Goal: Task Accomplishment & Management: Complete application form

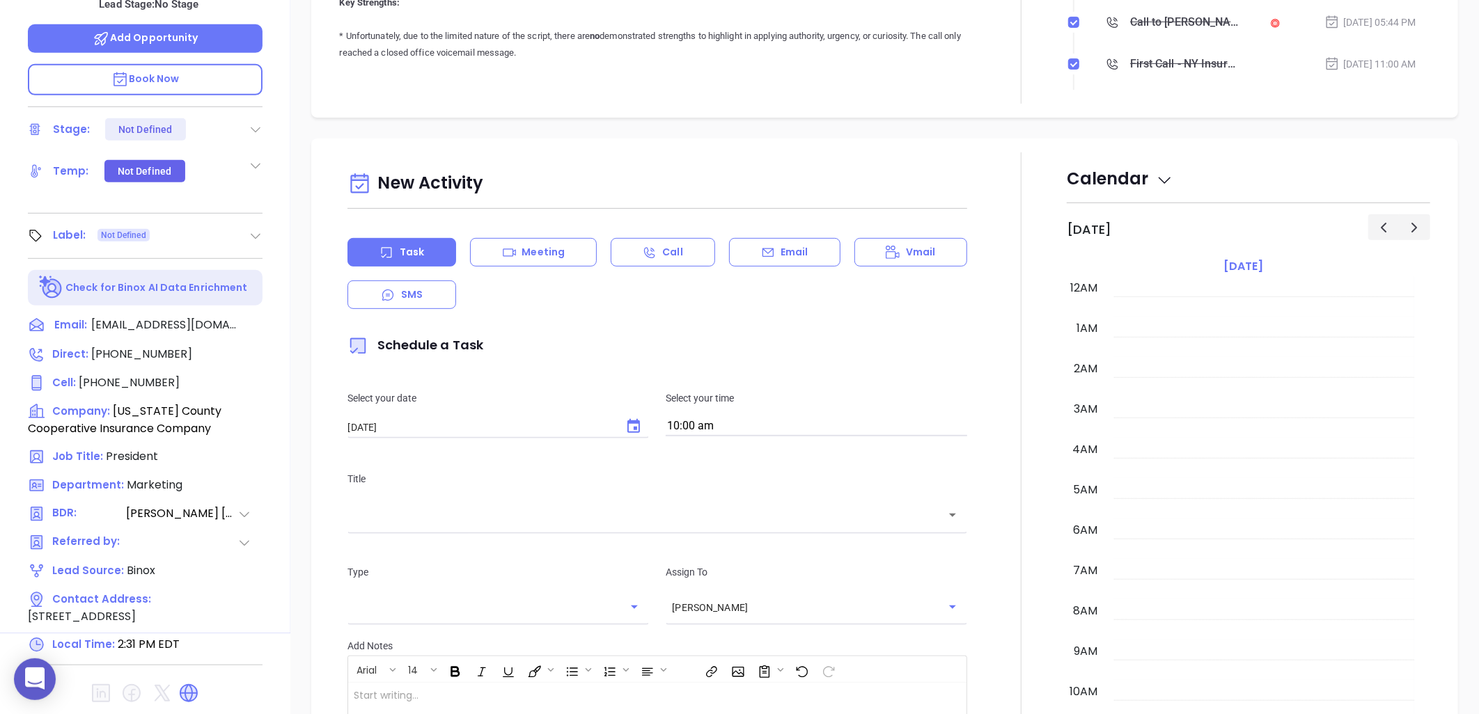
scroll to position [405, 0]
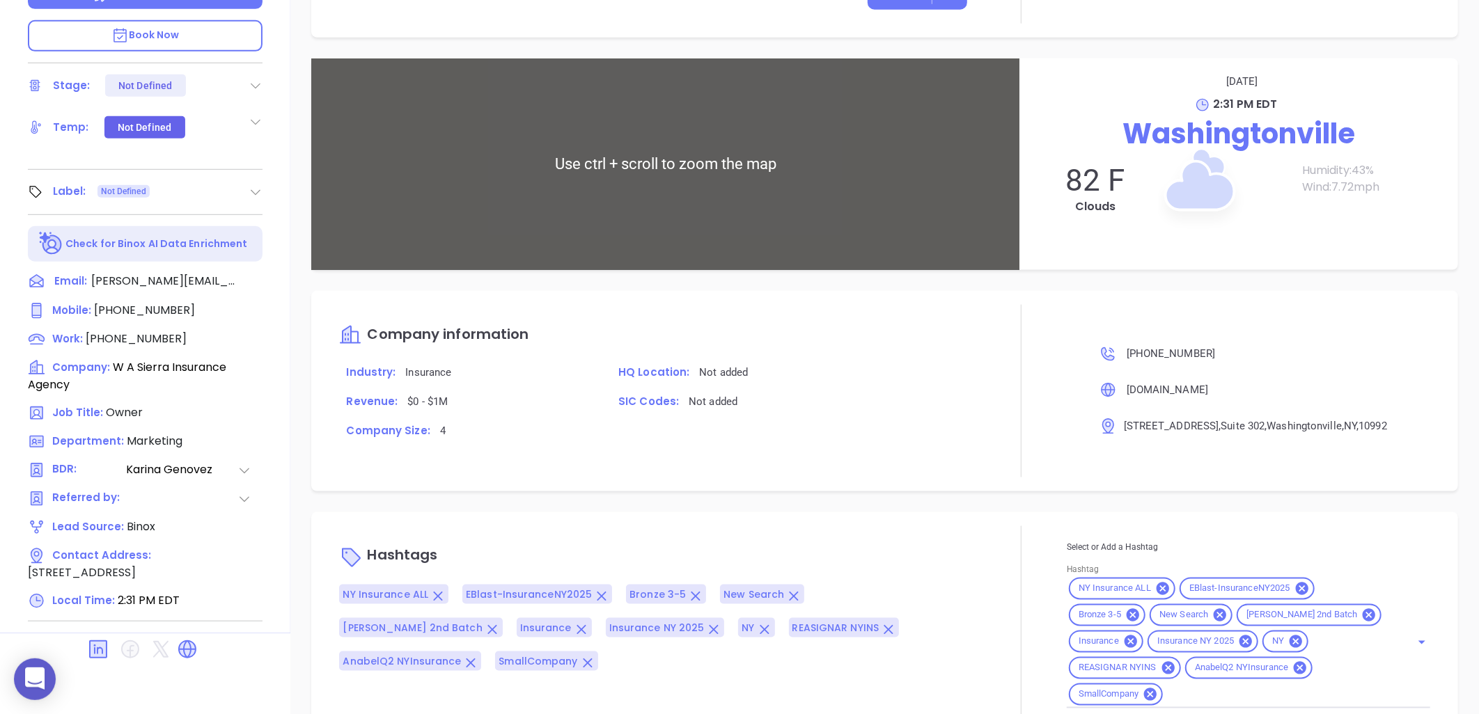
scroll to position [944, 0]
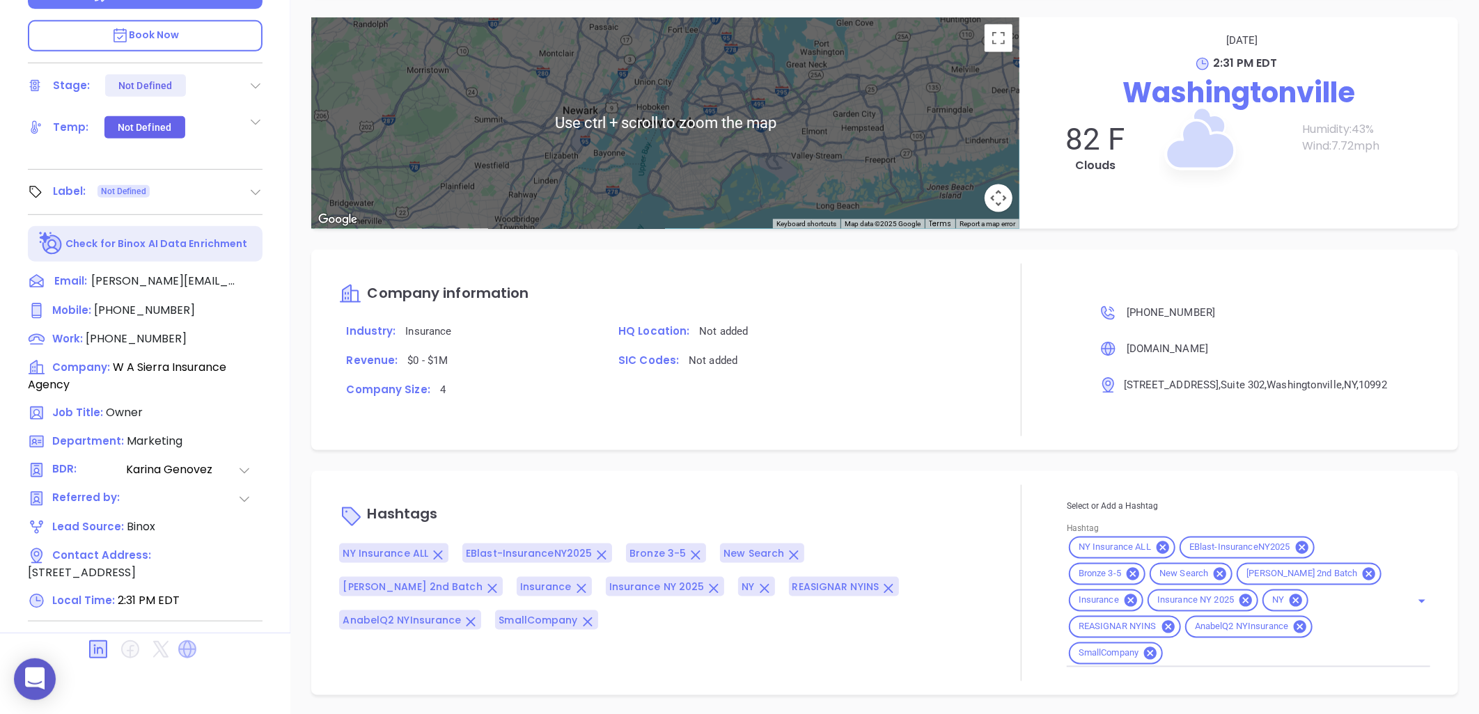
click at [187, 646] on icon at bounding box center [187, 650] width 18 height 18
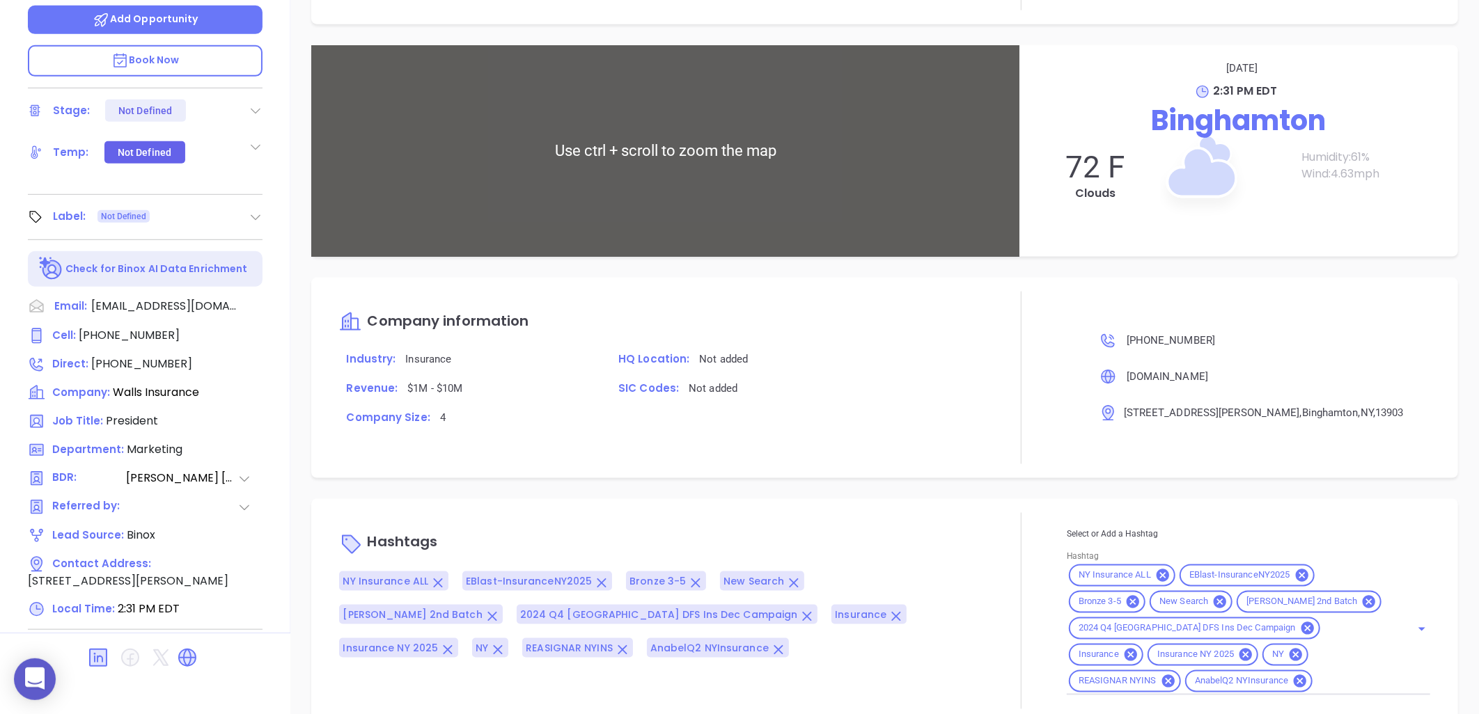
scroll to position [944, 0]
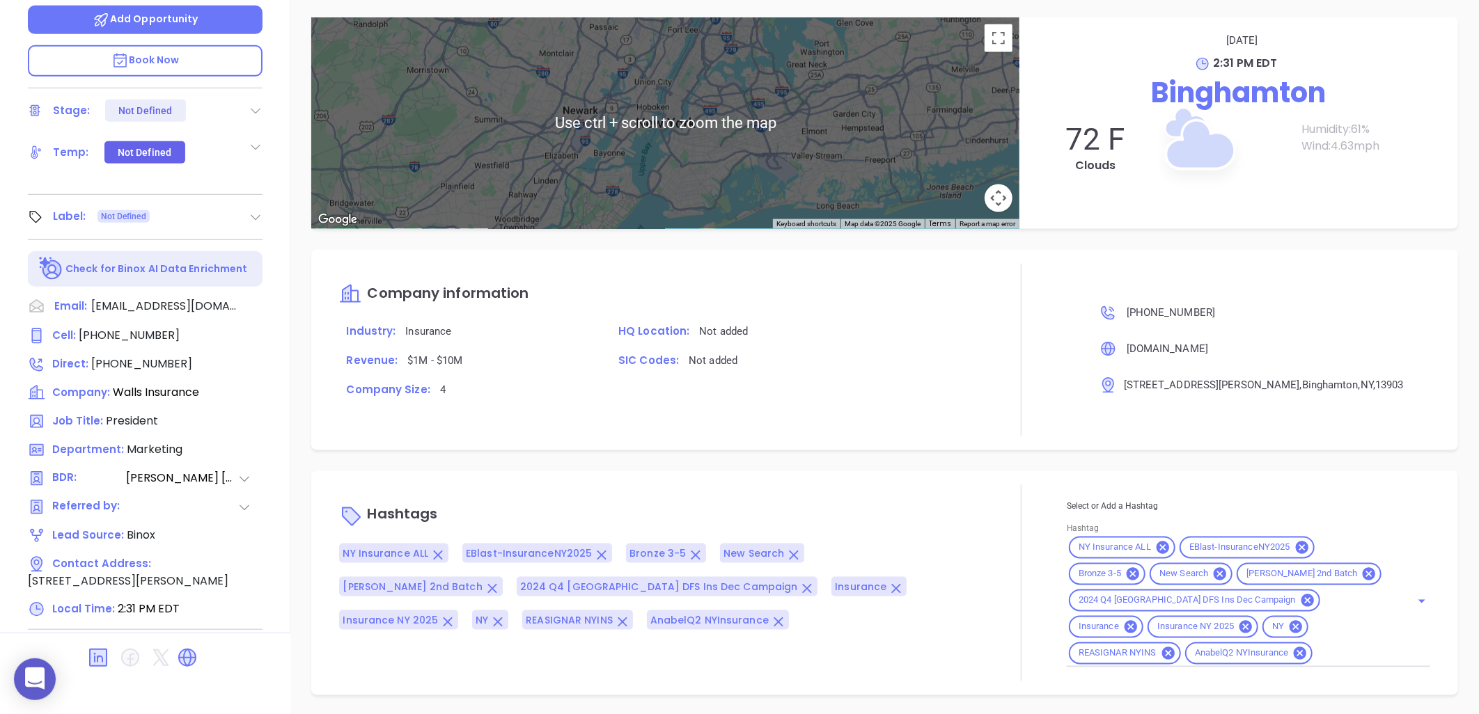
click at [186, 650] on icon at bounding box center [187, 658] width 17 height 17
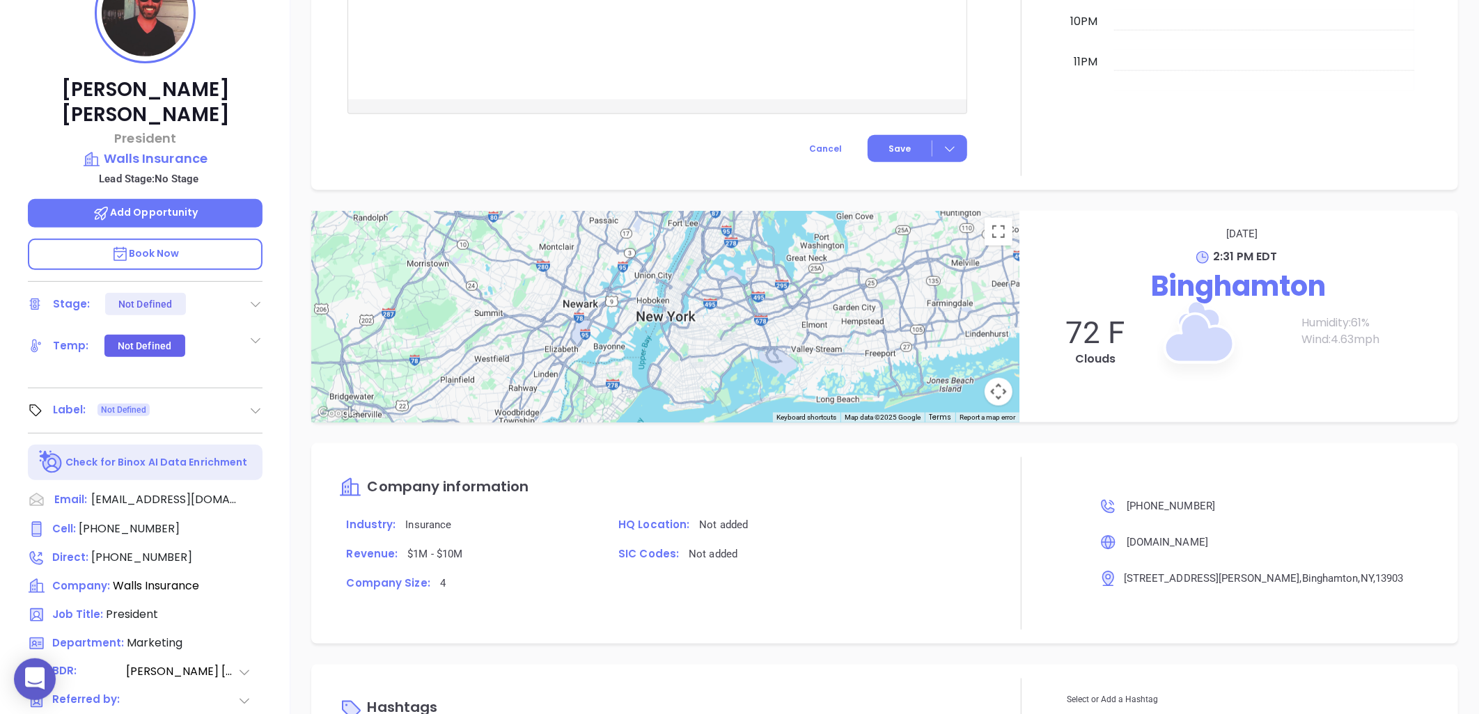
scroll to position [63, 0]
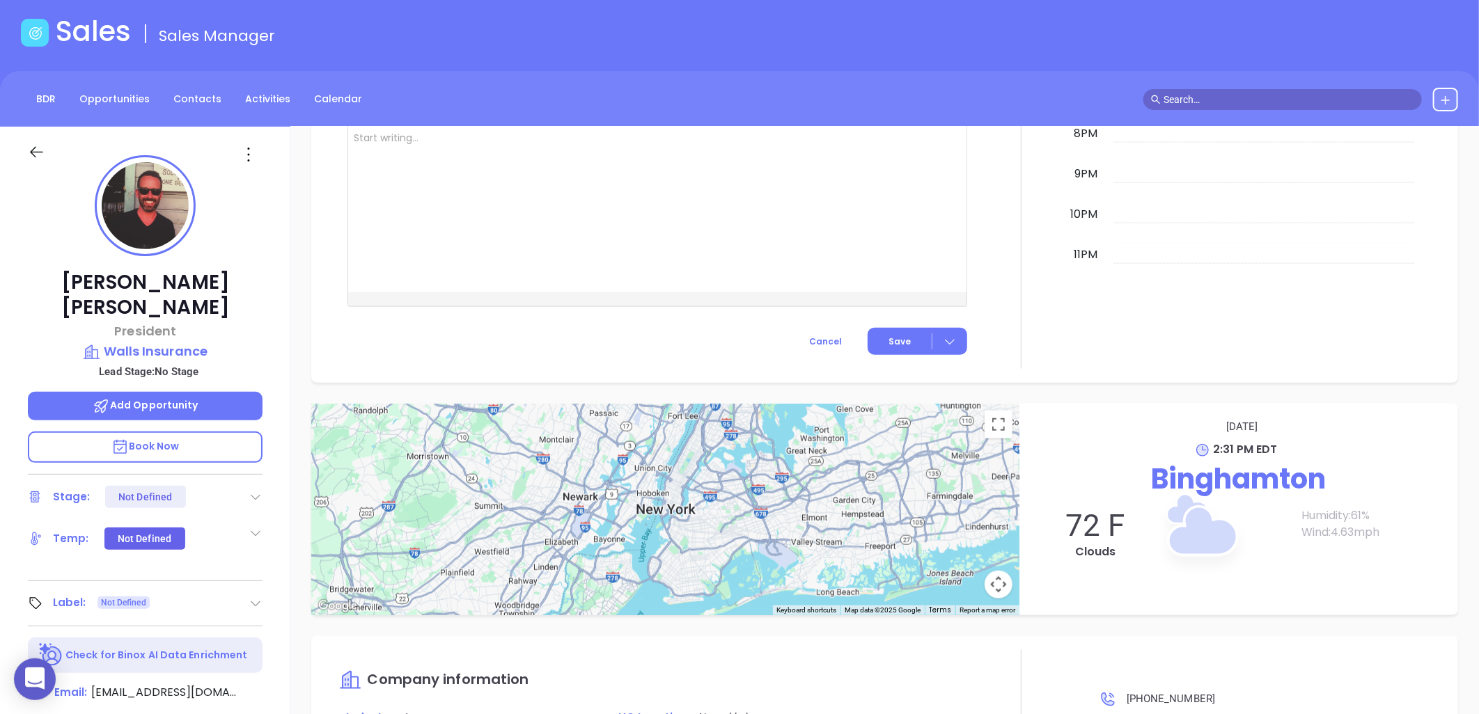
click at [242, 152] on icon at bounding box center [248, 154] width 22 height 22
click at [258, 301] on icon at bounding box center [254, 305] width 8 height 8
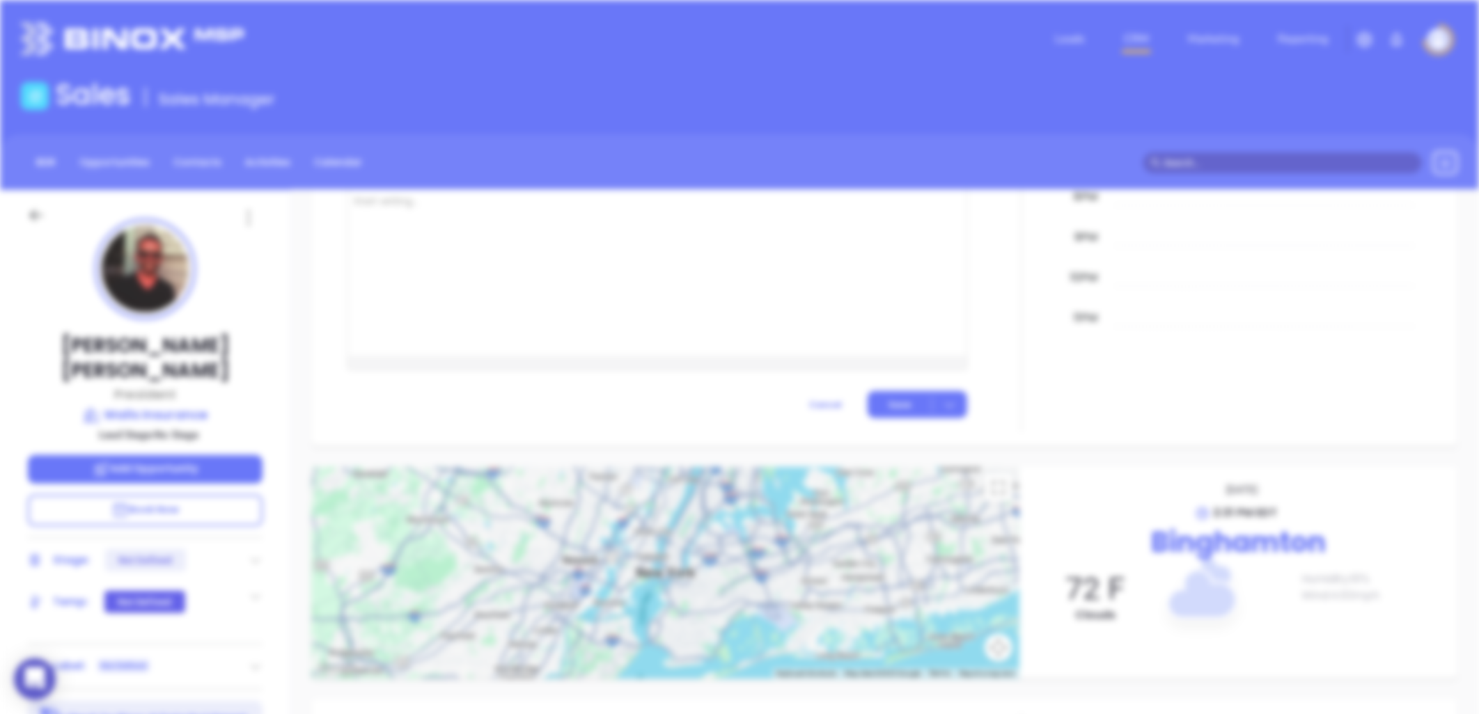
scroll to position [0, 0]
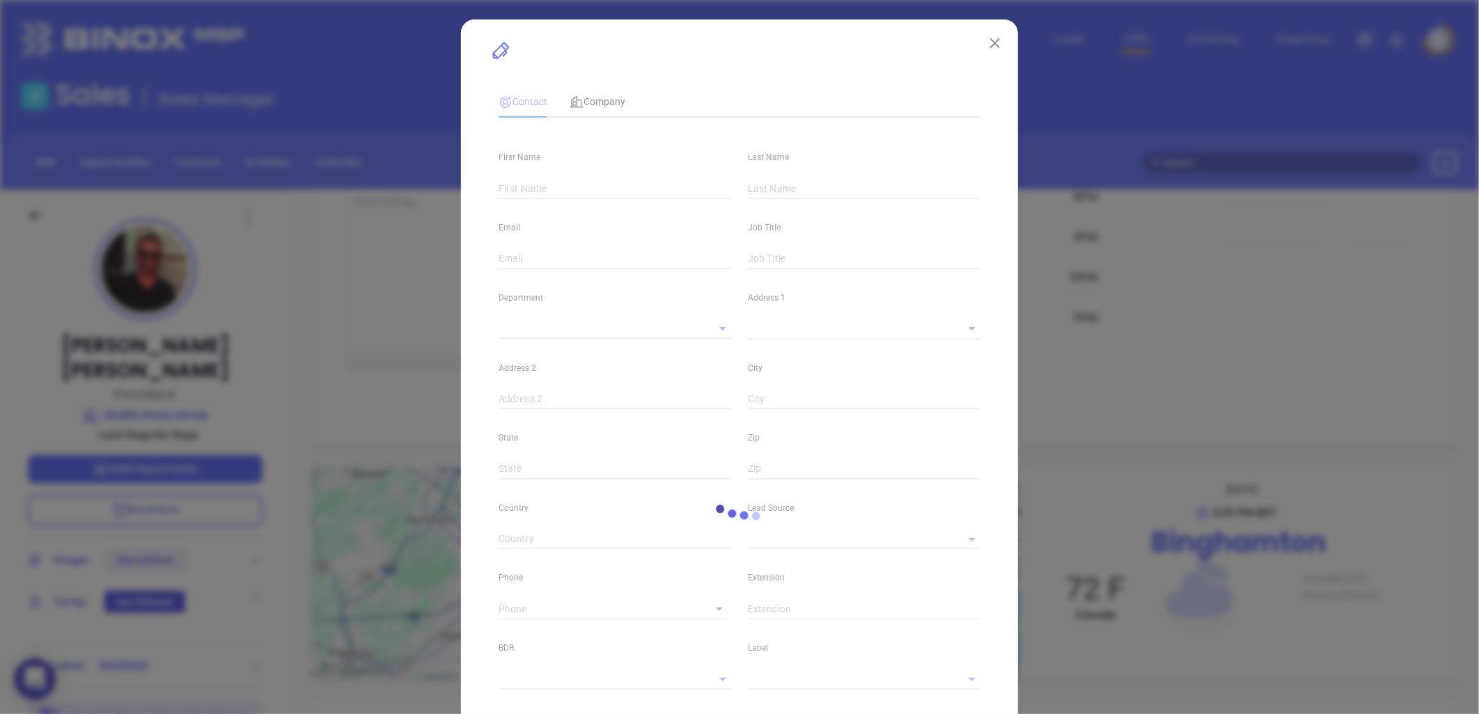
type input "Steven W"
type input "Cobb"
type input "scobb@wallsinsurance.com"
type input "President"
type input "1"
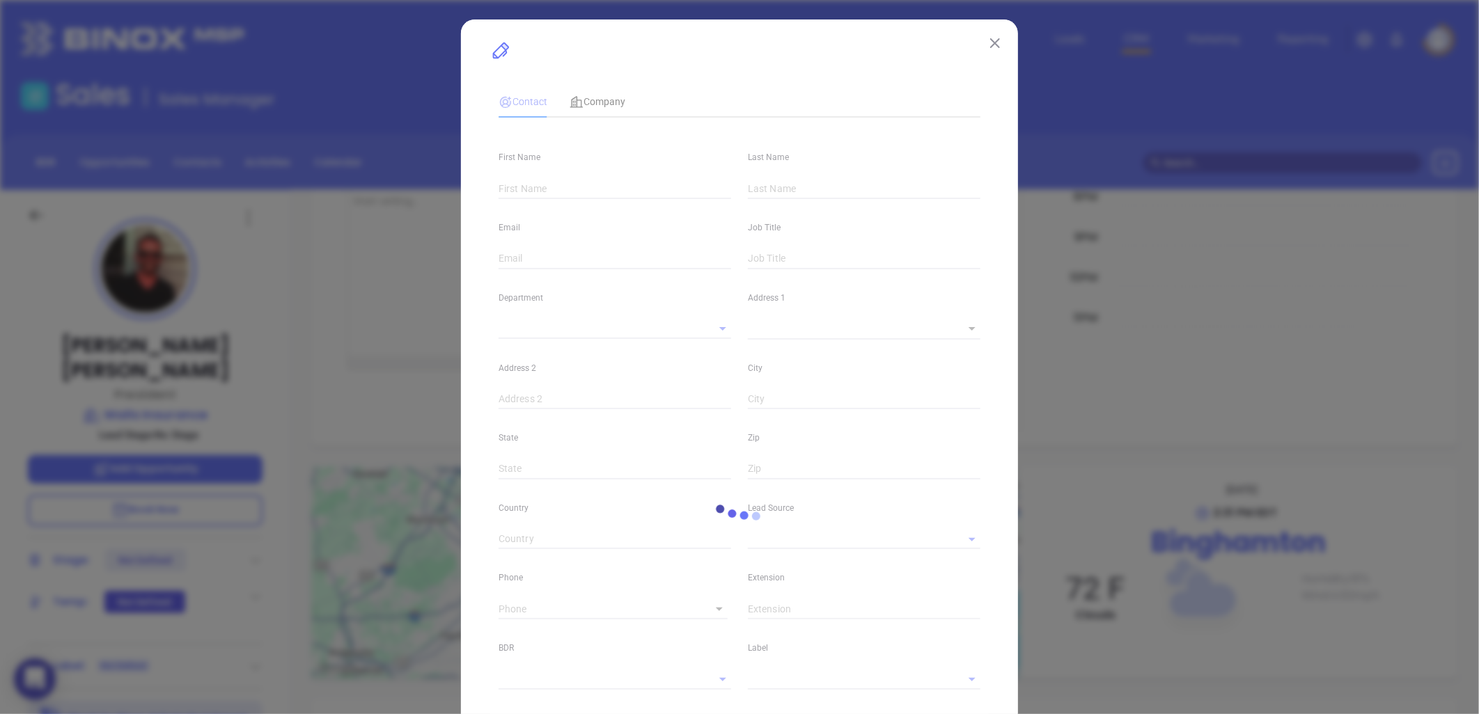
type input "www.linkedin.com/in/stevenwcobb"
type input "Marketing"
type input "Binox"
type input "[PERSON_NAME]"
type input "1"
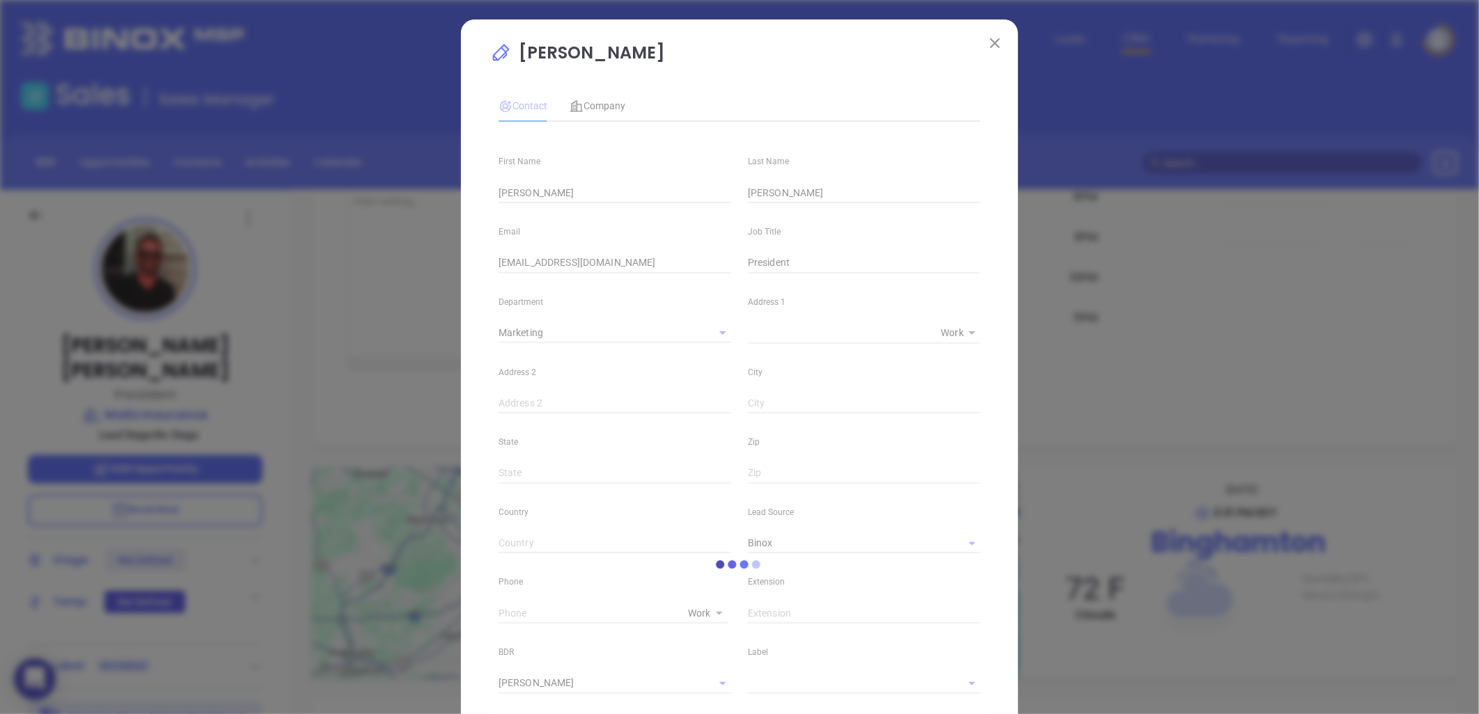
scroll to position [354, 0]
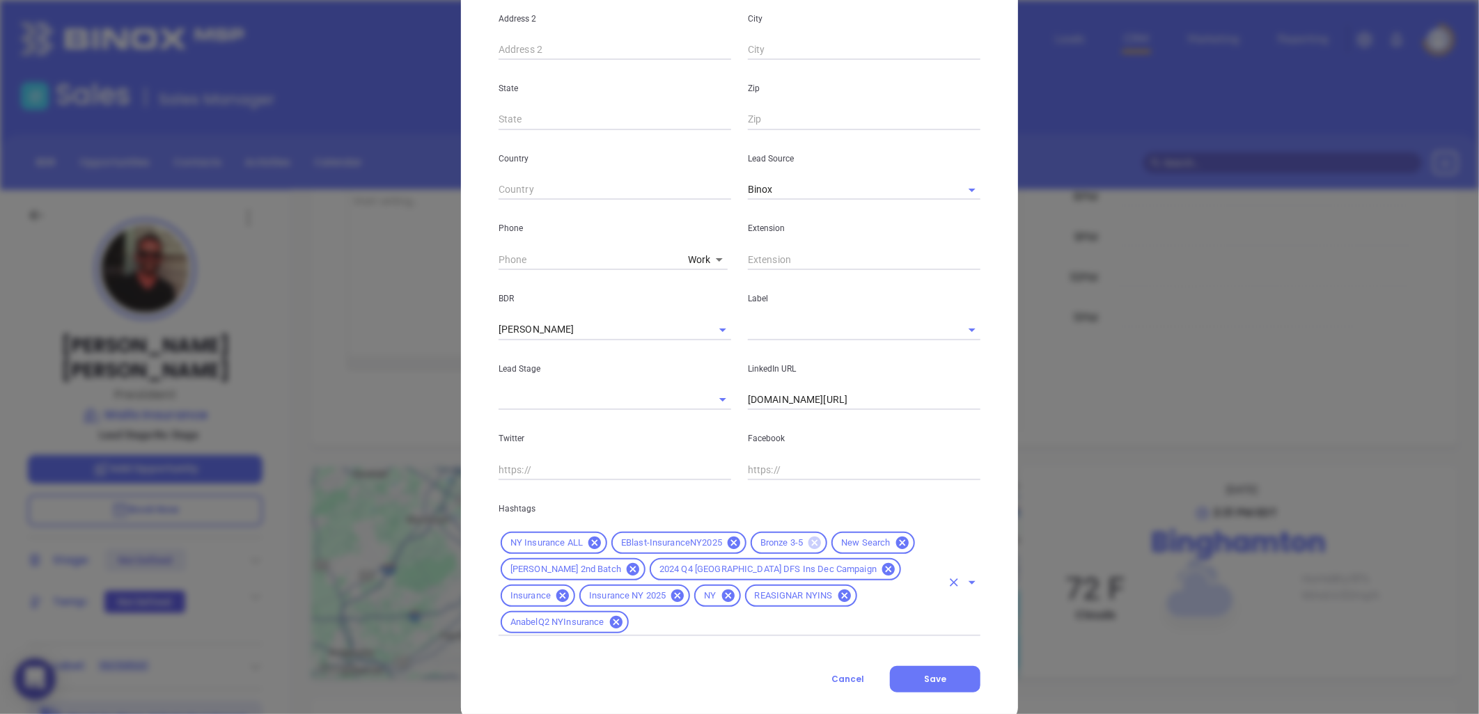
click at [809, 540] on icon at bounding box center [815, 543] width 13 height 13
click at [775, 614] on input "text" at bounding box center [786, 622] width 311 height 17
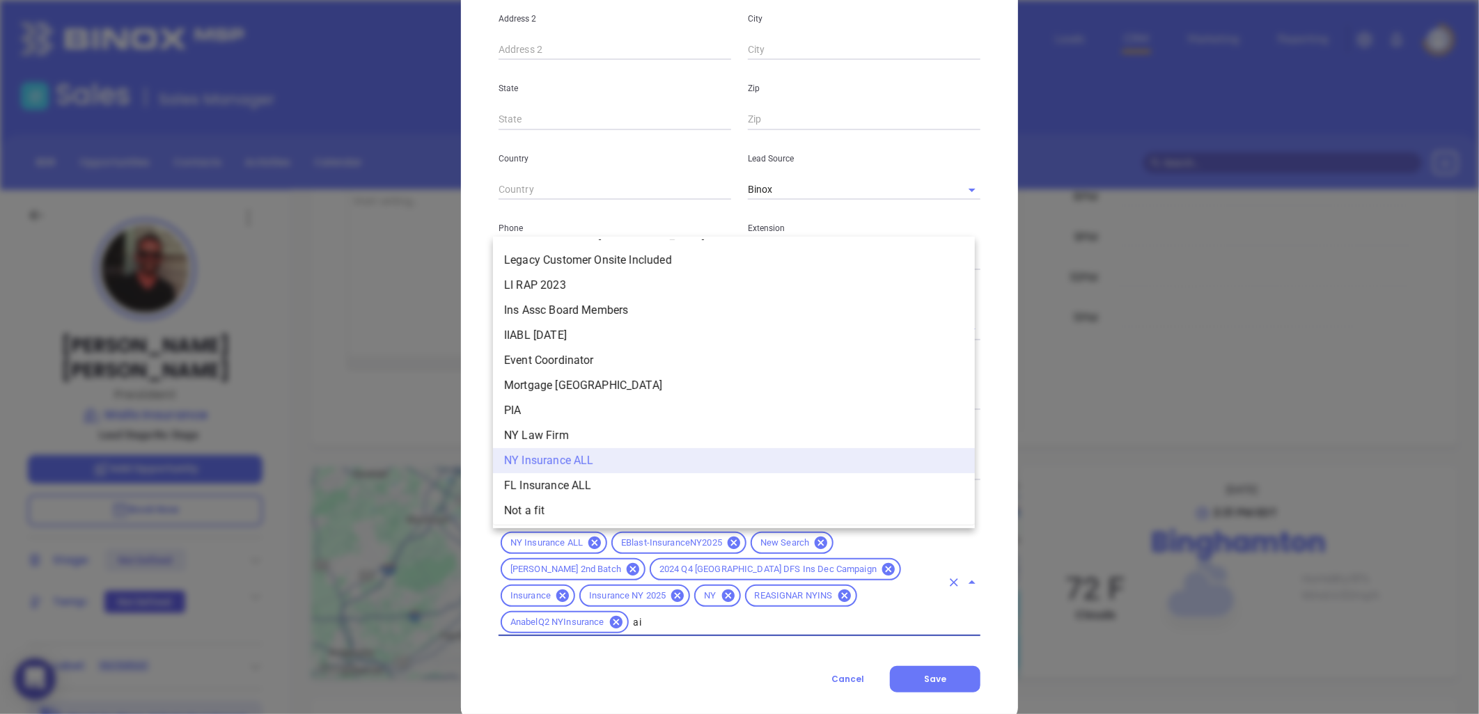
scroll to position [0, 0]
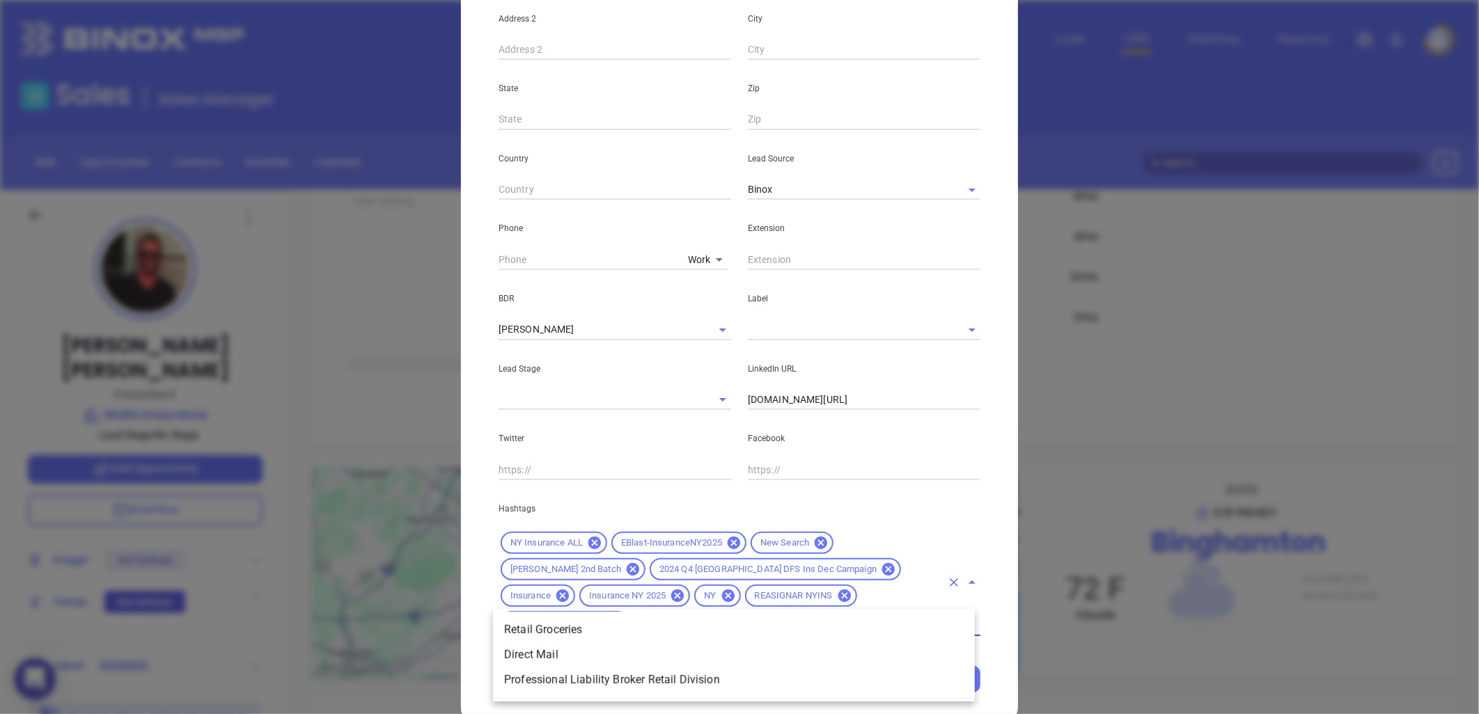
type input "a"
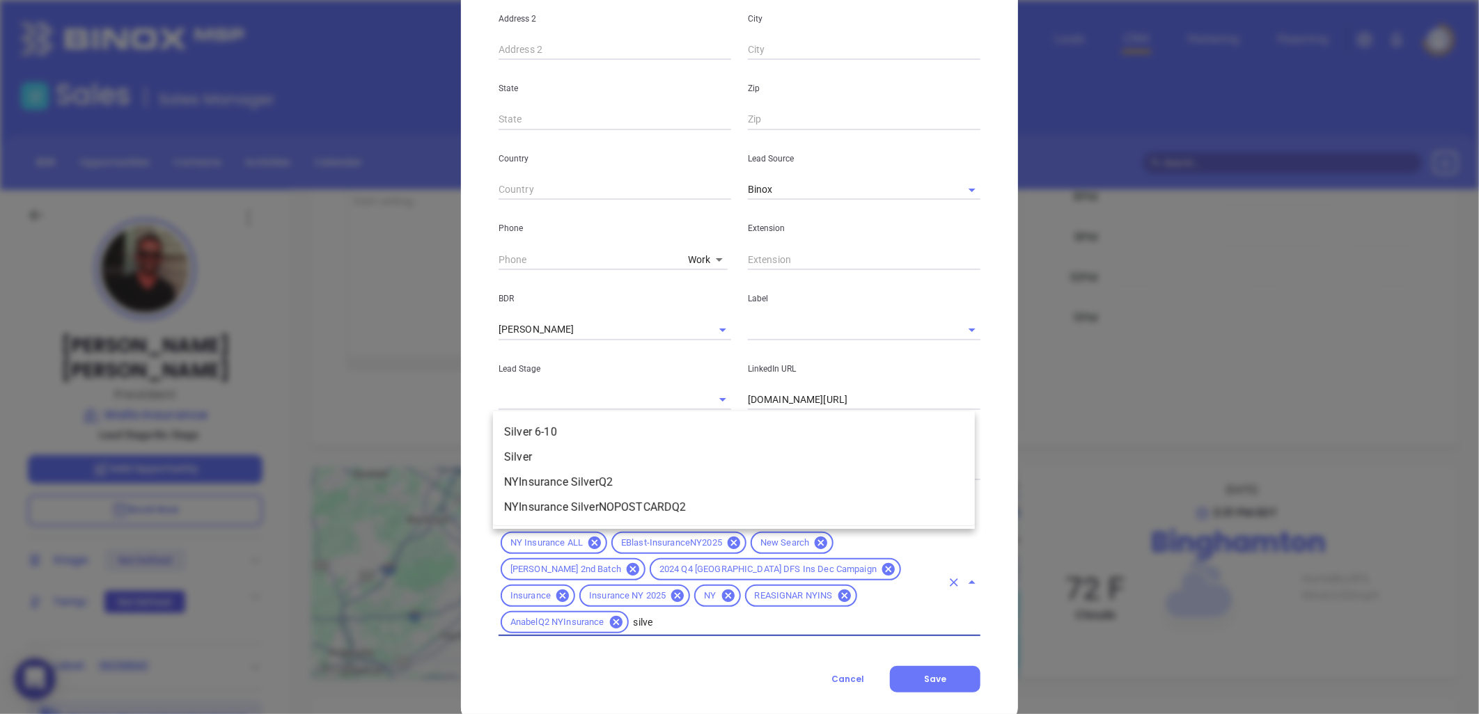
type input "silver"
click at [577, 433] on li "Silver 6-10" at bounding box center [734, 432] width 482 height 25
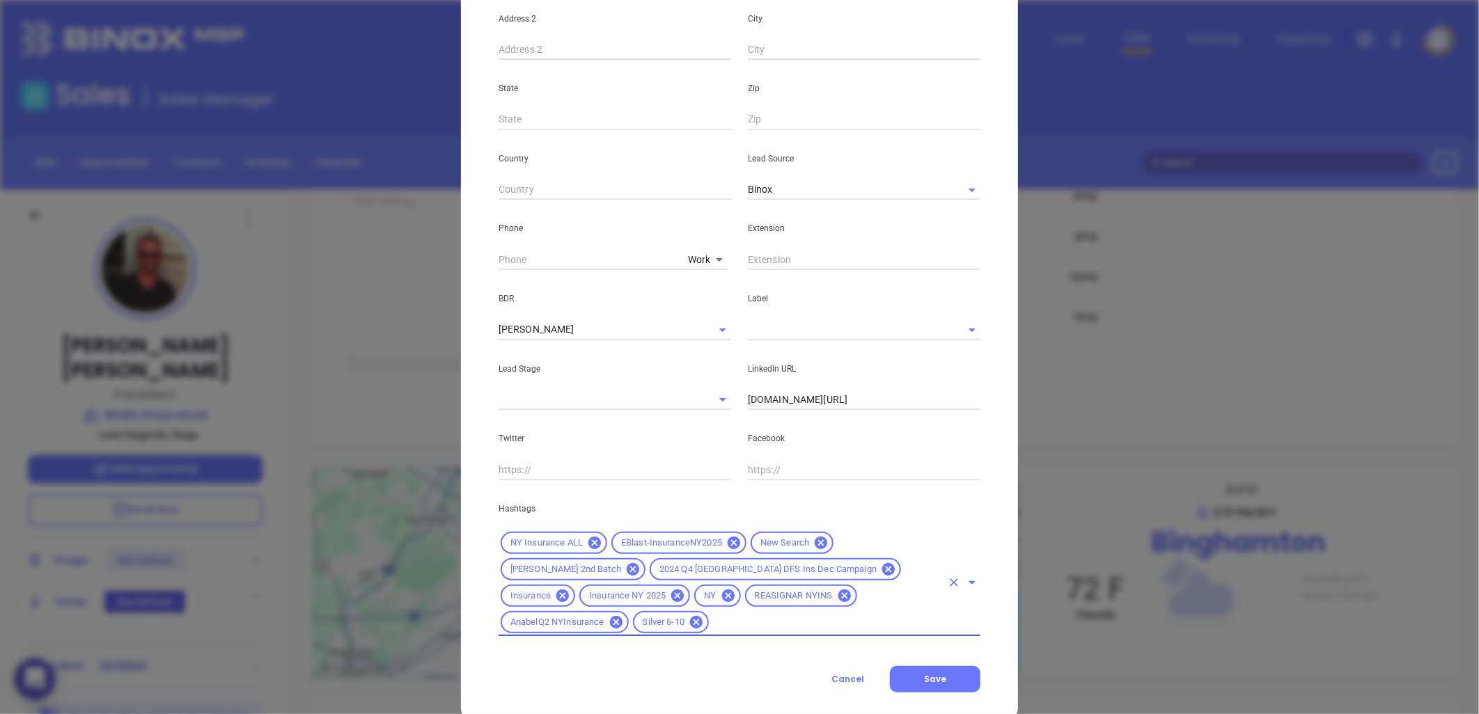
click at [760, 330] on input "text" at bounding box center [845, 330] width 194 height 20
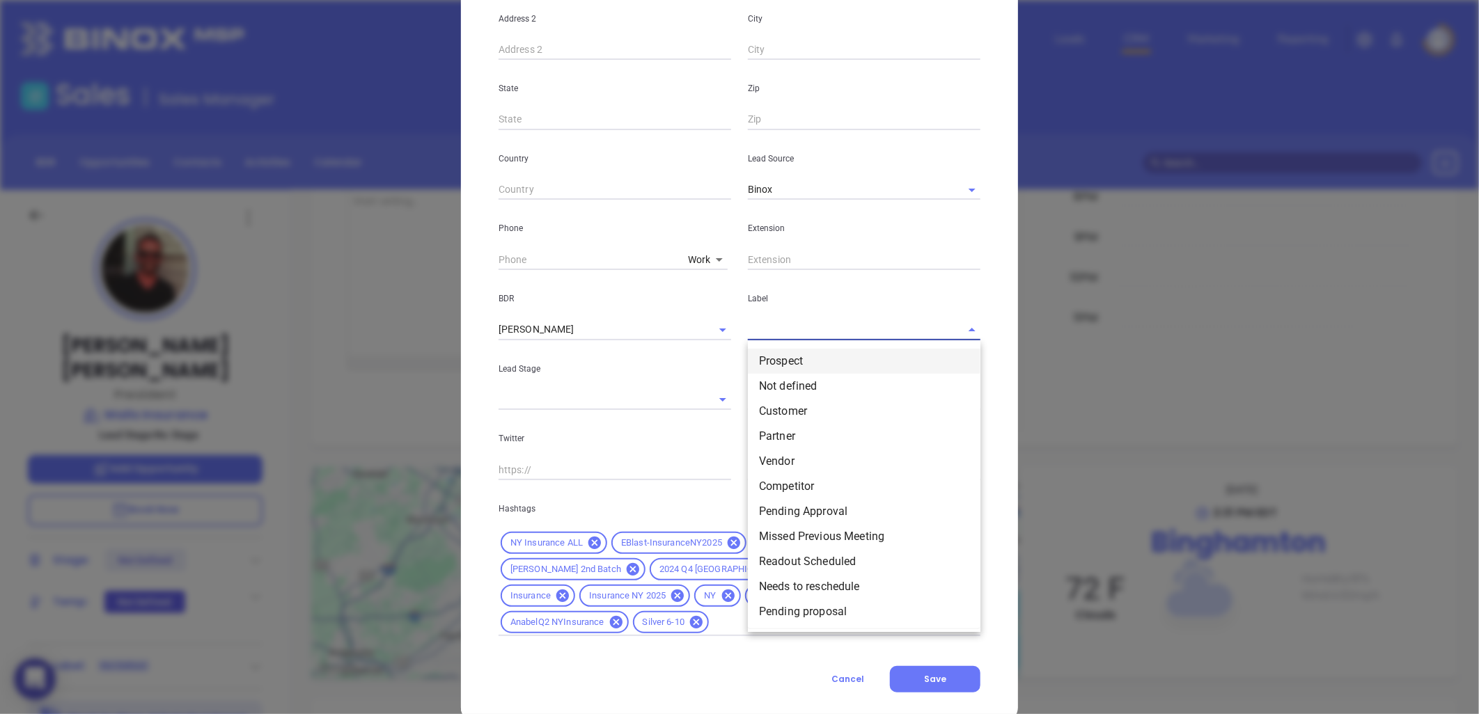
click at [765, 355] on li "Prospect" at bounding box center [864, 361] width 233 height 25
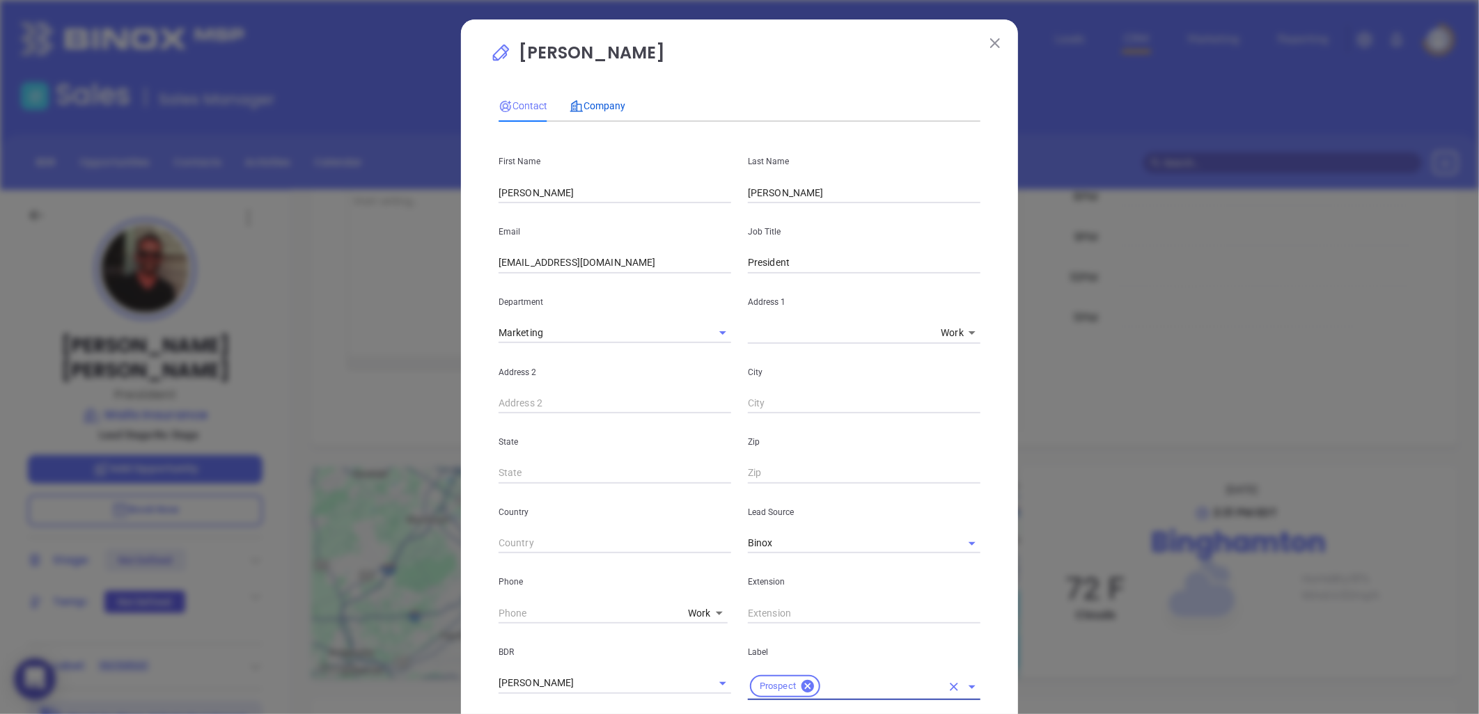
click at [591, 107] on span "Company" at bounding box center [598, 105] width 56 height 11
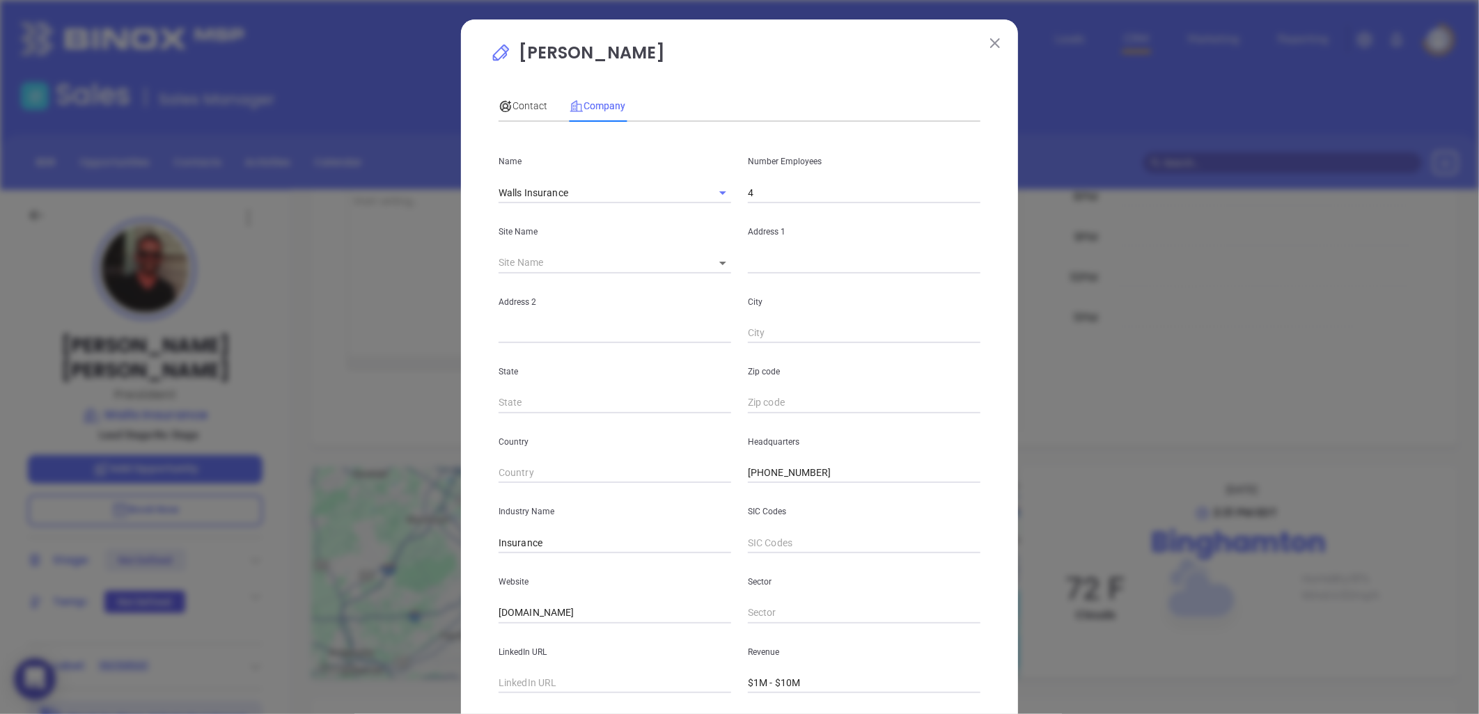
click at [753, 196] on input "4" at bounding box center [864, 192] width 233 height 21
type input "5"
drag, startPoint x: 561, startPoint y: 366, endPoint x: 588, endPoint y: 375, distance: 28.6
click at [567, 365] on p "State" at bounding box center [615, 371] width 233 height 15
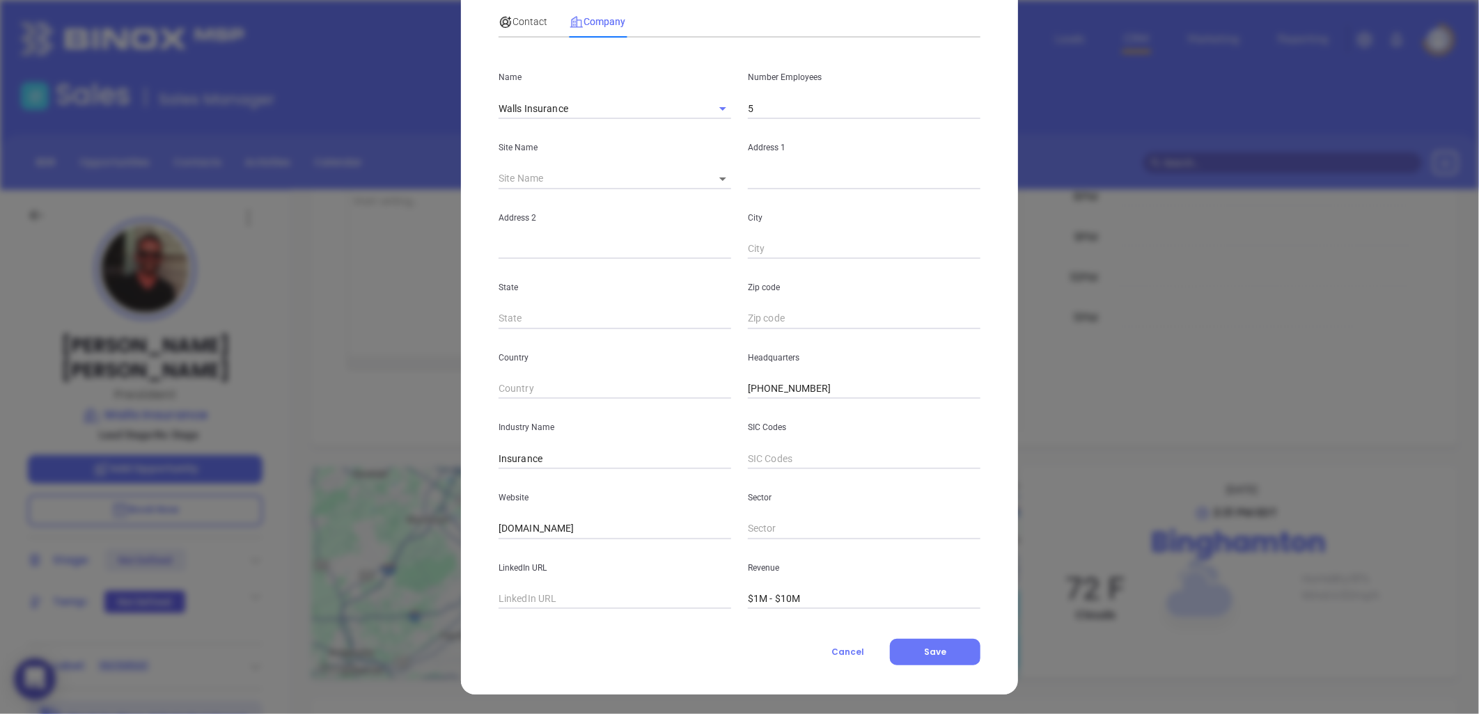
drag, startPoint x: 942, startPoint y: 651, endPoint x: 1132, endPoint y: 629, distance: 192.1
click at [942, 650] on button "Save" at bounding box center [935, 652] width 91 height 26
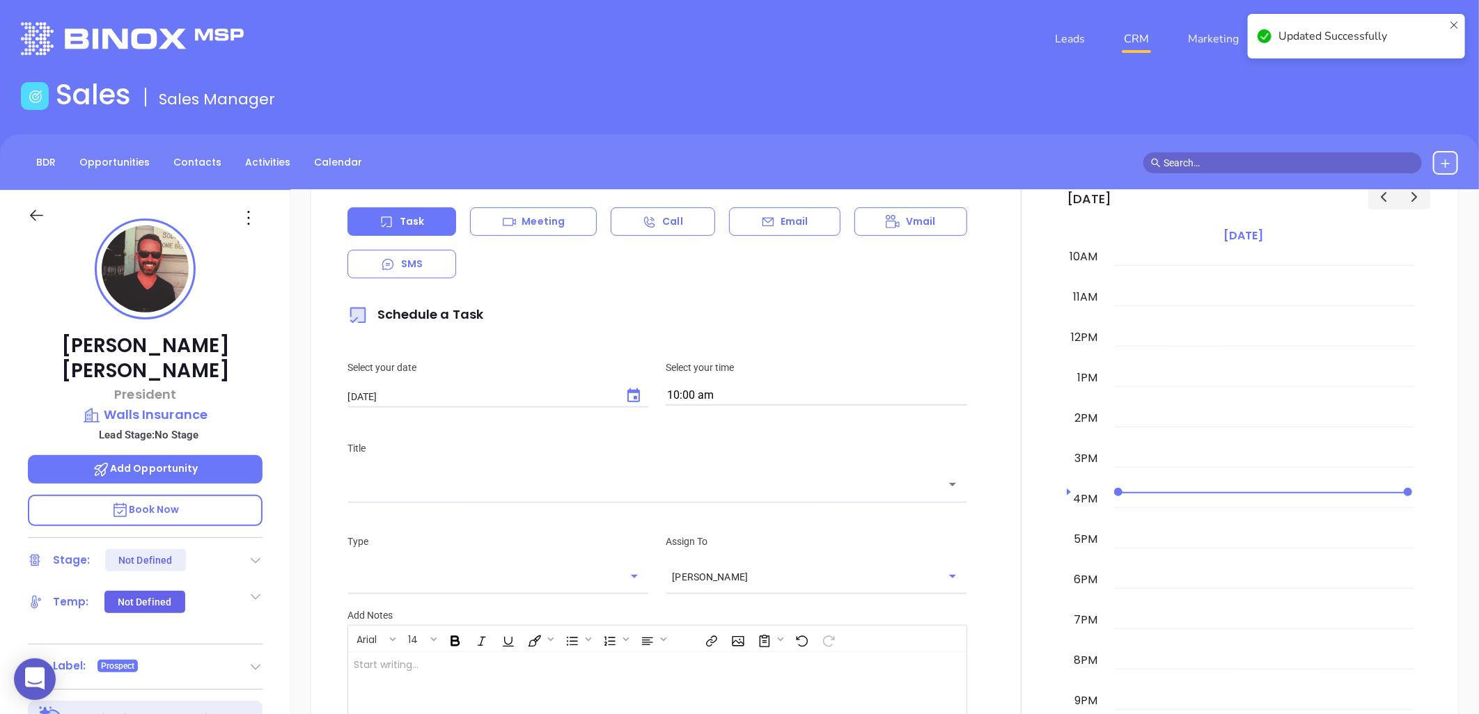
scroll to position [0, 0]
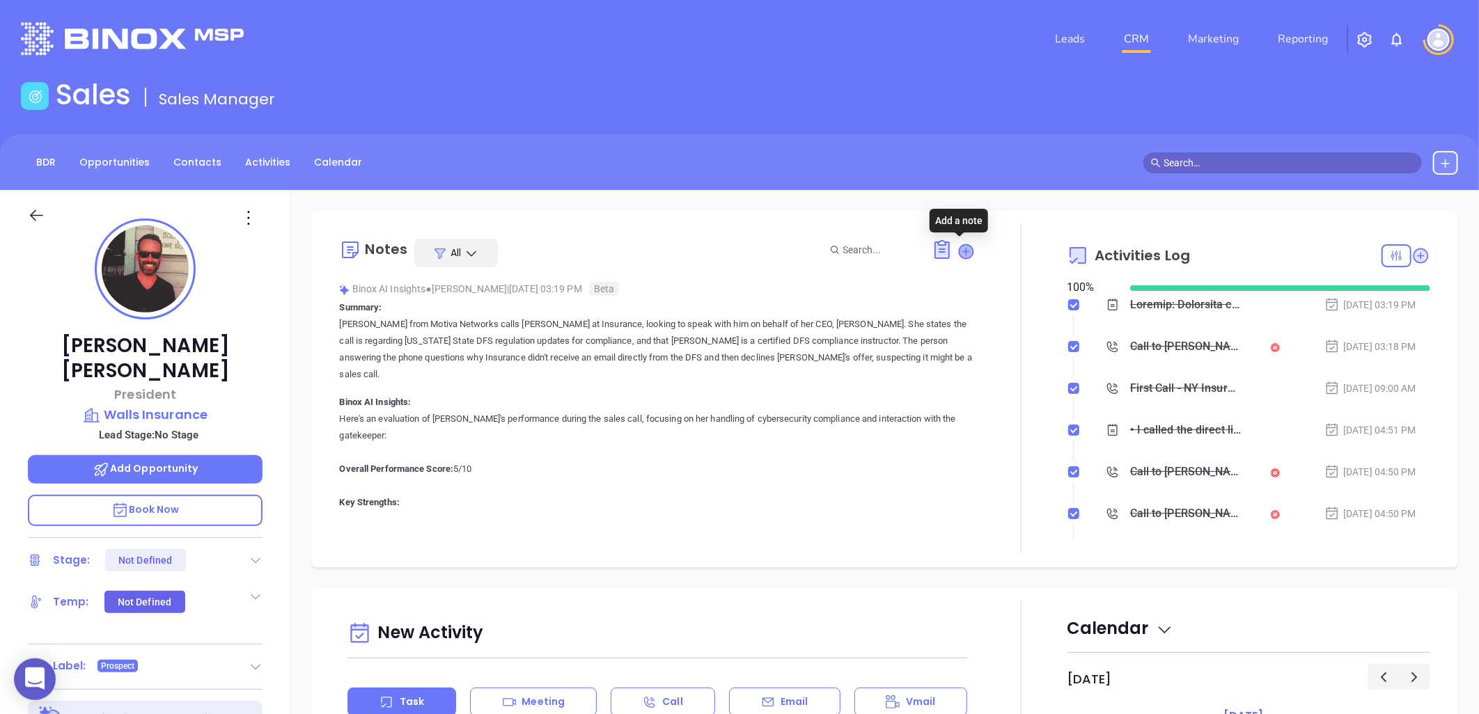
click at [960, 252] on icon at bounding box center [967, 251] width 14 height 14
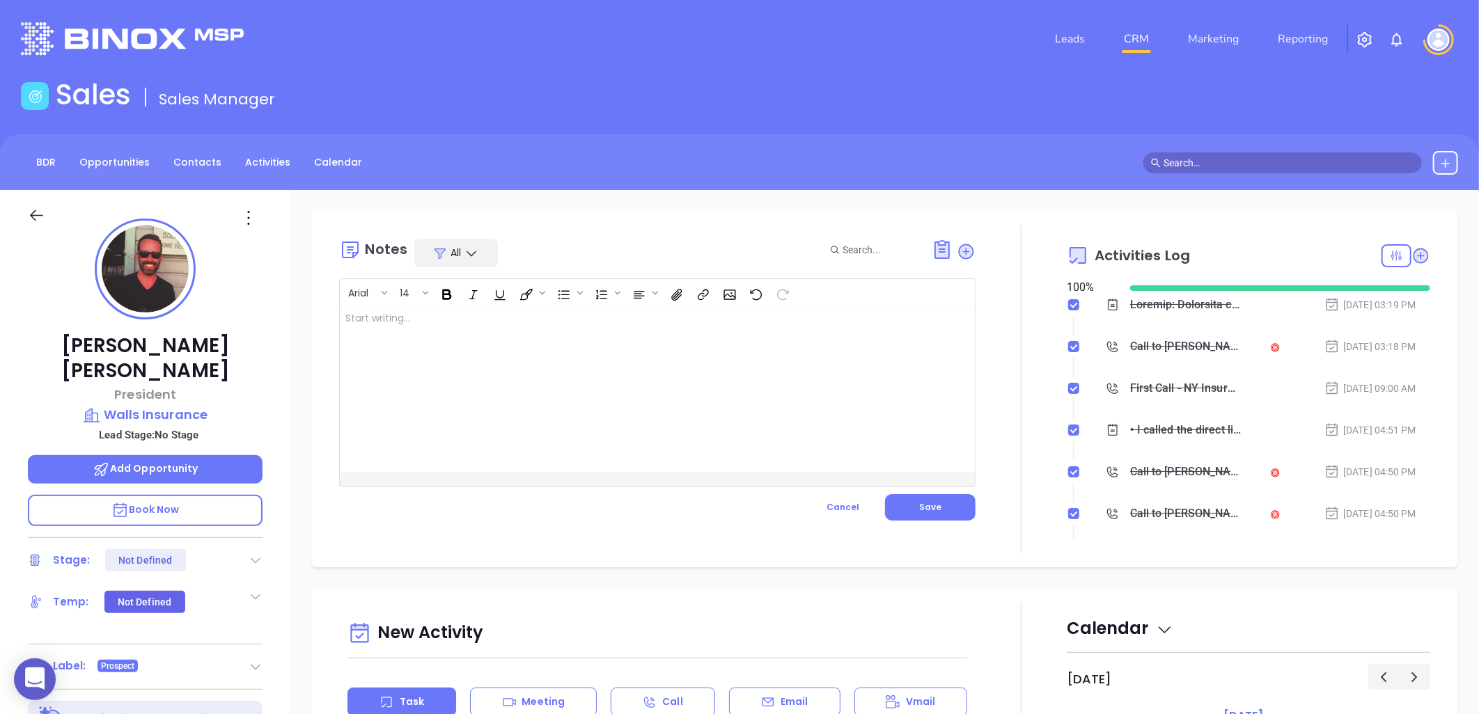
click at [613, 331] on div at bounding box center [635, 389] width 591 height 167
click at [926, 500] on button "Save" at bounding box center [930, 507] width 91 height 26
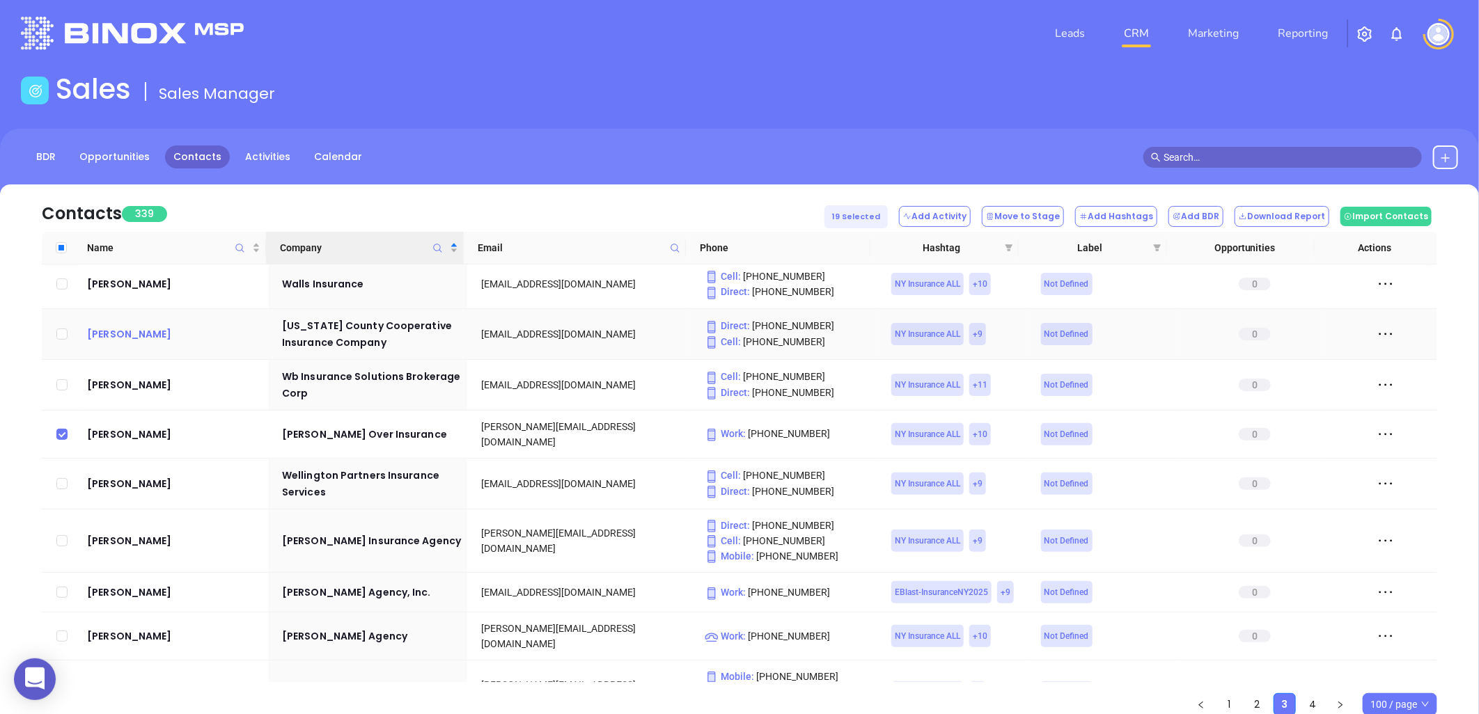
scroll to position [4256, 0]
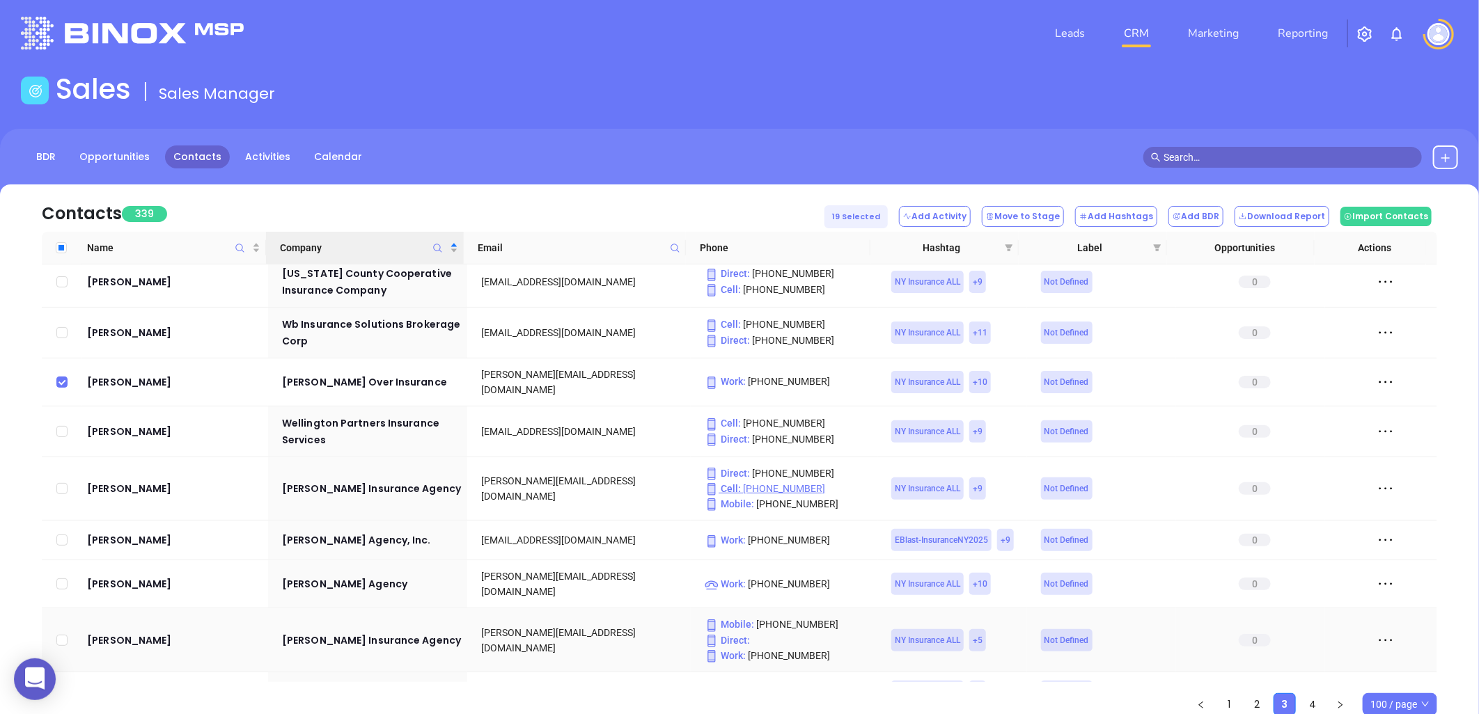
drag, startPoint x: 59, startPoint y: 577, endPoint x: 792, endPoint y: 428, distance: 747.6
click at [60, 635] on input "checkbox" at bounding box center [61, 640] width 11 height 11
checkbox input "true"
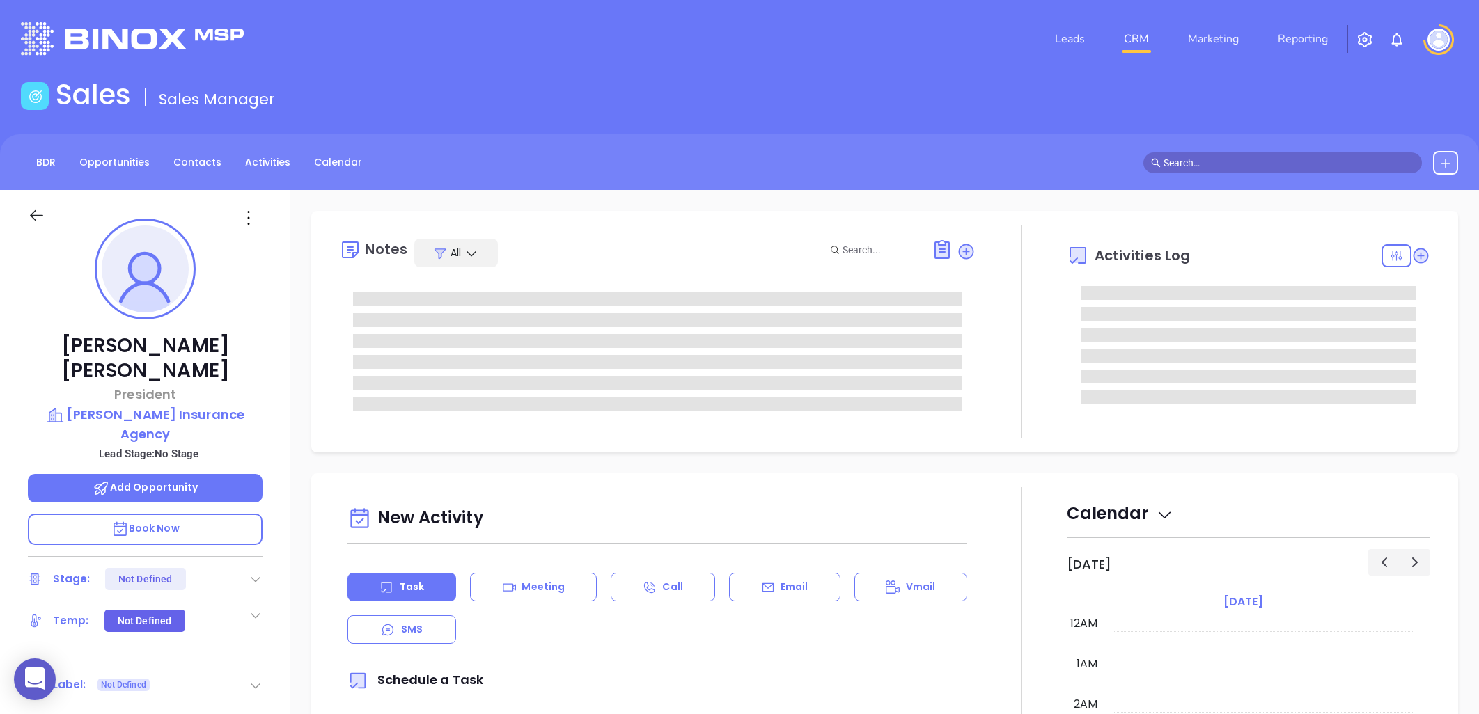
type input "[DATE]"
type input "[PERSON_NAME]"
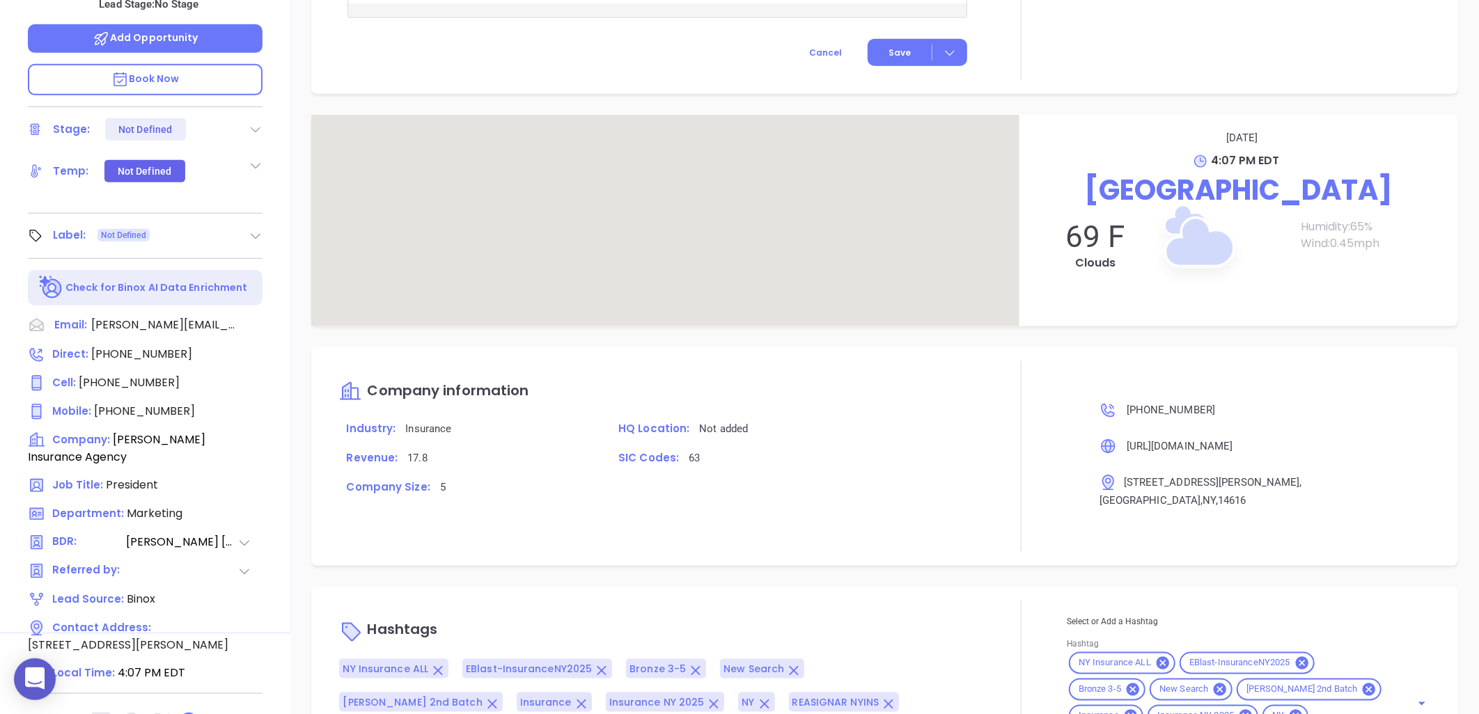
scroll to position [918, 0]
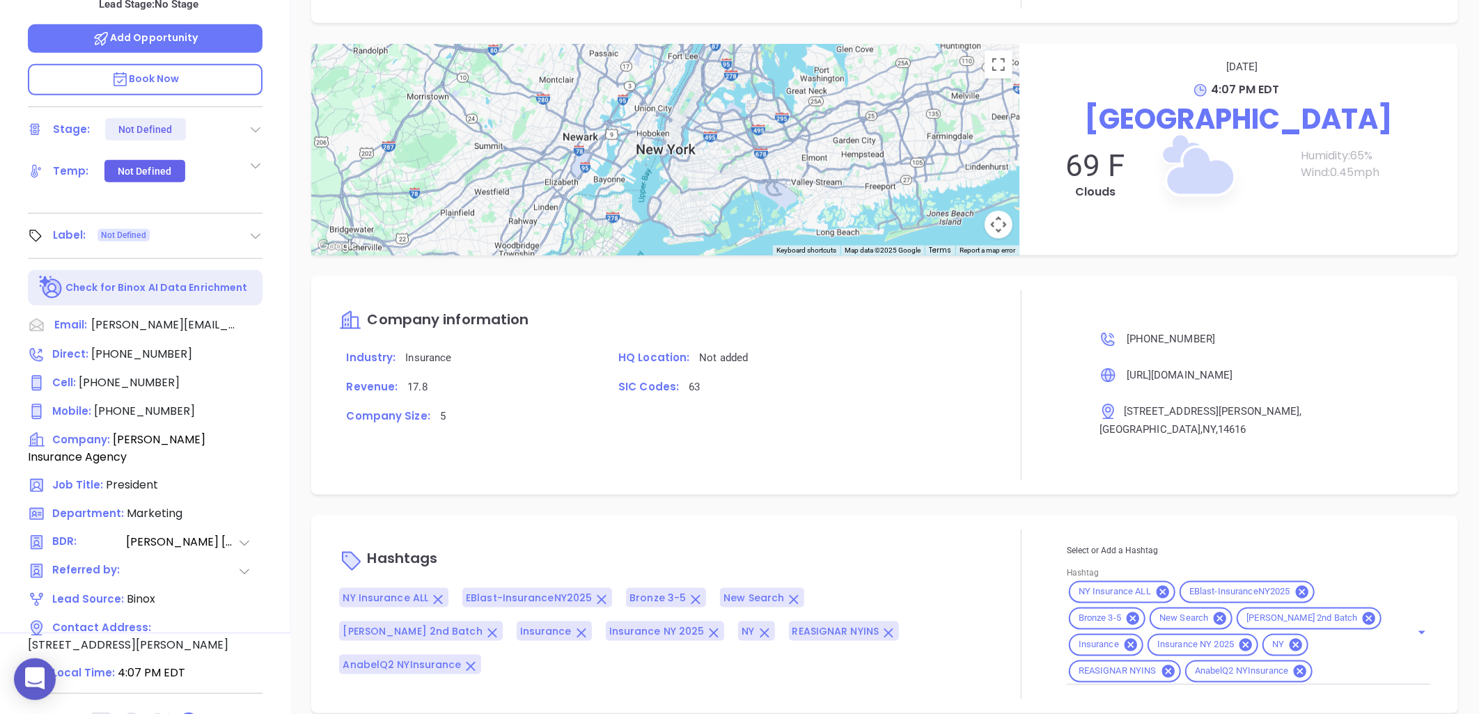
click at [188, 714] on icon at bounding box center [188, 722] width 17 height 17
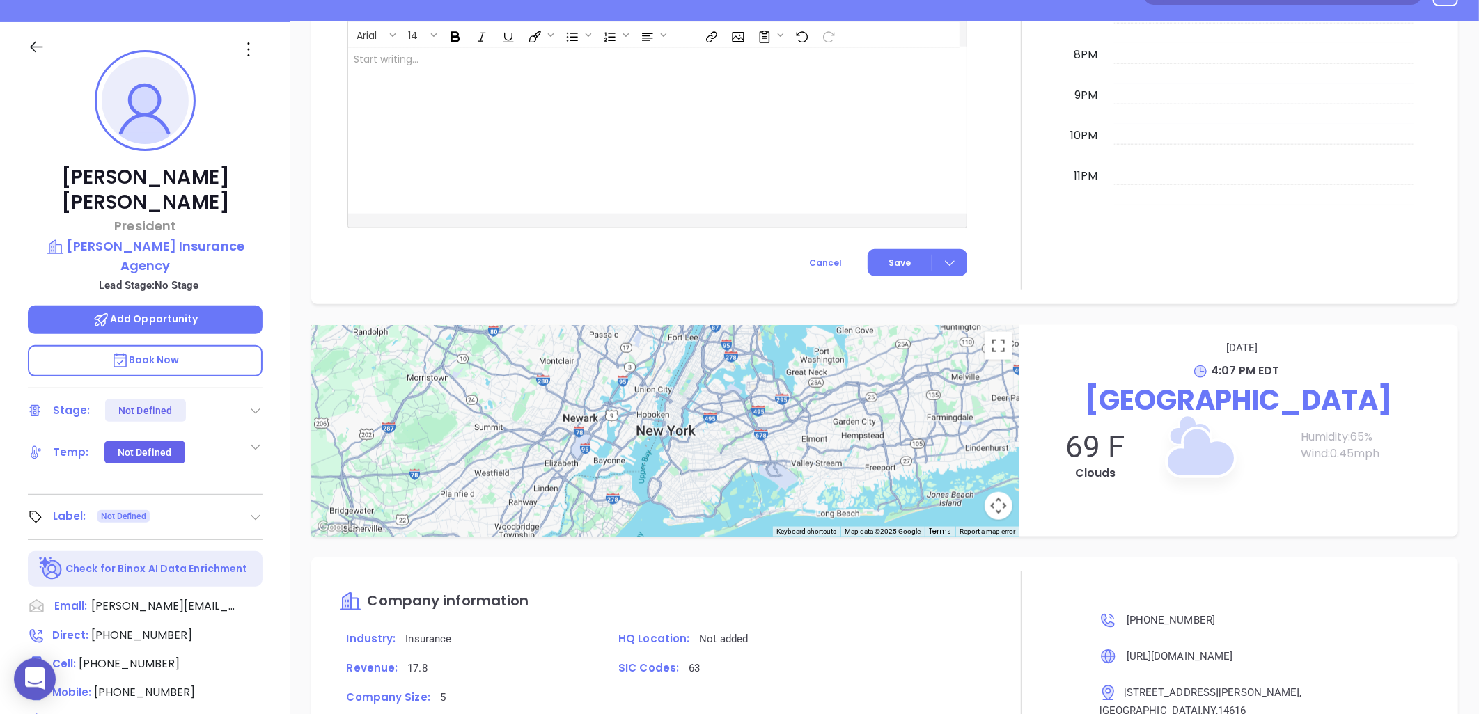
scroll to position [0, 0]
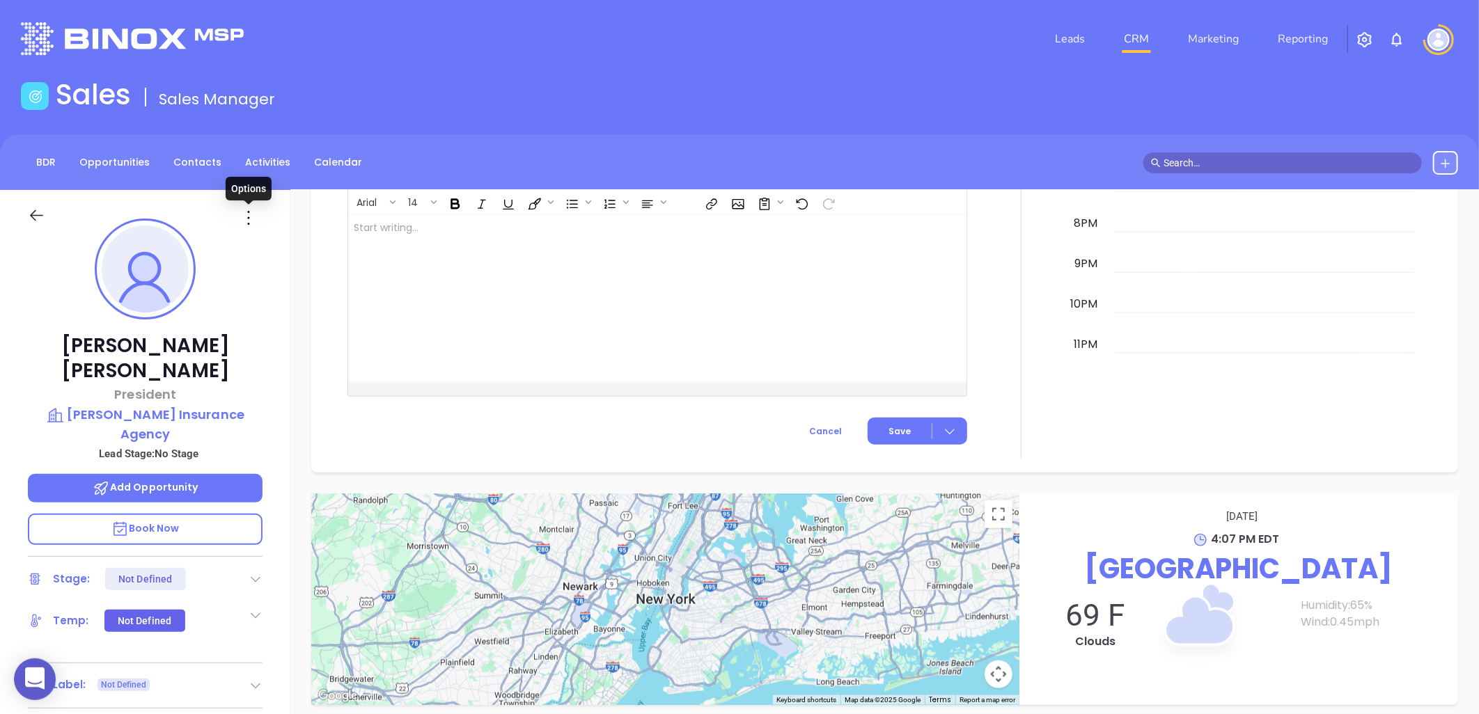
drag, startPoint x: 247, startPoint y: 214, endPoint x: 254, endPoint y: 235, distance: 22.7
click at [247, 214] on icon at bounding box center [248, 218] width 22 height 22
click at [272, 365] on div "Edit" at bounding box center [317, 366] width 136 height 15
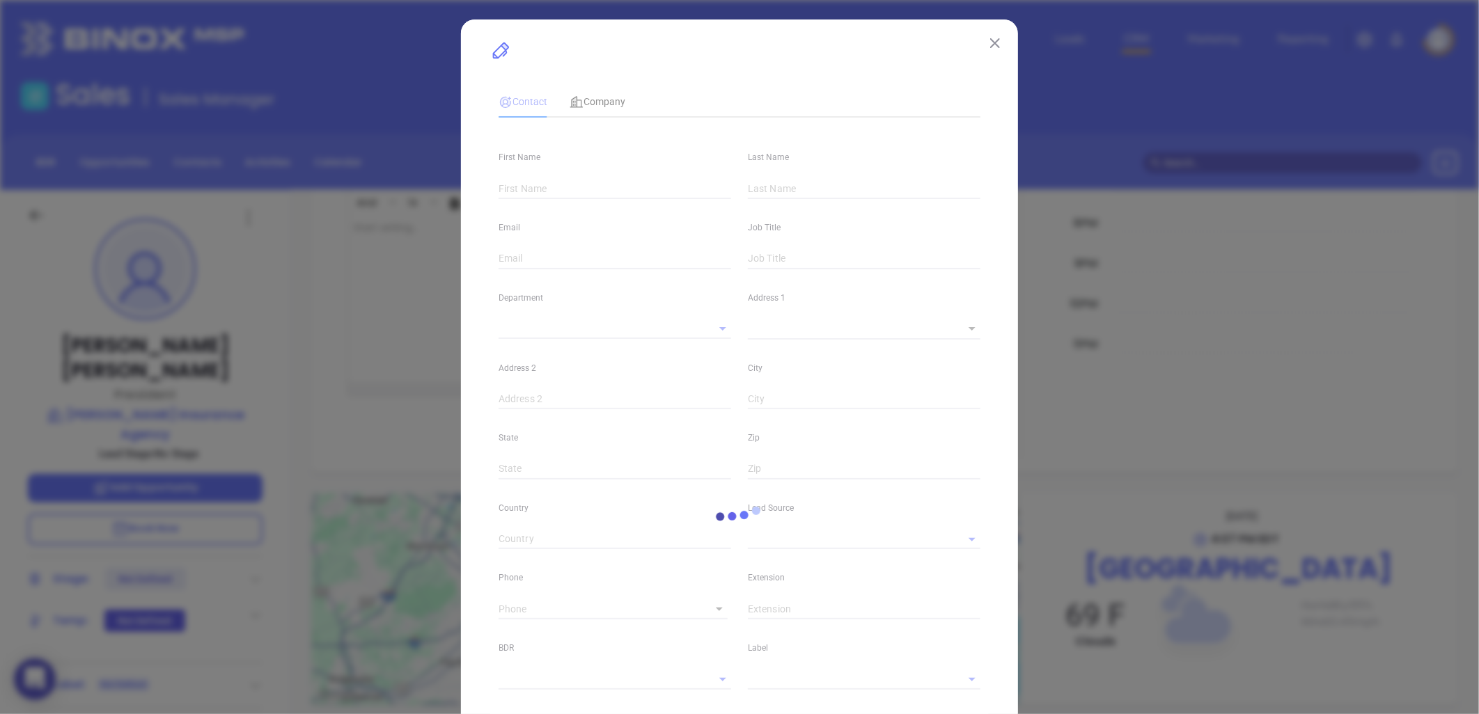
type input "David"
type input "Westcott"
type input "dave@westcottinsuranceagency.com"
type input "President"
type textarea "2670 Dewey Avenue"
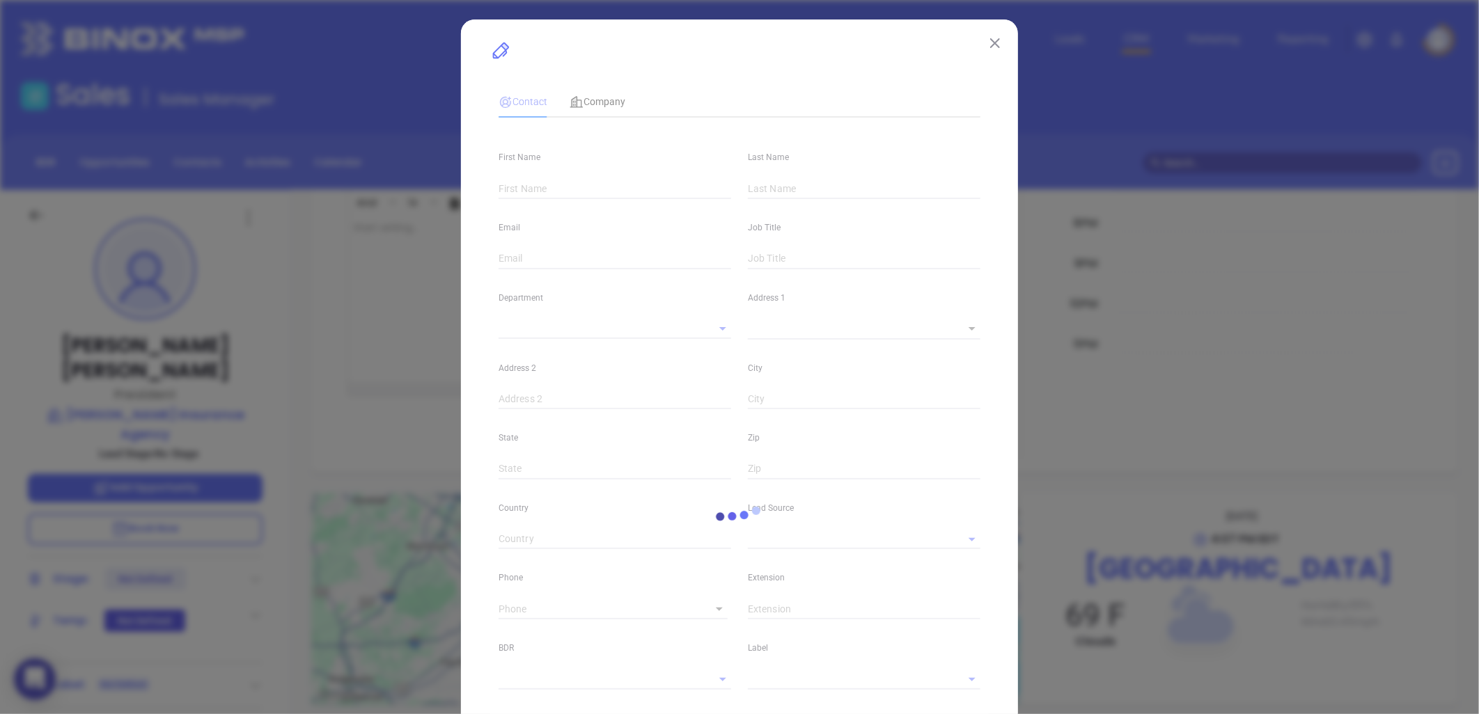
type input "1"
type input "Rochester"
type input "NY"
type input "14616"
type input "Marketing"
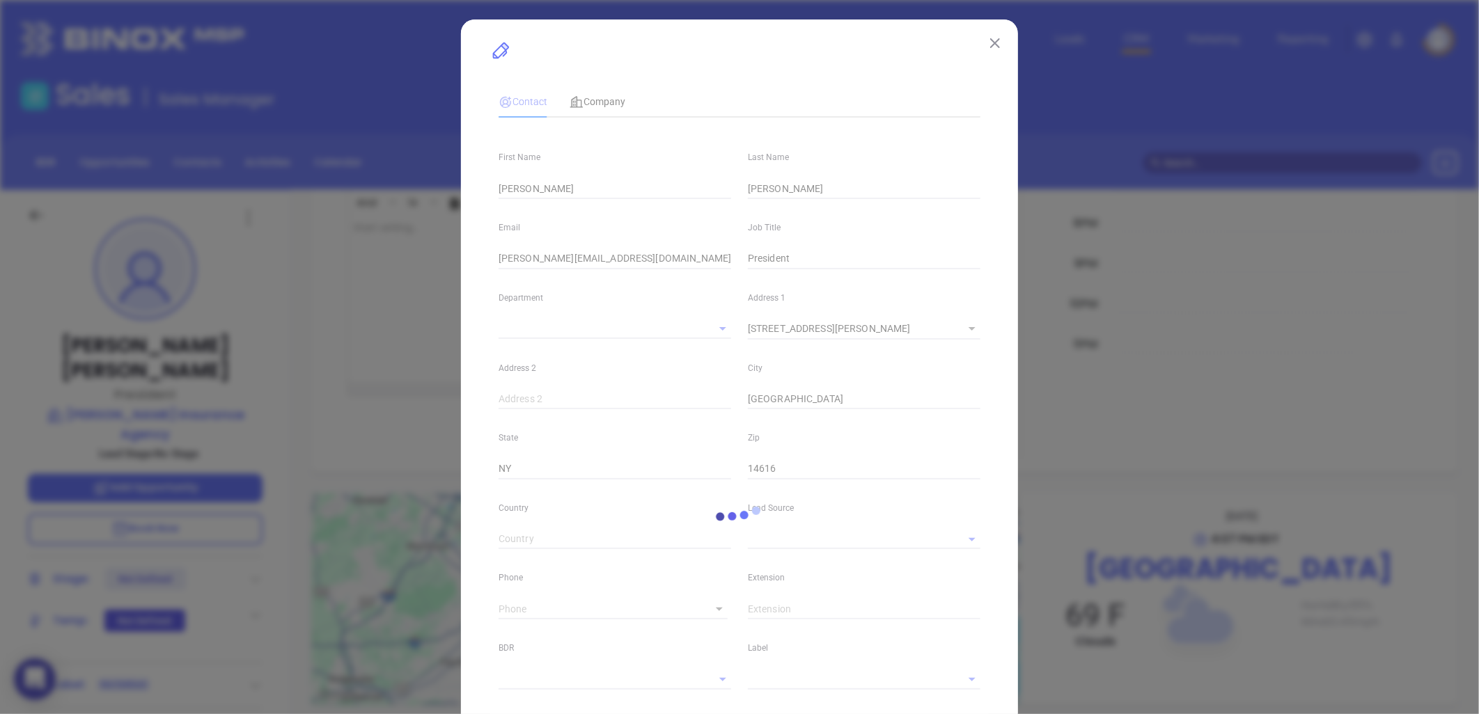
type input "Binox"
type input "Anabell Dominguez"
type input "1"
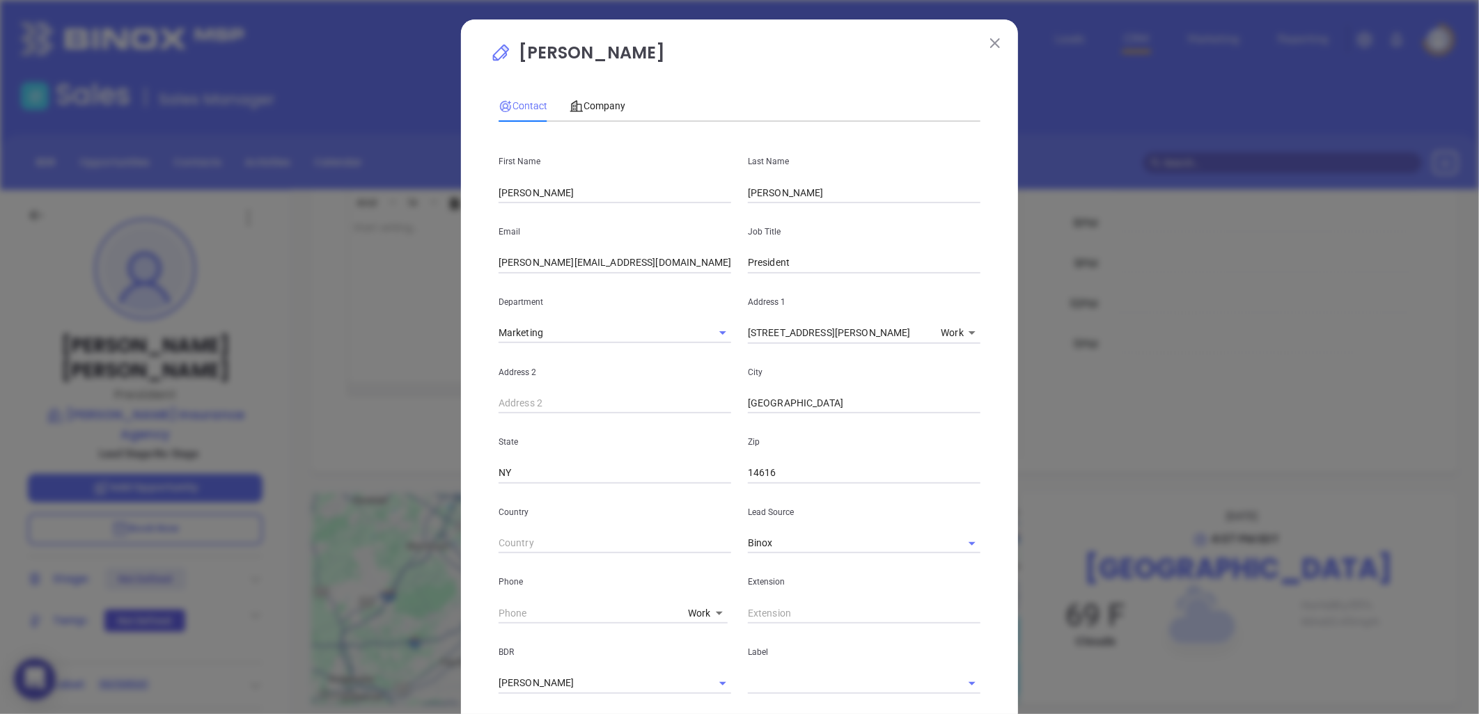
click at [776, 616] on input "text" at bounding box center [864, 613] width 233 height 21
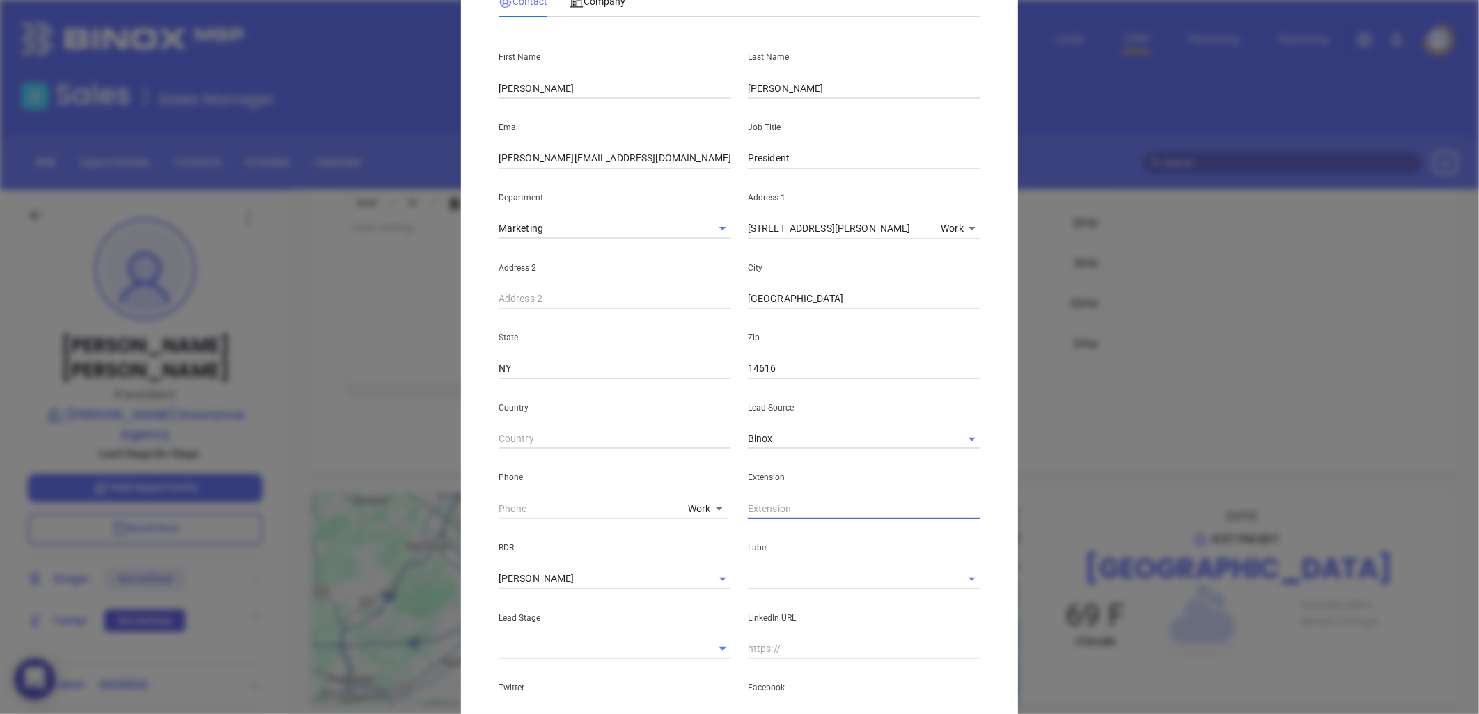
scroll to position [232, 0]
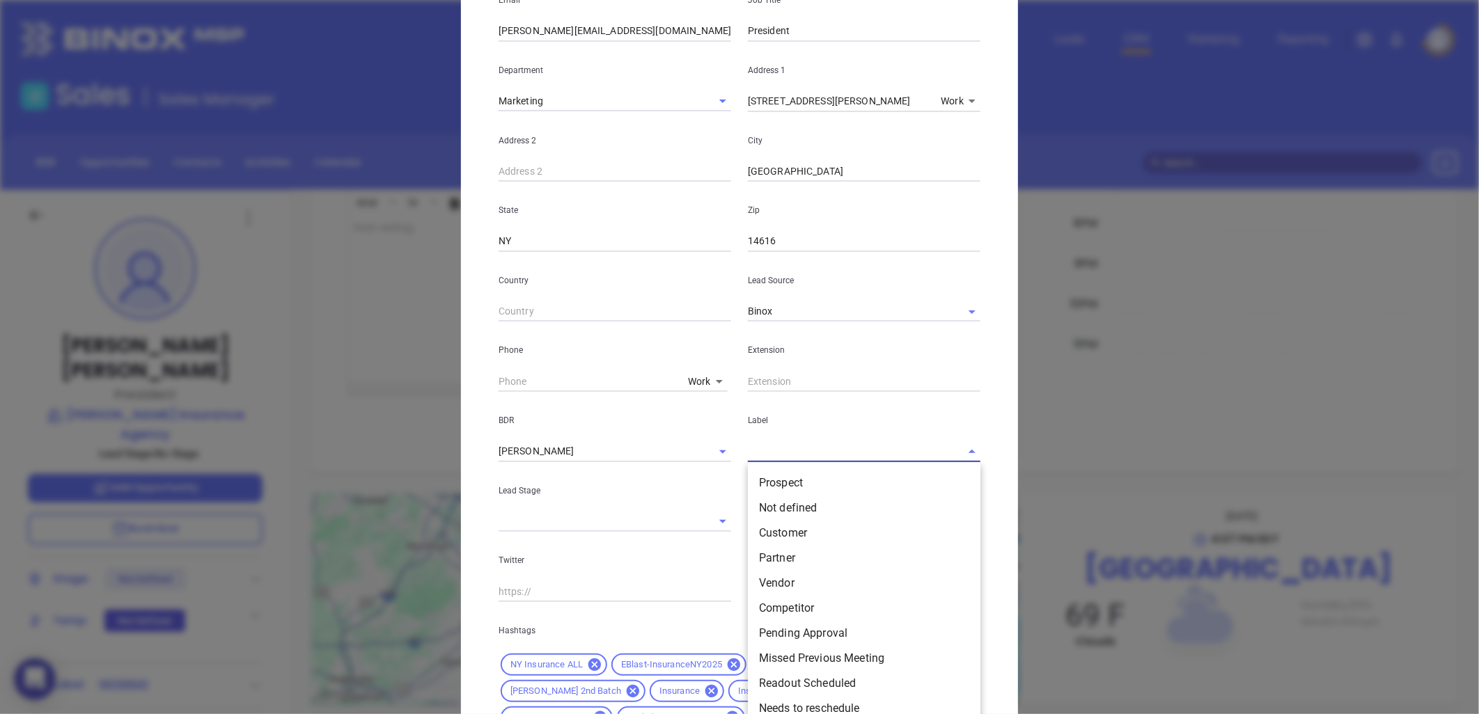
click at [758, 456] on input "text" at bounding box center [845, 452] width 194 height 20
click at [770, 474] on li "Prospect" at bounding box center [864, 483] width 233 height 25
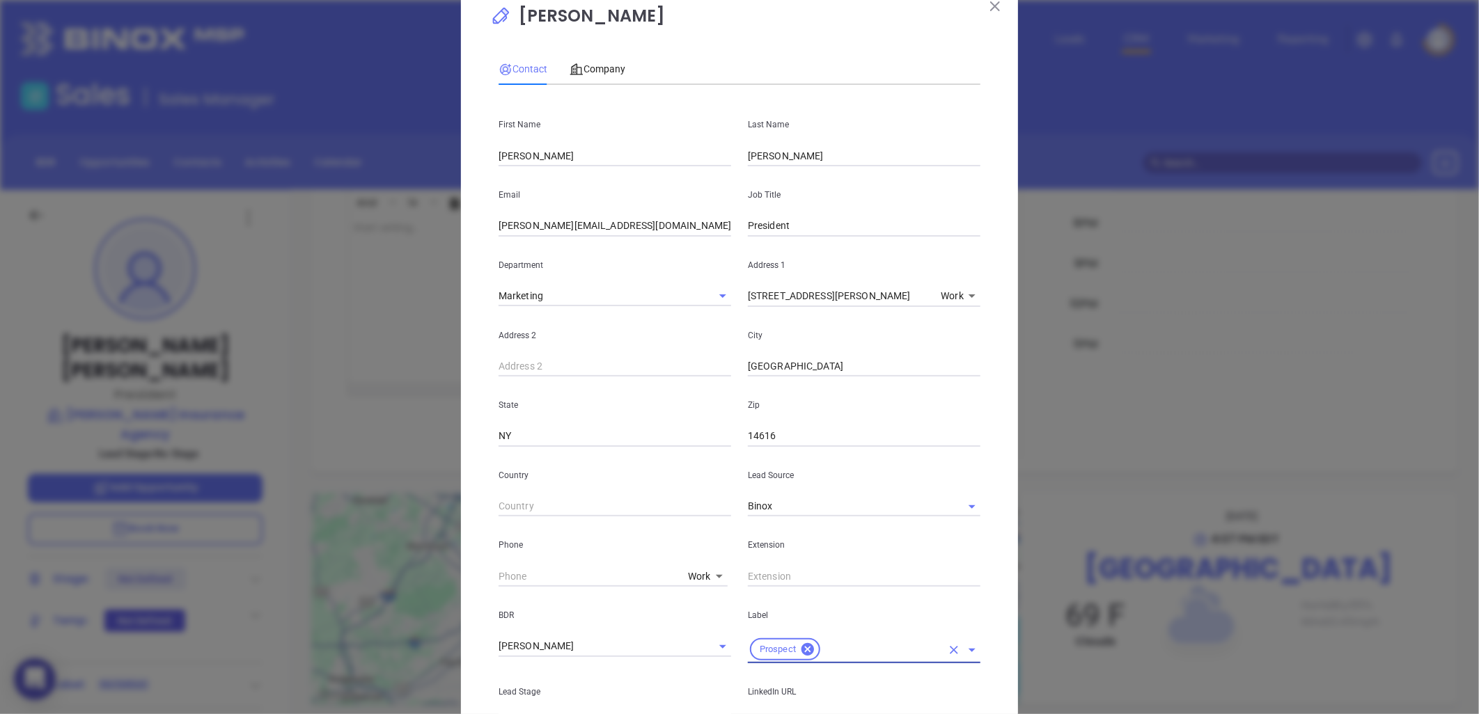
scroll to position [0, 0]
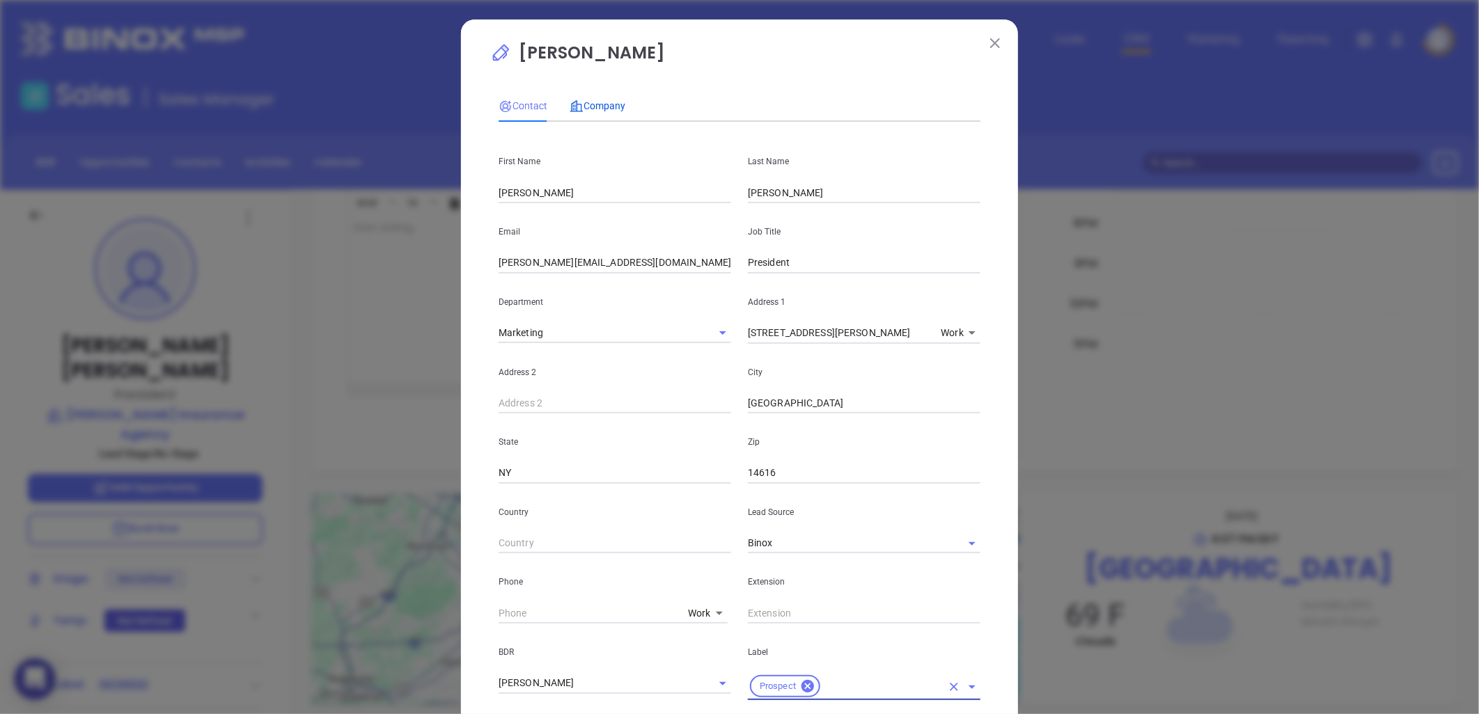
click at [604, 106] on span "Company" at bounding box center [598, 105] width 56 height 11
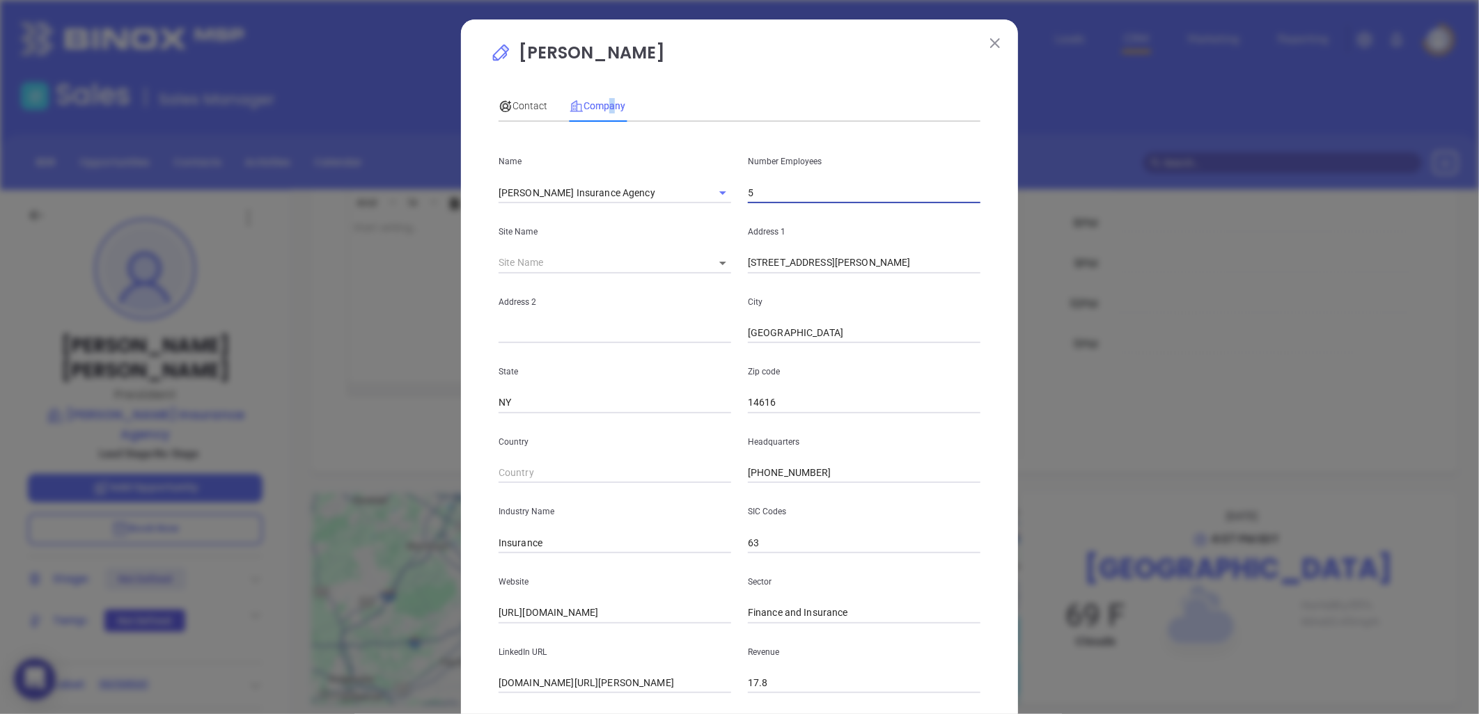
drag, startPoint x: 604, startPoint y: 106, endPoint x: 764, endPoint y: 210, distance: 191.2
click at [754, 187] on input "5" at bounding box center [864, 192] width 233 height 21
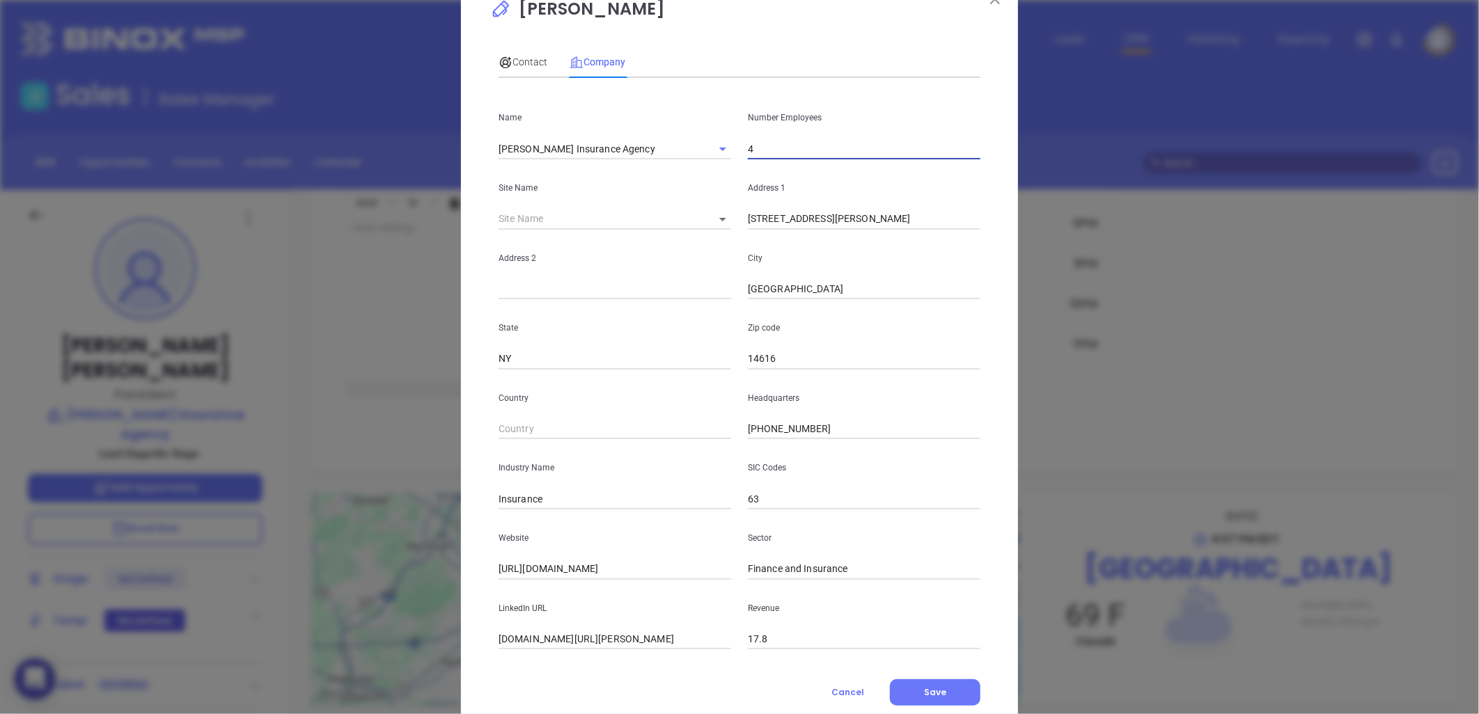
scroll to position [84, 0]
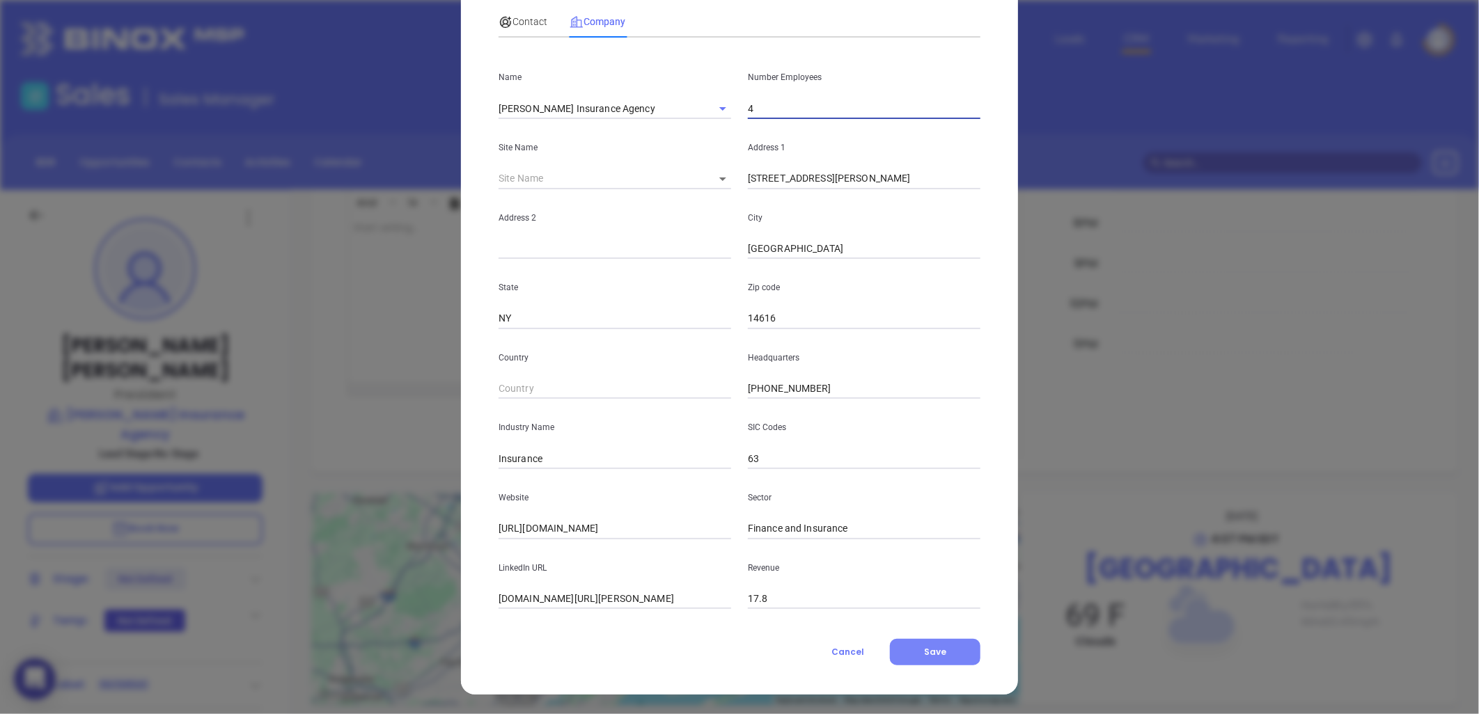
type input "4"
click at [918, 648] on button "Save" at bounding box center [935, 652] width 91 height 26
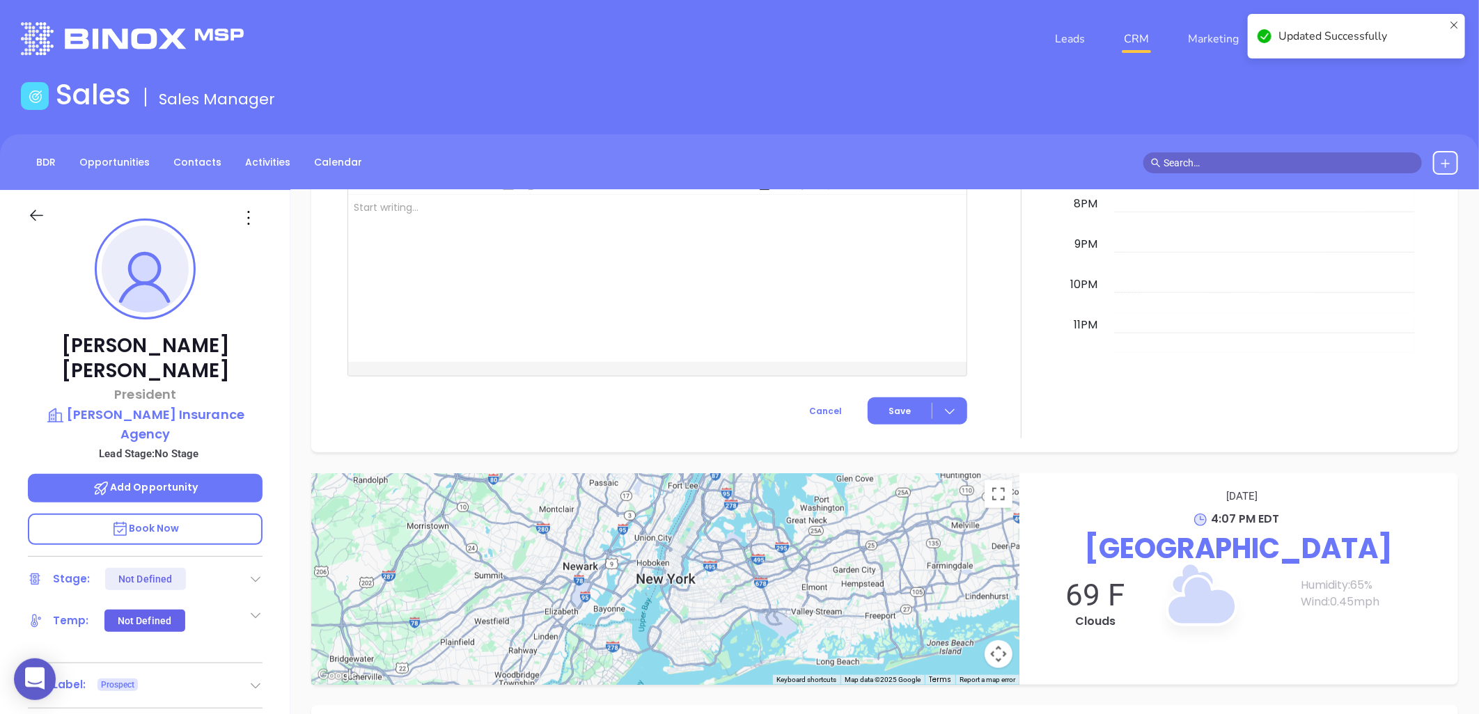
scroll to position [803, 0]
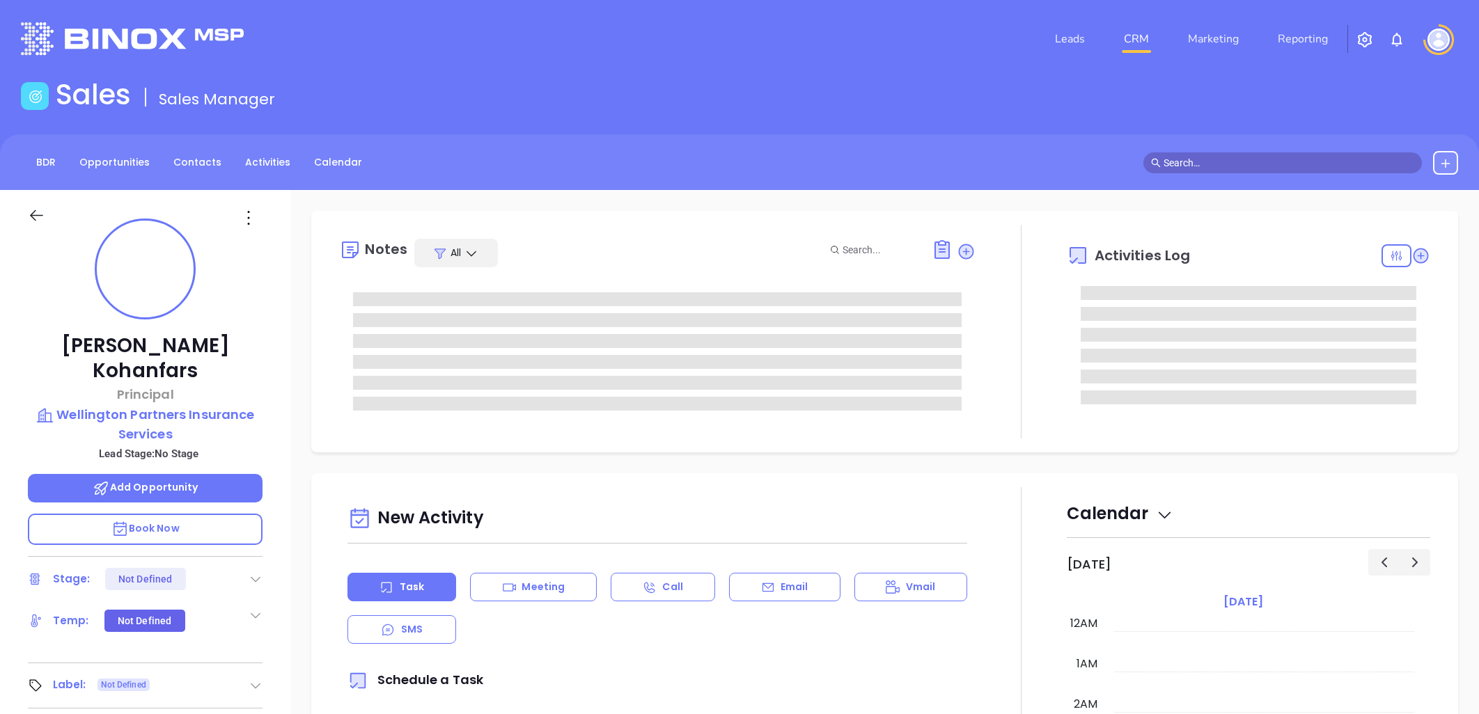
type input "[DATE]"
type input "[PERSON_NAME]"
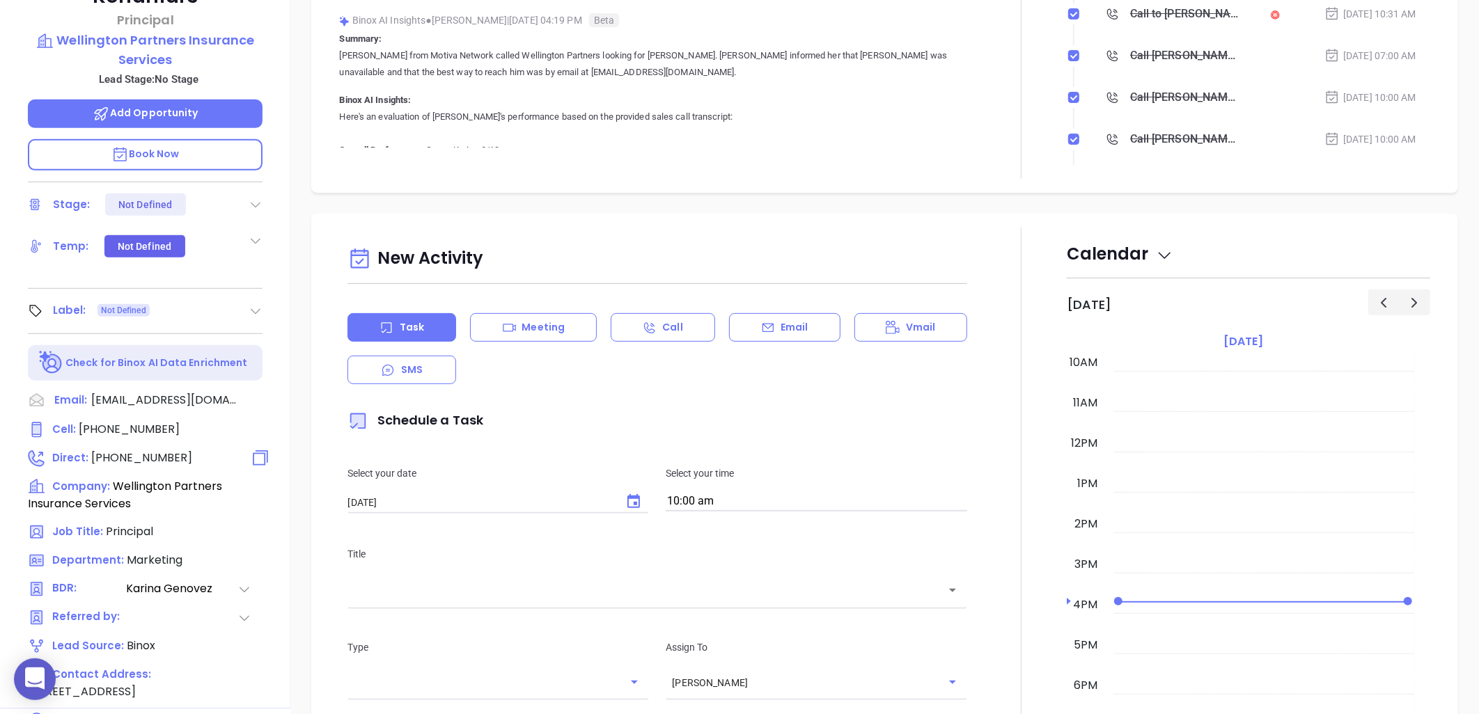
scroll to position [450, 0]
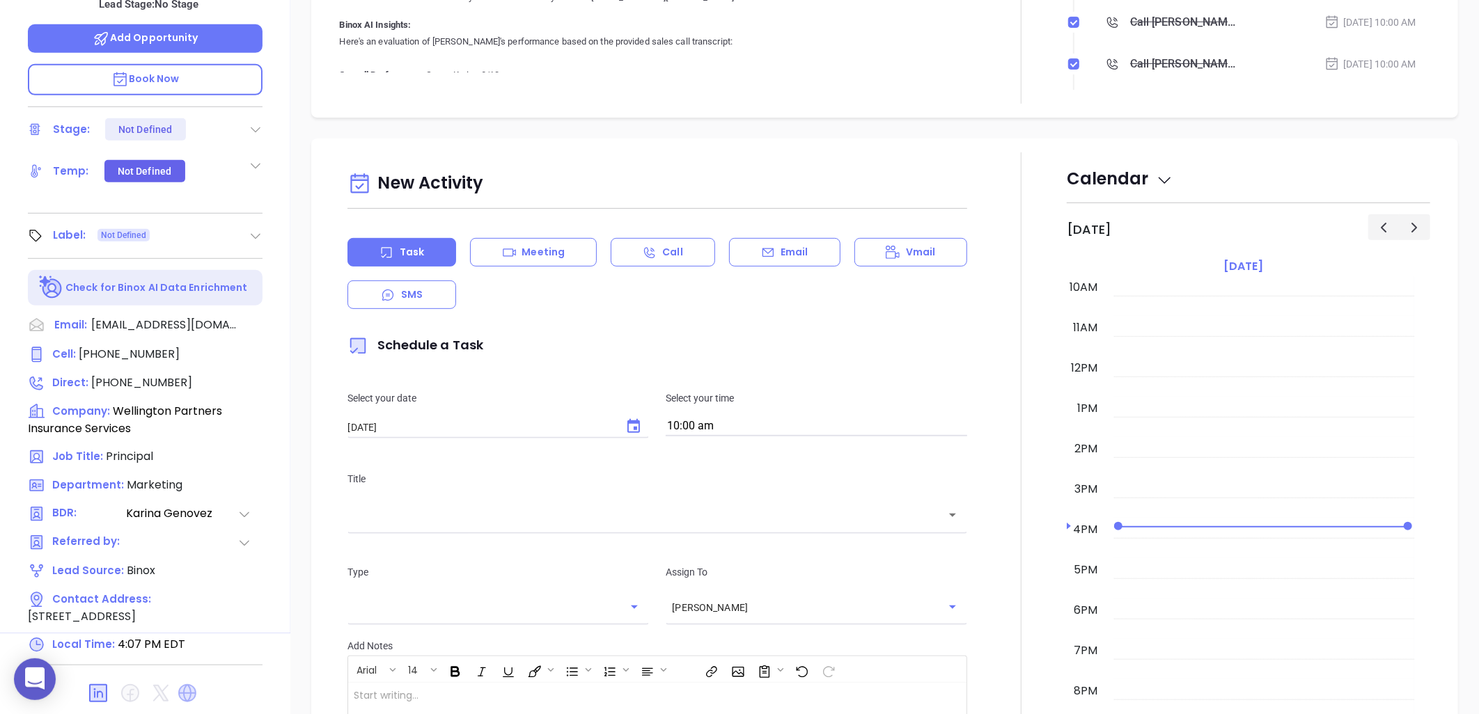
click at [184, 682] on icon at bounding box center [187, 693] width 22 height 22
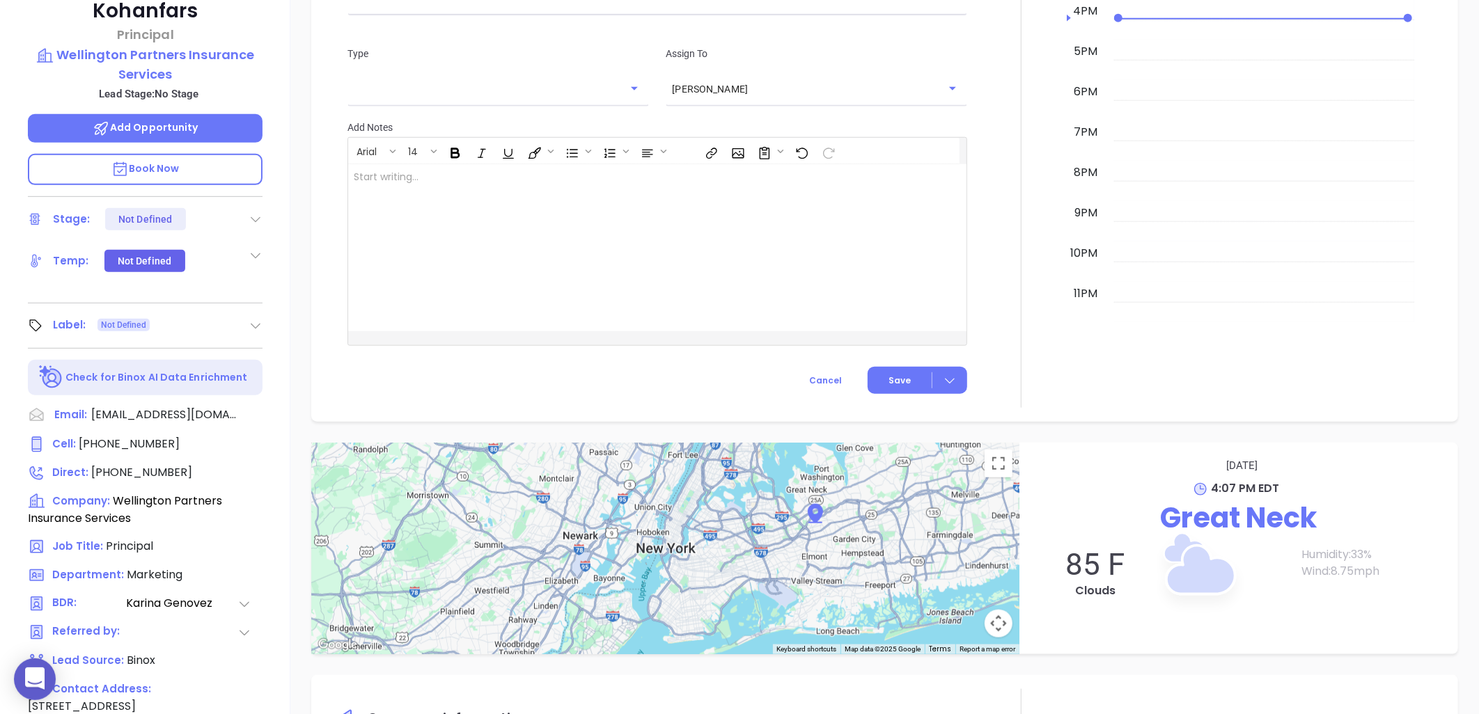
scroll to position [218, 0]
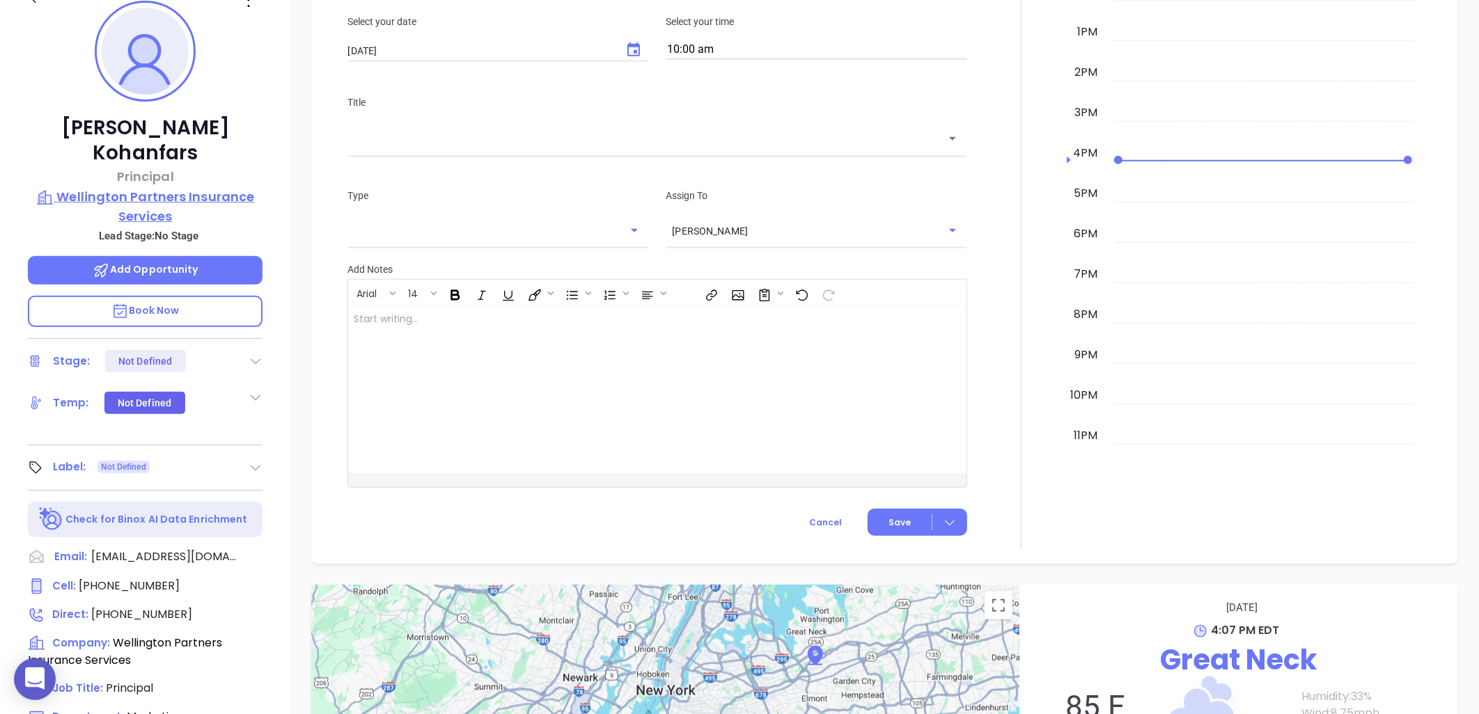
click at [130, 193] on p "Wellington Partners Insurance Services" at bounding box center [145, 206] width 235 height 38
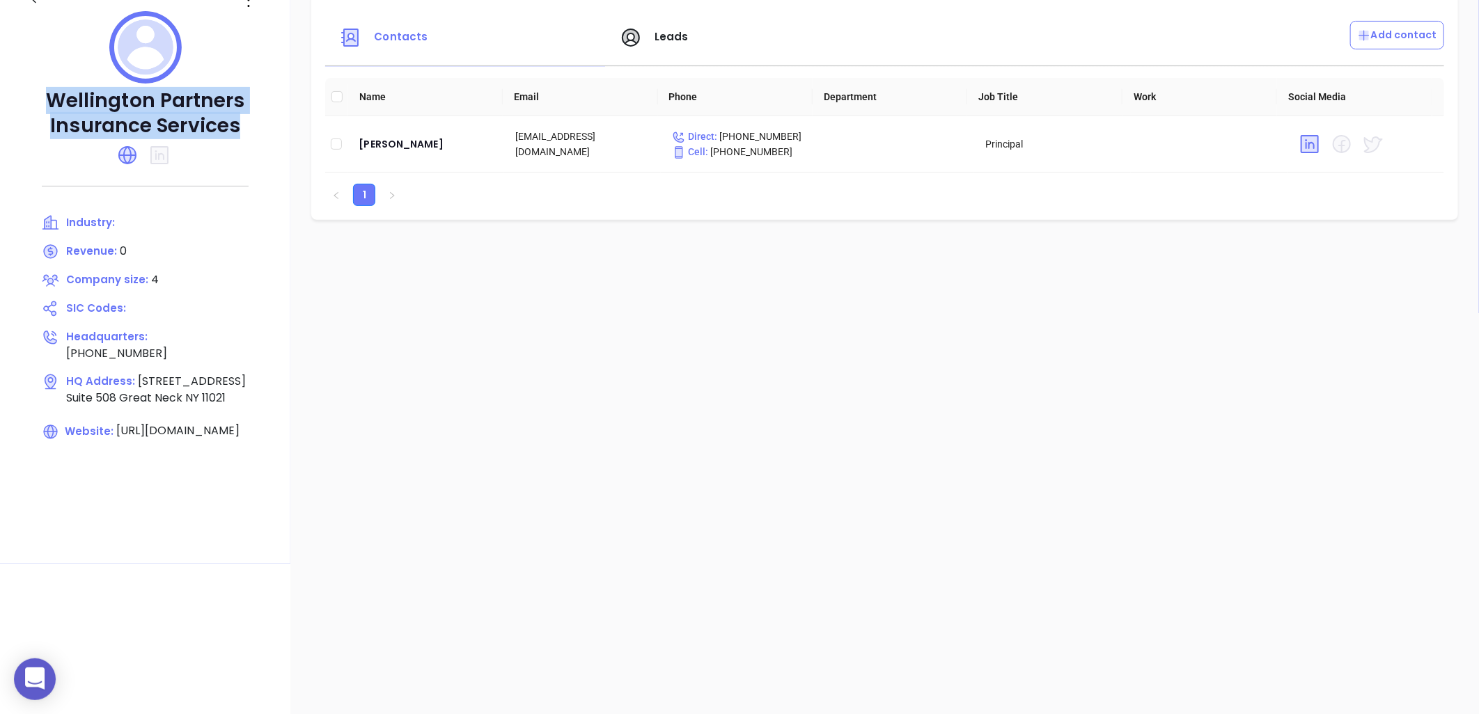
drag, startPoint x: 242, startPoint y: 121, endPoint x: -6, endPoint y: 96, distance: 249.2
click at [0, 96] on html "0 Leads CRM Marketing Reporting Financial Leads Leads Sales Sales Manager BDR O…" at bounding box center [739, 139] width 1479 height 714
click at [123, 154] on icon at bounding box center [127, 155] width 18 height 18
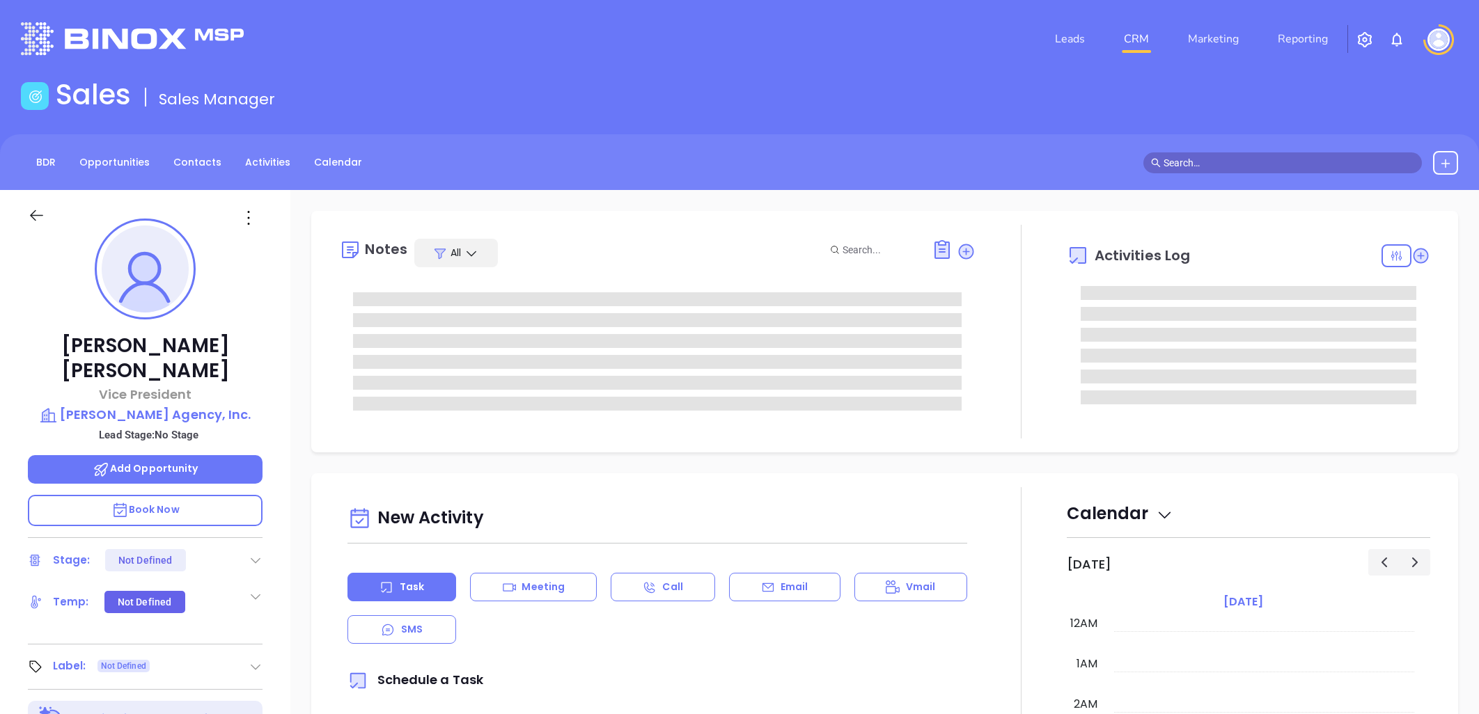
type input "[PERSON_NAME]"
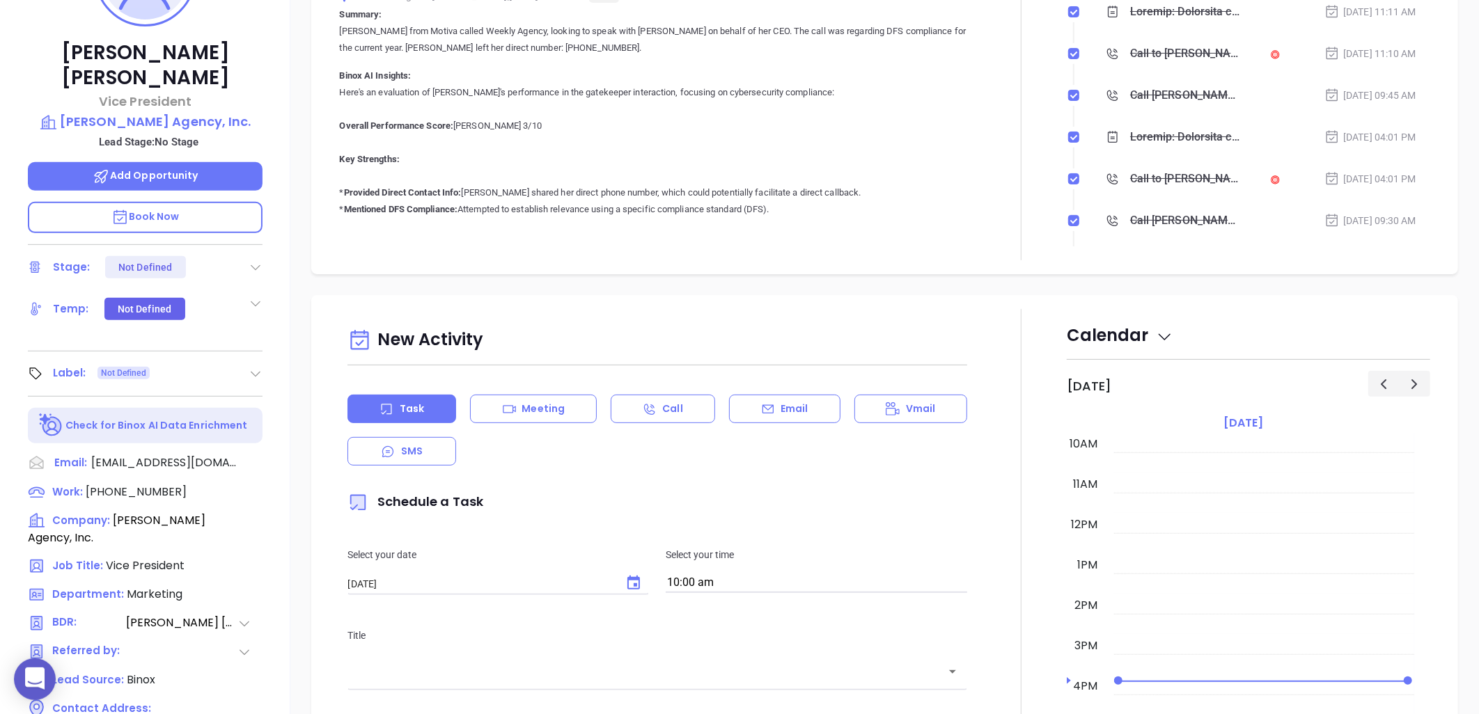
scroll to position [450, 0]
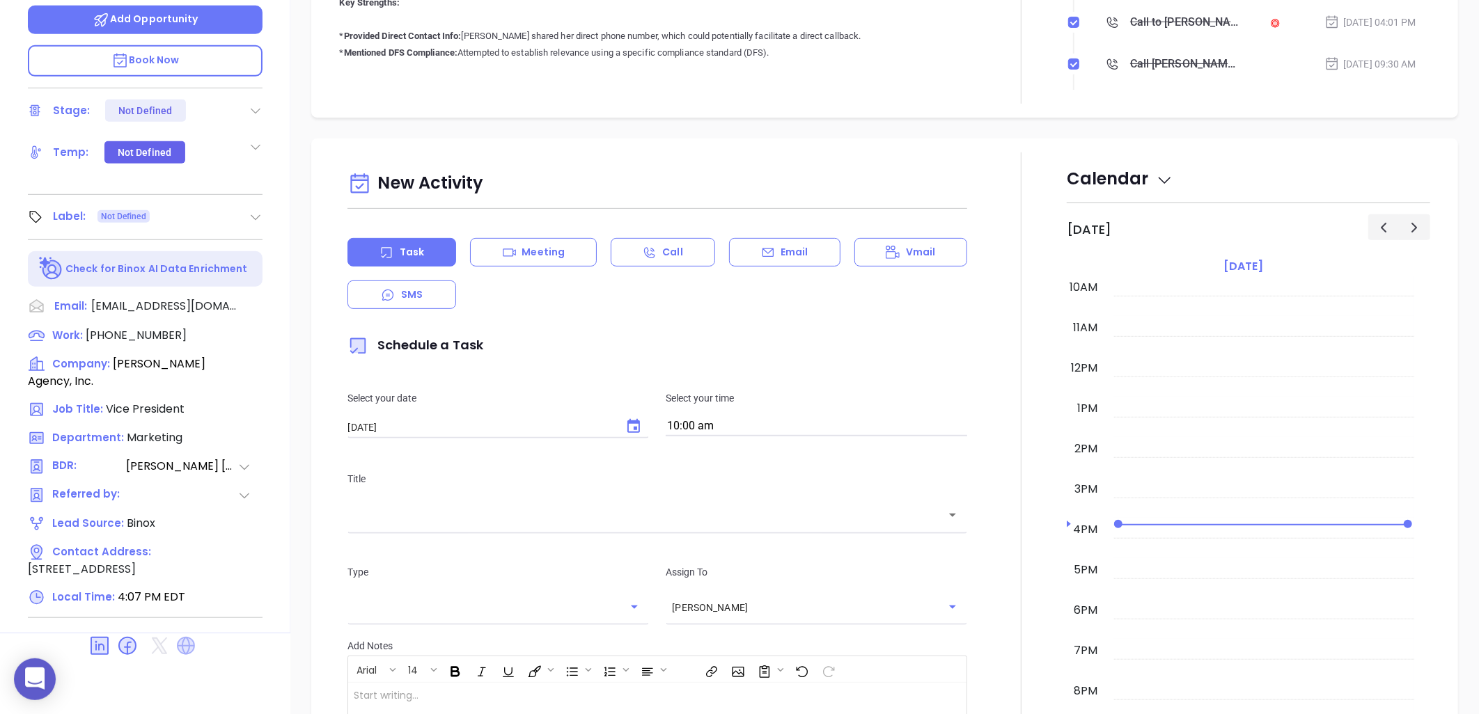
click at [178, 635] on icon at bounding box center [186, 646] width 22 height 22
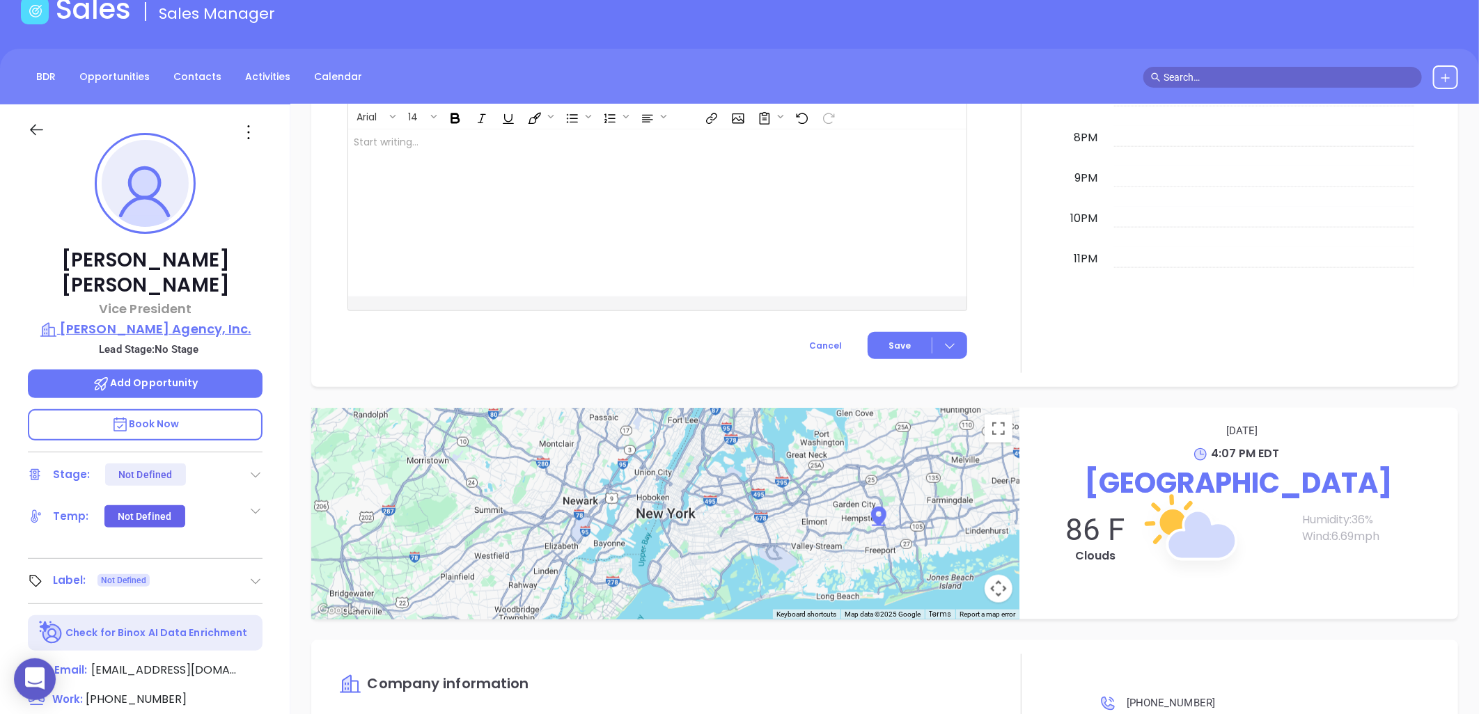
scroll to position [63, 0]
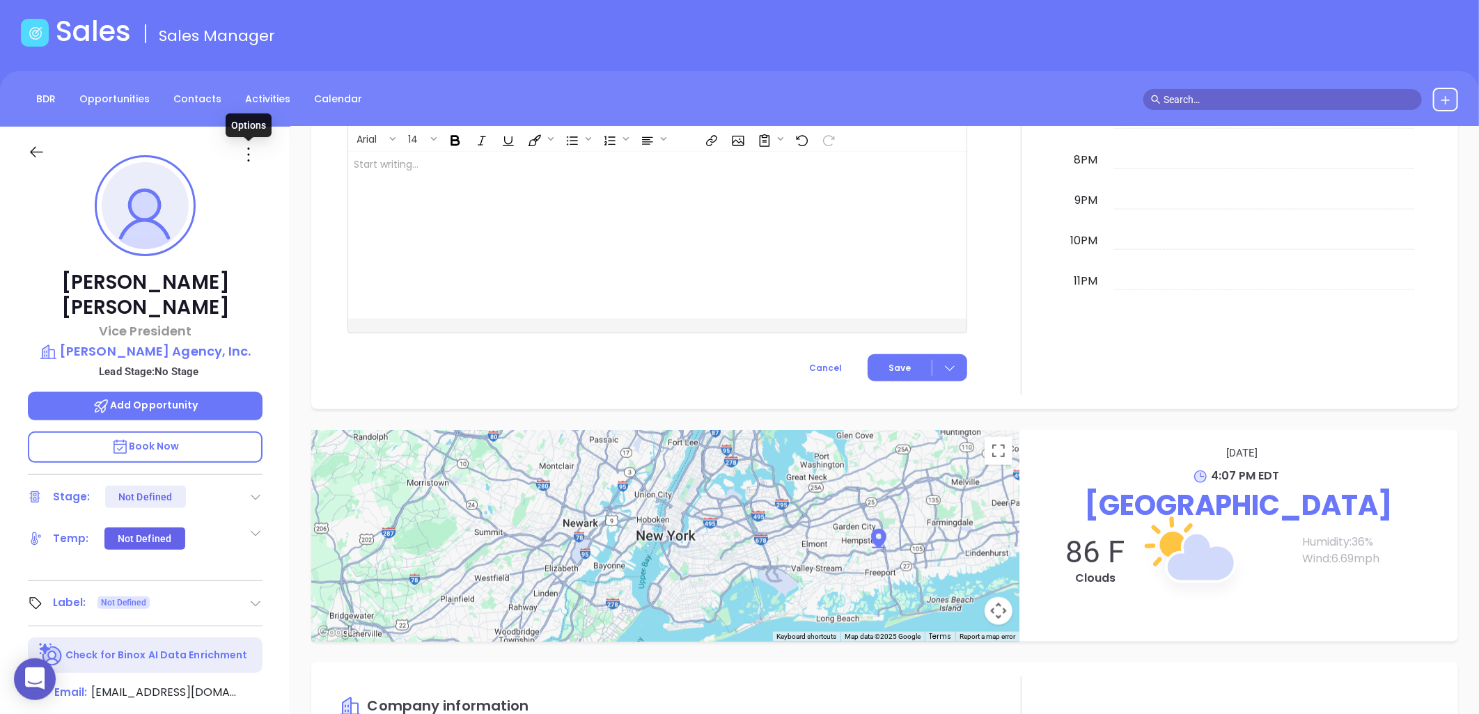
click at [244, 153] on icon at bounding box center [248, 154] width 22 height 22
click at [263, 303] on div "Edit" at bounding box center [317, 303] width 136 height 15
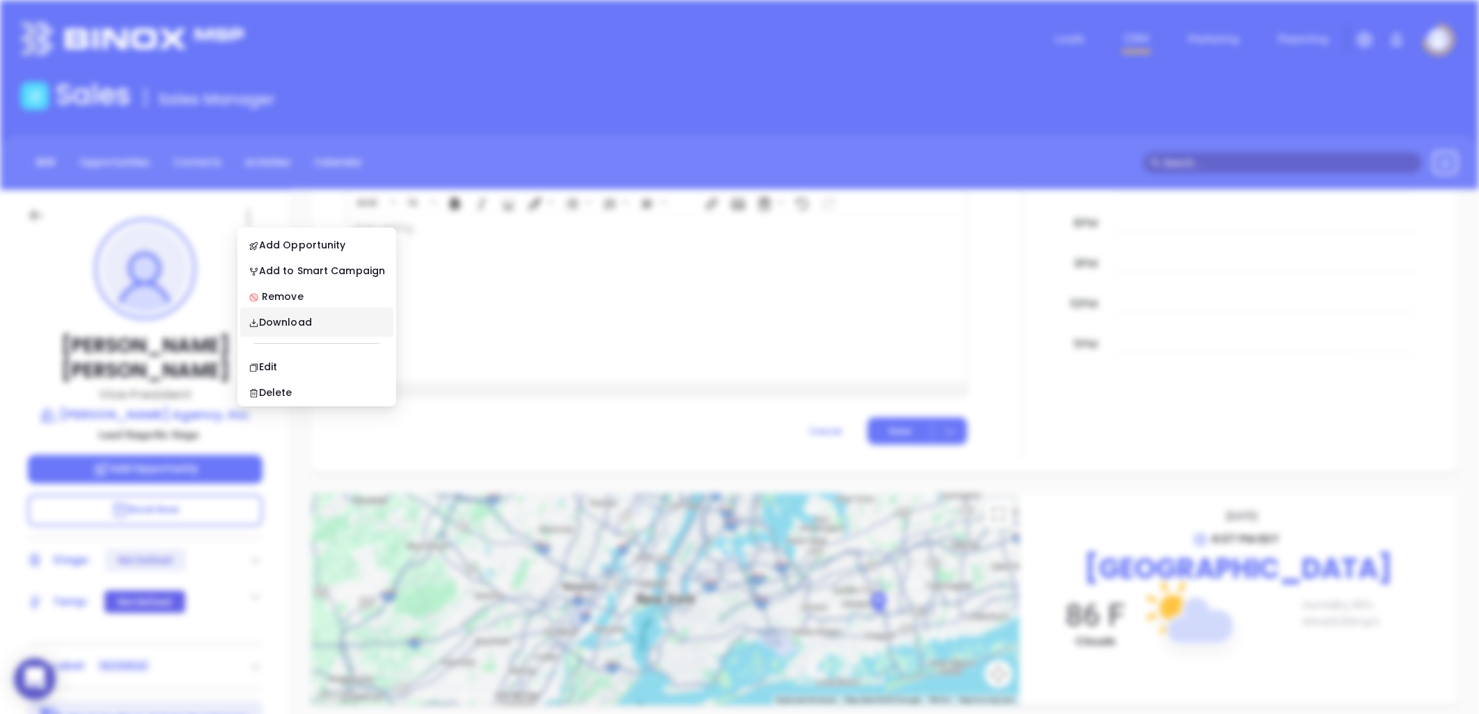
scroll to position [0, 0]
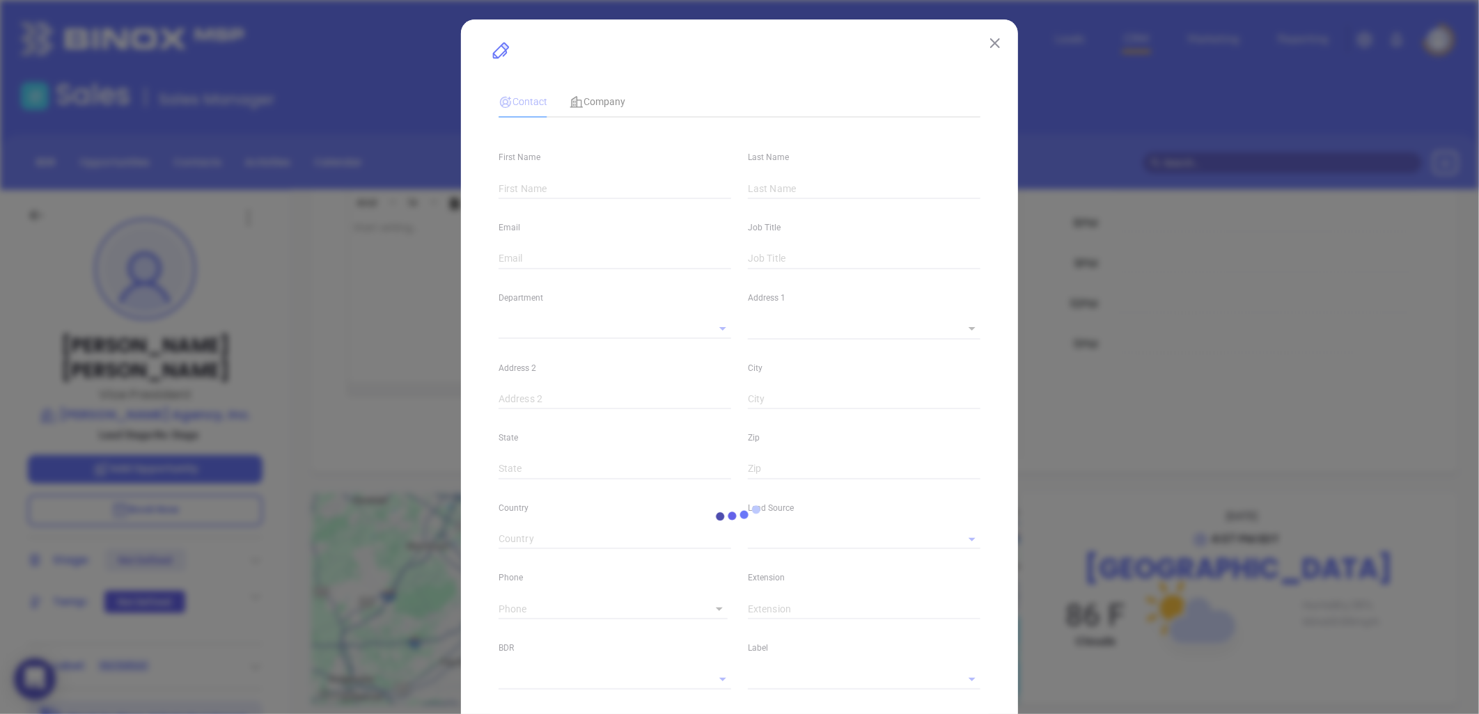
type input "Ken"
type input "Coyle"
type input "kencj@wheatleyagency.com"
type input "Vice President"
type textarea "377 Oak Street"
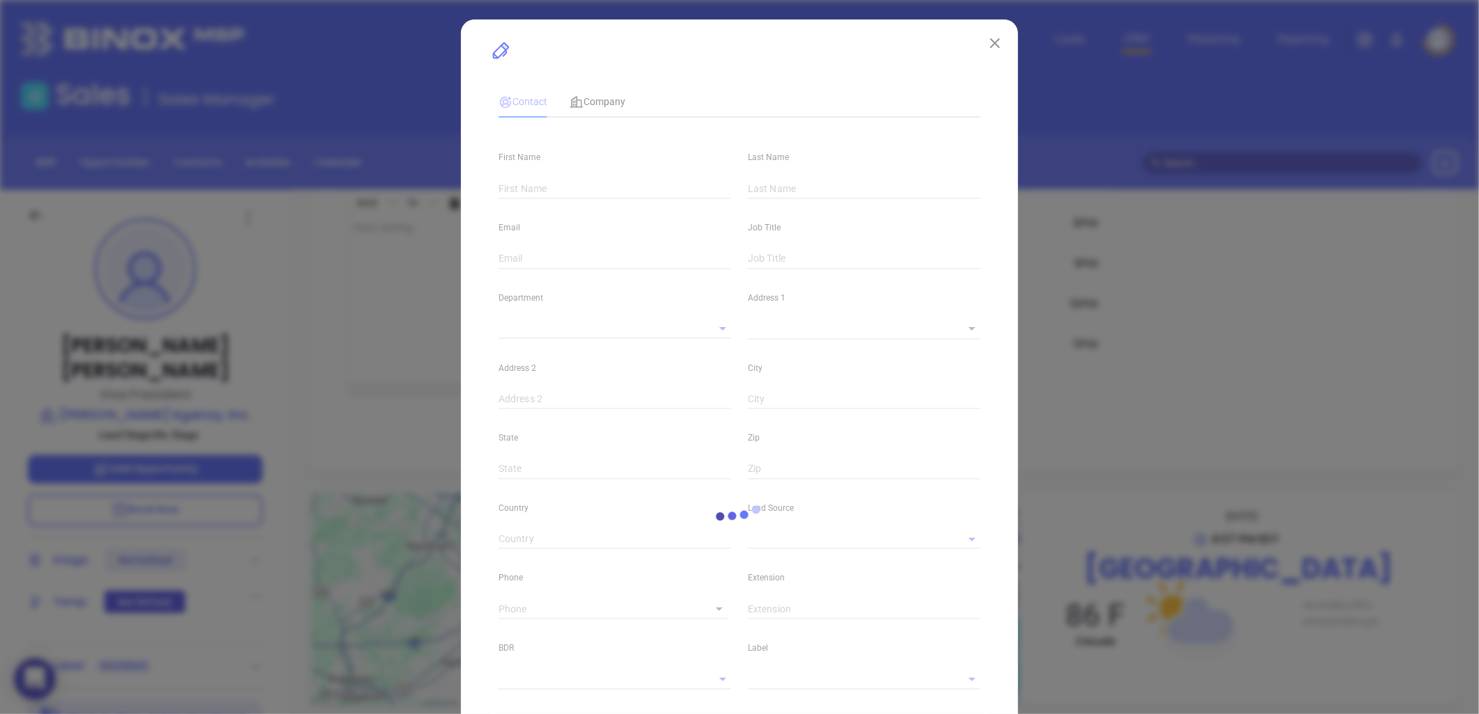
type input "1"
type input "Suite 205"
type input "Garden City"
type input "NY"
type input "11530"
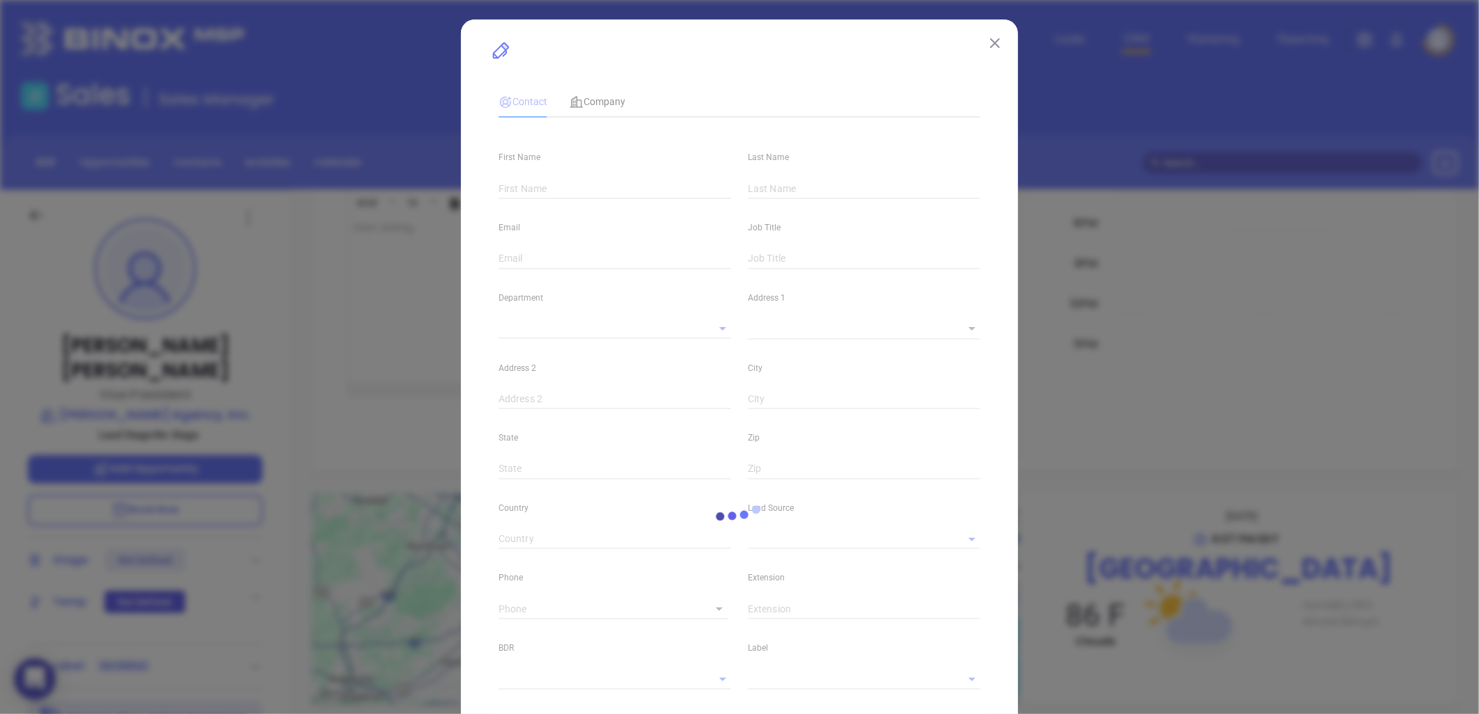
type input "www.linkedin.com/in/ken-coyle-1392b611"
type input "facebook.com/kenneth.coylejr"
type input "Marketing"
type input "Binox"
type input "Anabell Dominguez"
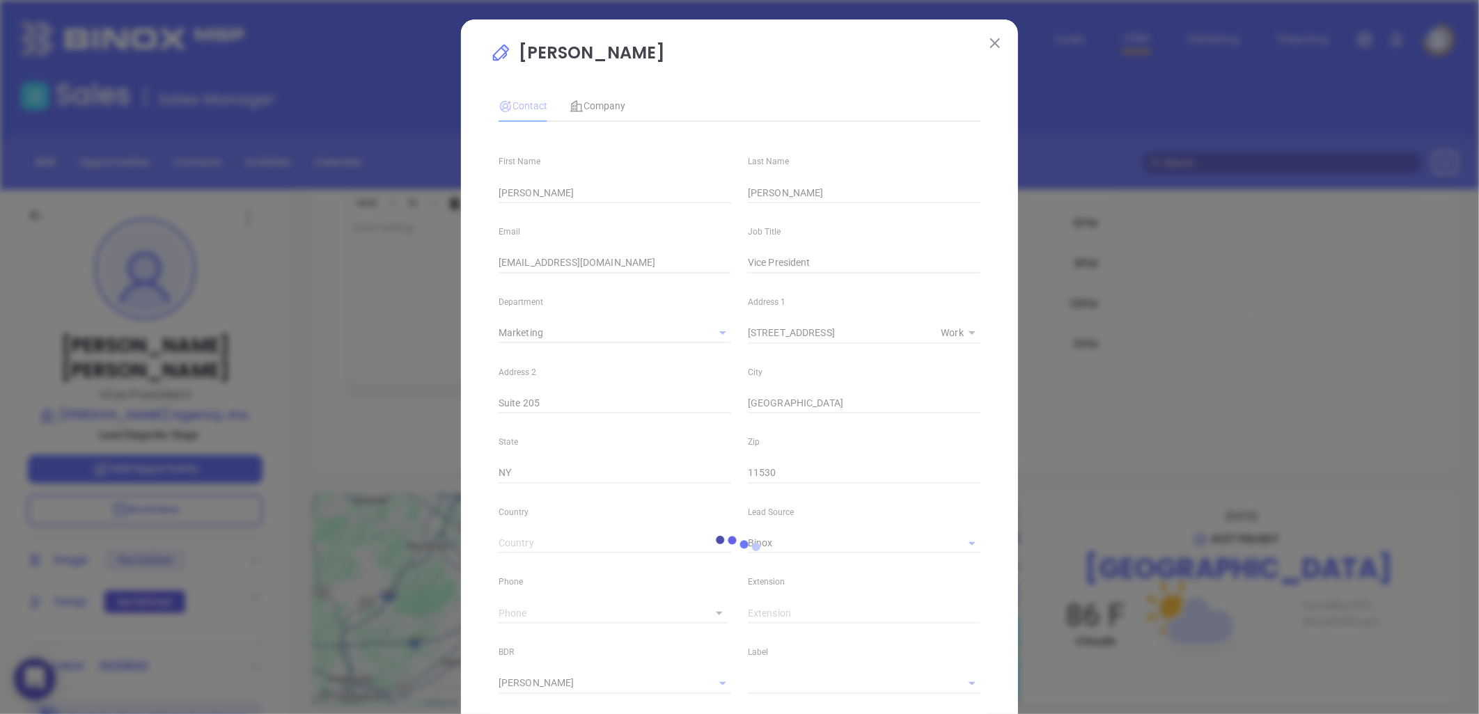
type input "(516) 745-0072"
type input "1"
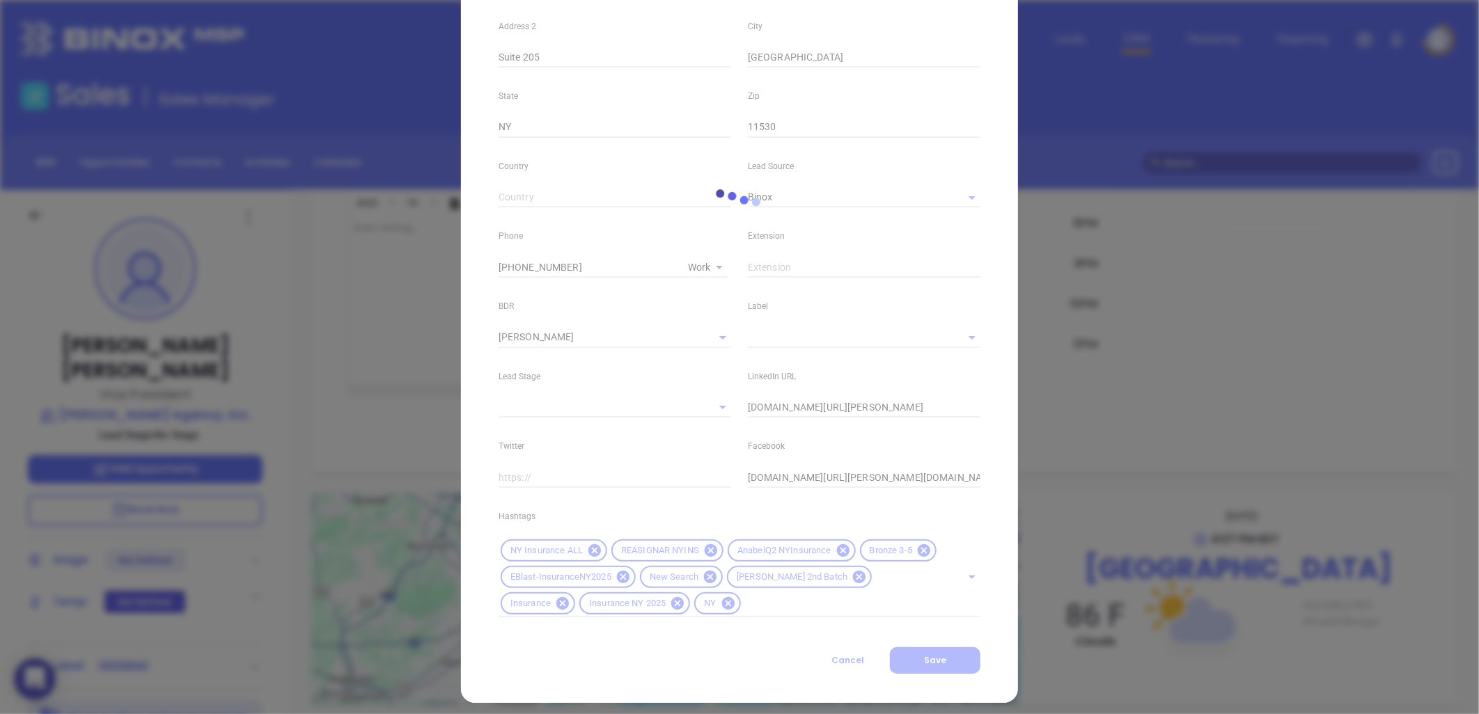
scroll to position [354, 0]
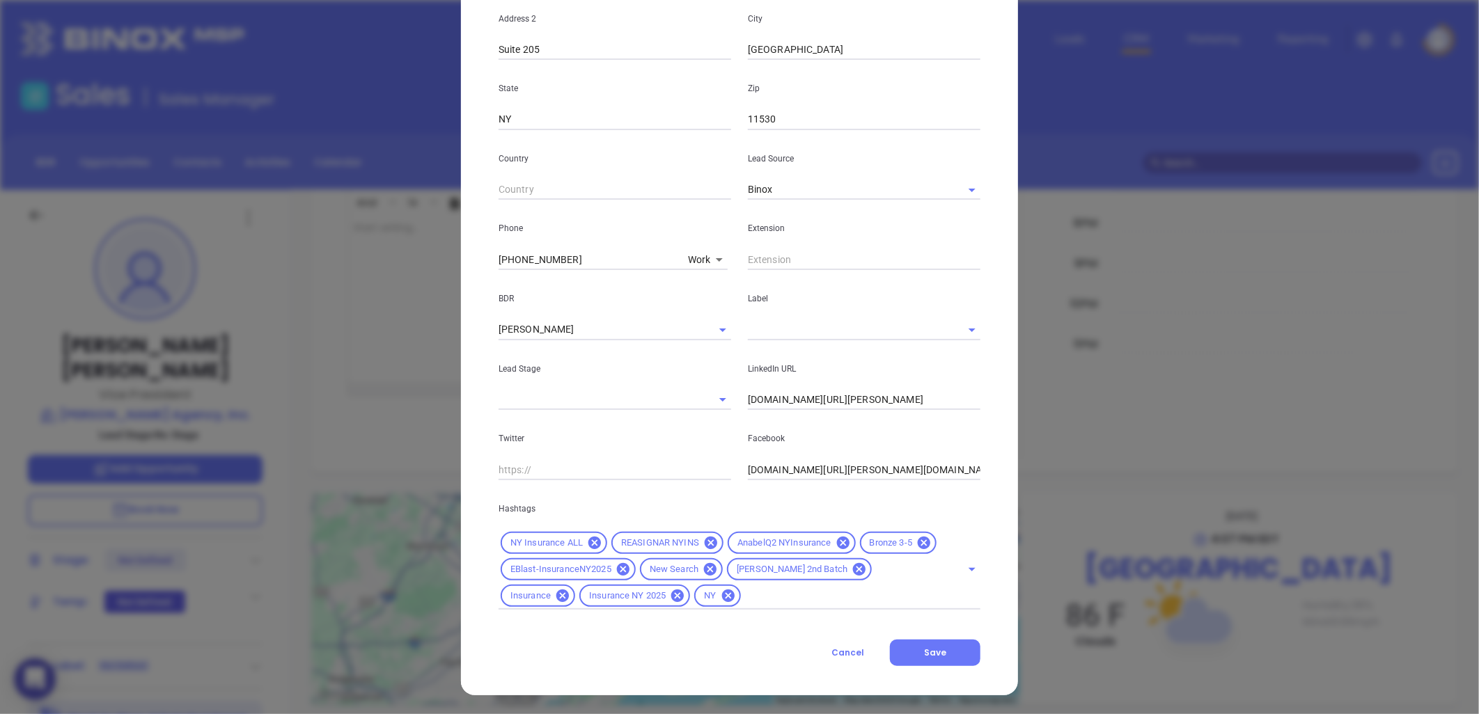
click at [759, 328] on input "text" at bounding box center [845, 330] width 194 height 20
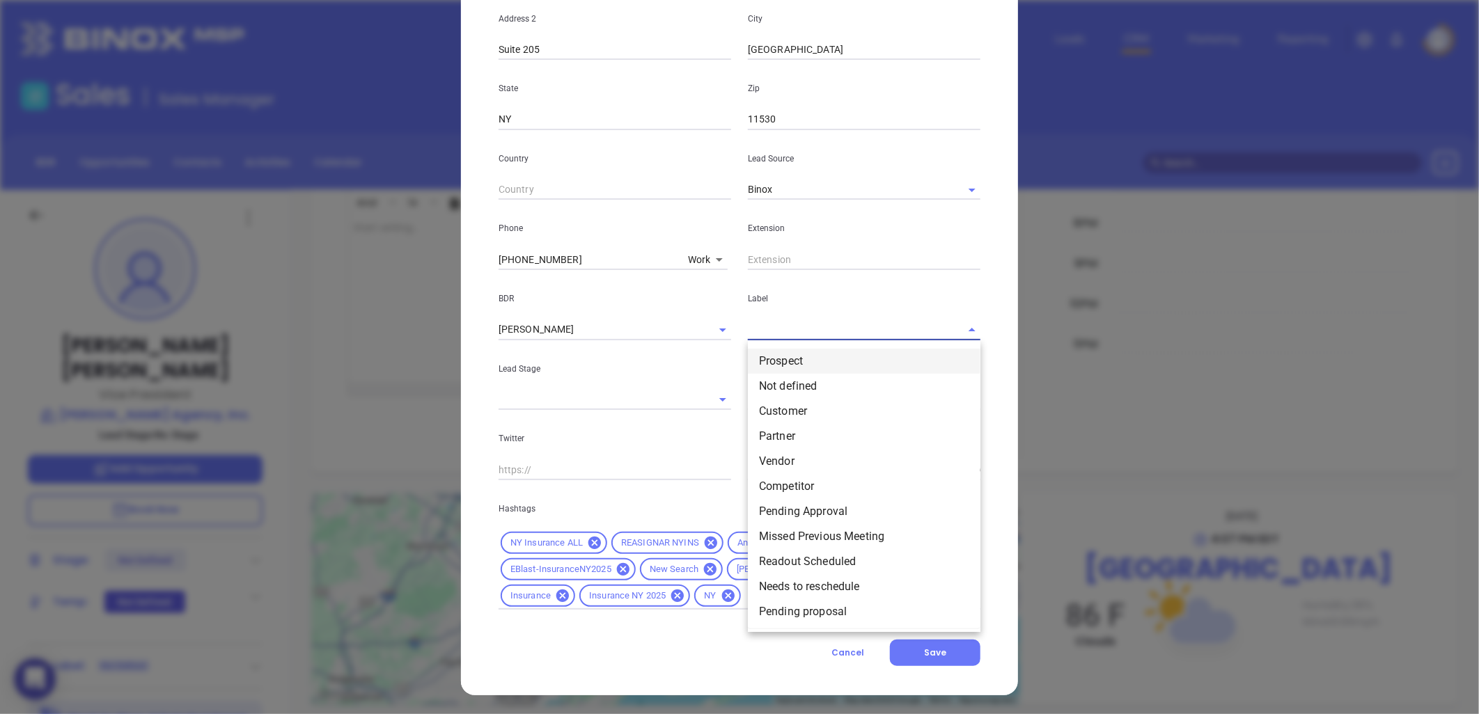
click at [780, 362] on li "Prospect" at bounding box center [864, 361] width 233 height 25
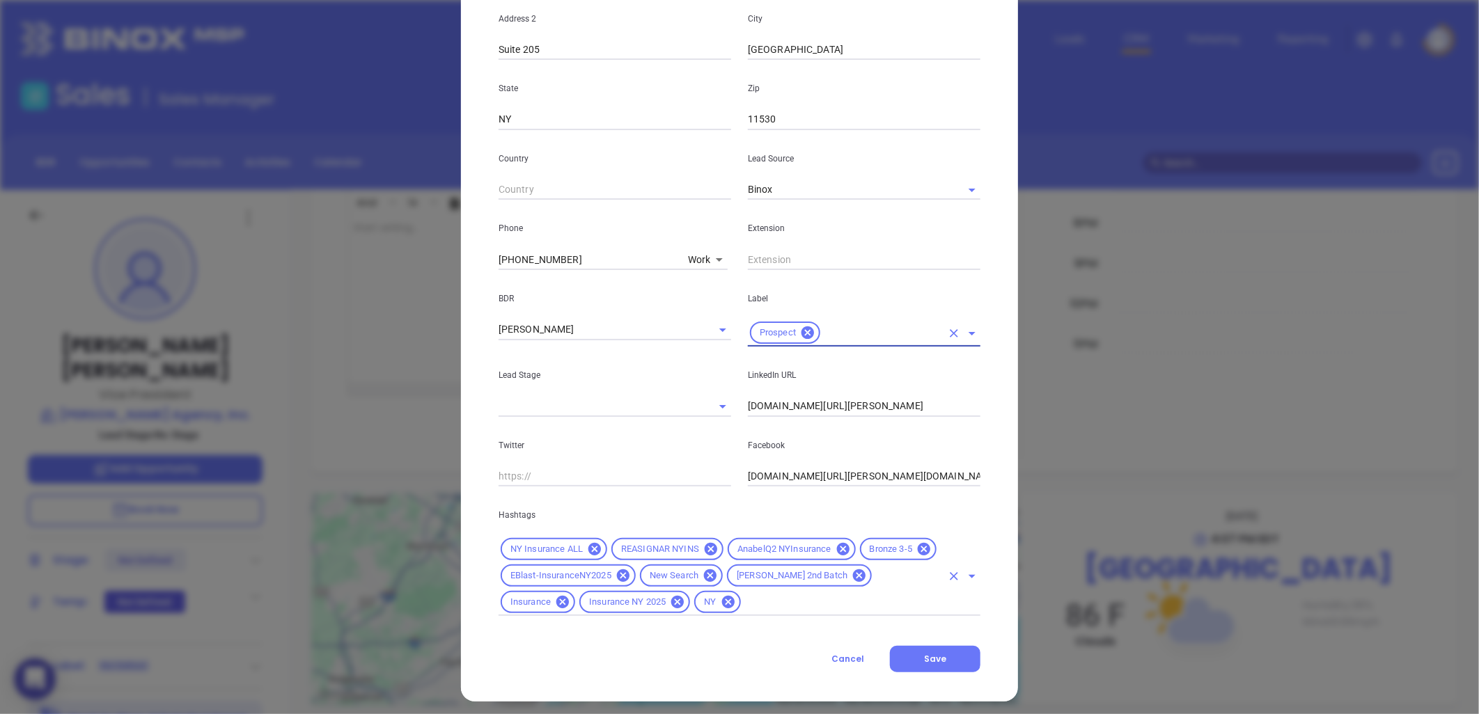
drag, startPoint x: 914, startPoint y: 552, endPoint x: 887, endPoint y: 565, distance: 30.2
click at [916, 551] on icon at bounding box center [923, 549] width 15 height 15
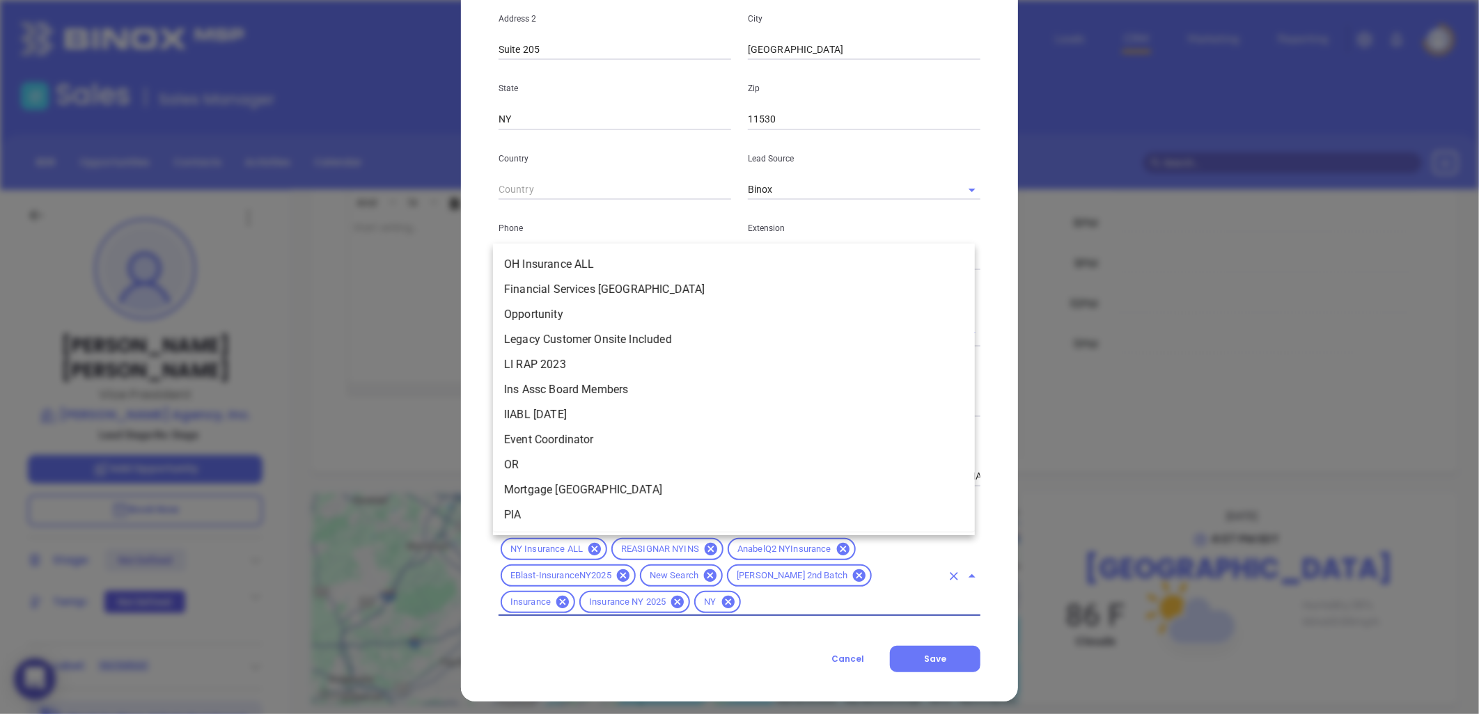
click at [780, 606] on input "text" at bounding box center [842, 602] width 198 height 17
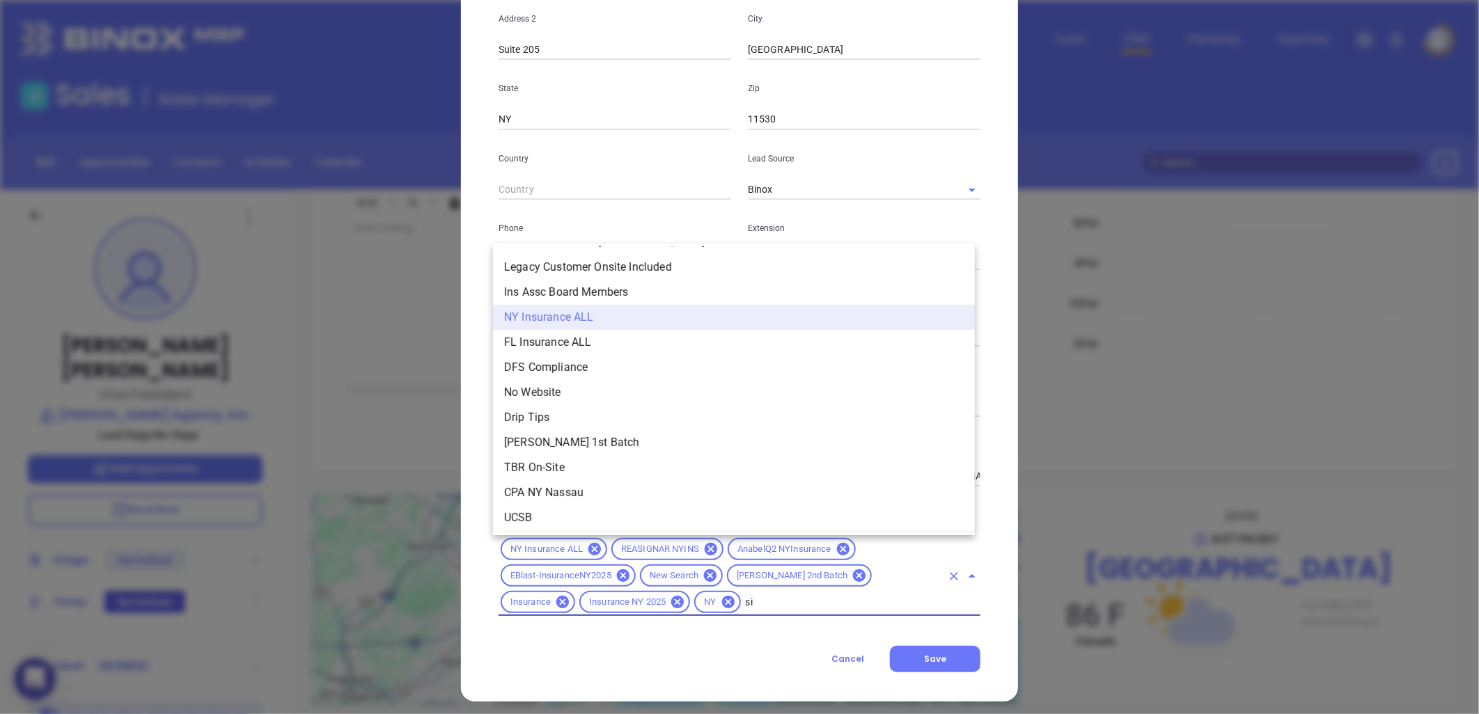
scroll to position [0, 0]
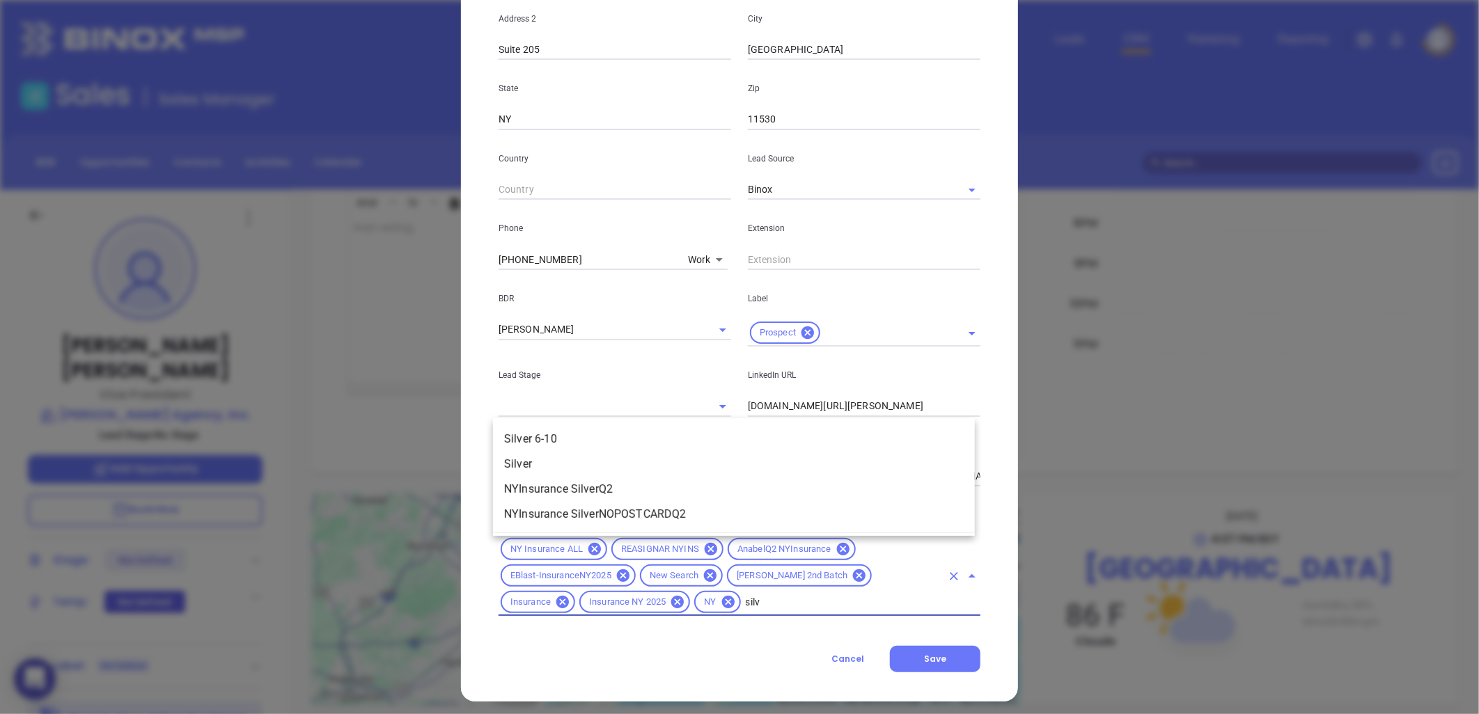
type input "silve"
click at [561, 436] on li "Silver 6-10" at bounding box center [734, 439] width 482 height 25
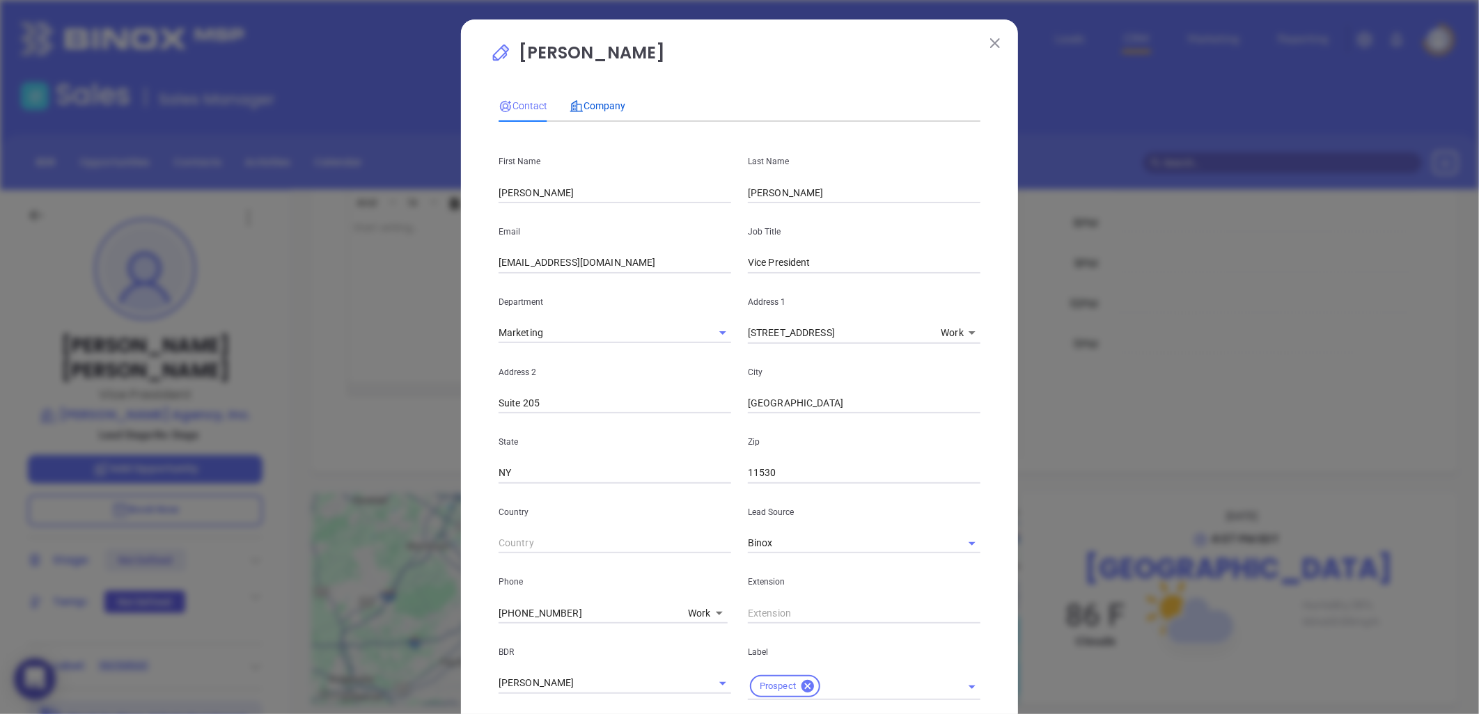
click at [597, 107] on span "Company" at bounding box center [598, 105] width 56 height 11
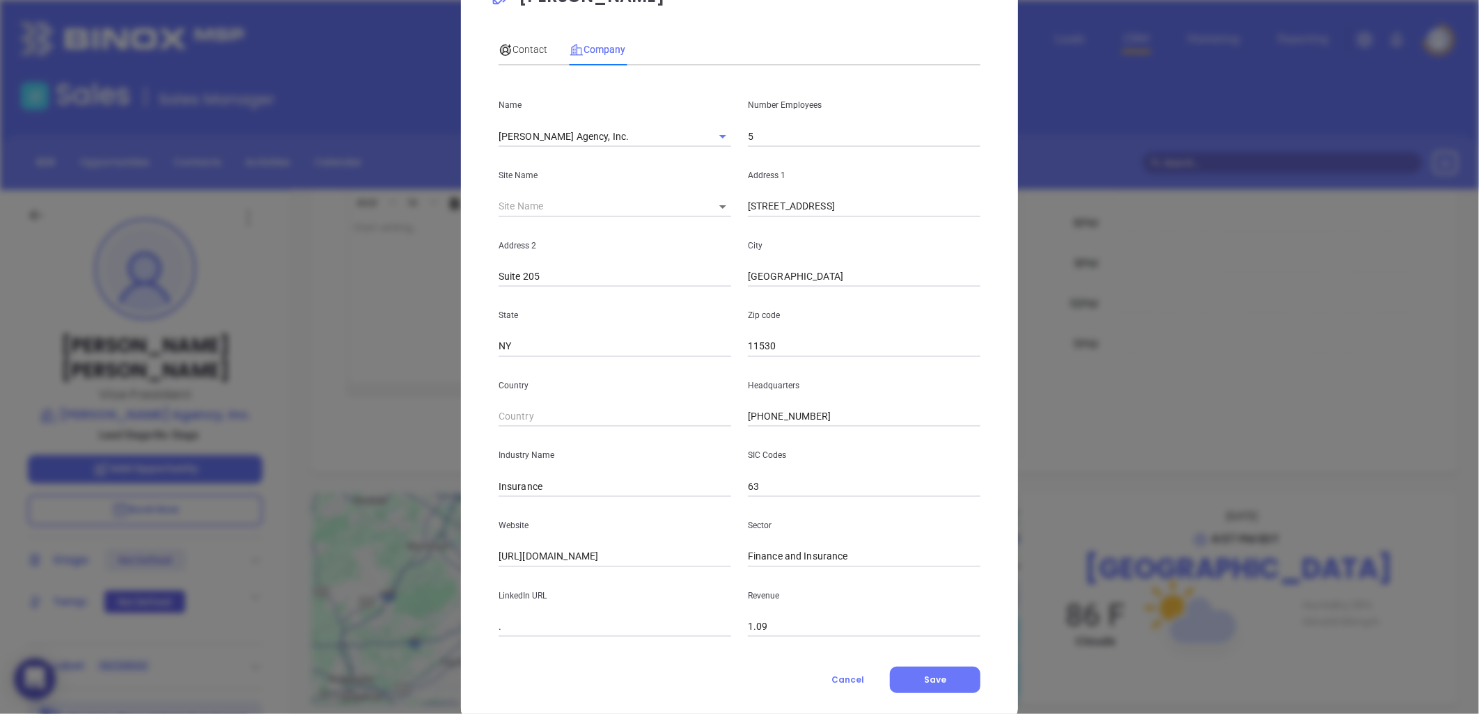
scroll to position [84, 0]
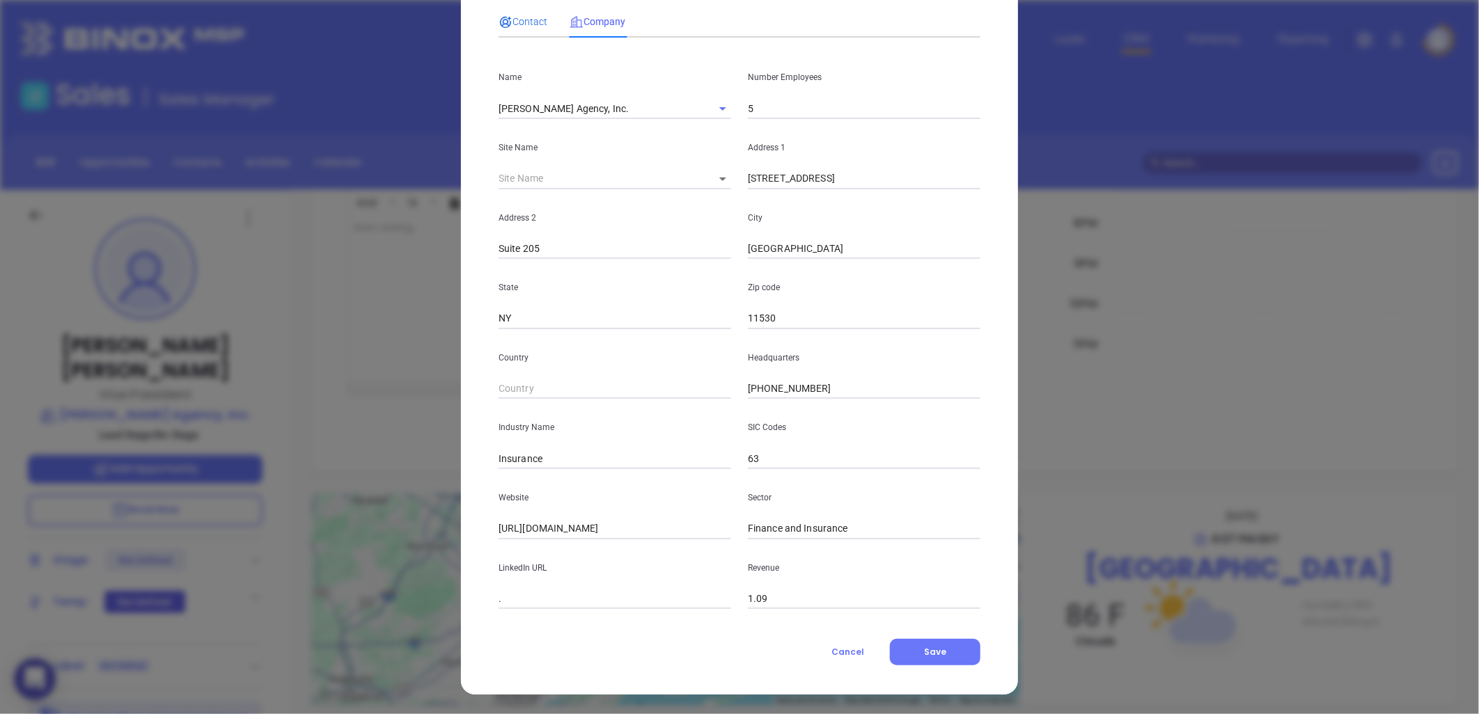
click at [517, 17] on span "Contact" at bounding box center [523, 21] width 49 height 11
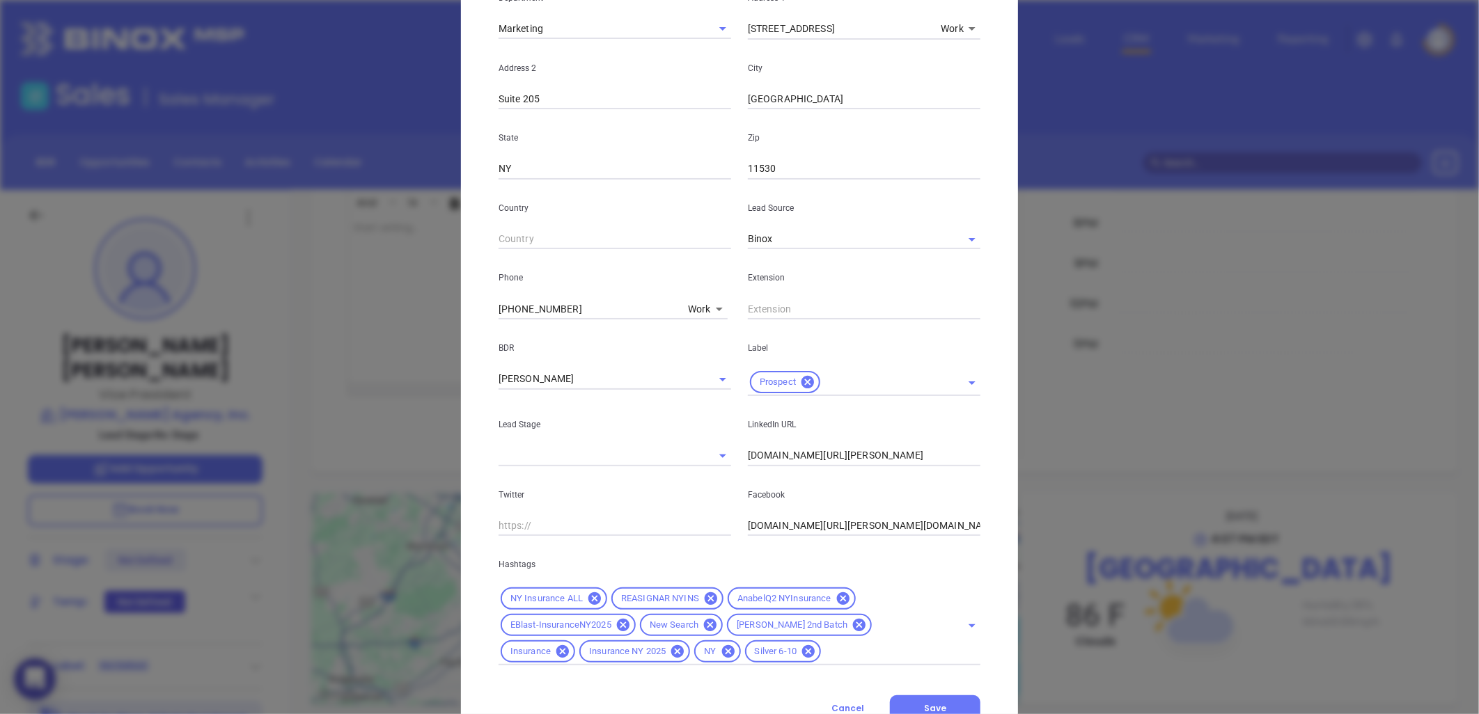
scroll to position [360, 0]
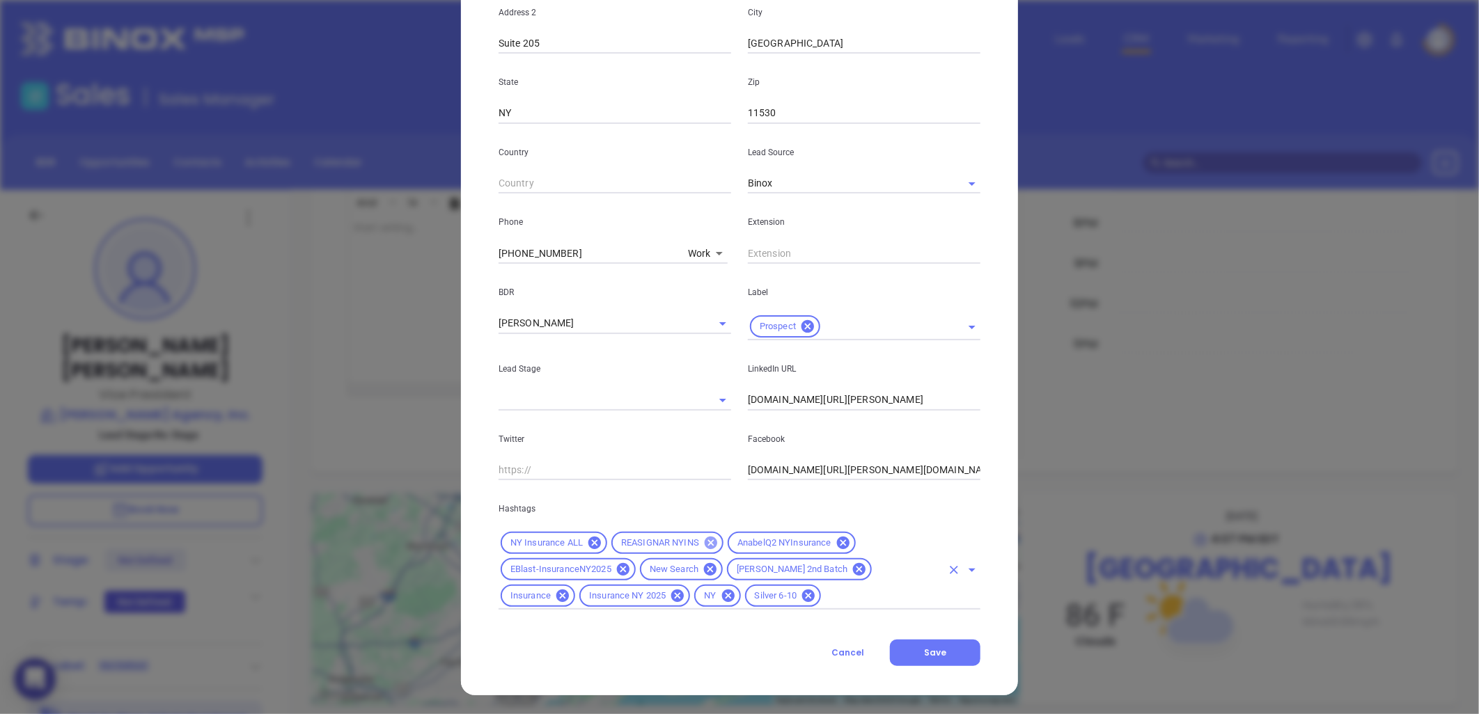
drag, startPoint x: 704, startPoint y: 542, endPoint x: 724, endPoint y: 548, distance: 21.1
click at [705, 541] on icon at bounding box center [711, 543] width 13 height 13
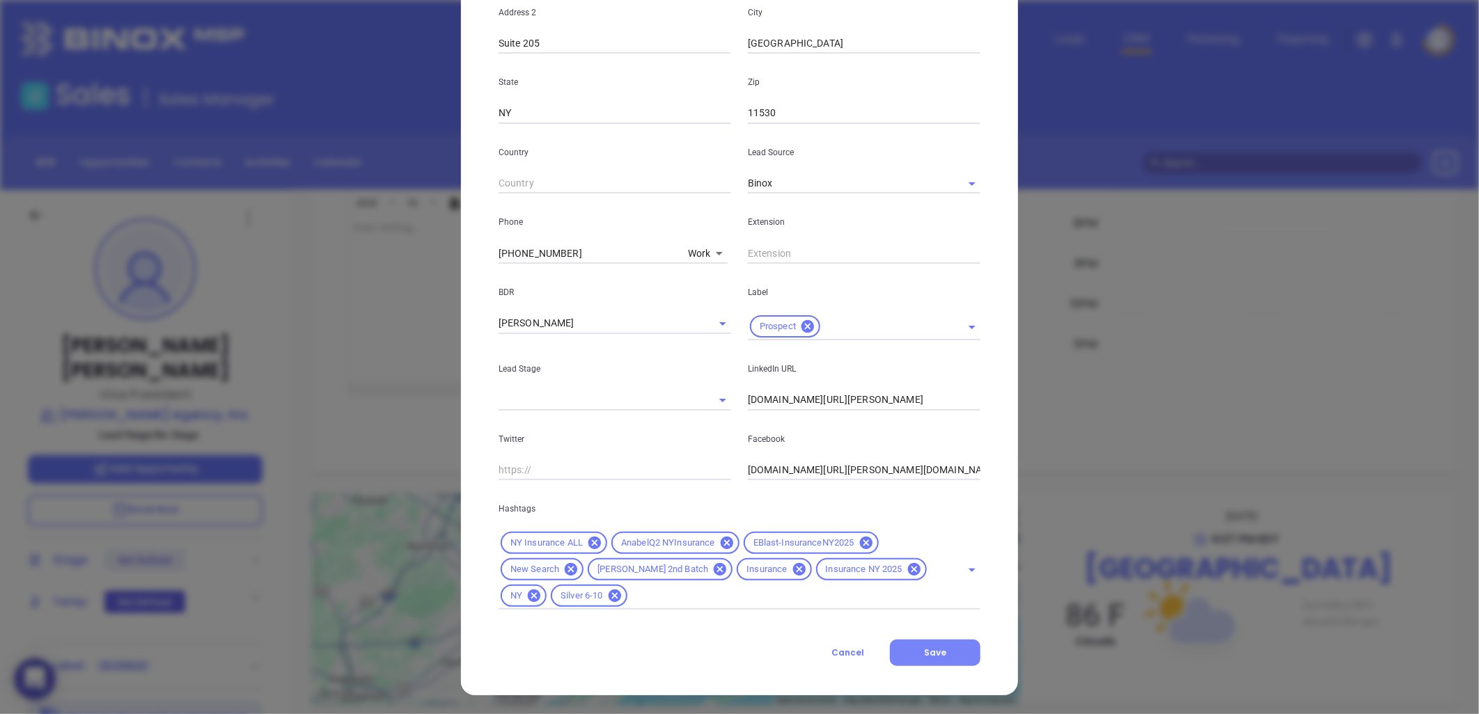
click at [937, 653] on span "Save" at bounding box center [935, 653] width 22 height 12
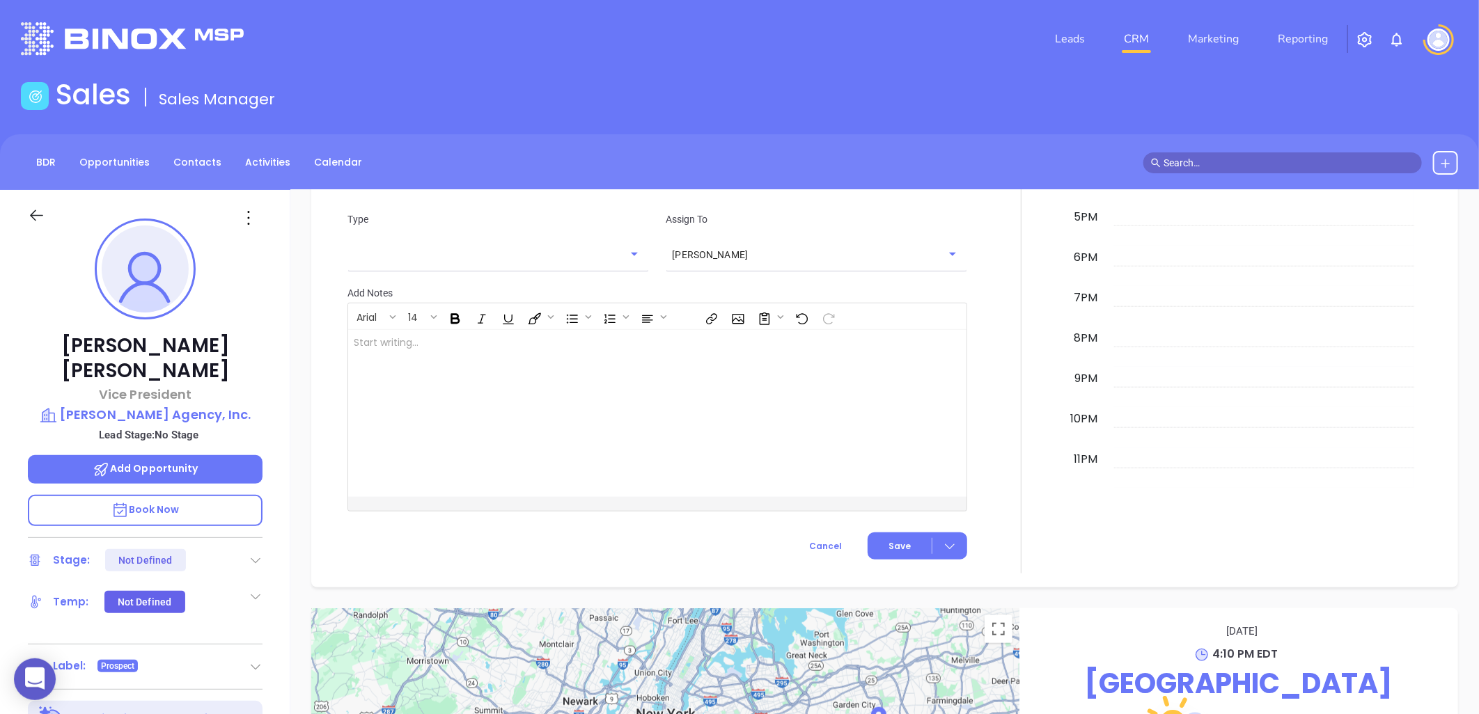
scroll to position [918, 0]
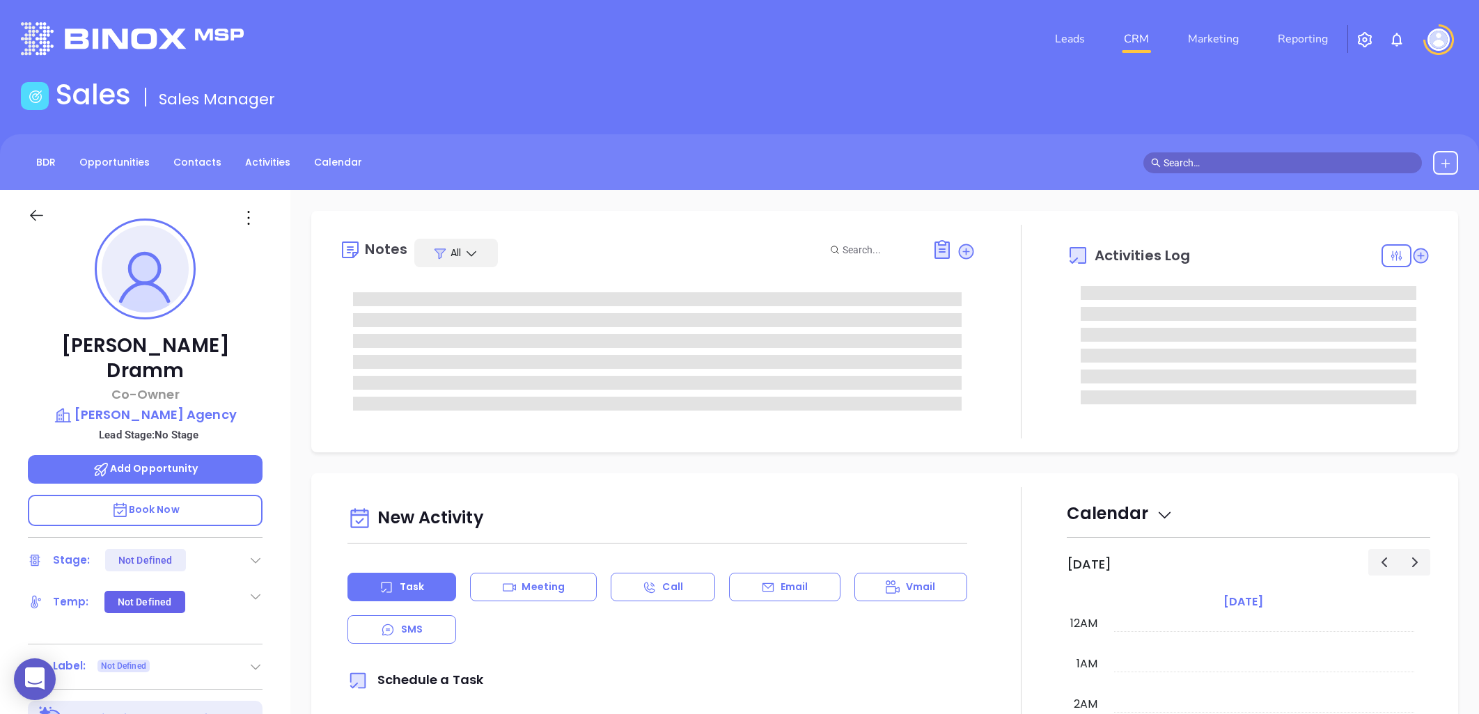
type input "[DATE]"
type input "[PERSON_NAME]"
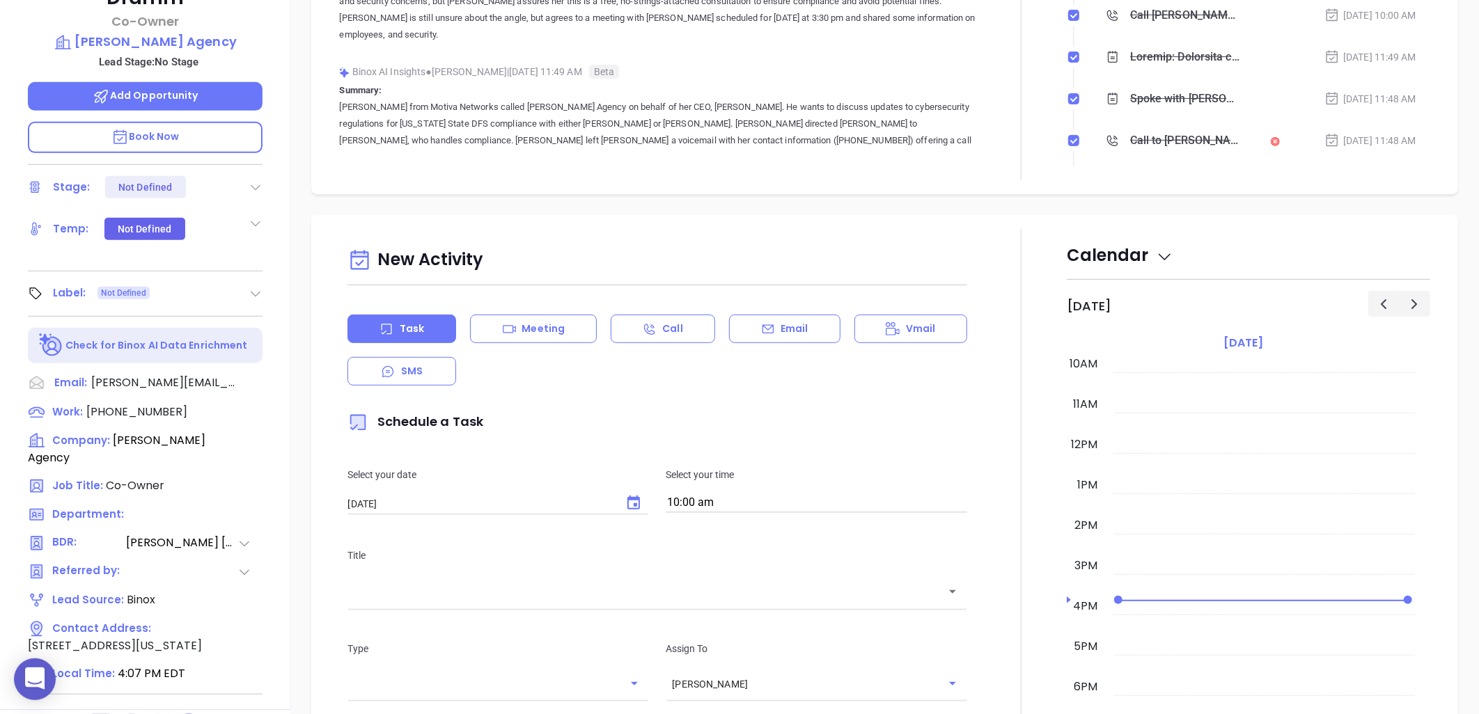
scroll to position [450, 0]
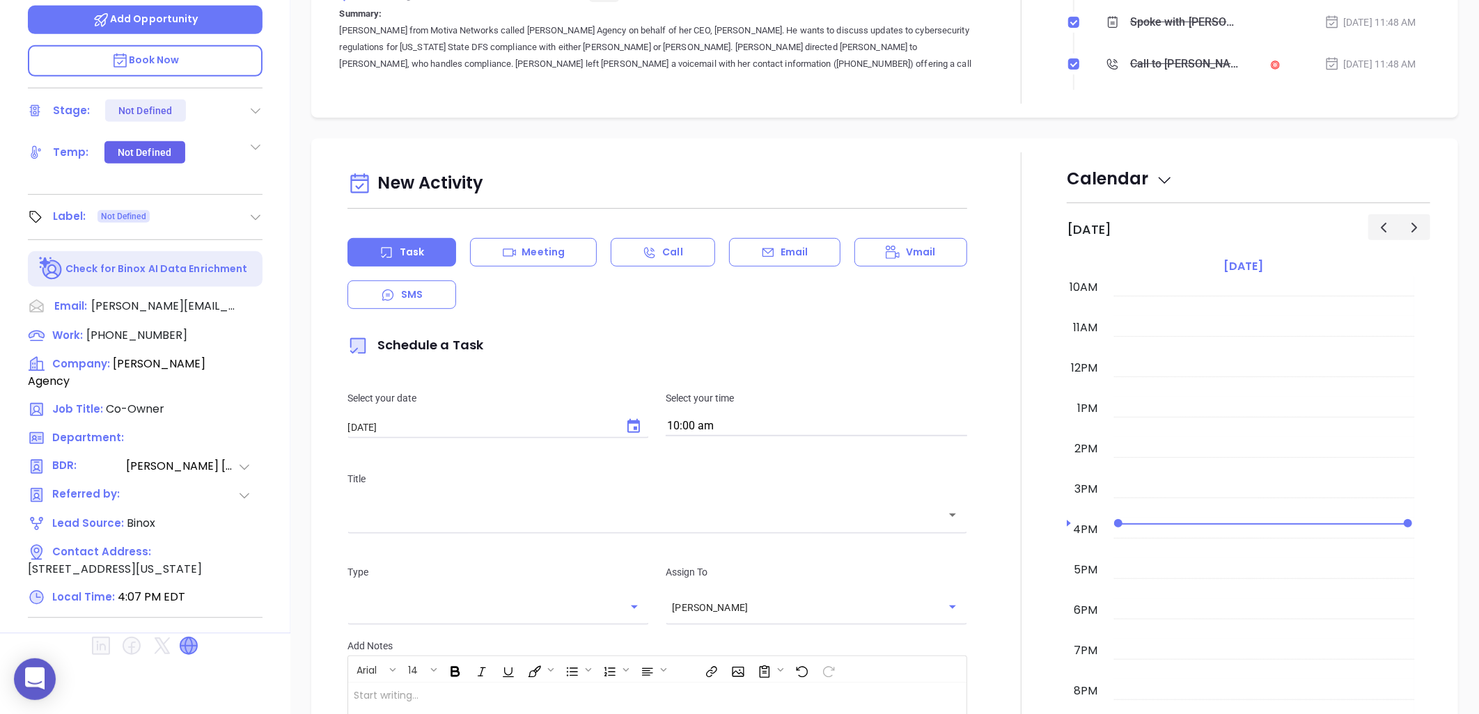
click at [188, 638] on icon at bounding box center [188, 646] width 17 height 17
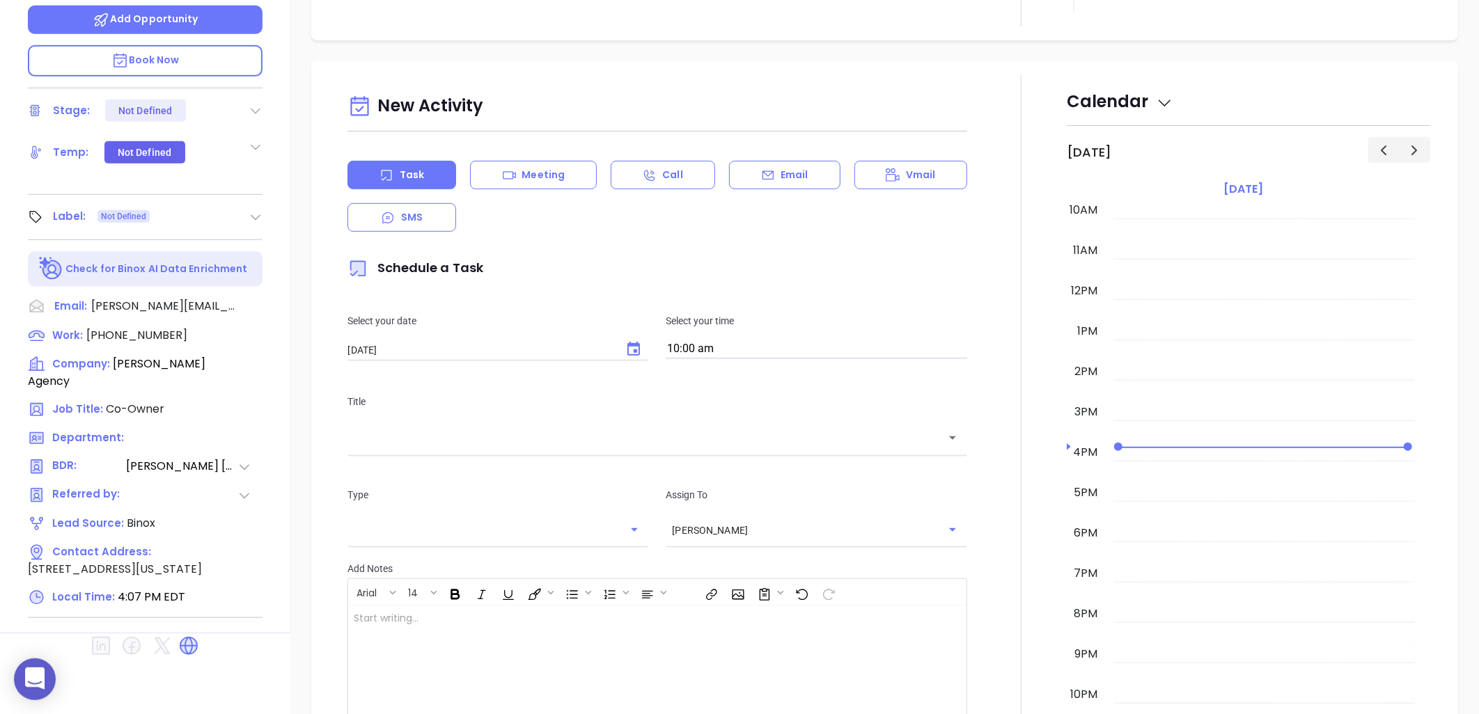
scroll to position [0, 0]
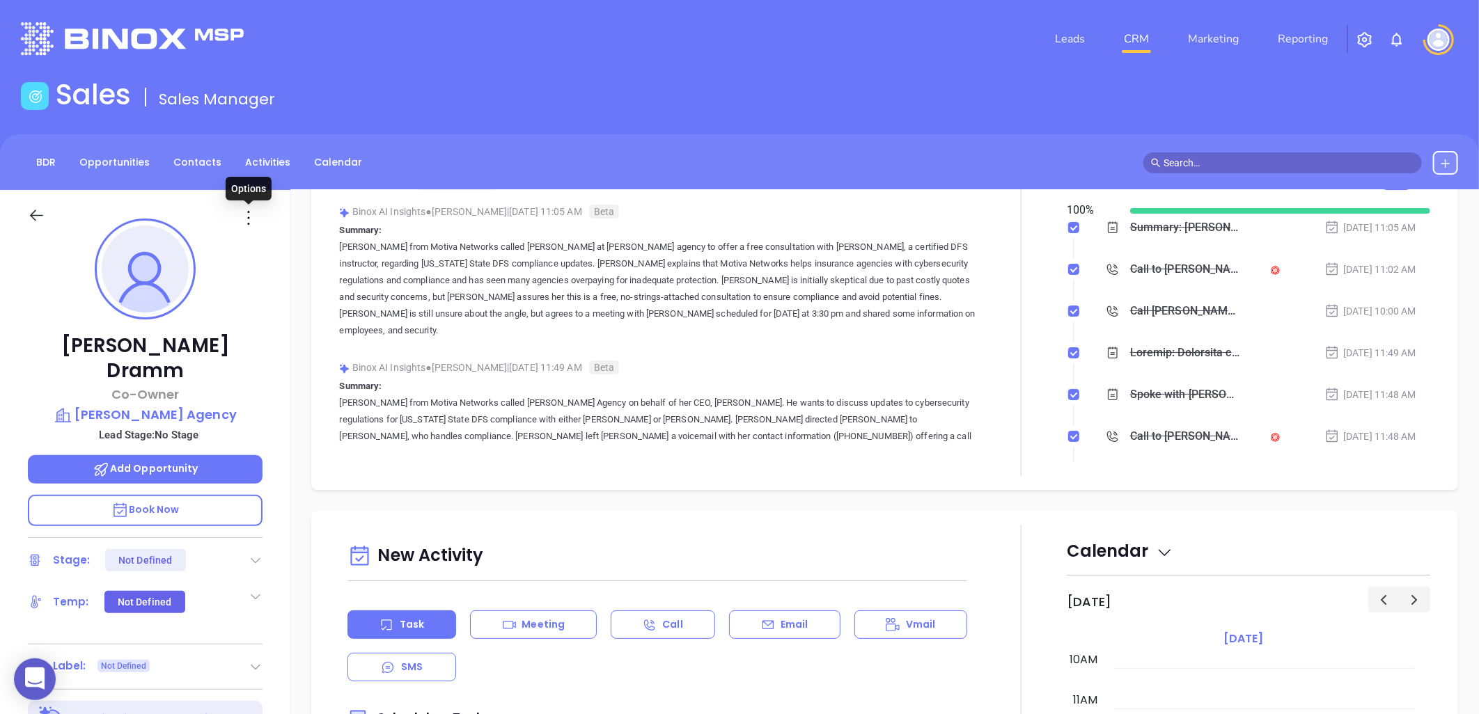
click at [247, 219] on icon at bounding box center [248, 218] width 22 height 22
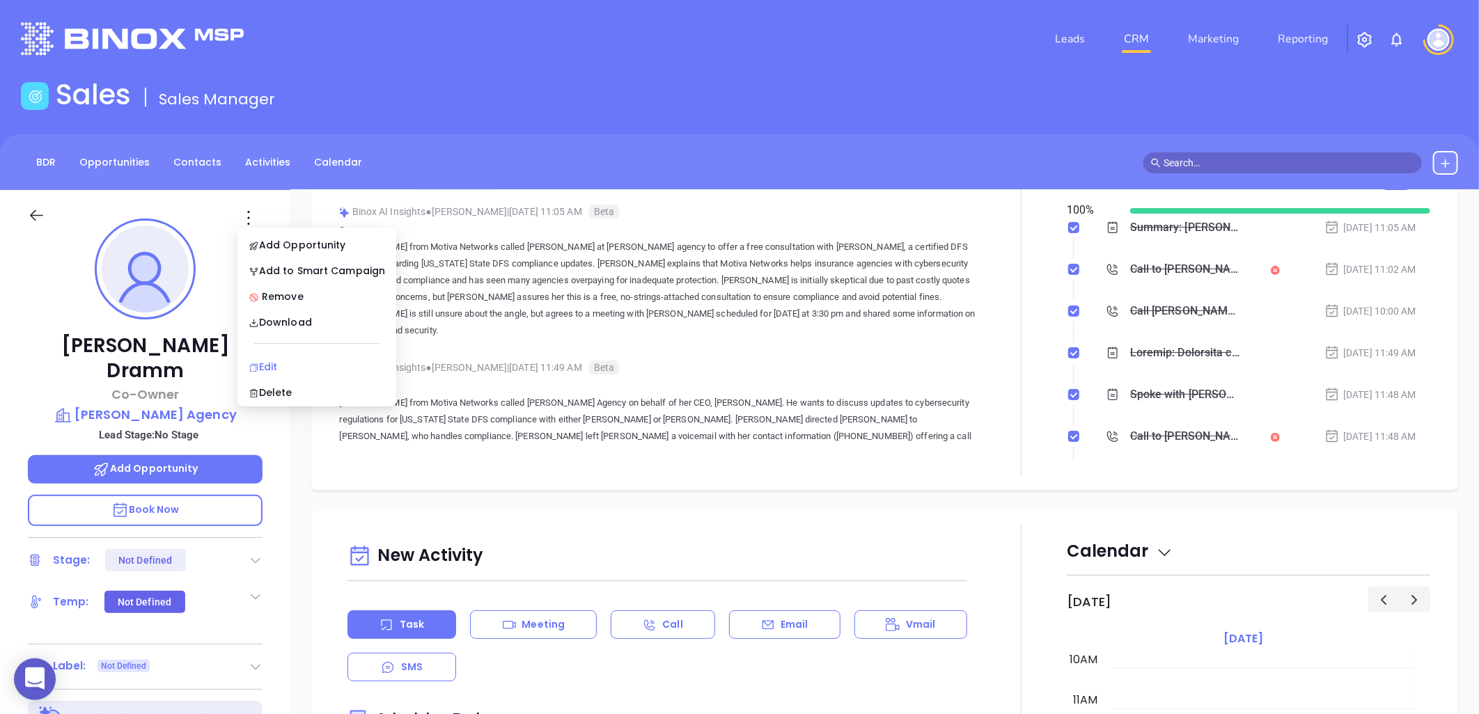
click at [265, 366] on div "Edit" at bounding box center [317, 366] width 136 height 15
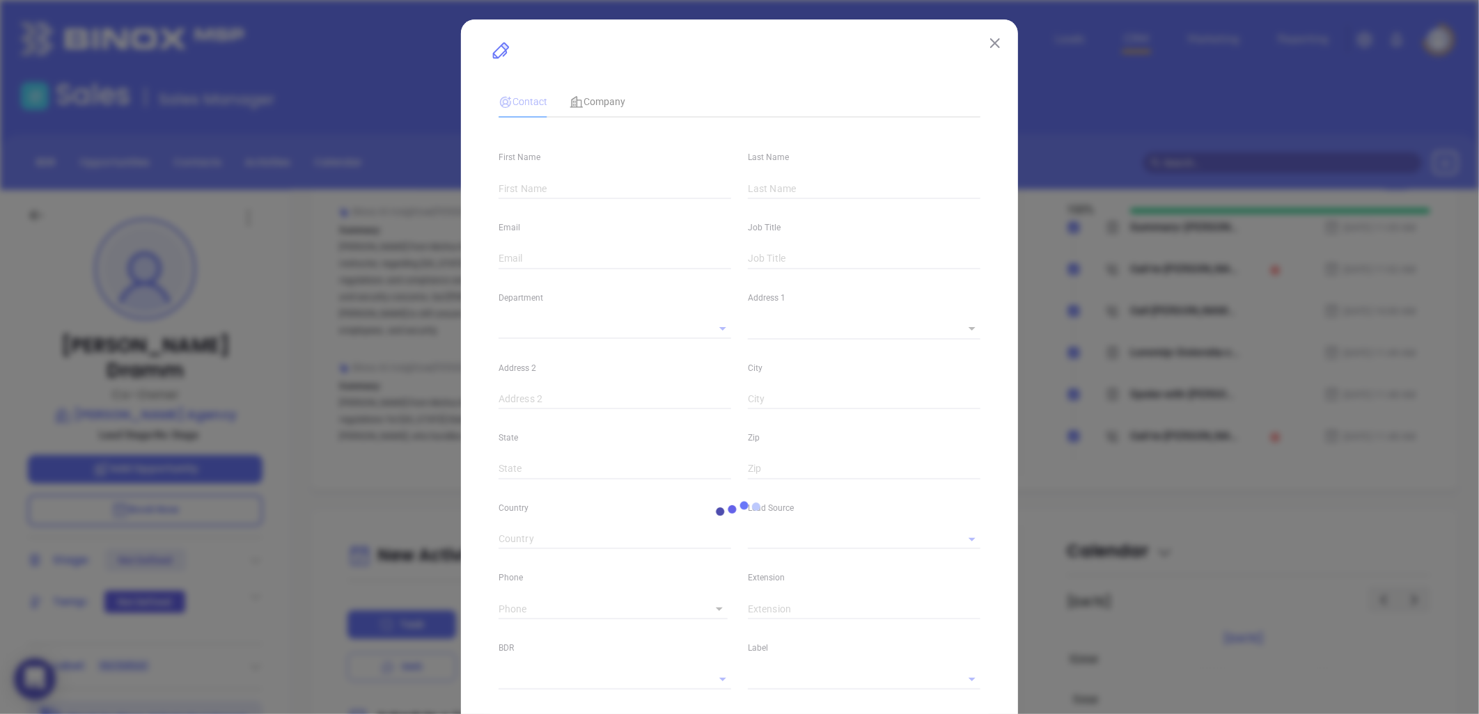
type input "Lori"
type input "Dramm"
type input "lori@wilinsure.com"
type input "Co-Owner"
type textarea "2208 Saranac Ave"
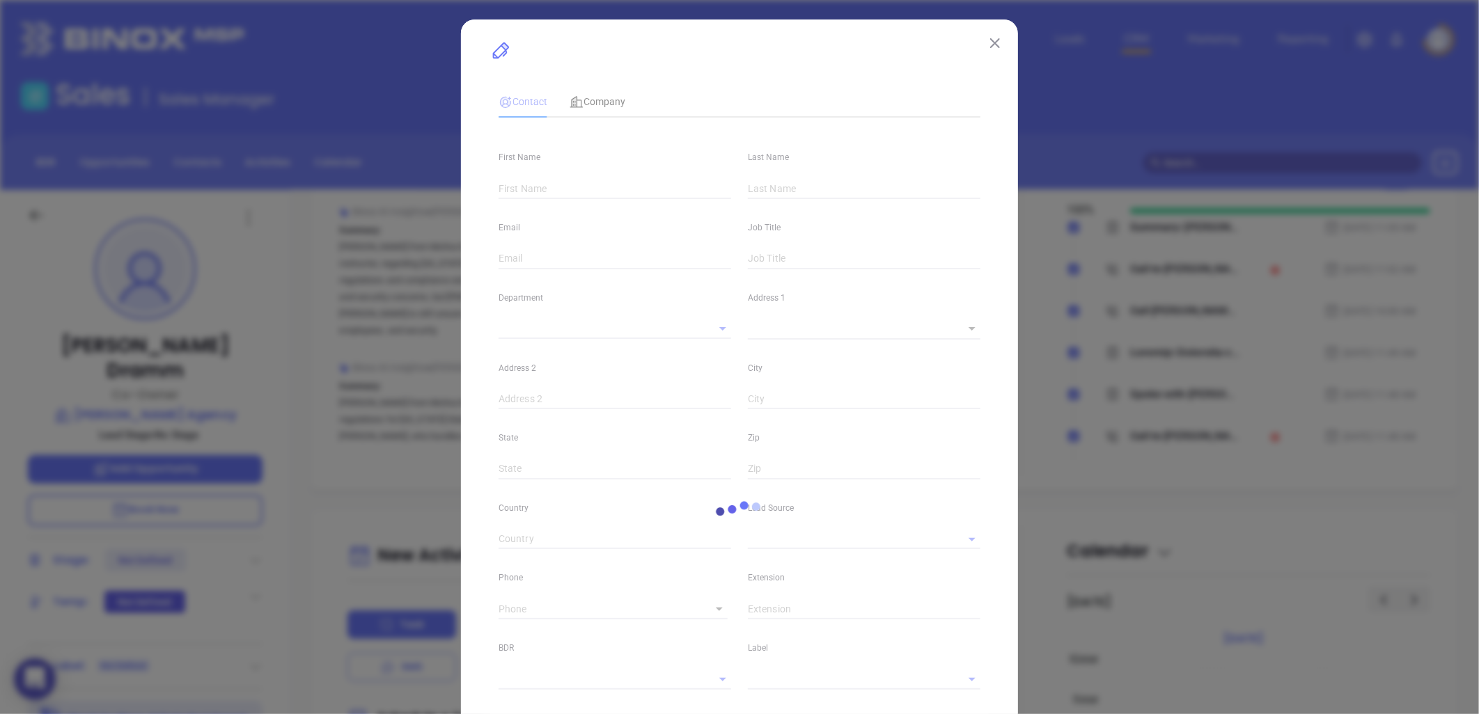
type input "1"
type input "Lake Placid"
type input "New York"
type input "12946"
type input "United States"
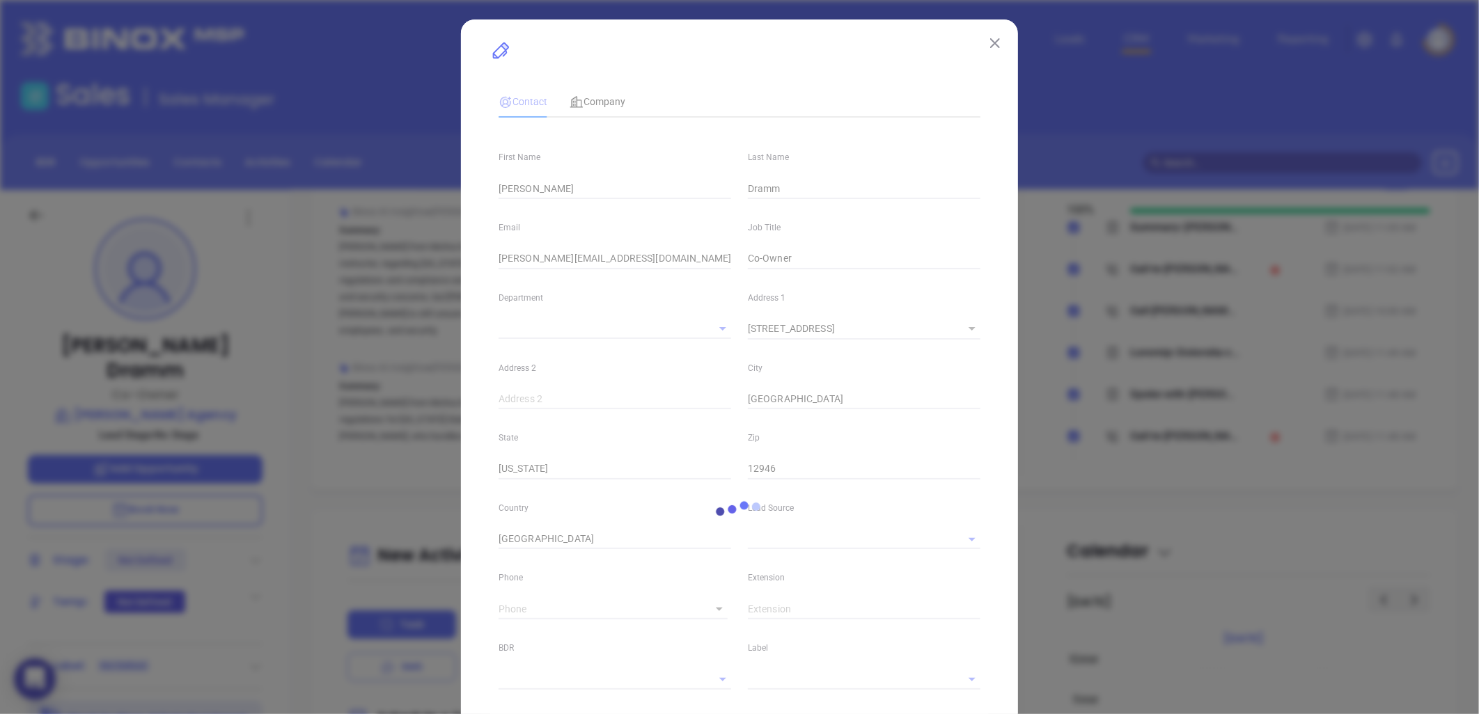
type input "Binox"
type input "Anabell Dominguez"
type input "(518) 523-2508"
type input "1"
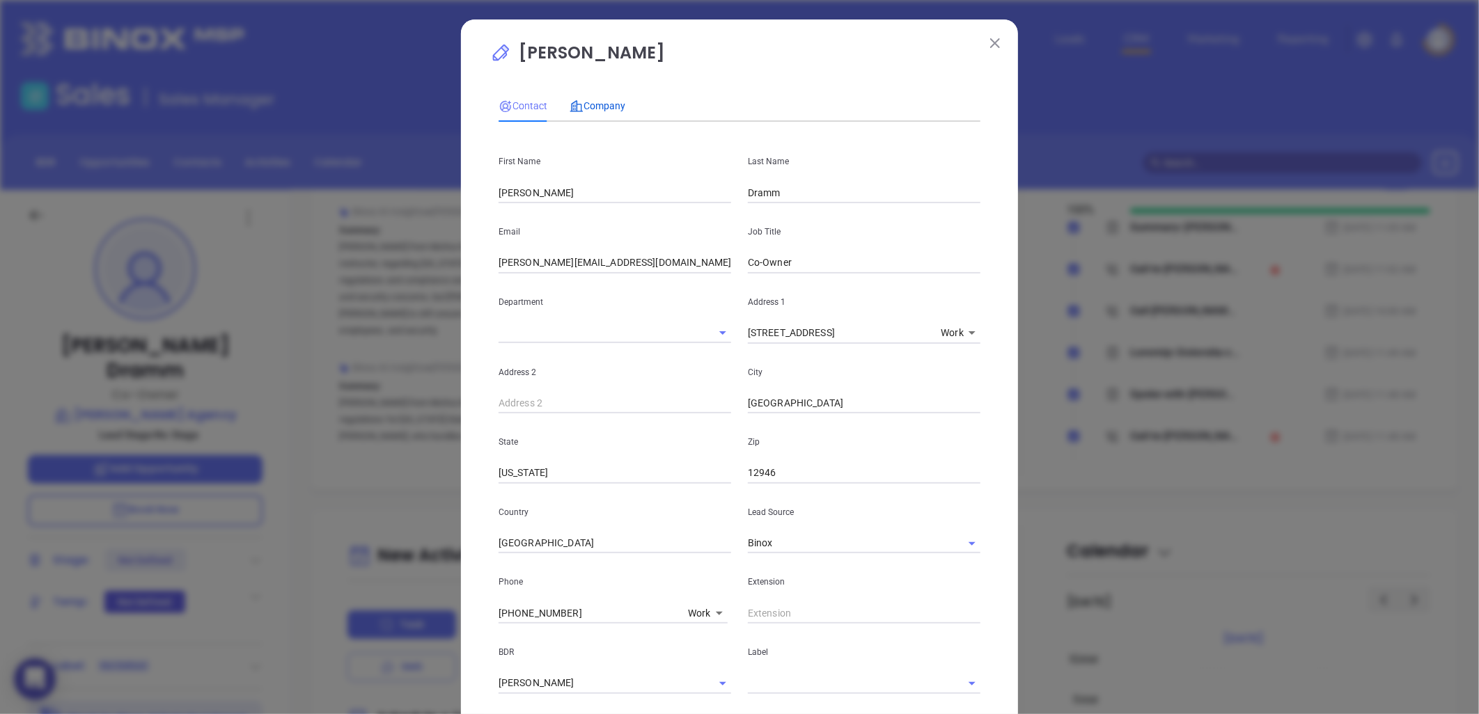
click at [600, 102] on span "Company" at bounding box center [598, 105] width 56 height 11
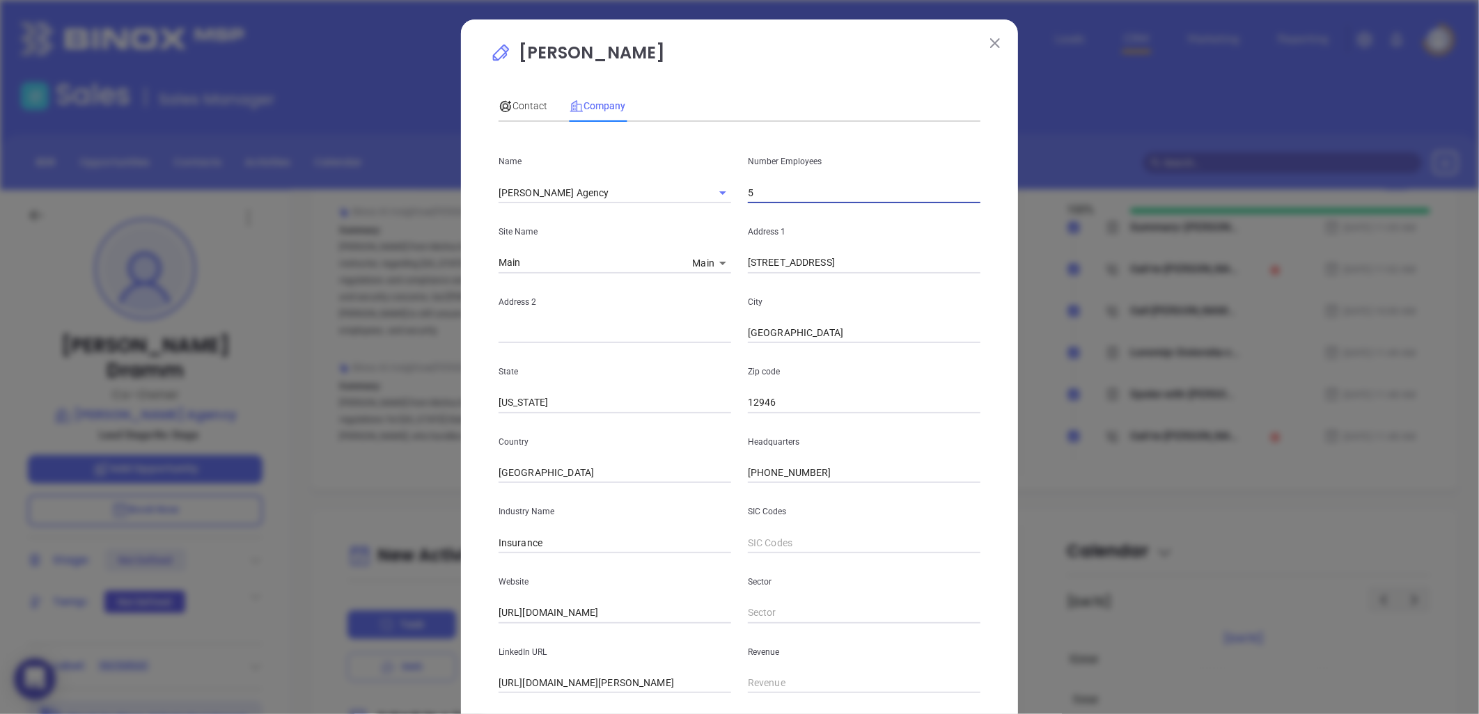
click at [772, 182] on input "5" at bounding box center [864, 192] width 233 height 21
type input "3"
click at [513, 103] on span "Contact" at bounding box center [523, 105] width 49 height 11
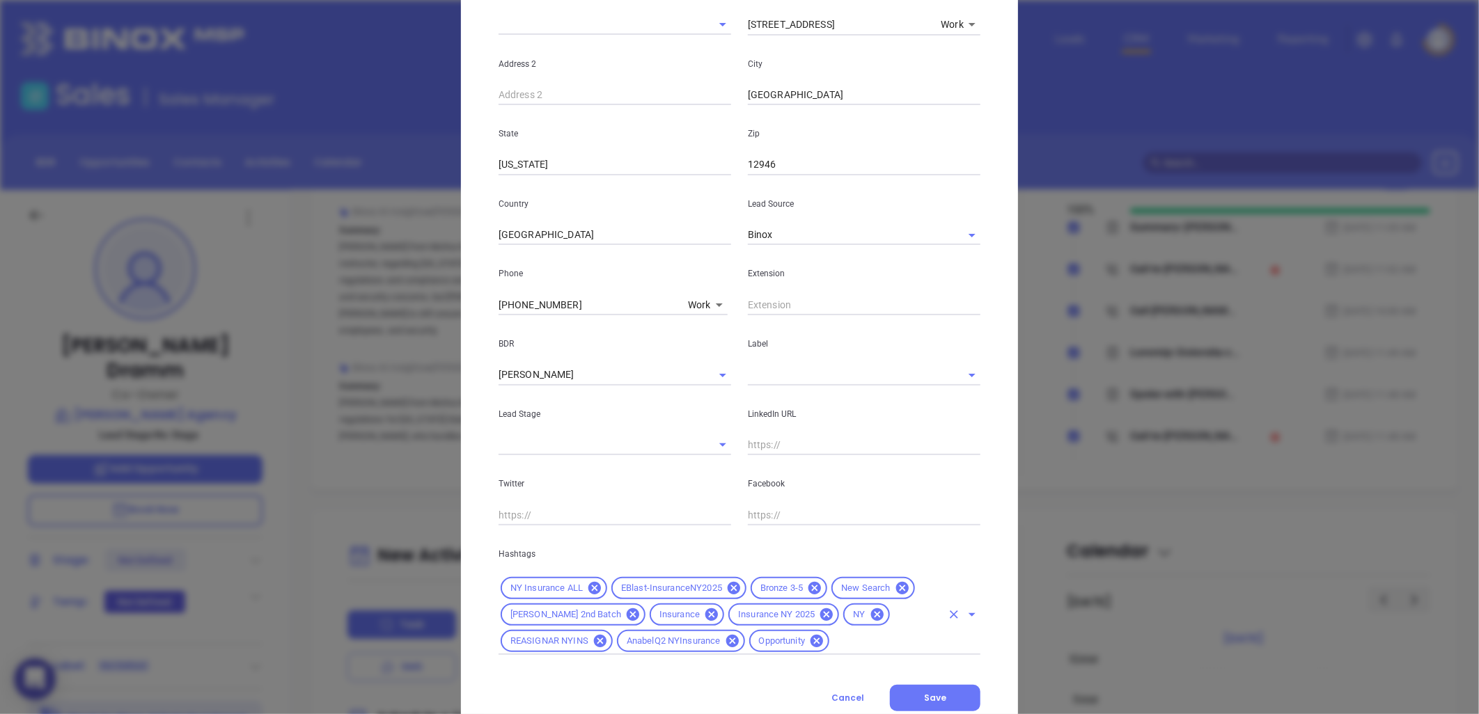
scroll to position [309, 0]
click at [769, 377] on input "text" at bounding box center [845, 374] width 194 height 20
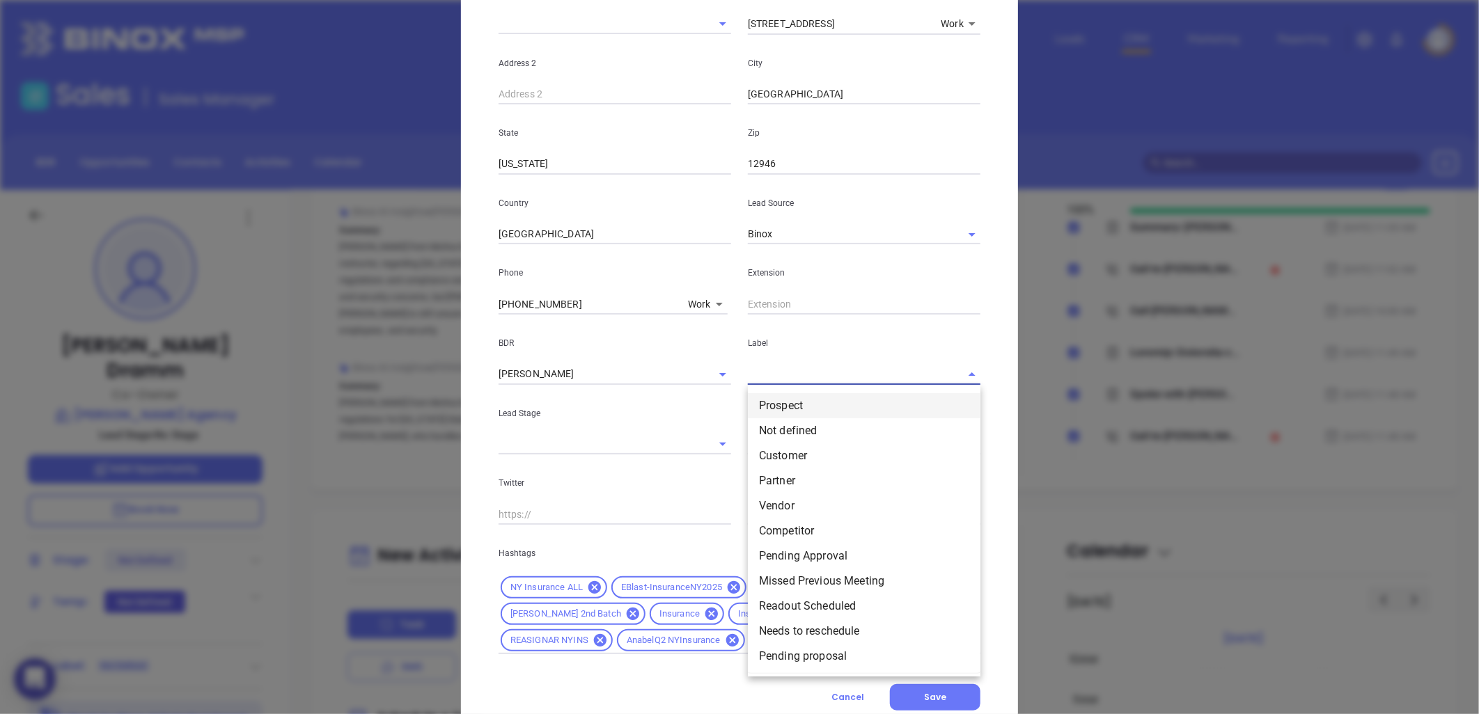
click at [760, 404] on li "Prospect" at bounding box center [864, 405] width 233 height 25
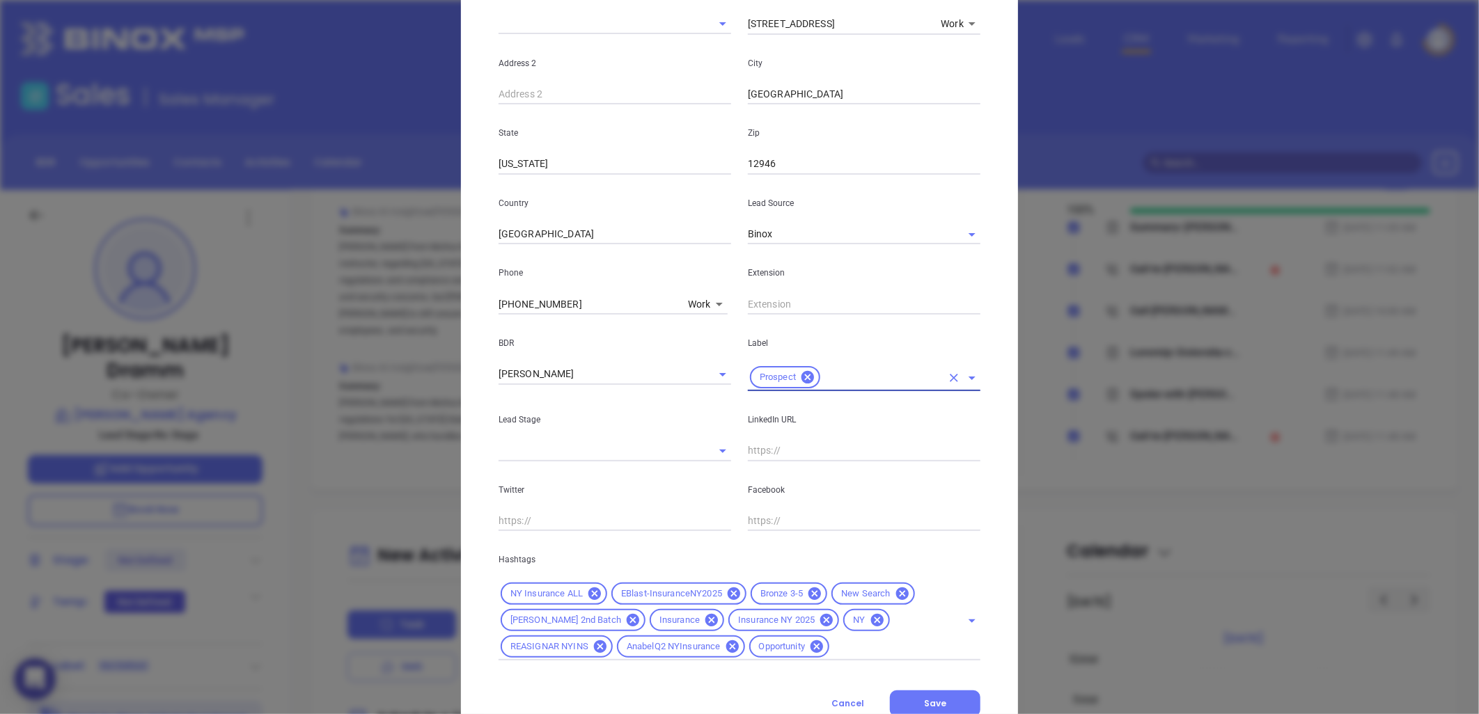
click at [937, 702] on span "Save" at bounding box center [935, 704] width 22 height 12
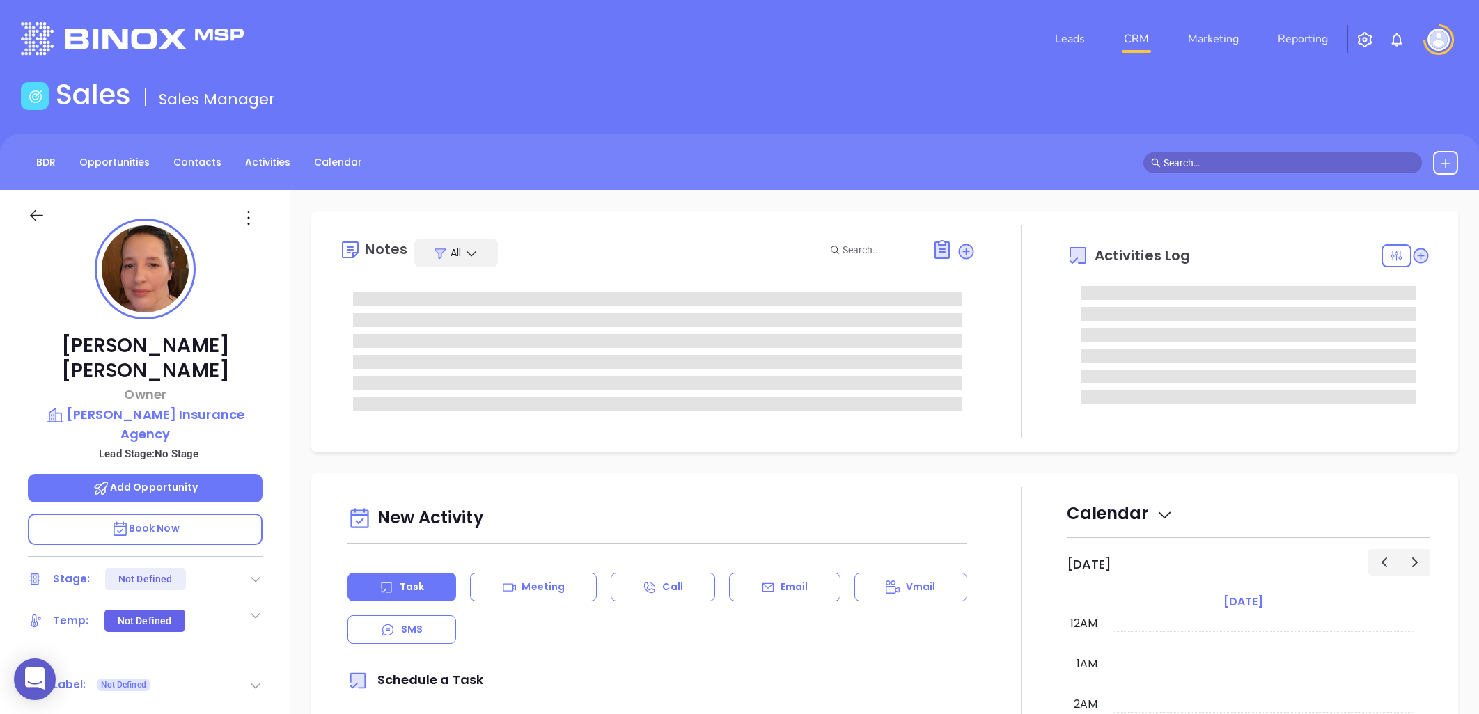
type input "[DATE]"
type input "[PERSON_NAME]"
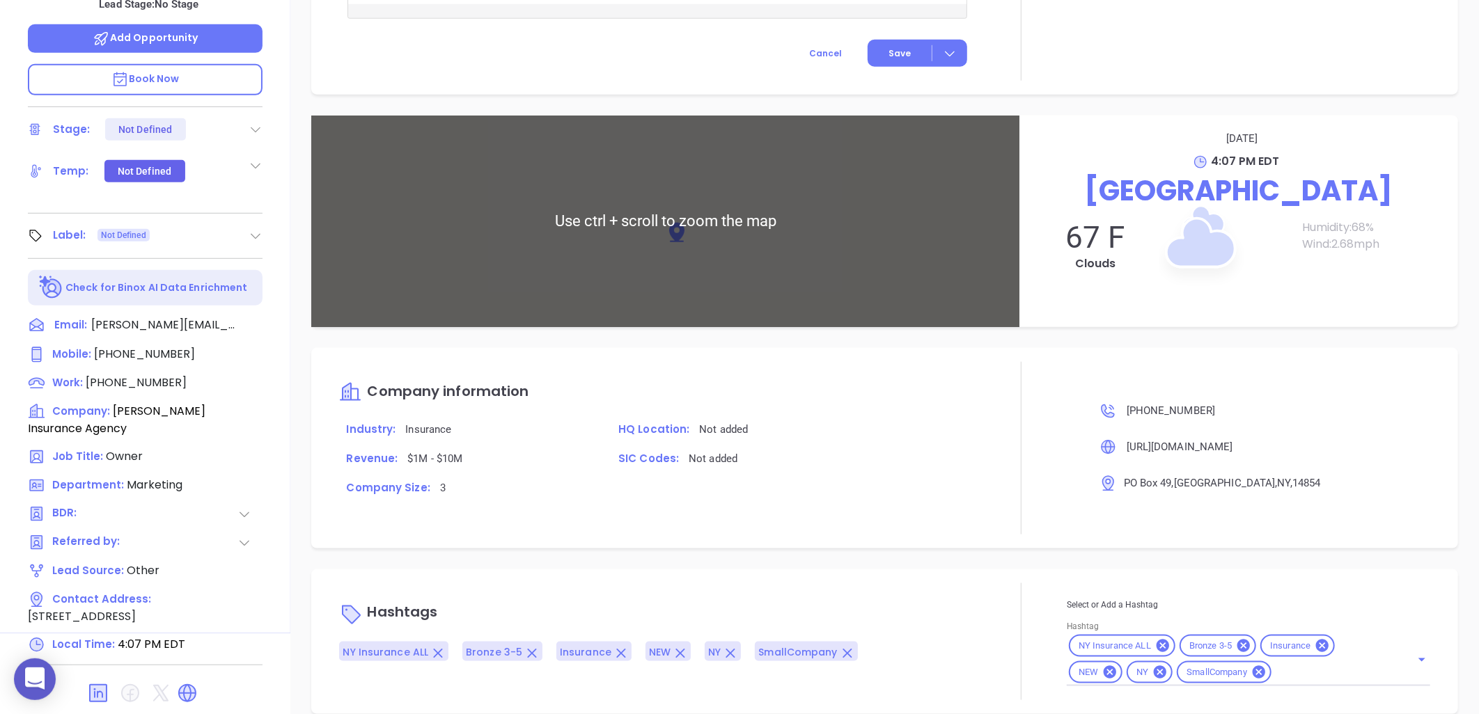
scroll to position [673, 0]
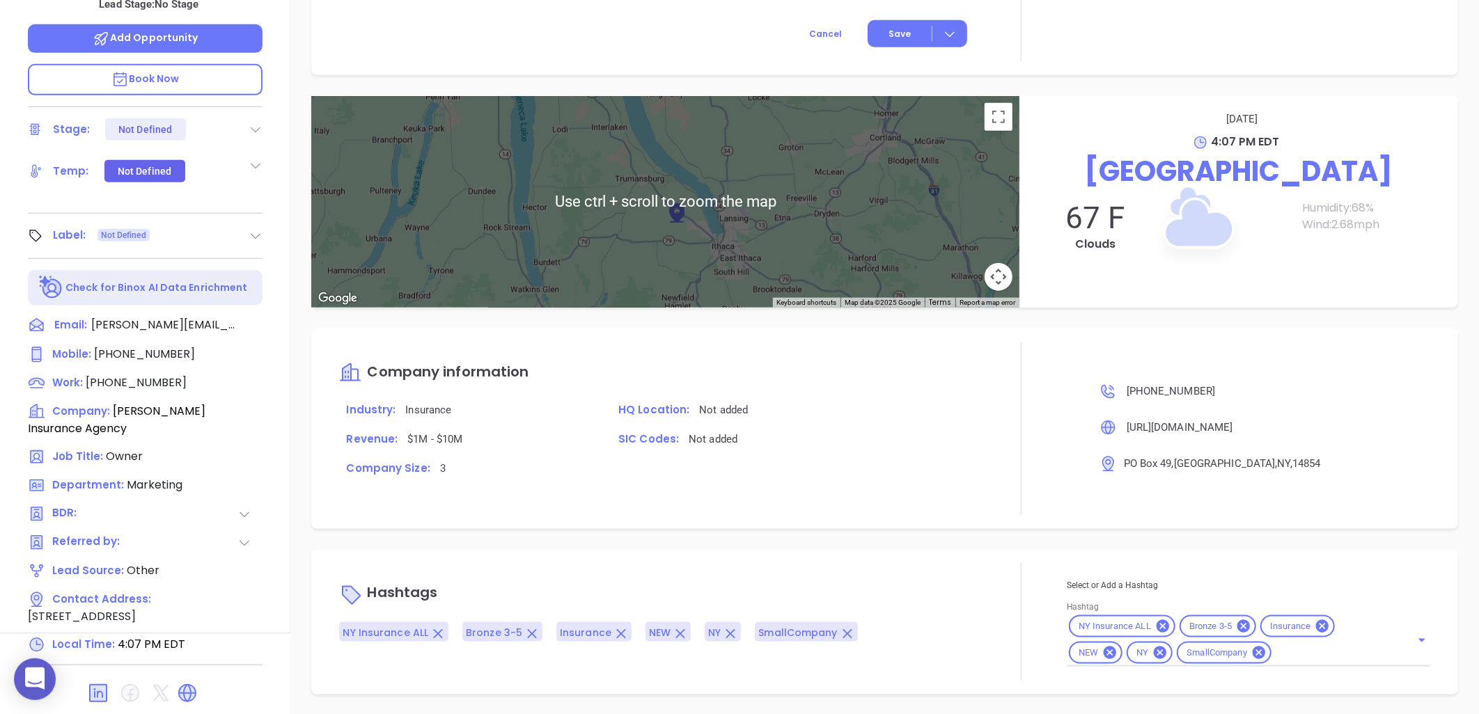
click at [174, 677] on div at bounding box center [145, 693] width 235 height 33
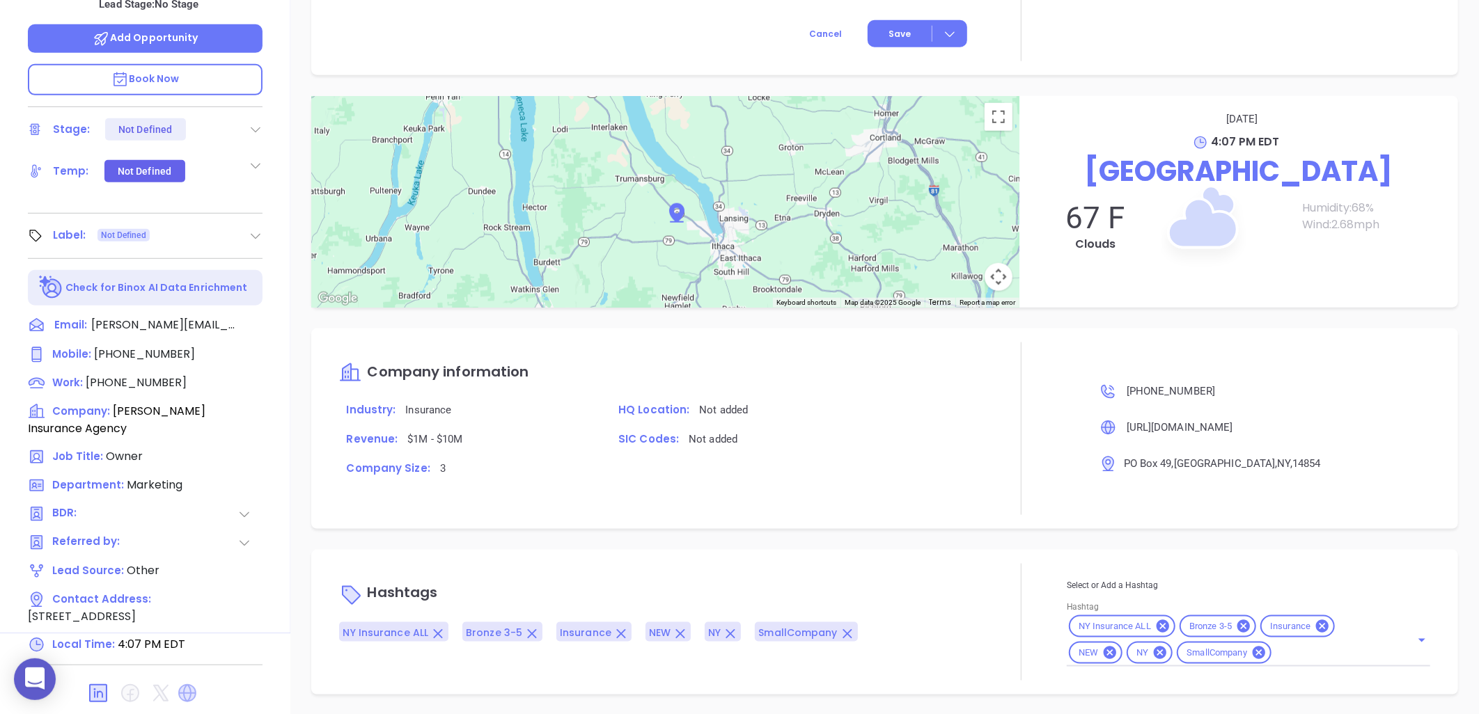
click at [191, 685] on icon at bounding box center [187, 694] width 18 height 18
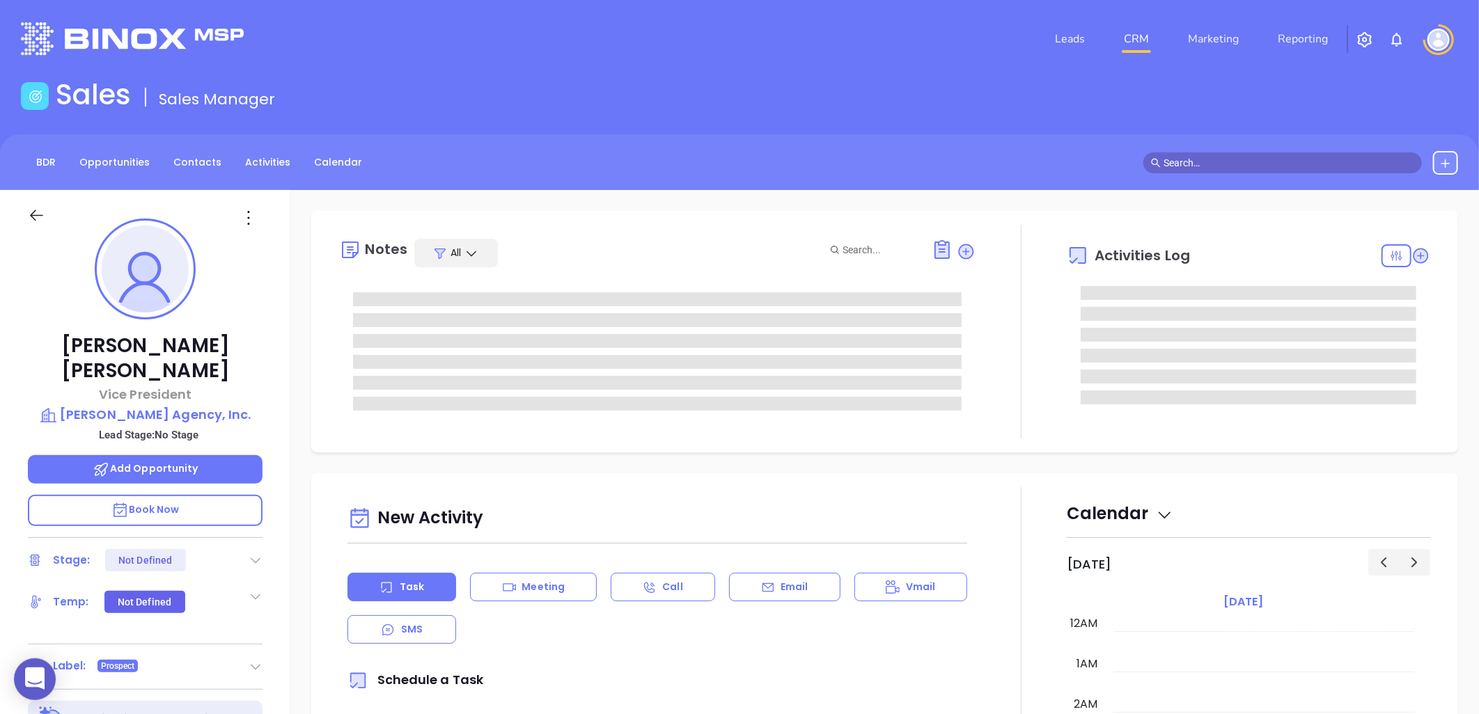
type input "[DATE]"
type input "[PERSON_NAME]"
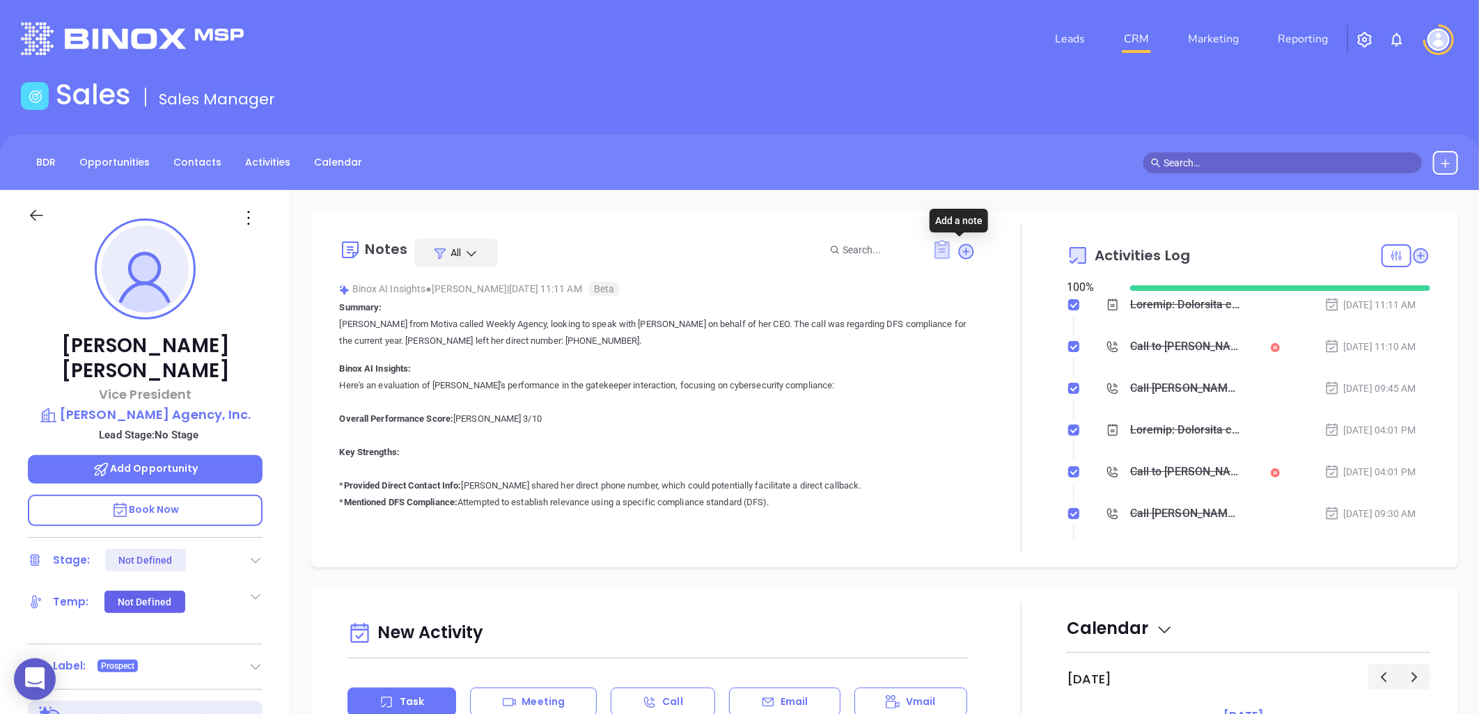
drag, startPoint x: 956, startPoint y: 247, endPoint x: 942, endPoint y: 253, distance: 15.3
click at [960, 247] on icon at bounding box center [967, 251] width 14 height 14
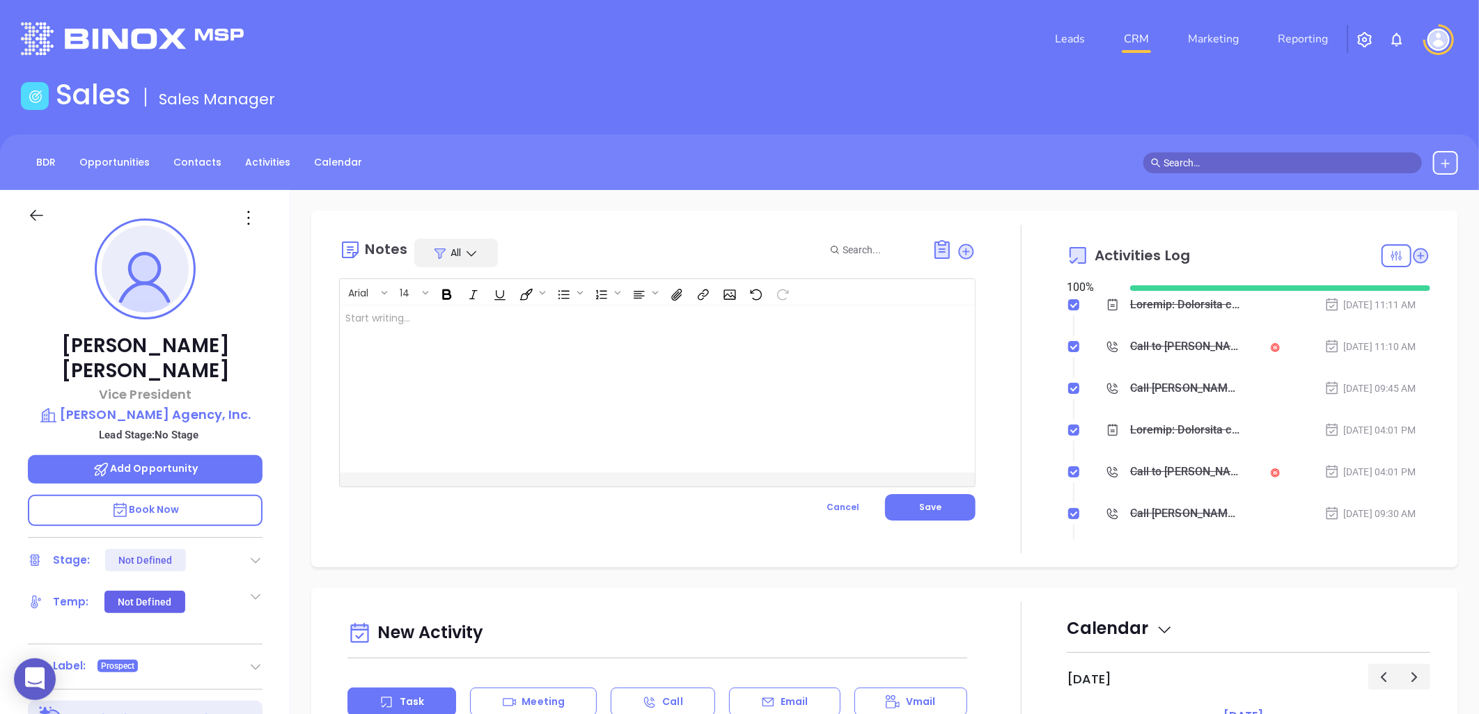
click at [502, 337] on div at bounding box center [635, 389] width 591 height 167
drag, startPoint x: 921, startPoint y: 501, endPoint x: 927, endPoint y: 492, distance: 11.6
click at [925, 499] on button "Save" at bounding box center [930, 507] width 91 height 26
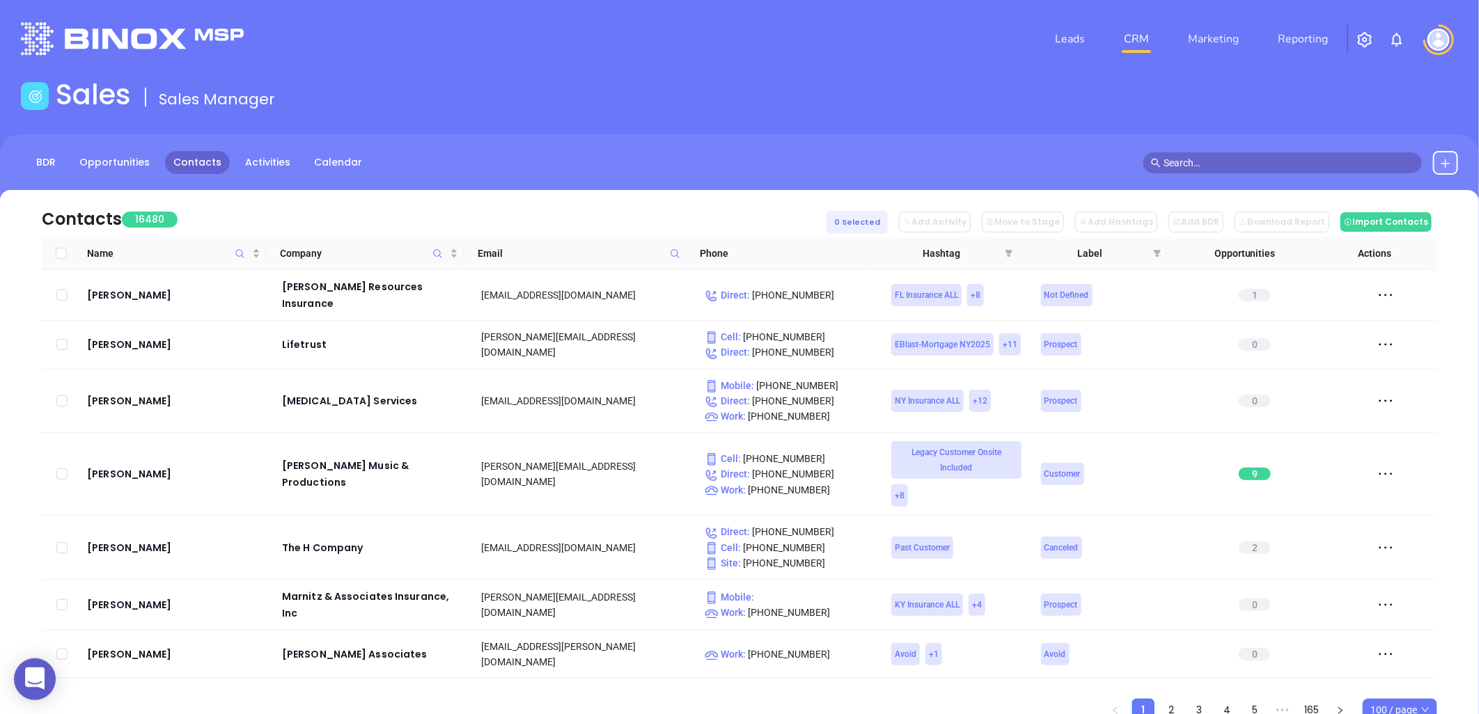
click at [673, 251] on icon at bounding box center [675, 254] width 10 height 10
click at [643, 290] on input "text" at bounding box center [606, 283] width 141 height 22
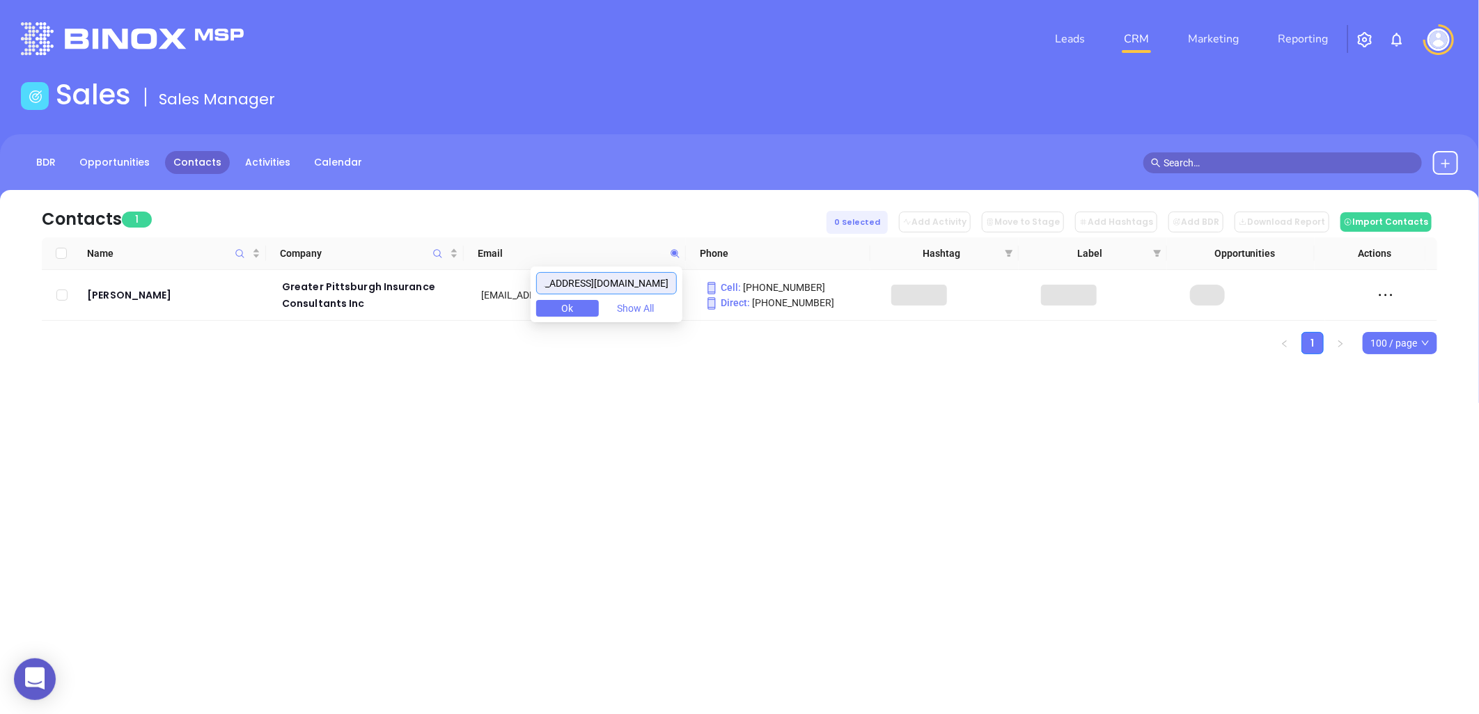
click at [625, 284] on input "[EMAIL_ADDRESS][DOMAIN_NAME]" at bounding box center [606, 283] width 141 height 22
drag, startPoint x: 528, startPoint y: 290, endPoint x: 449, endPoint y: 303, distance: 79.7
click at [449, 303] on body "0 Leads CRM Marketing Reporting Financial Leads Leads Sales Sales Manager BDR O…" at bounding box center [739, 357] width 1479 height 714
click at [674, 251] on icon at bounding box center [675, 253] width 8 height 8
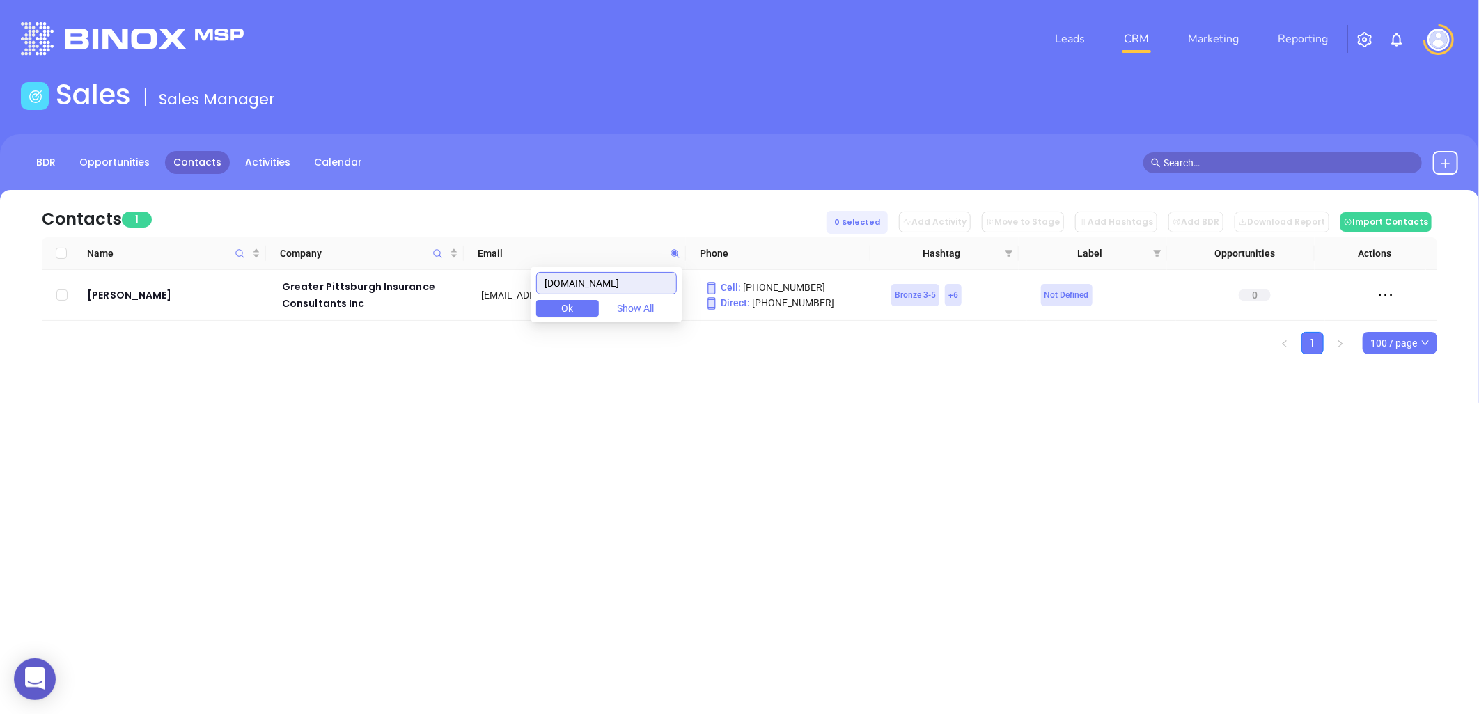
paste input "Invalid Confirm on Call Correct email not found"
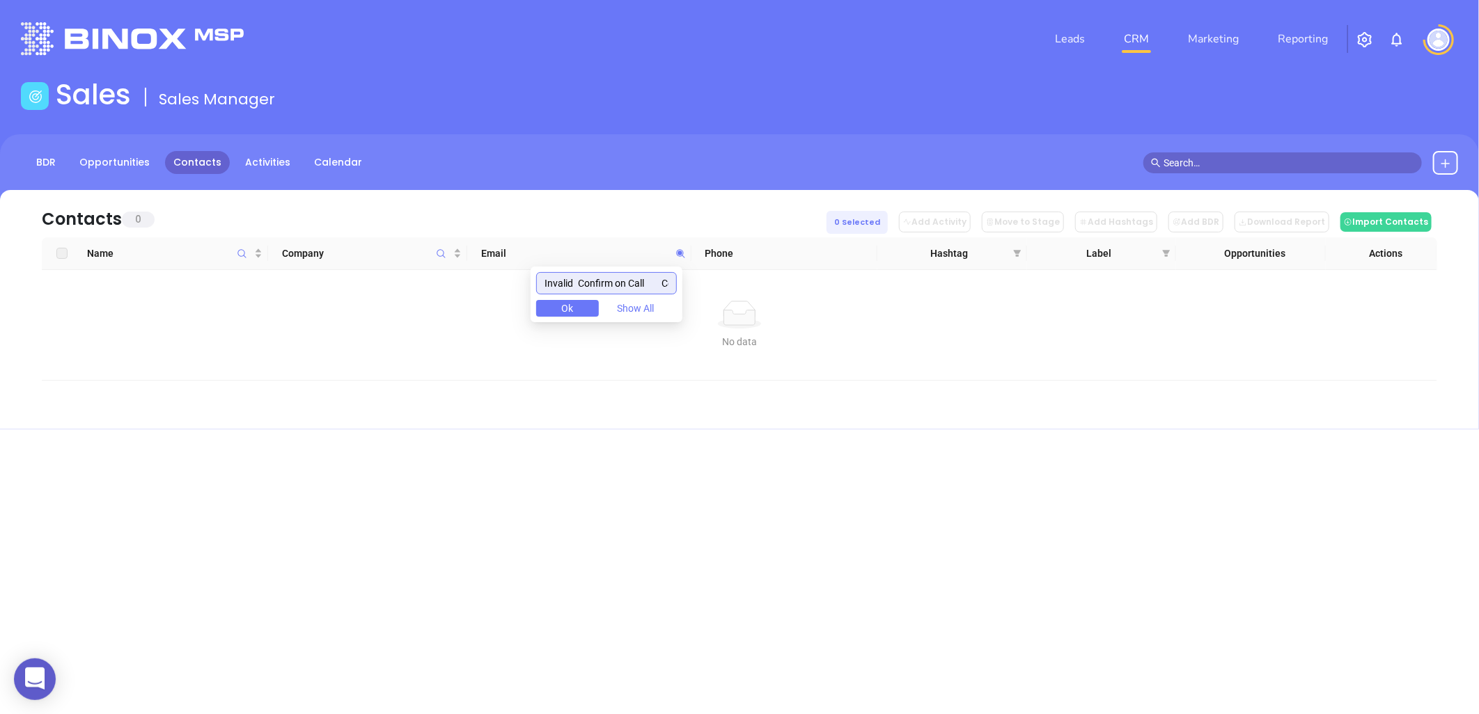
click at [606, 280] on input "Invalid Confirm on Call Correct email not found" at bounding box center [606, 283] width 141 height 22
click at [606, 279] on input "Invalid Confirm on Call Correct email not found" at bounding box center [606, 283] width 141 height 22
click at [607, 279] on input "Invalid Confirm on Call Correct email not found" at bounding box center [606, 283] width 141 height 22
paste input "cam@cherinelsoninsuranceagency"
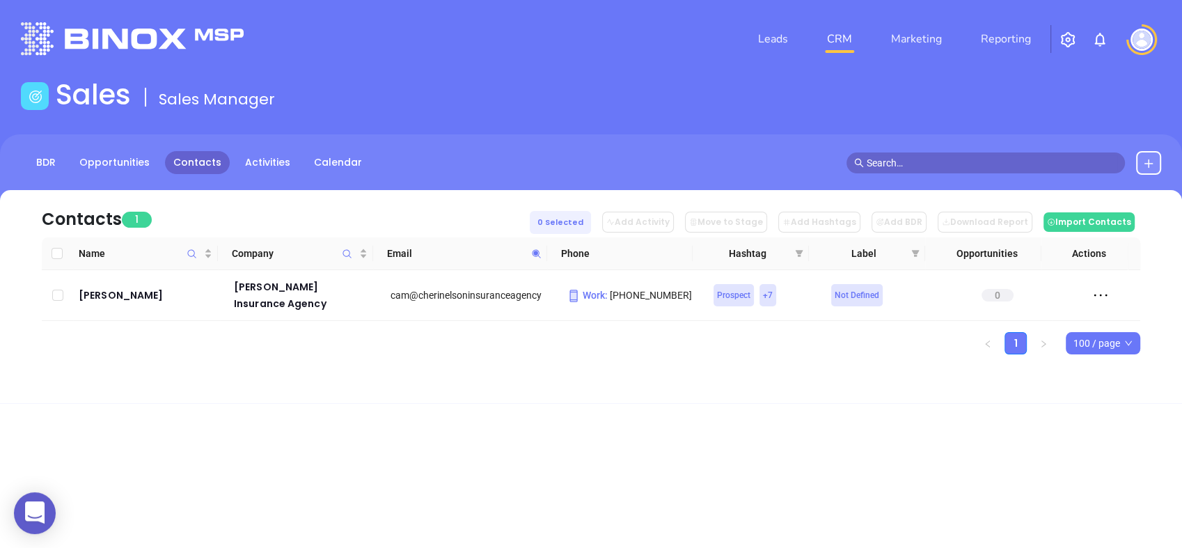
click at [540, 251] on icon at bounding box center [536, 254] width 10 height 10
paste input "[EMAIL_ADDRESS][DOMAIN_NAME]"
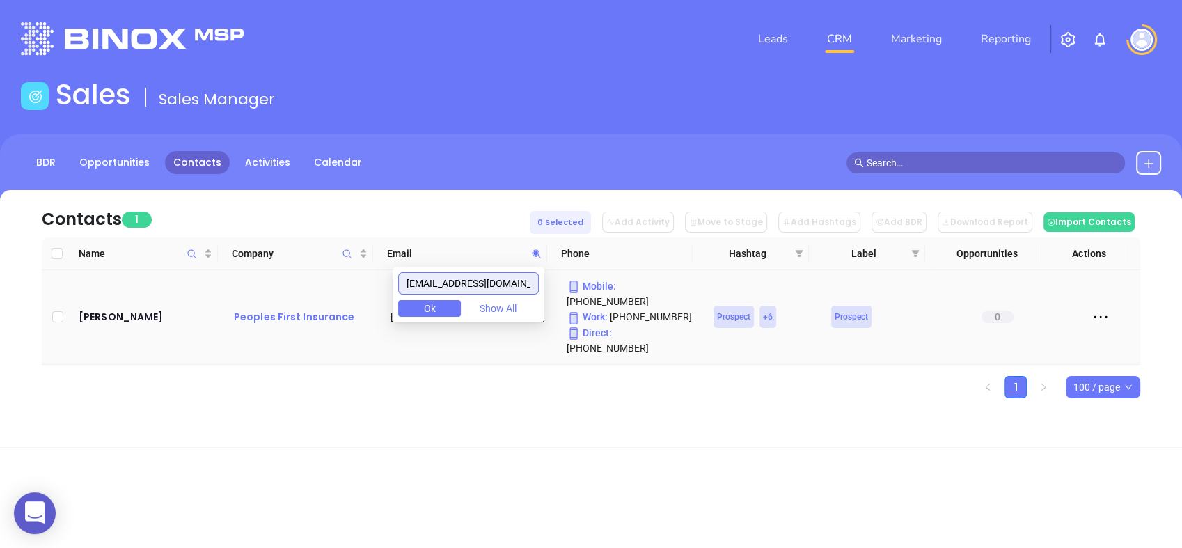
drag, startPoint x: 434, startPoint y: 284, endPoint x: 298, endPoint y: 306, distance: 137.6
click at [298, 306] on body "0 Leads CRM Marketing Reporting Financial Leads Leads Sales Sales Manager BDR O…" at bounding box center [591, 274] width 1182 height 548
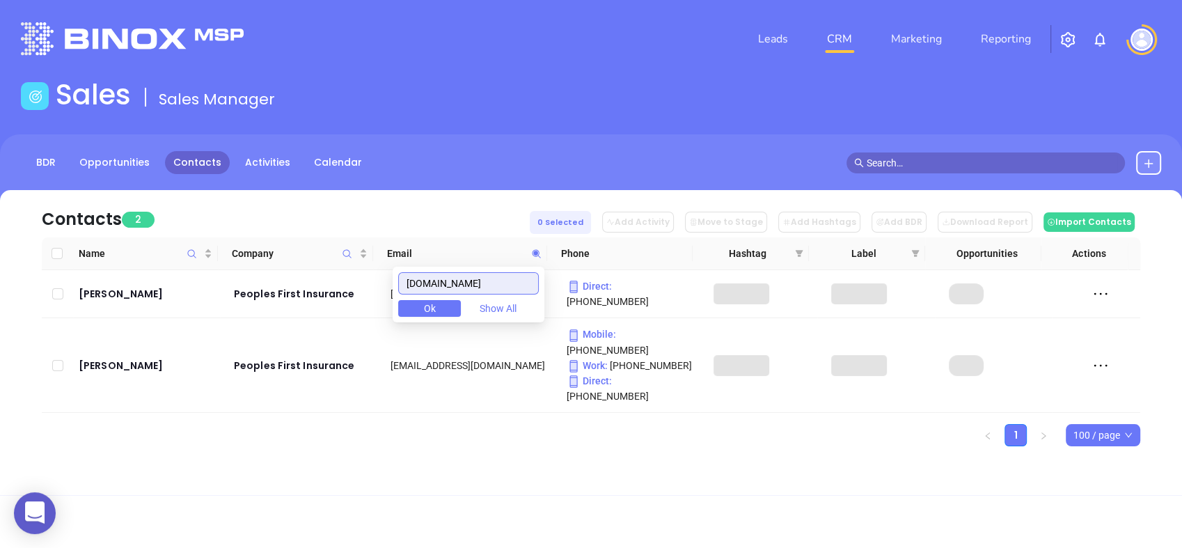
type input "[DOMAIN_NAME]"
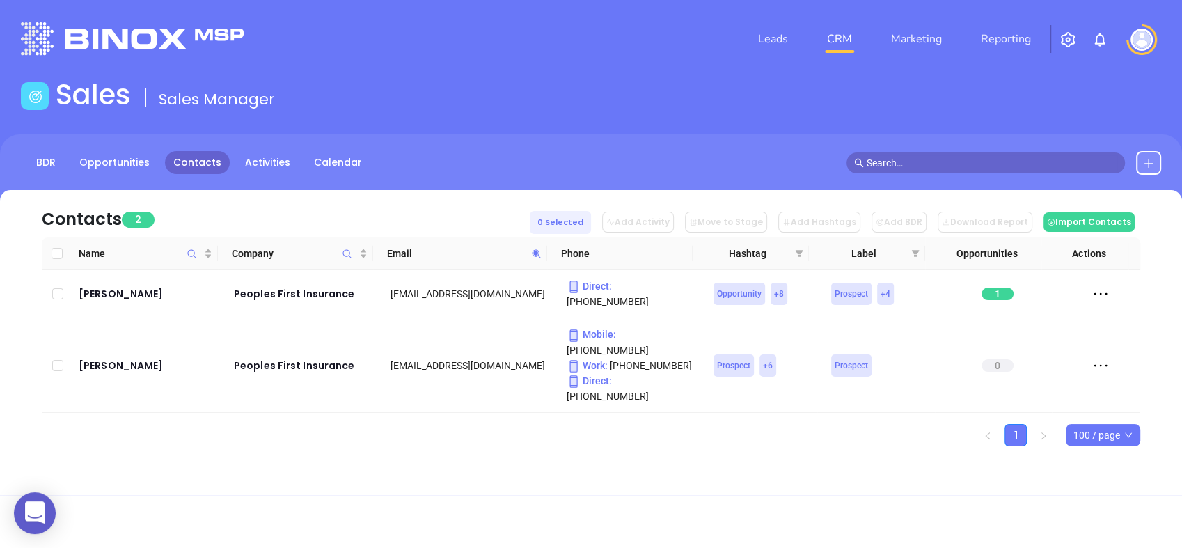
click at [532, 249] on icon at bounding box center [536, 254] width 10 height 10
paste input "text"
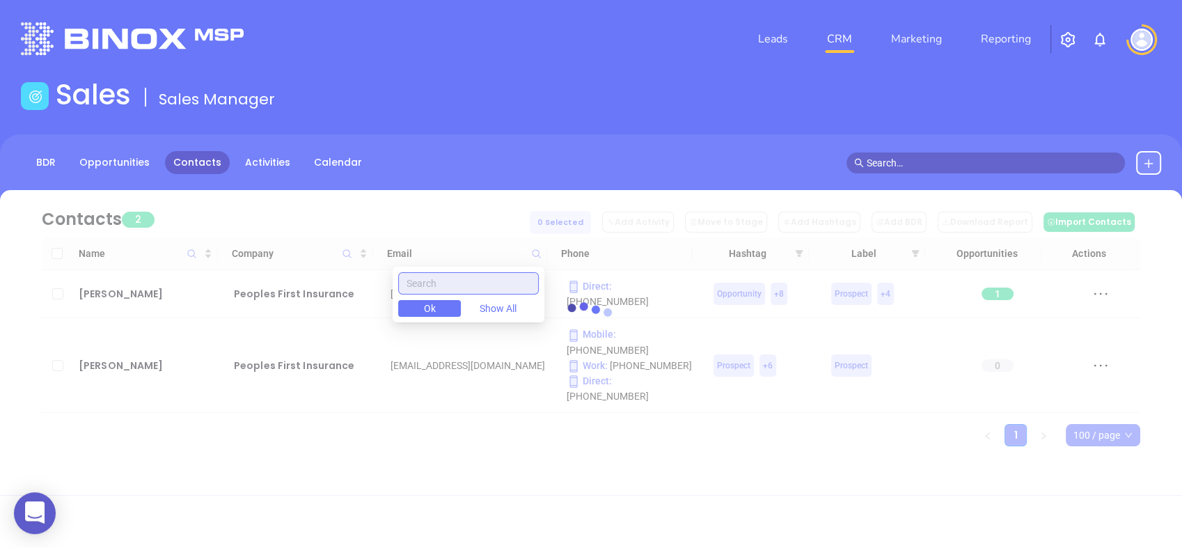
click at [488, 283] on input "text" at bounding box center [468, 283] width 141 height 22
paste input "text"
paste input "[PERSON_NAME][EMAIL_ADDRESS][DOMAIN_NAME]"
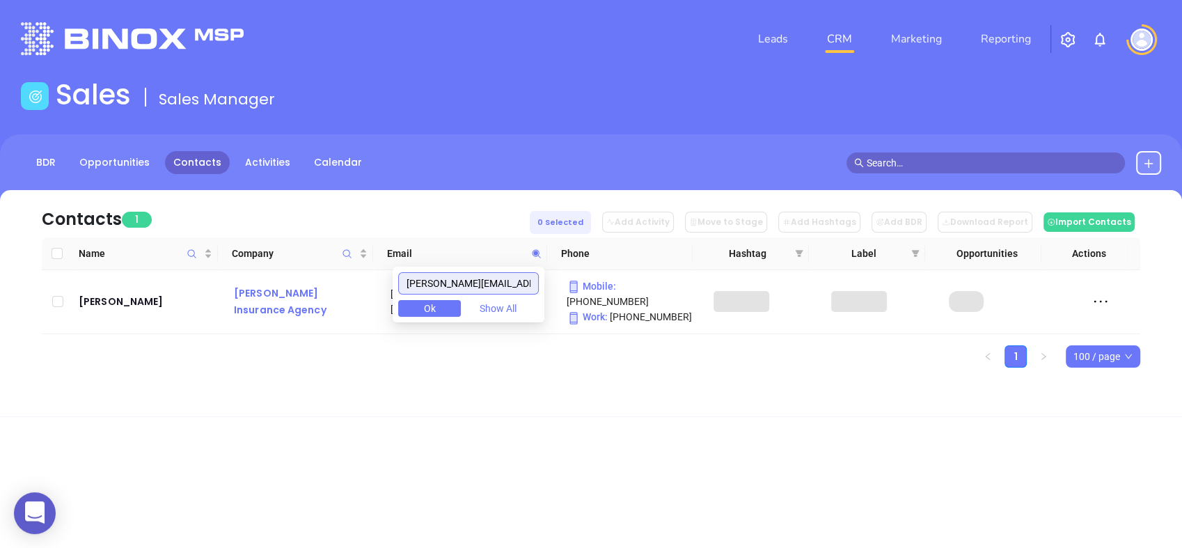
drag, startPoint x: 415, startPoint y: 277, endPoint x: 260, endPoint y: 295, distance: 156.3
click at [262, 293] on body "0 Leads CRM Marketing Reporting Financial Leads Leads Sales Sales Manager BDR O…" at bounding box center [591, 274] width 1182 height 548
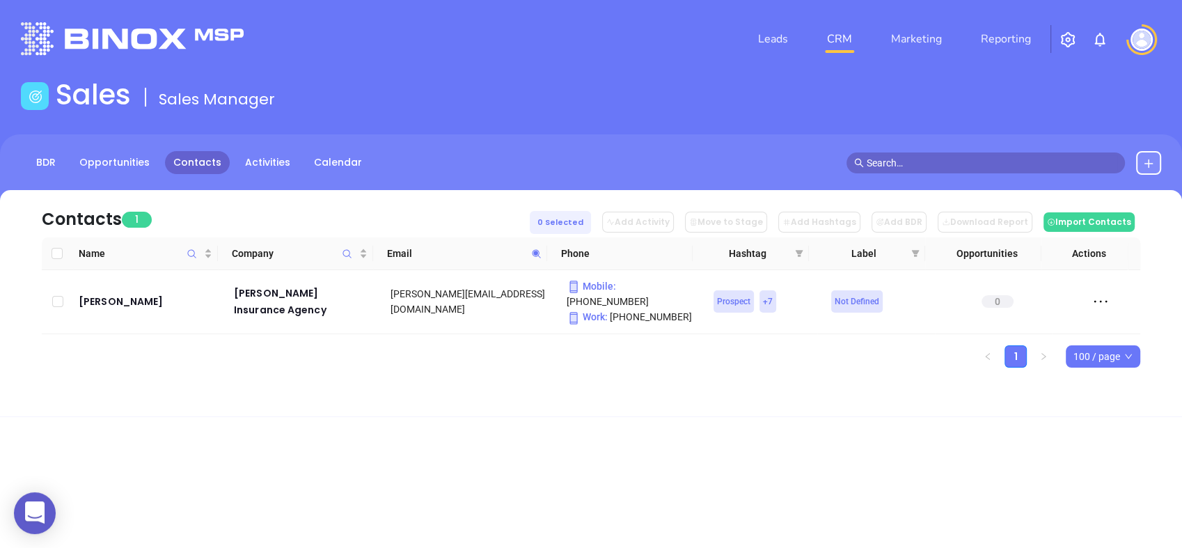
click at [533, 251] on icon at bounding box center [536, 254] width 10 height 10
paste input "[PERSON_NAME].[PERSON_NAME]@quinninsurance"
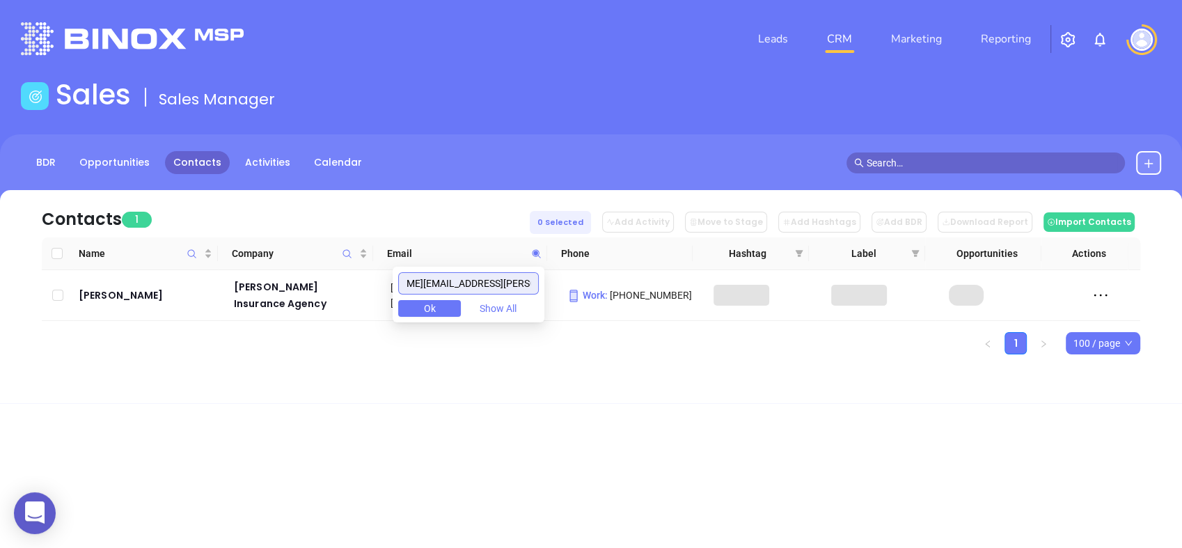
click at [474, 282] on input "[PERSON_NAME][EMAIL_ADDRESS][PERSON_NAME][DOMAIN_NAME]" at bounding box center [468, 283] width 141 height 22
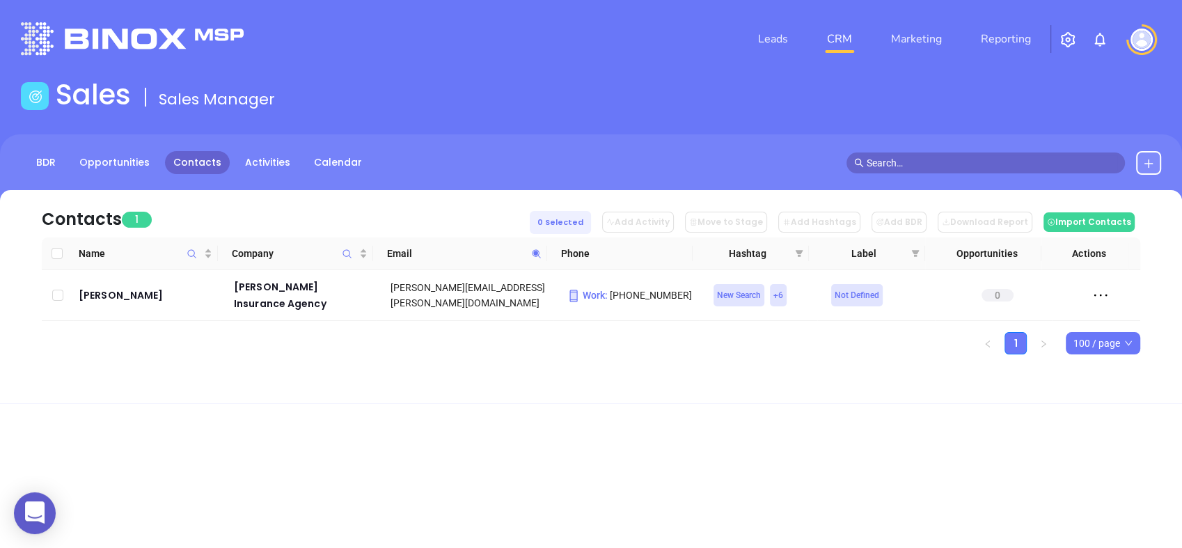
click at [533, 249] on icon at bounding box center [536, 254] width 10 height 10
paste input "[PERSON_NAME]@lawtonins"
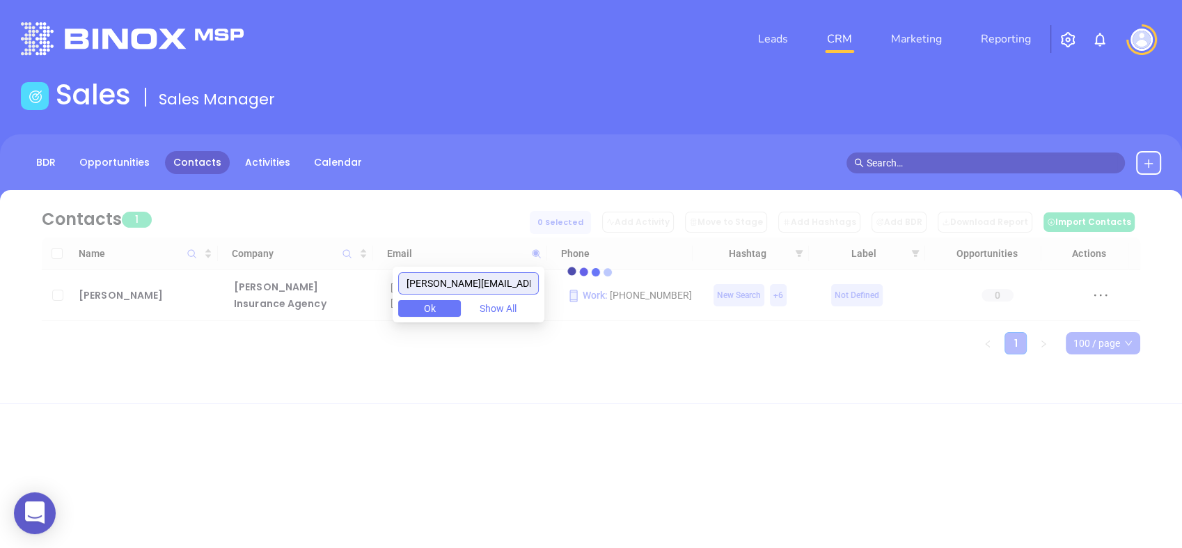
drag, startPoint x: 439, startPoint y: 281, endPoint x: 303, endPoint y: 295, distance: 137.3
click at [303, 295] on body "0 Leads CRM Marketing Reporting Financial Leads Leads Sales Sales Manager BDR O…" at bounding box center [591, 274] width 1182 height 548
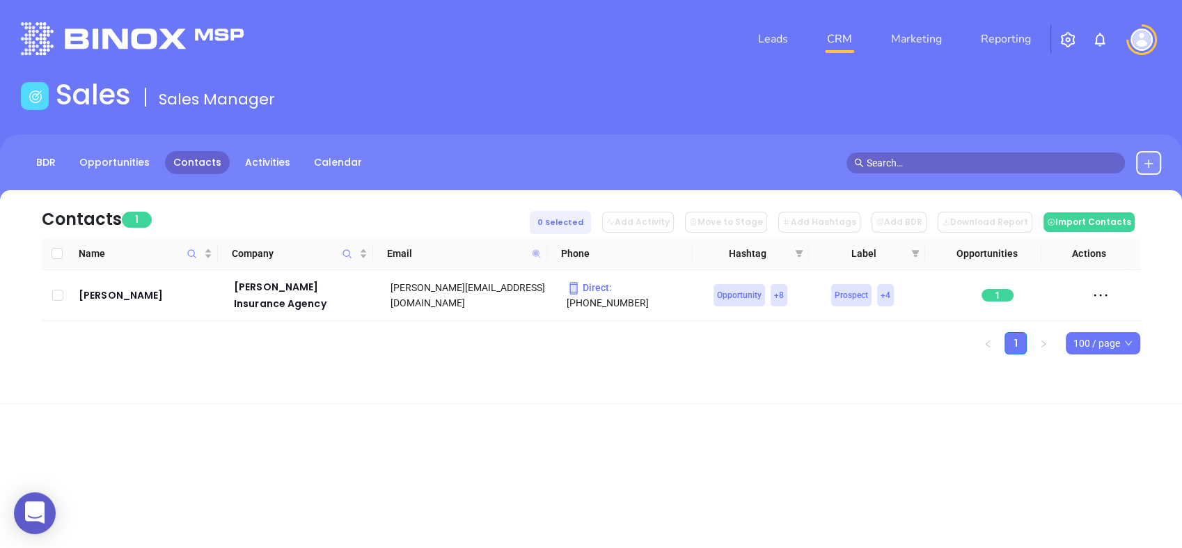
click at [535, 253] on icon at bounding box center [537, 253] width 8 height 8
paste input "rewiredtalent"
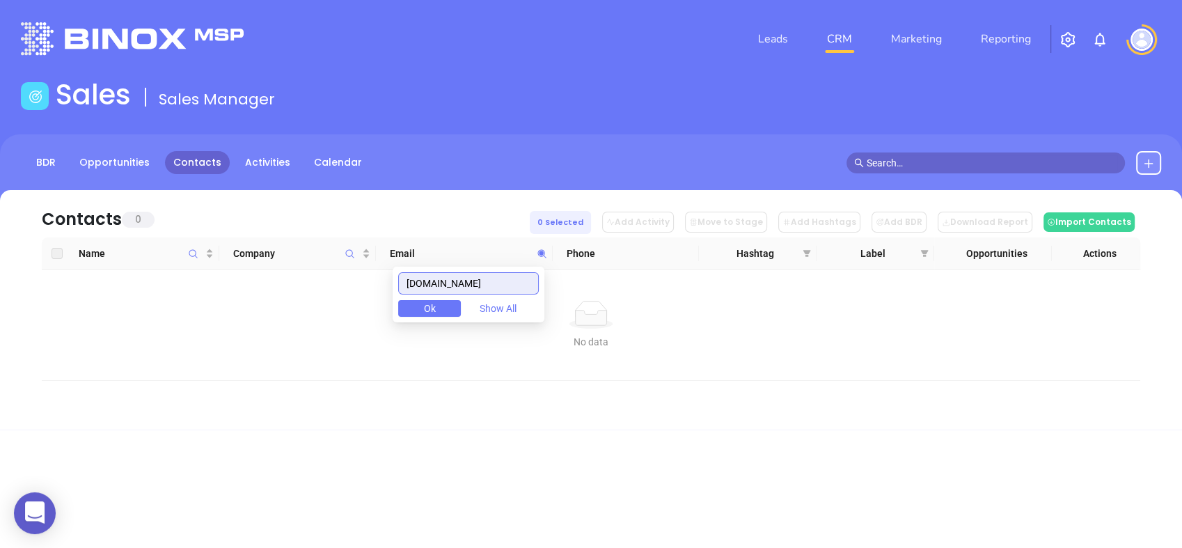
type input "[DOMAIN_NAME]"
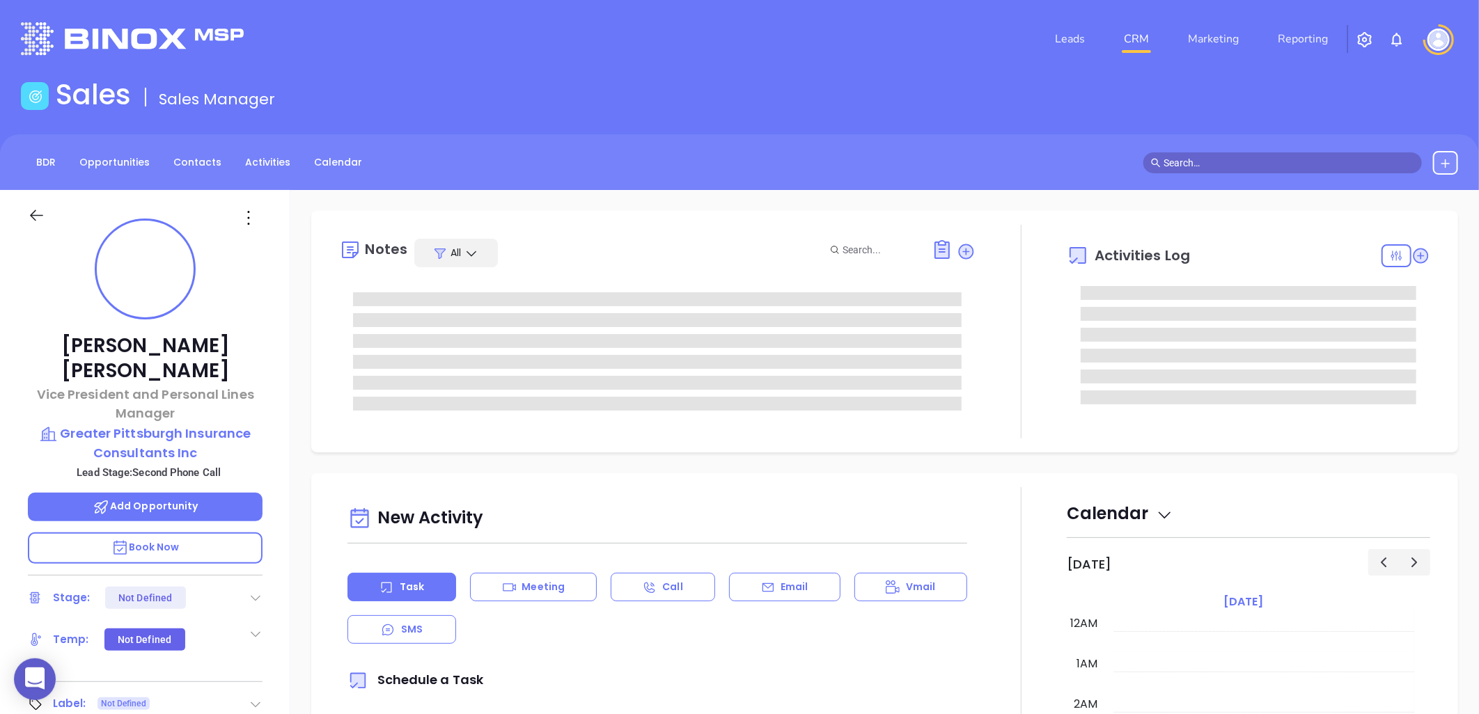
type input "[DATE]"
type input "[PERSON_NAME]"
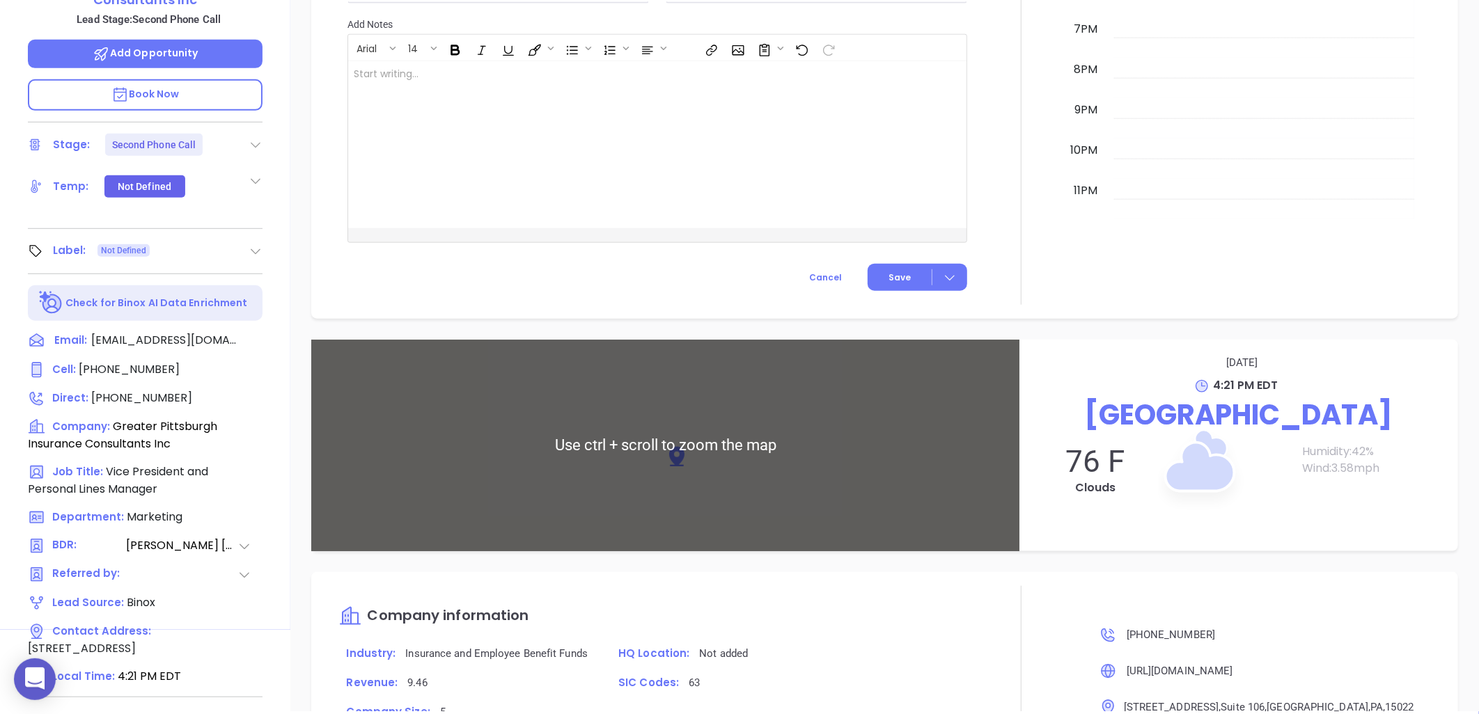
scroll to position [892, 0]
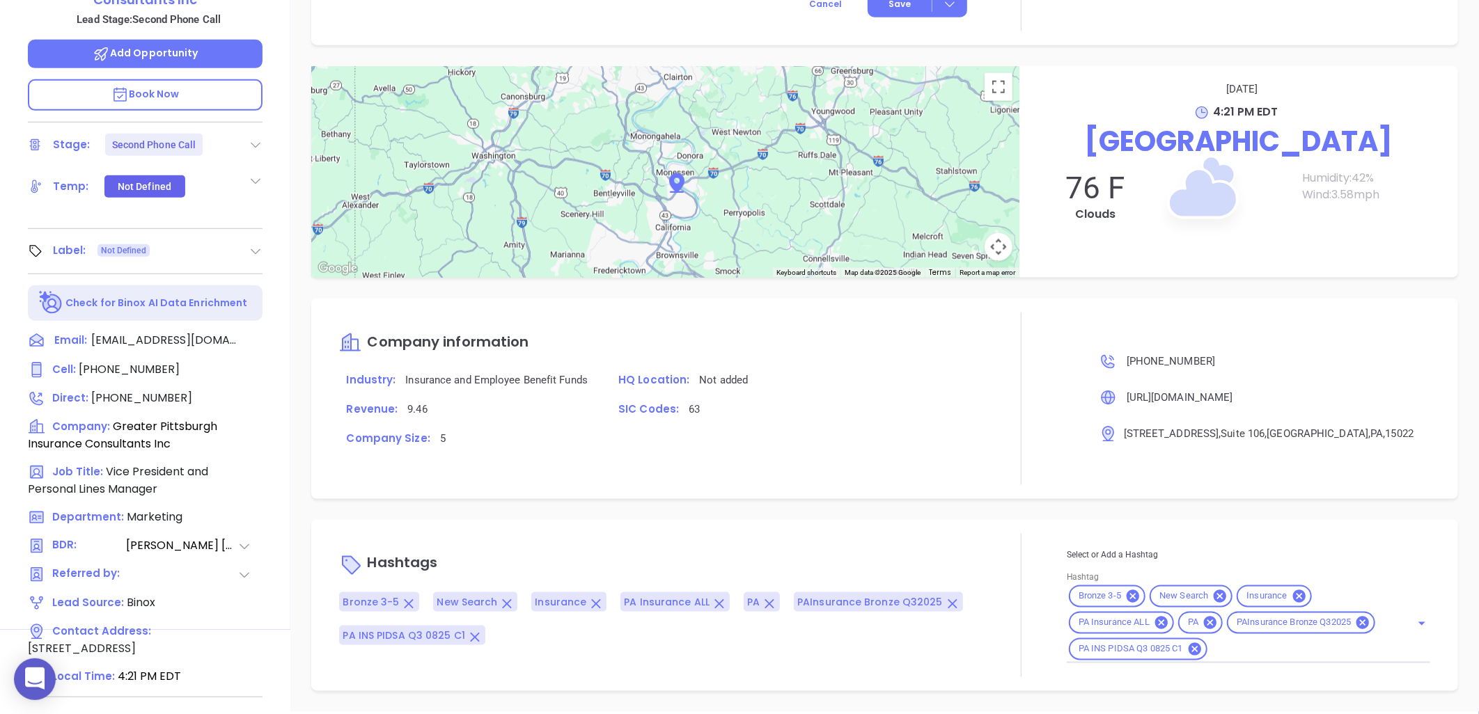
click at [185, 714] on icon at bounding box center [187, 725] width 17 height 17
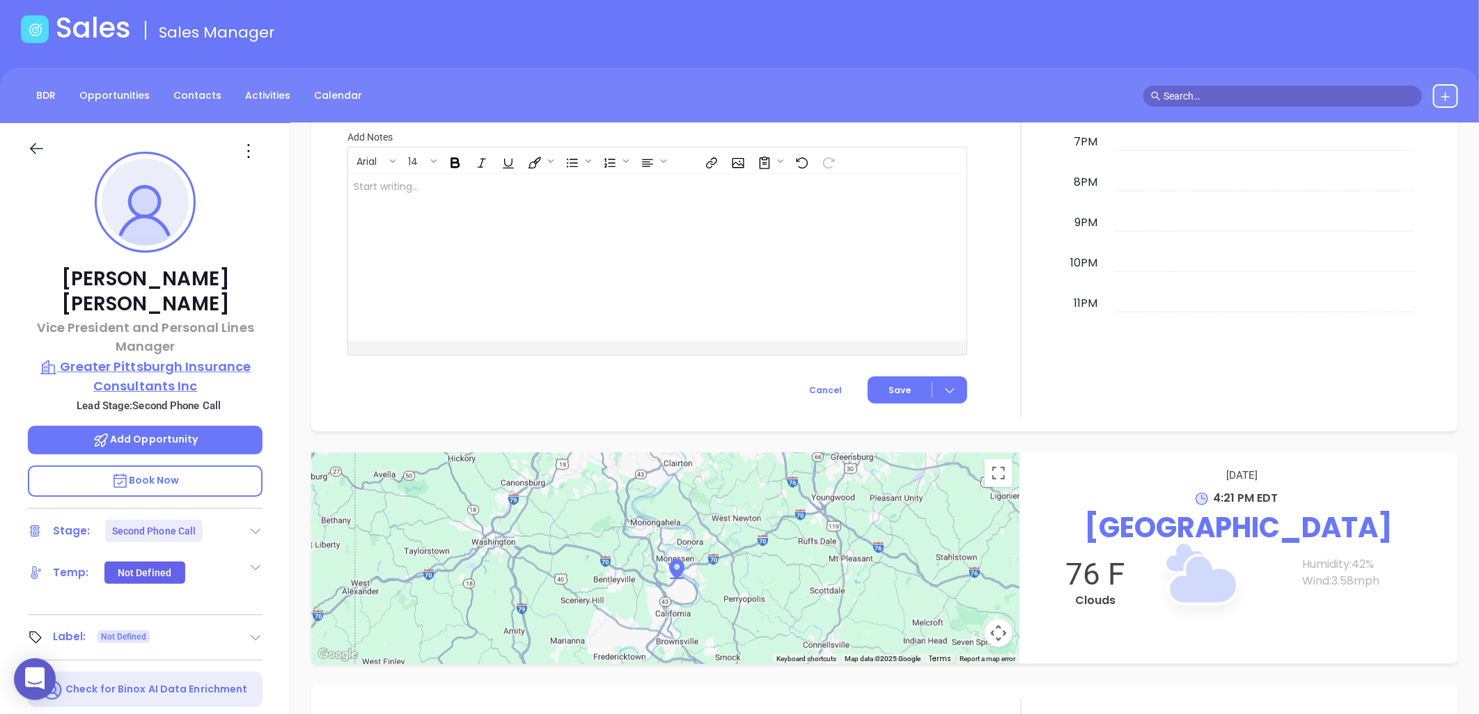
scroll to position [66, 0]
drag, startPoint x: 248, startPoint y: 329, endPoint x: 251, endPoint y: 364, distance: 35.7
click at [251, 364] on div "[PERSON_NAME] Vice President and Personal Lines Manager Greater Pittsburgh Insu…" at bounding box center [145, 570] width 290 height 893
copy div "Greater Pittsburgh Insurance Consultants Inc"
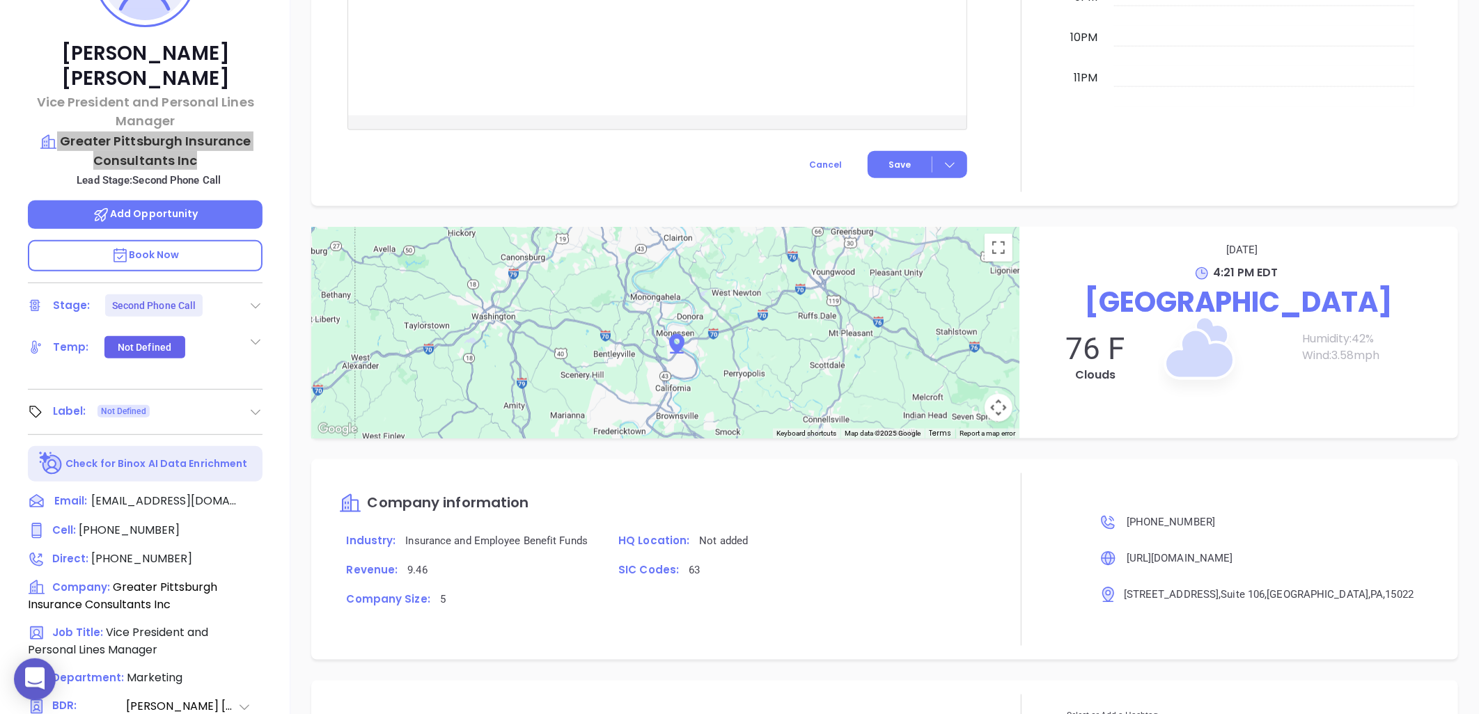
scroll to position [298, 0]
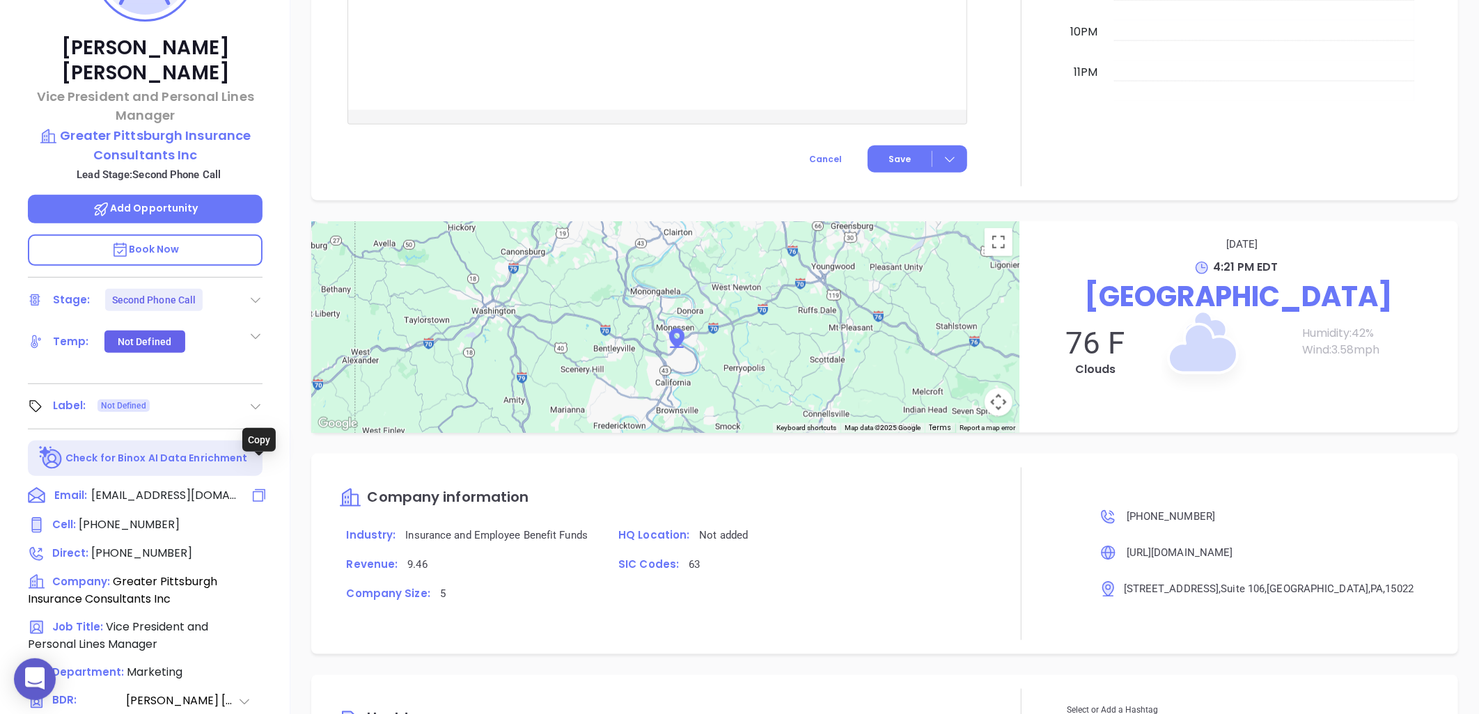
click at [258, 487] on icon at bounding box center [259, 495] width 17 height 17
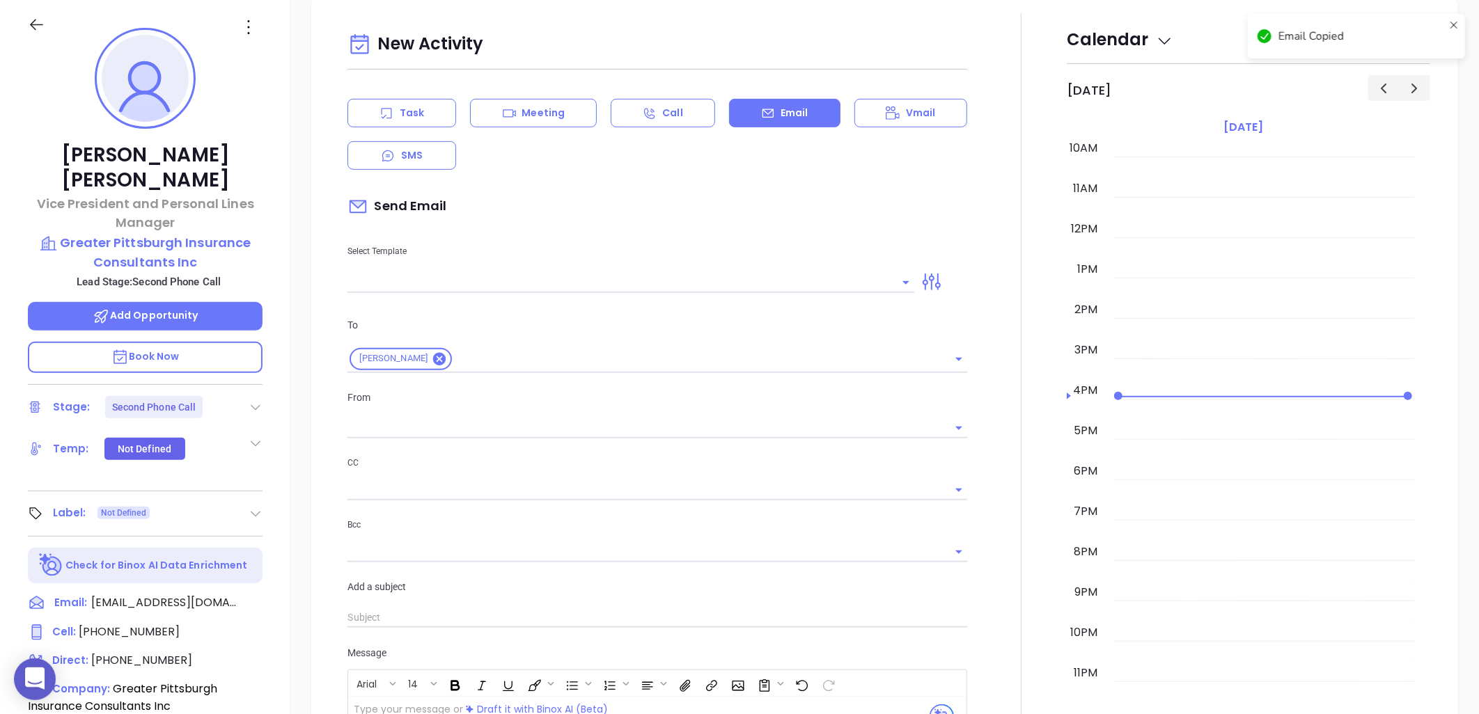
scroll to position [190, 0]
type input "[PERSON_NAME]"
drag, startPoint x: 253, startPoint y: 487, endPoint x: 245, endPoint y: 495, distance: 11.3
click at [253, 513] on icon at bounding box center [256, 516] width 10 height 6
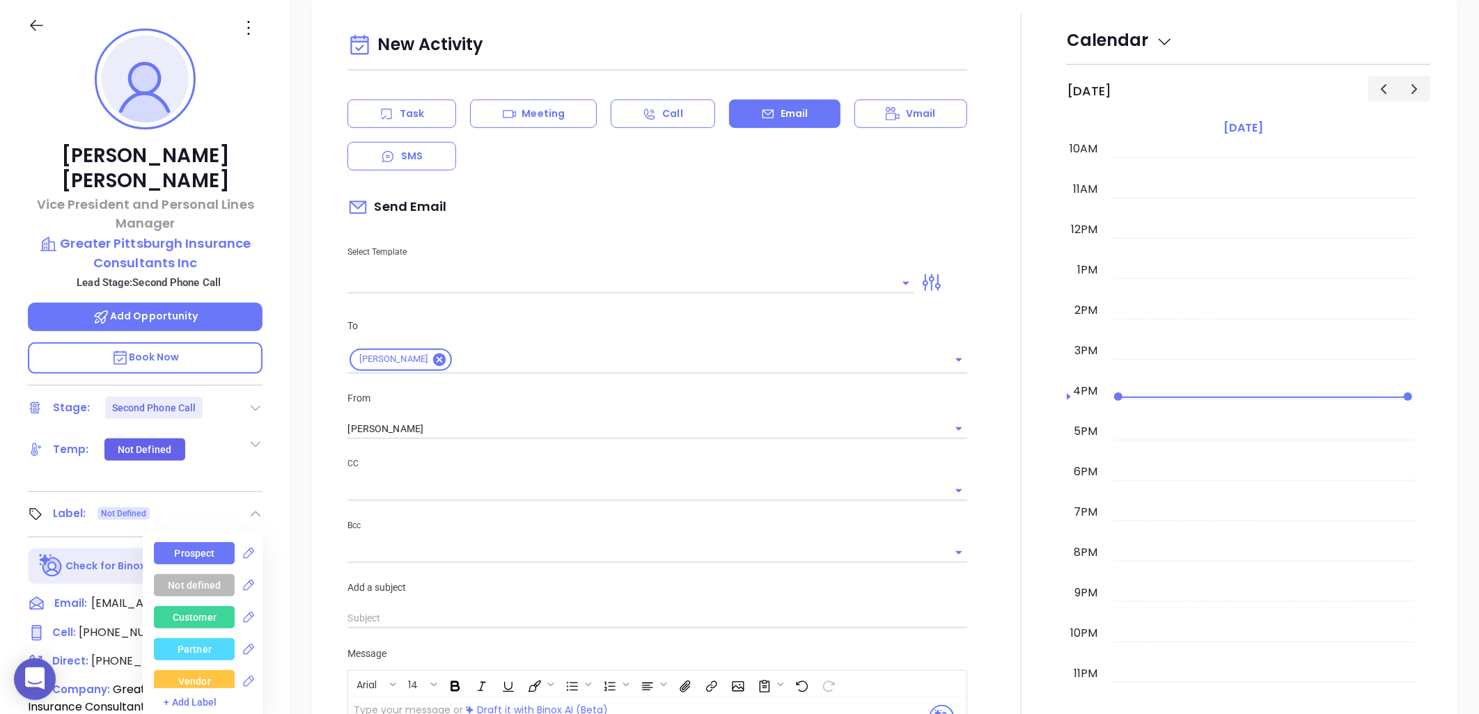
click at [199, 542] on div "Prospect" at bounding box center [195, 553] width 40 height 22
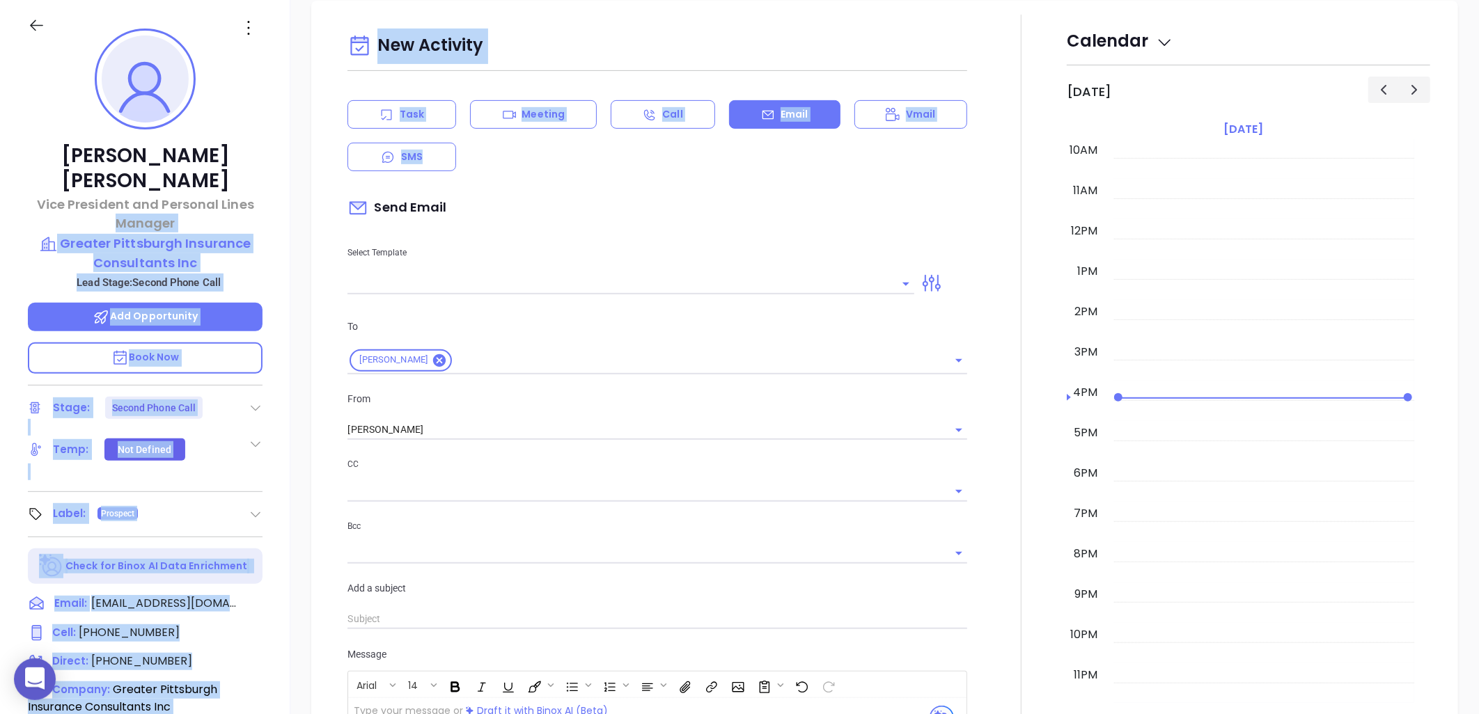
click at [290, 175] on div "[PERSON_NAME] Vice President and Personal Lines Manager Greater Pittsburgh Insu…" at bounding box center [739, 446] width 1479 height 893
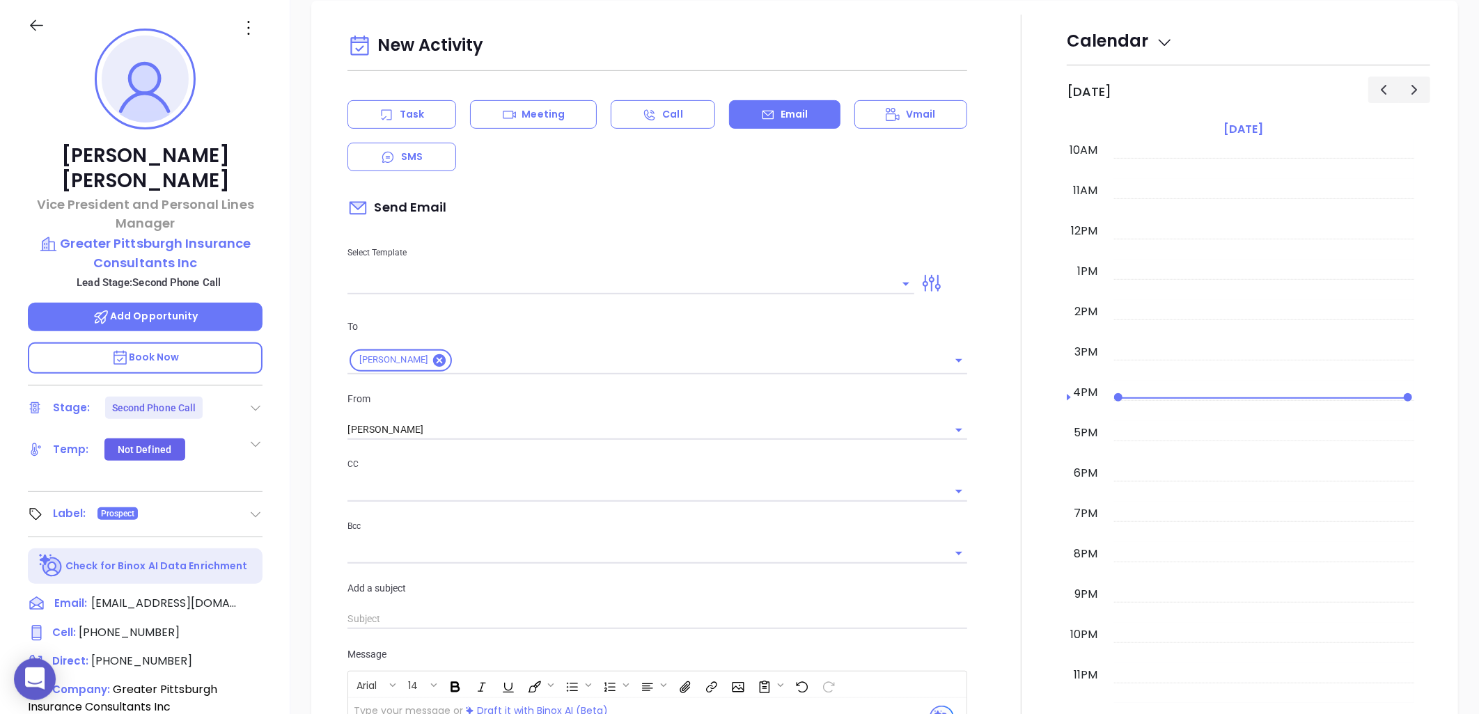
click at [276, 100] on div "[PERSON_NAME] Vice President and Personal Lines Manager Greater Pittsburgh Insu…" at bounding box center [145, 446] width 290 height 893
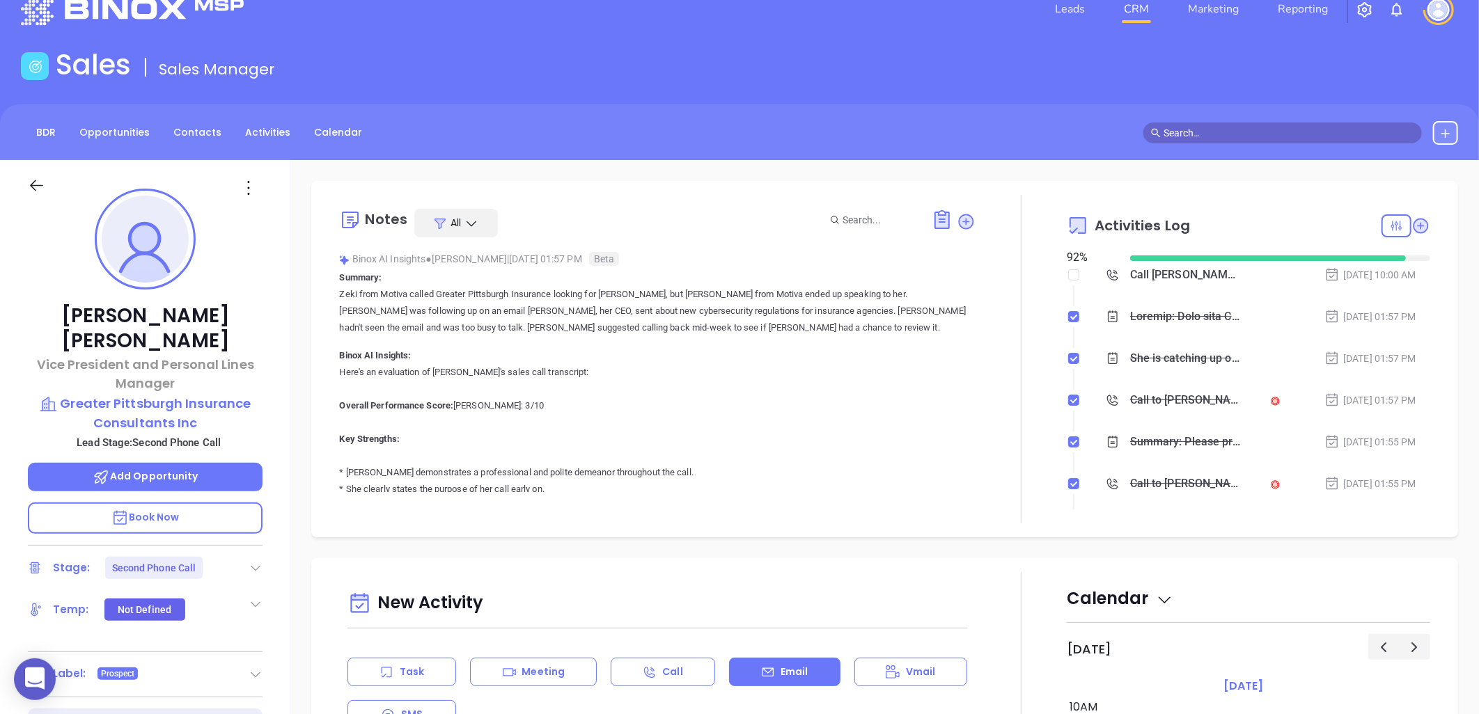
scroll to position [0, 0]
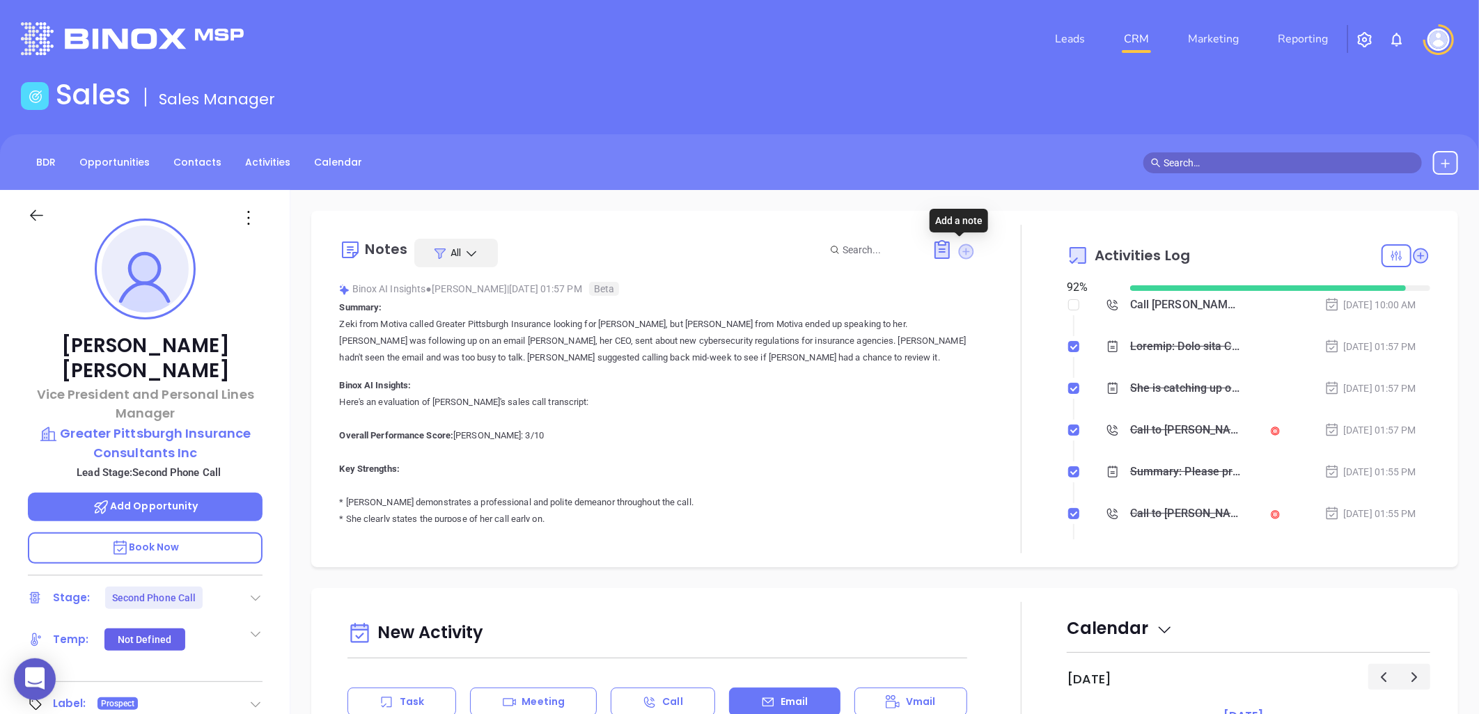
click at [962, 251] on icon at bounding box center [966, 251] width 15 height 15
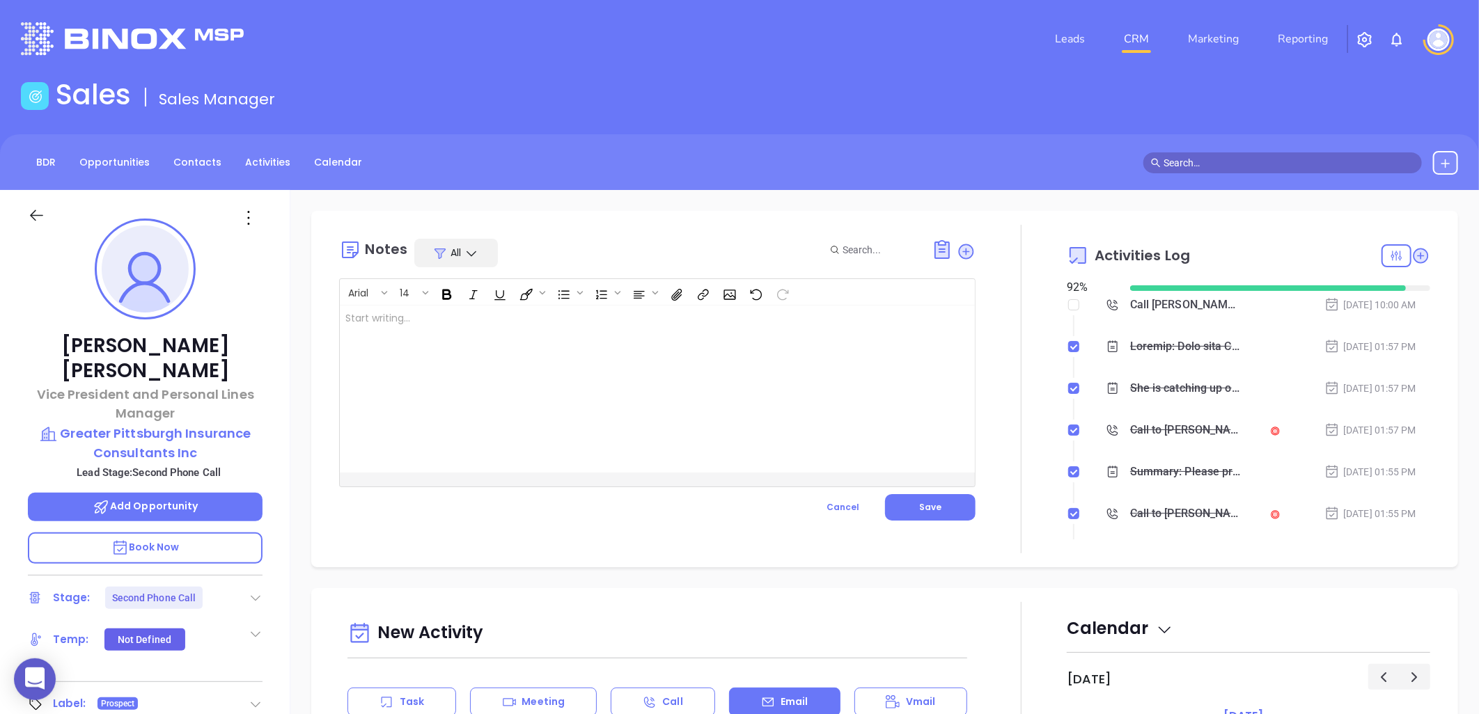
click at [482, 334] on div at bounding box center [635, 389] width 591 height 167
click at [923, 513] on span "Save" at bounding box center [930, 507] width 22 height 12
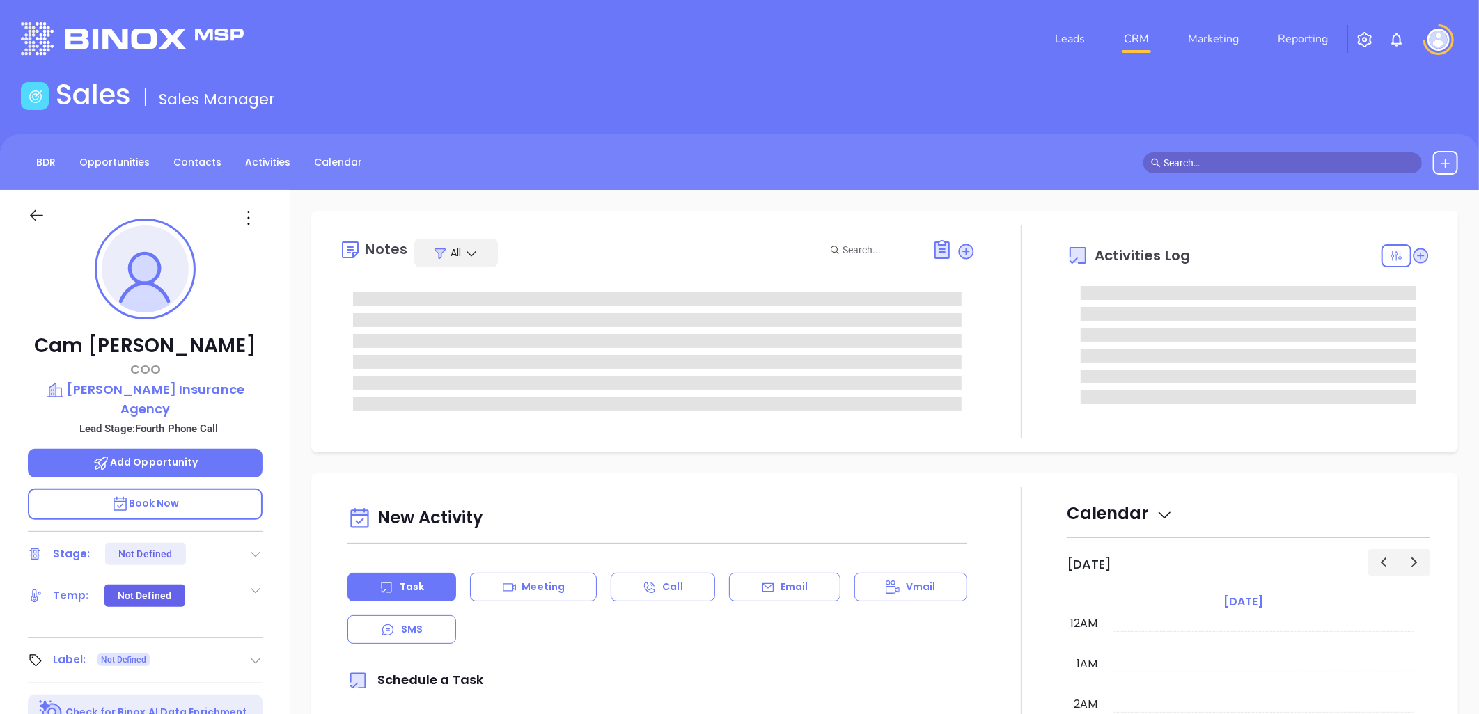
scroll to position [405, 0]
type input "[PERSON_NAME]"
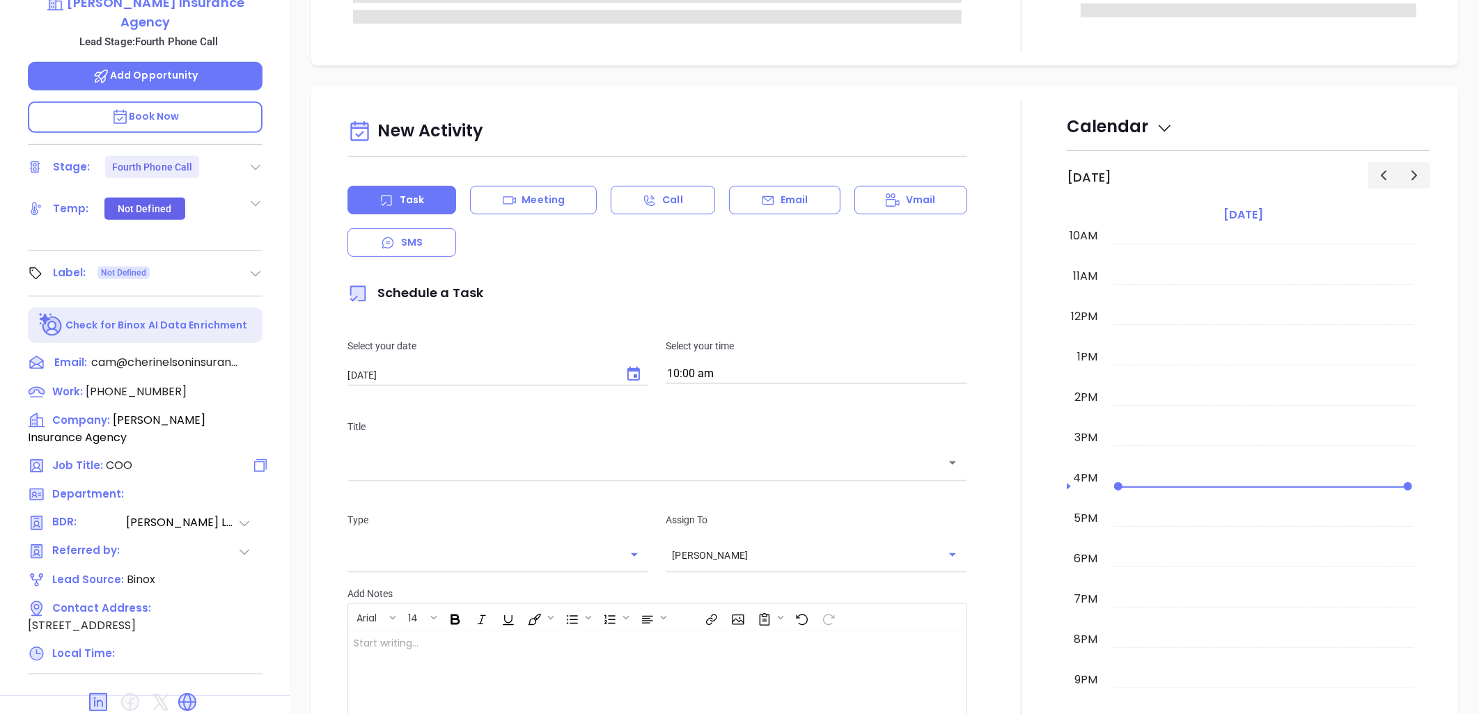
scroll to position [450, 0]
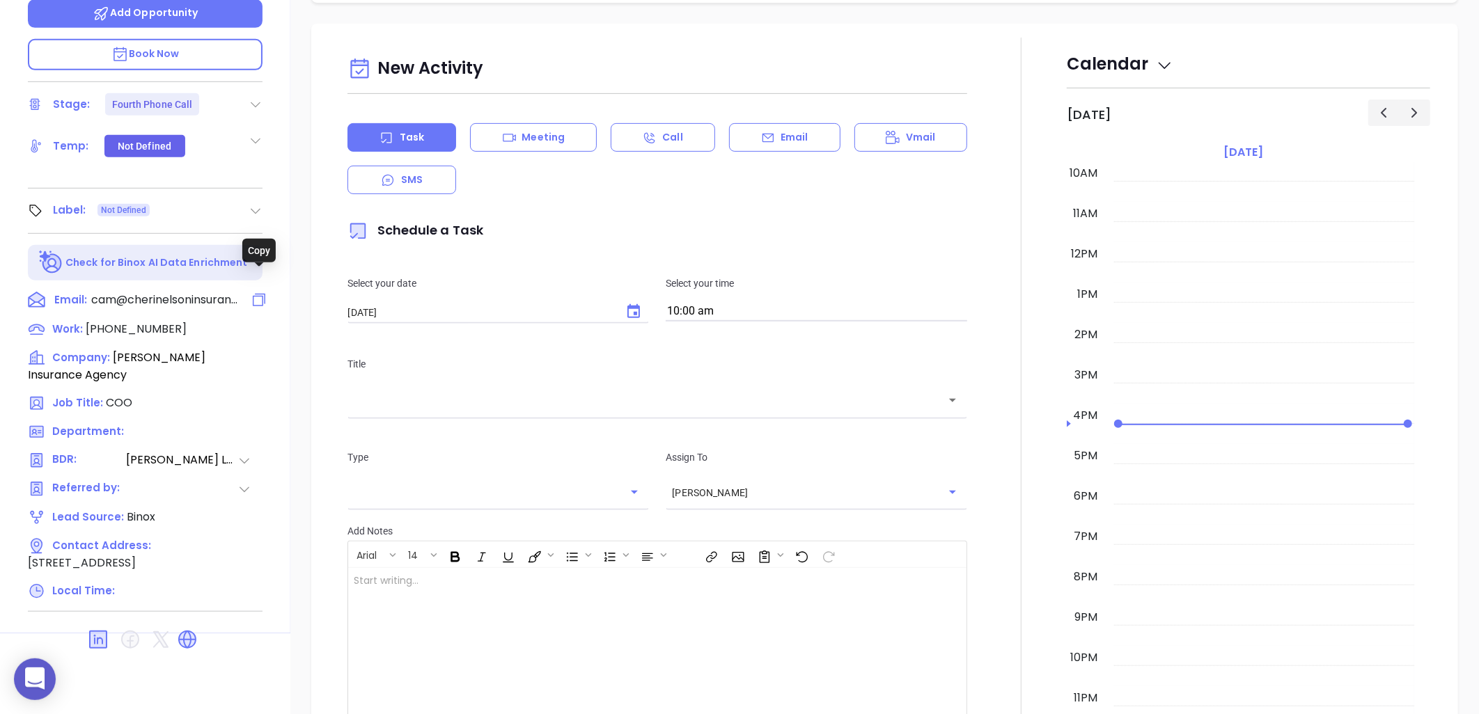
click at [252, 292] on icon at bounding box center [259, 300] width 17 height 17
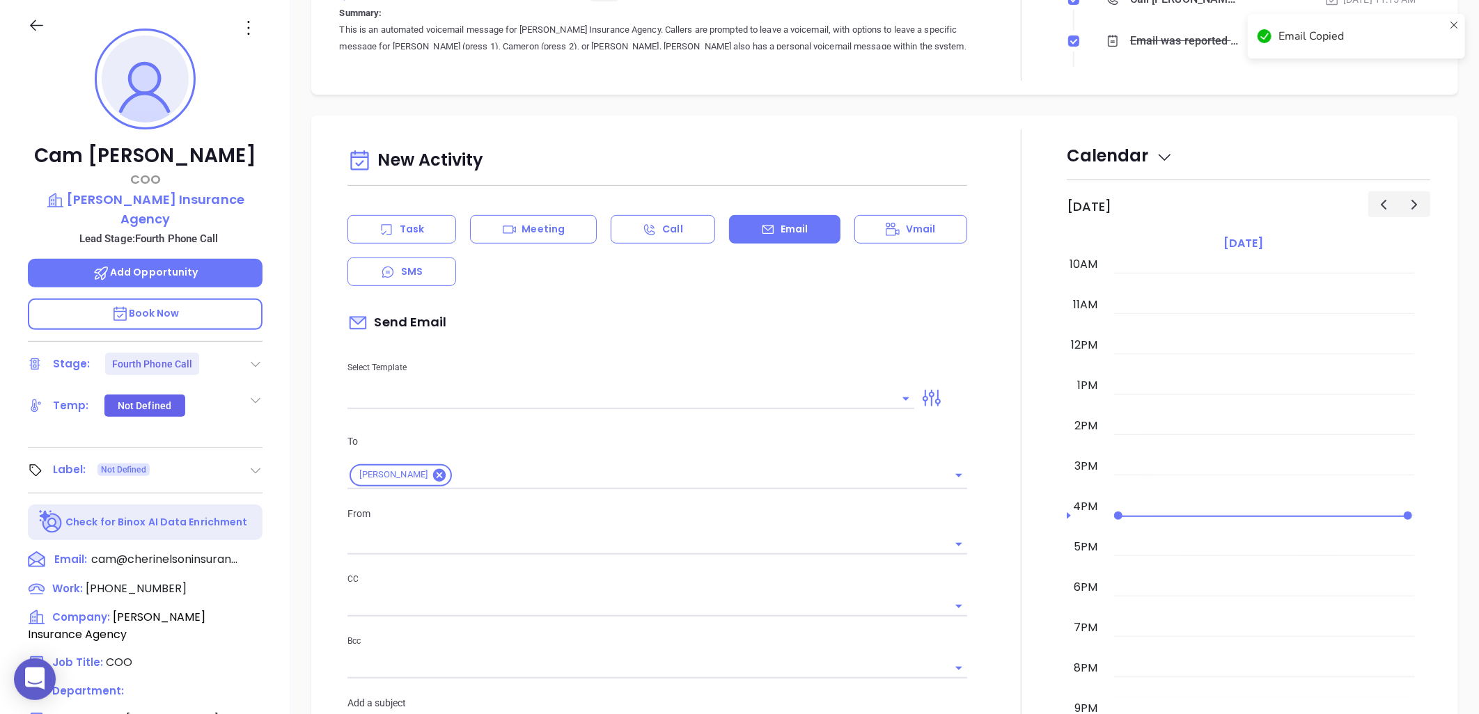
scroll to position [398, 0]
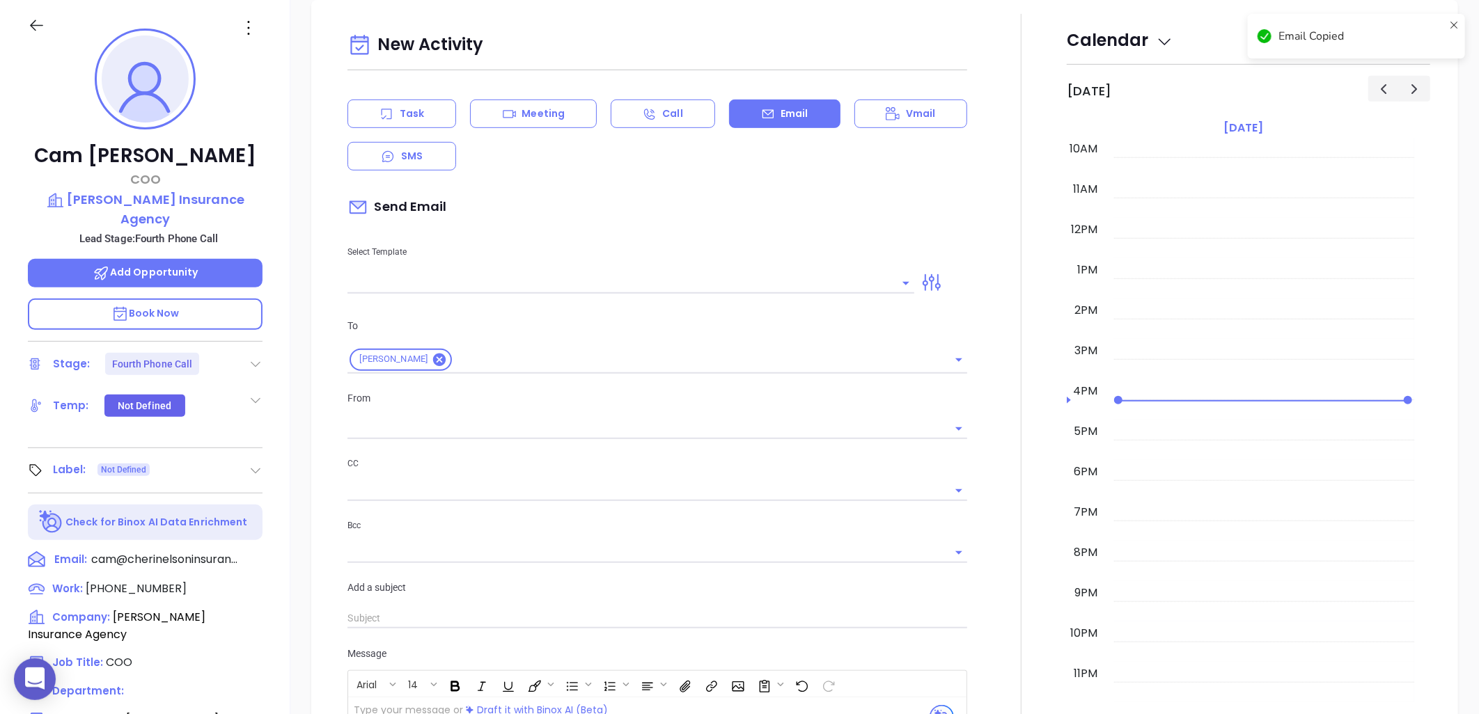
type input "[PERSON_NAME]"
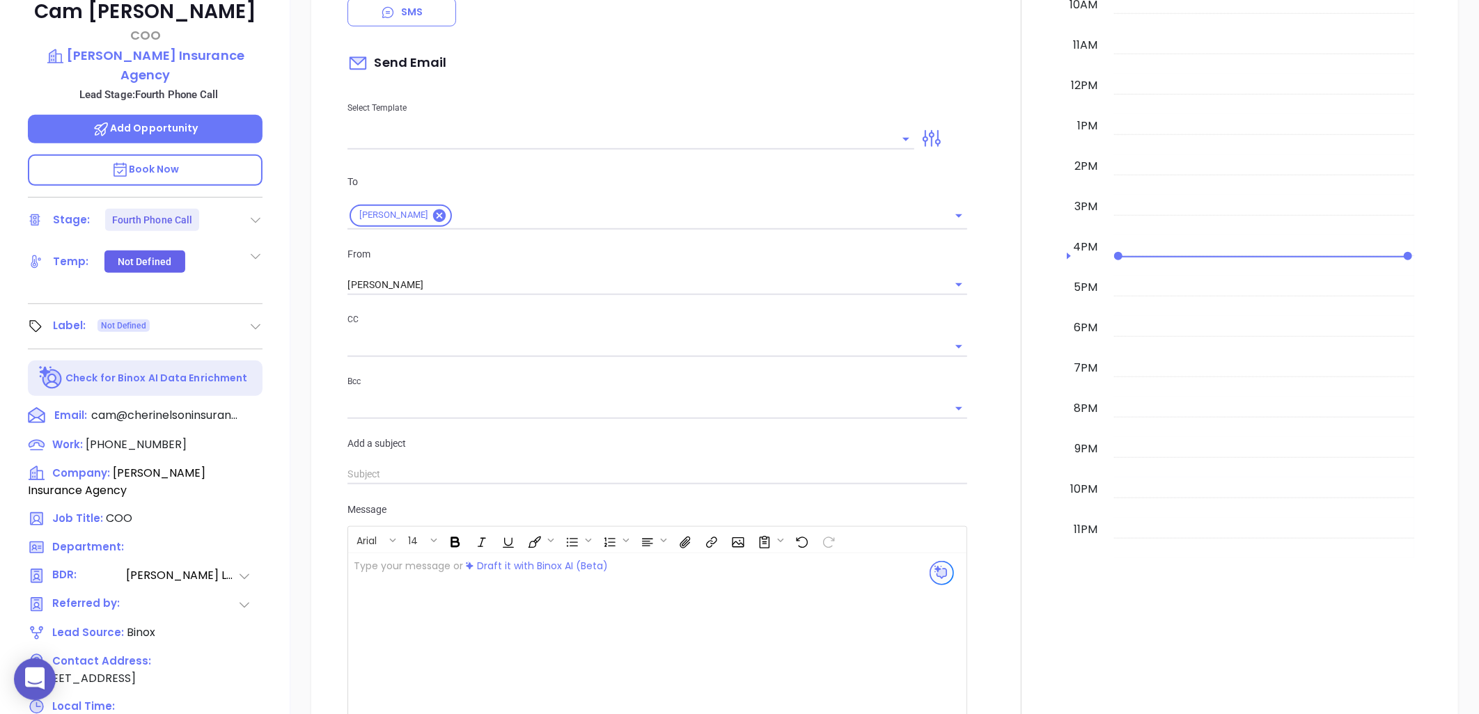
scroll to position [450, 0]
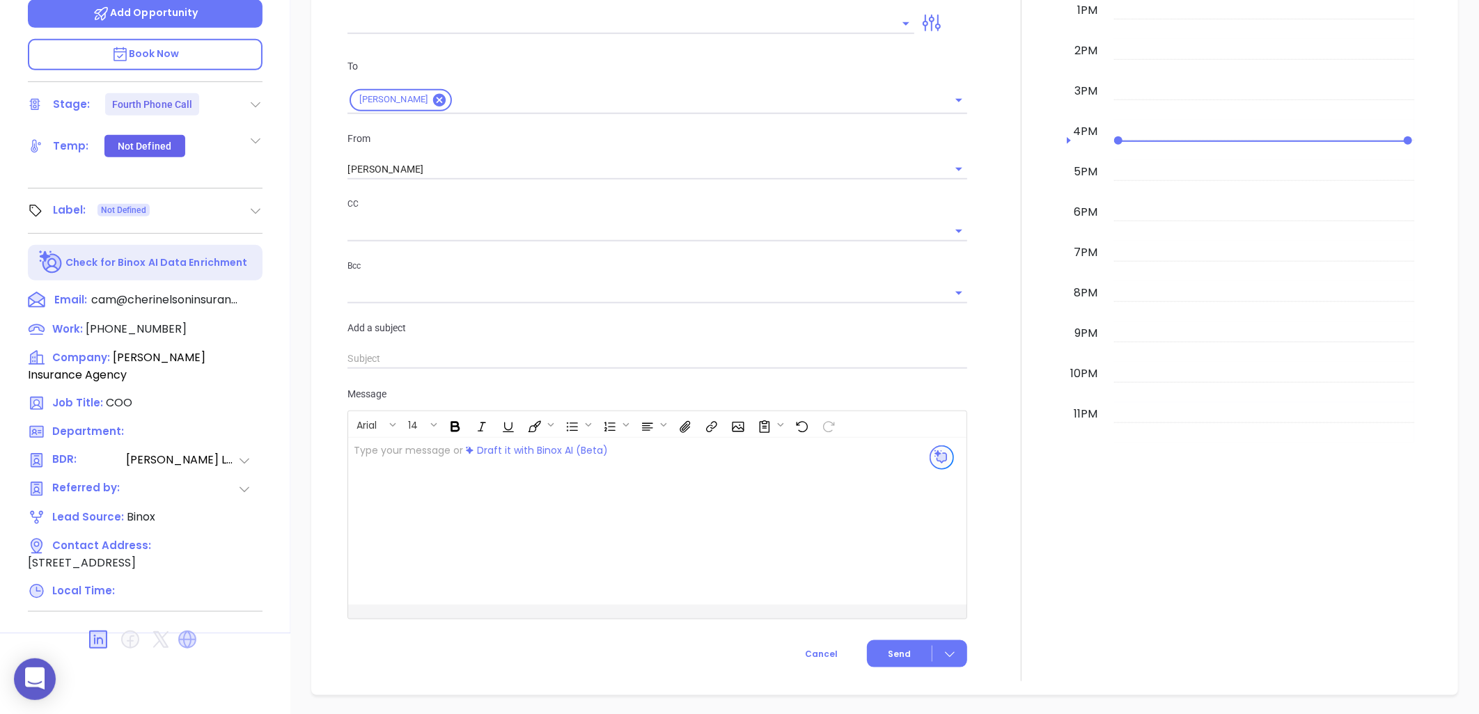
click at [184, 635] on icon at bounding box center [187, 640] width 18 height 18
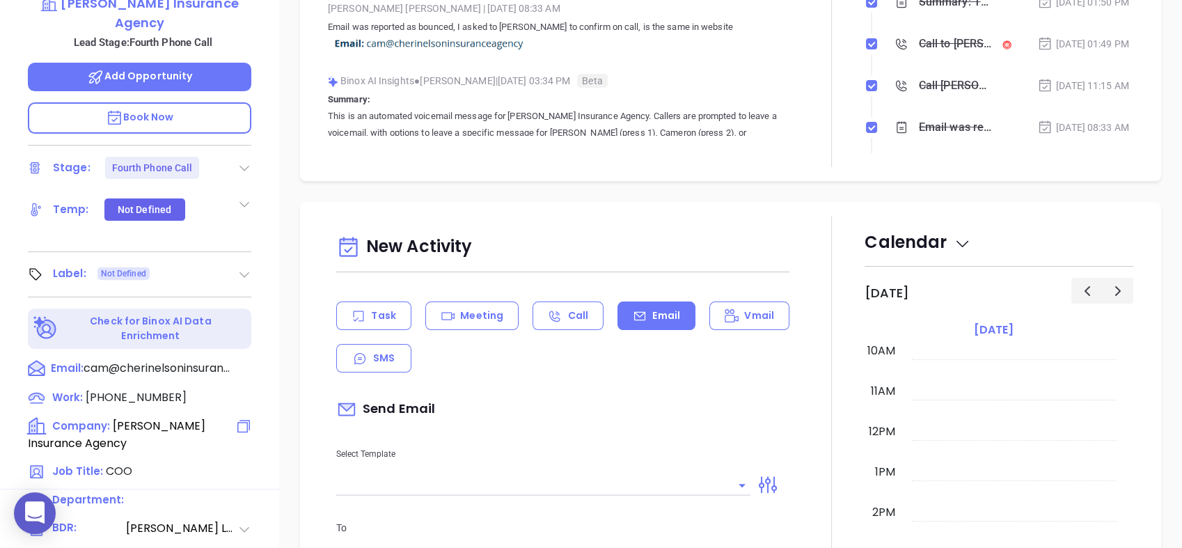
scroll to position [617, 0]
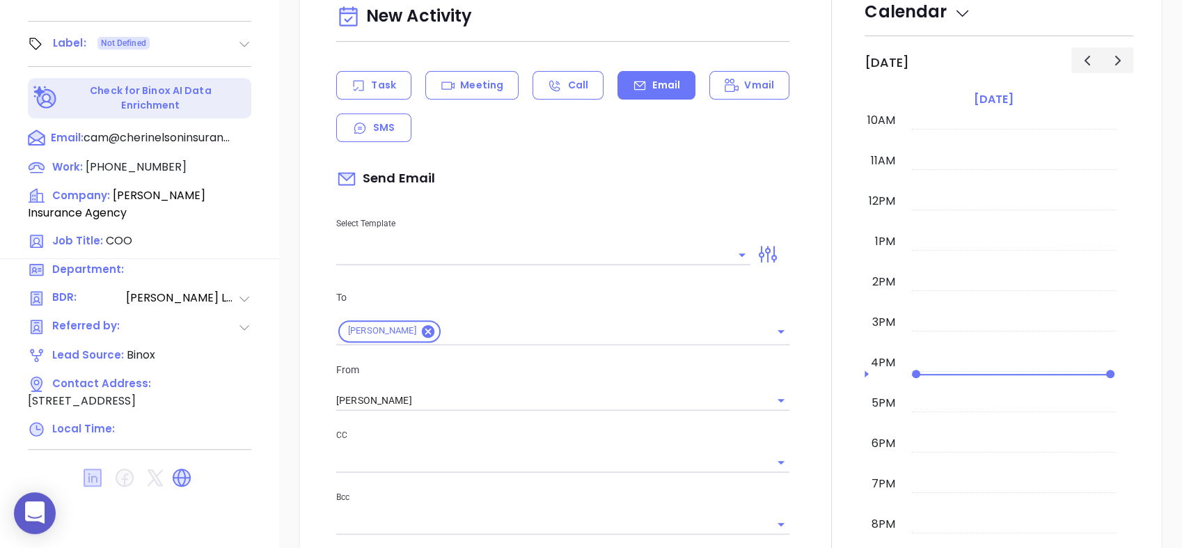
click at [88, 471] on icon at bounding box center [93, 478] width 18 height 18
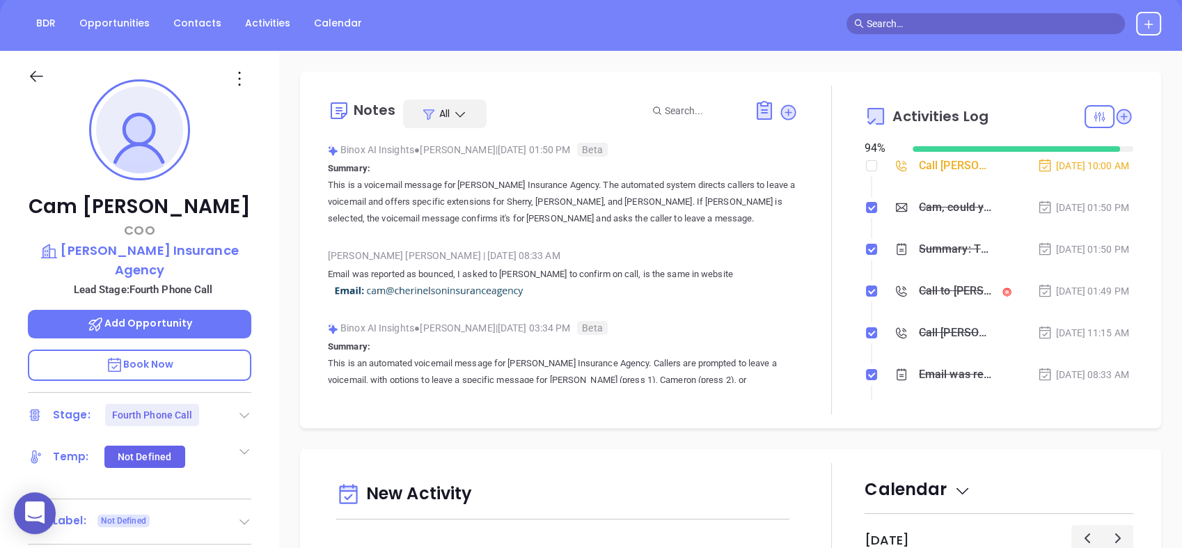
scroll to position [0, 0]
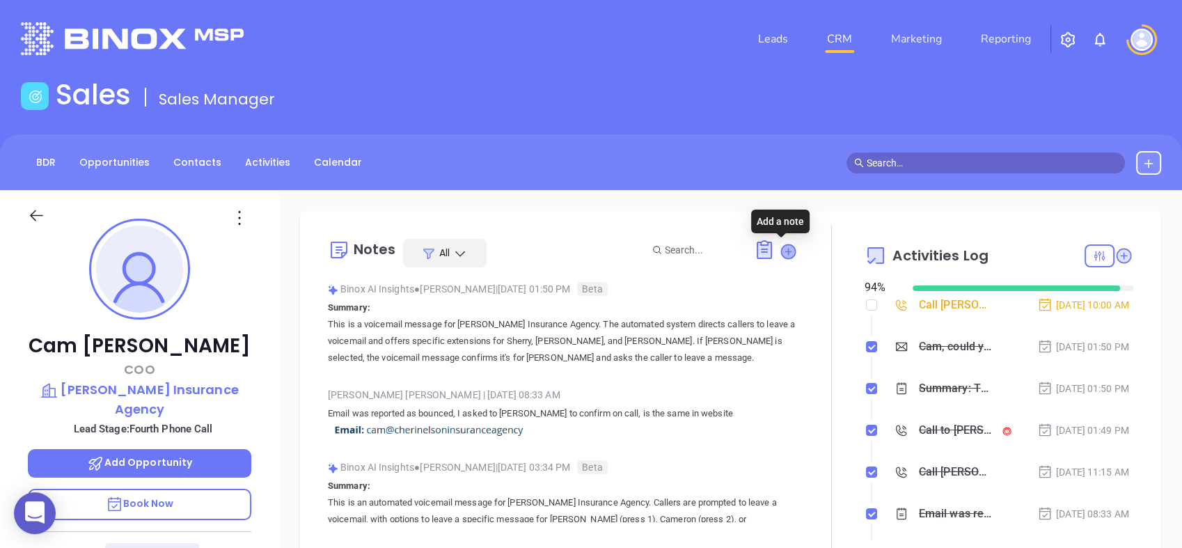
click at [781, 250] on icon at bounding box center [788, 251] width 14 height 14
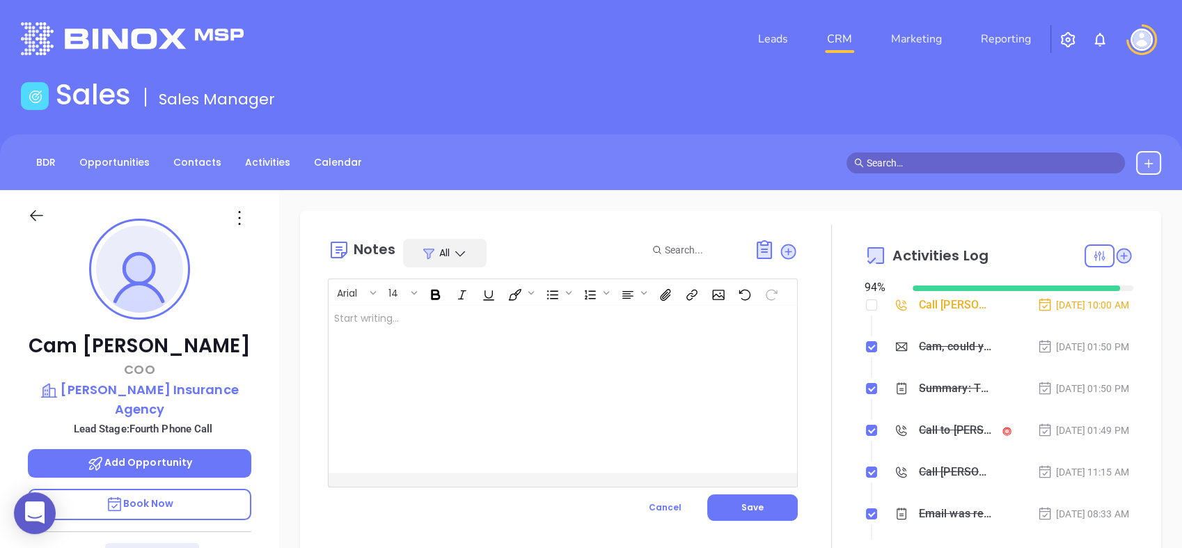
click at [411, 329] on div at bounding box center [547, 389] width 436 height 167
click at [758, 509] on button "Save" at bounding box center [753, 507] width 91 height 26
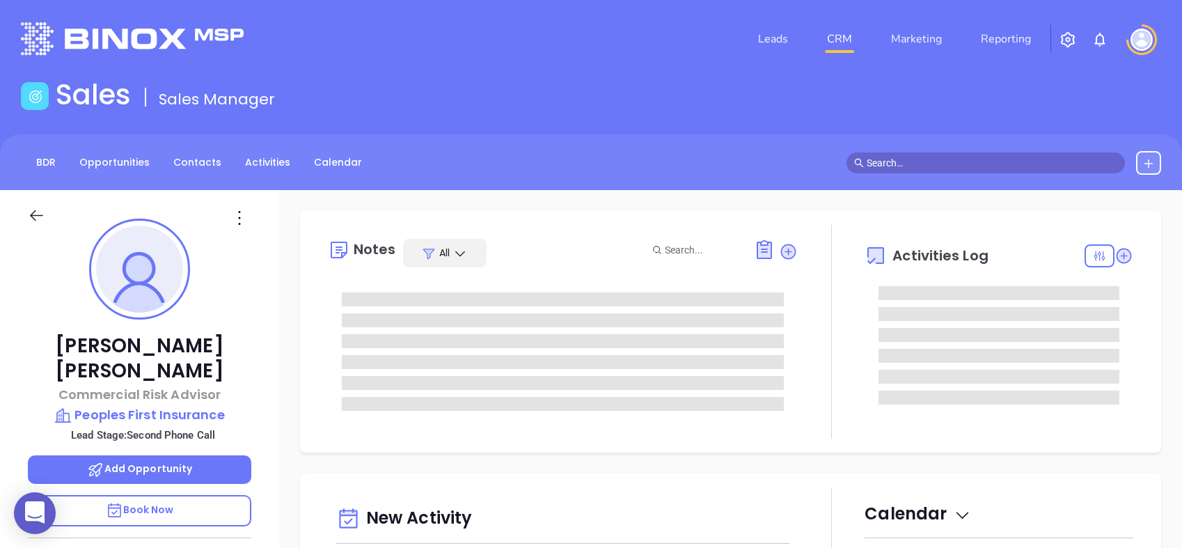
type input "[PERSON_NAME]"
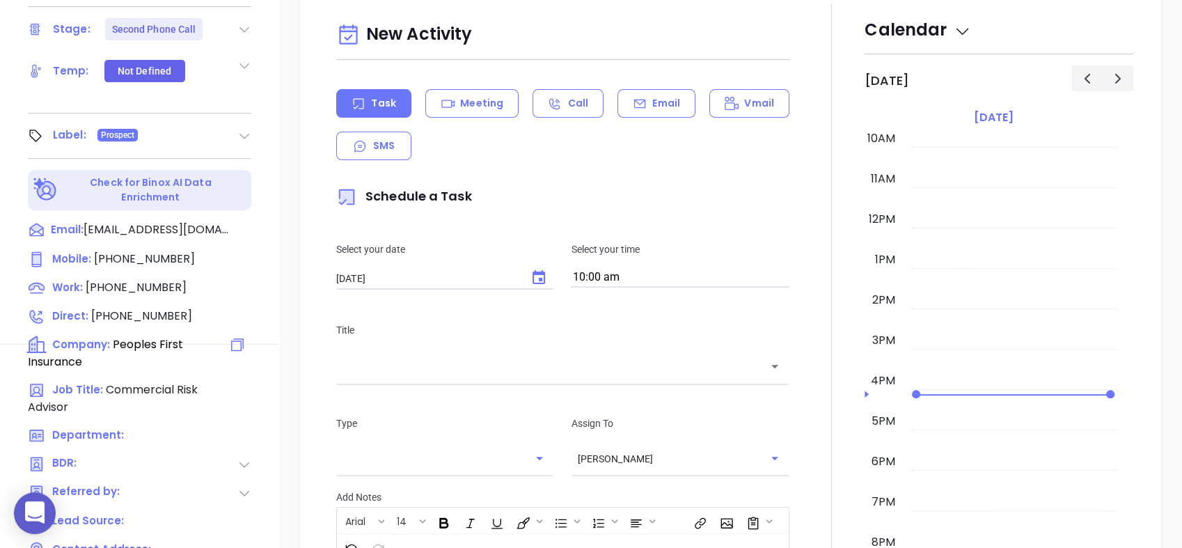
scroll to position [617, 0]
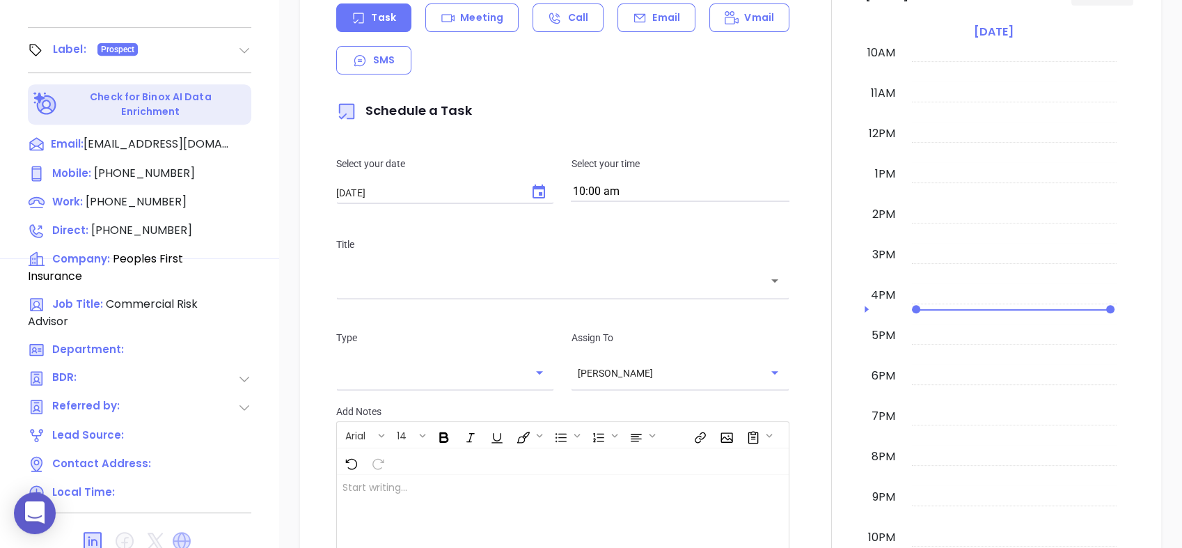
click at [183, 532] on icon at bounding box center [182, 541] width 18 height 18
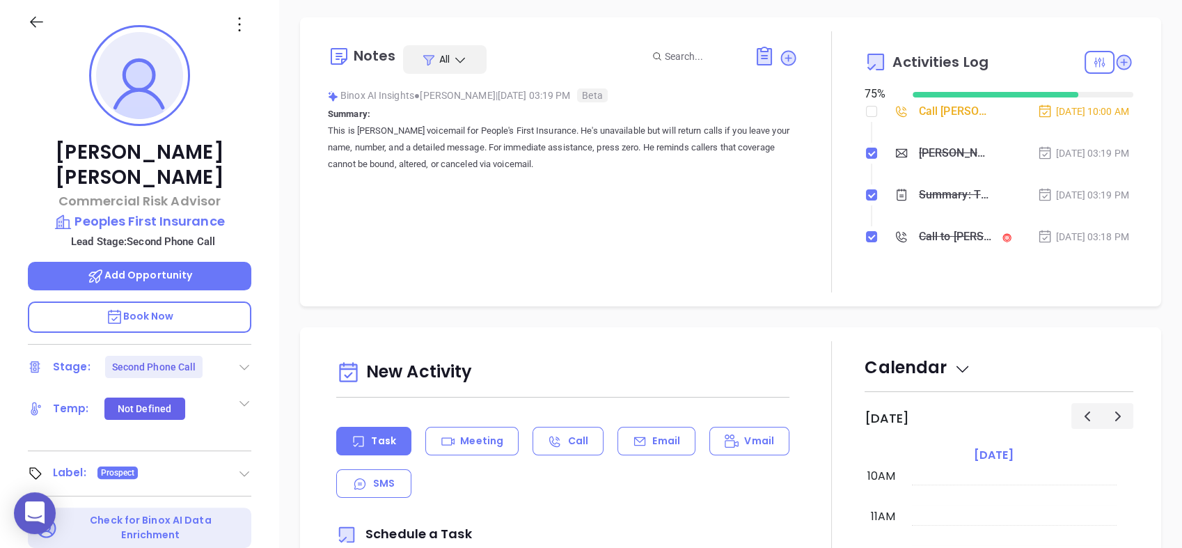
scroll to position [0, 0]
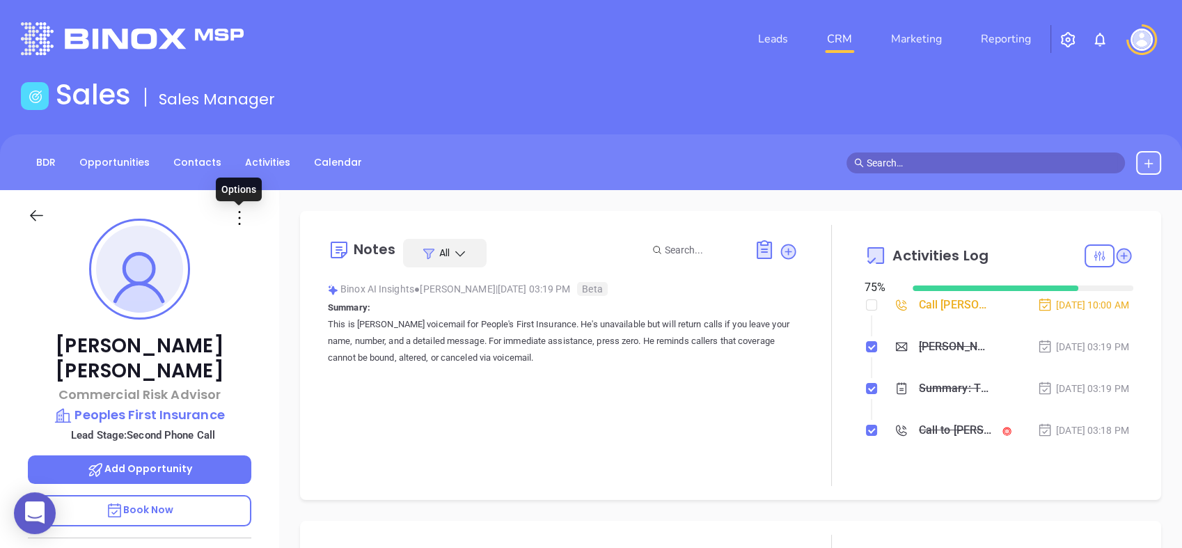
click at [239, 219] on icon at bounding box center [239, 218] width 22 height 22
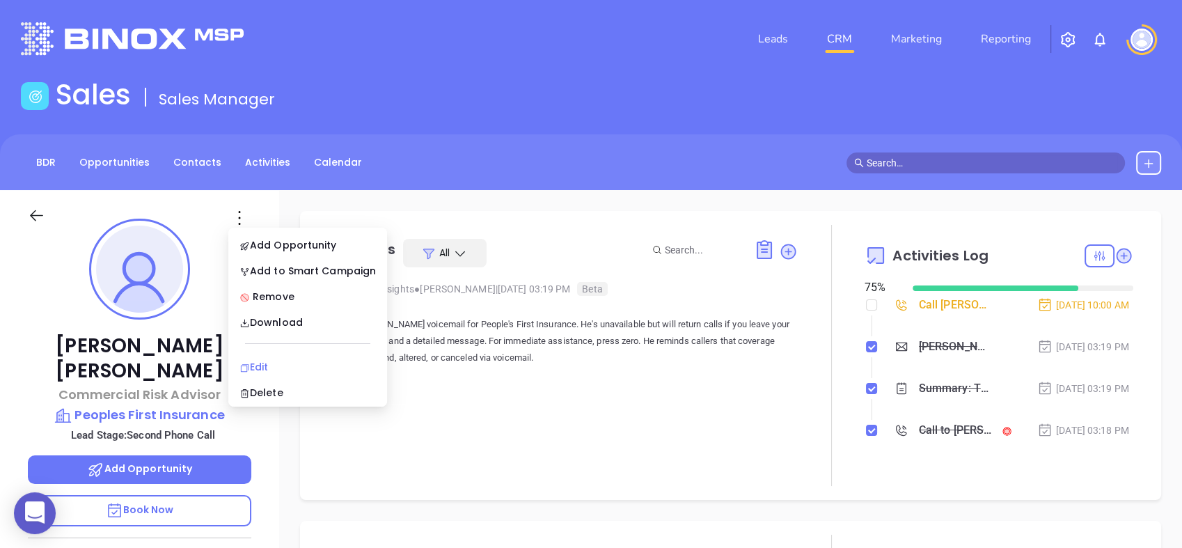
click at [282, 359] on div "Edit" at bounding box center [308, 366] width 136 height 15
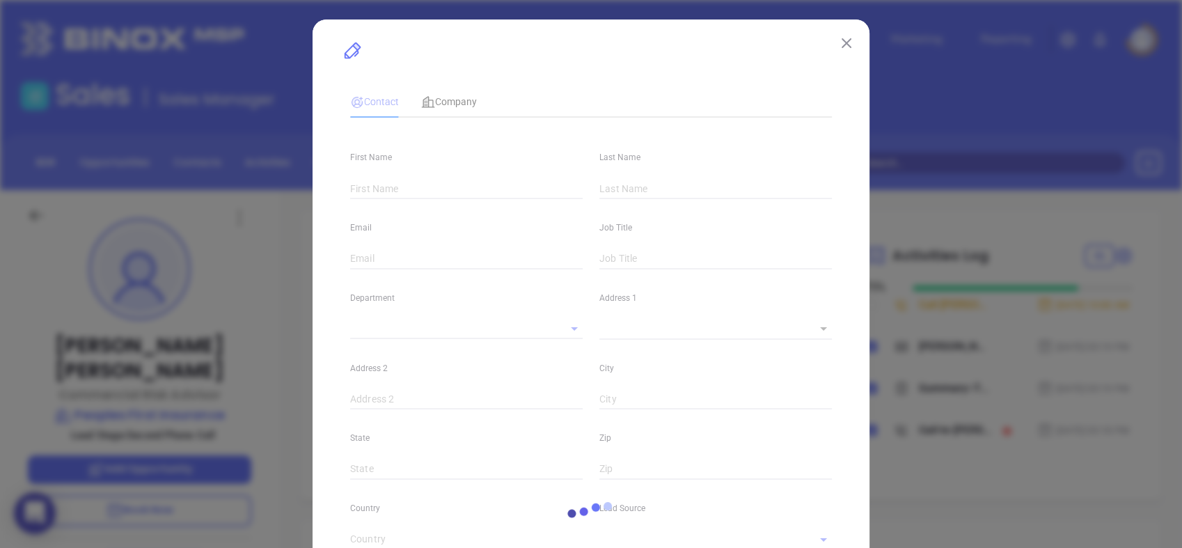
type input "[PERSON_NAME]"
type input "[EMAIL_ADDRESS][DOMAIN_NAME]"
type input "Commercial Risk Advisor"
type input "1"
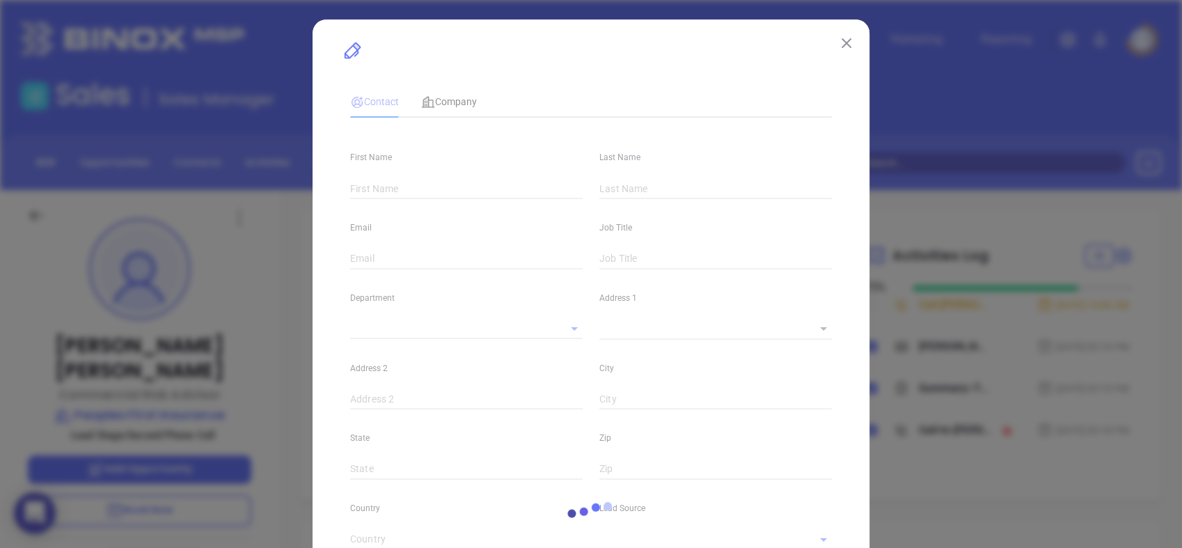
type input "[GEOGRAPHIC_DATA]"
type input "[DOMAIN_NAME][URL]"
type input "Second Phone Call"
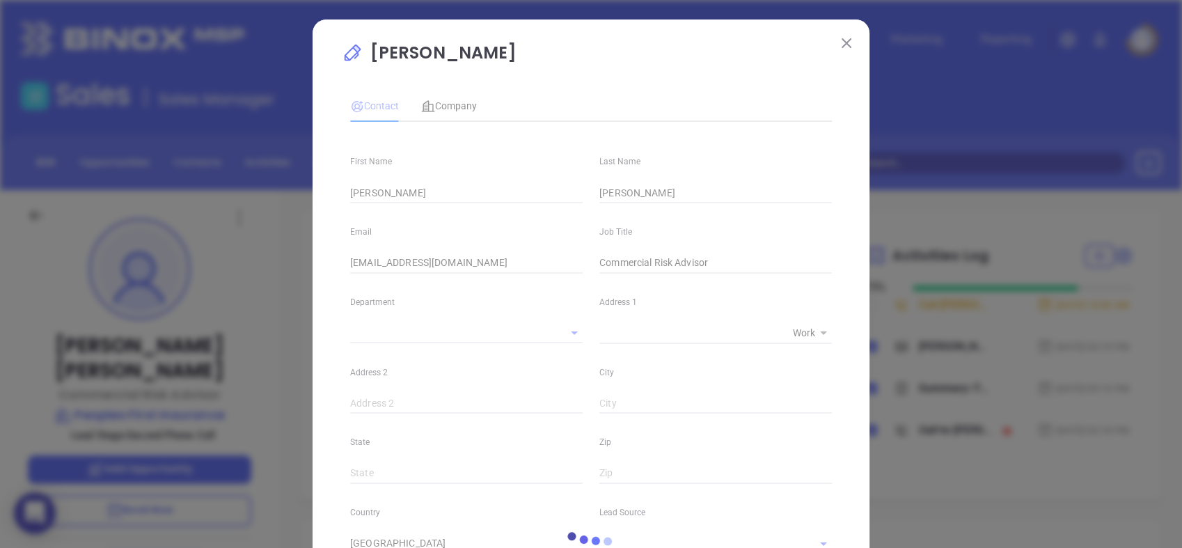
type input "[PHONE_NUMBER]"
type input "1"
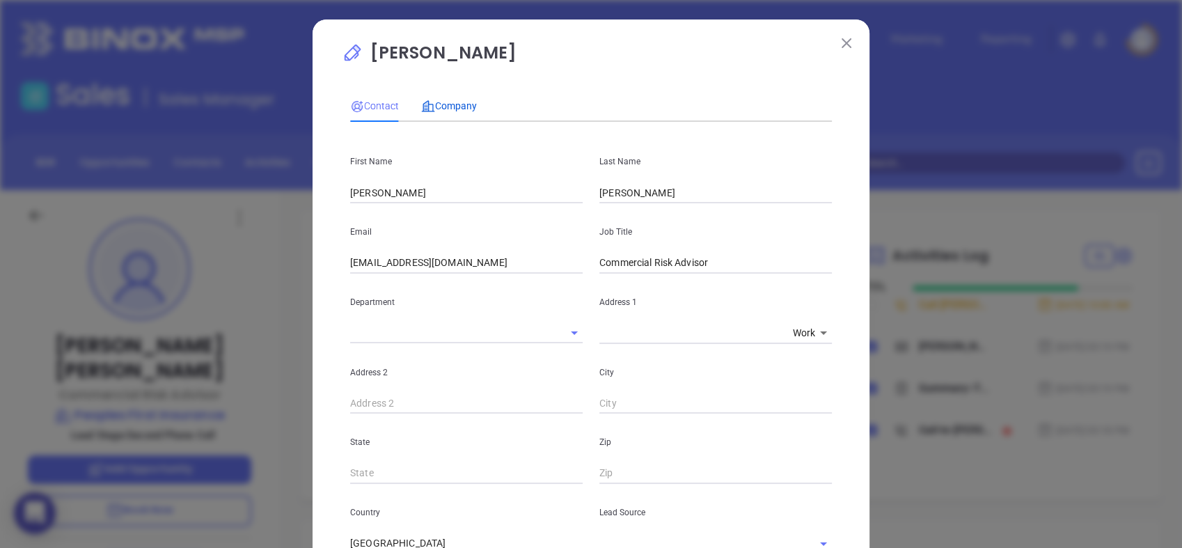
click at [462, 105] on span "Company" at bounding box center [449, 105] width 56 height 11
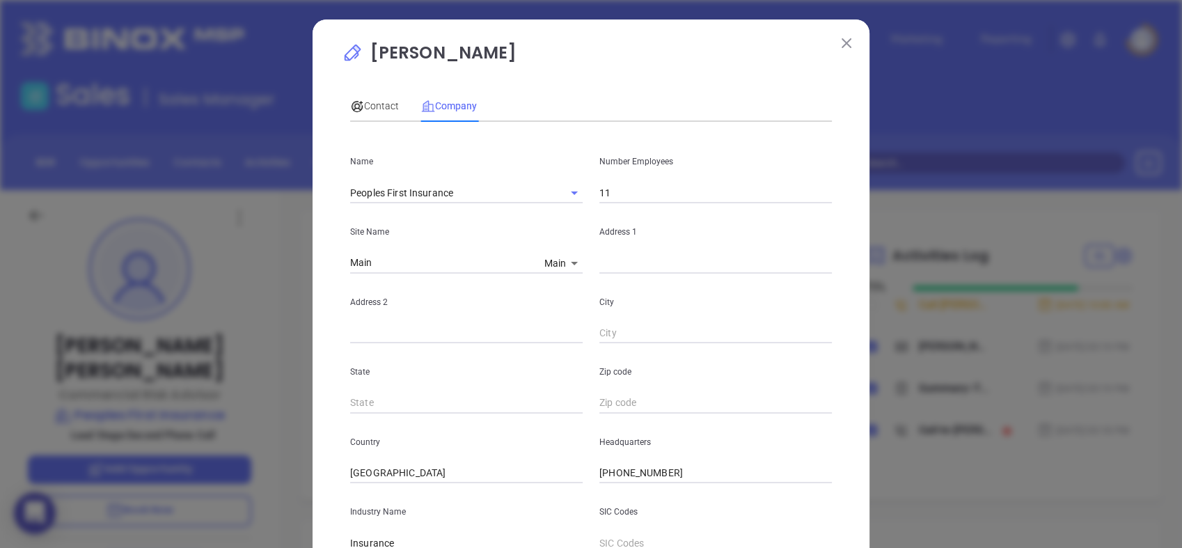
click at [546, 262] on body "0 Leads CRM Marketing Reporting Financial Leads Leads Sales Sales Manager BDR O…" at bounding box center [591, 274] width 1182 height 548
click at [563, 273] on li "Main" at bounding box center [562, 263] width 48 height 25
click at [625, 262] on input "text" at bounding box center [716, 263] width 233 height 21
paste input "[STREET_ADDRESS]"
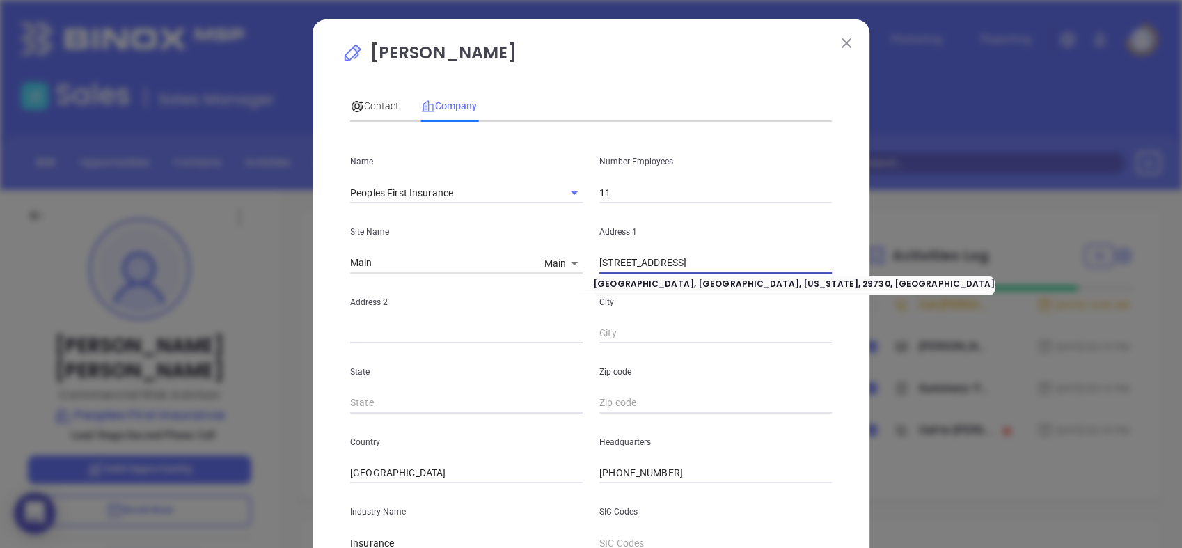
drag, startPoint x: 694, startPoint y: 263, endPoint x: 969, endPoint y: 276, distance: 275.4
click at [967, 279] on div "[PERSON_NAME] Contact Company First Name [PERSON_NAME] Last Name [PERSON_NAME] …" at bounding box center [591, 274] width 1182 height 548
type input "[STREET_ADDRESS]"
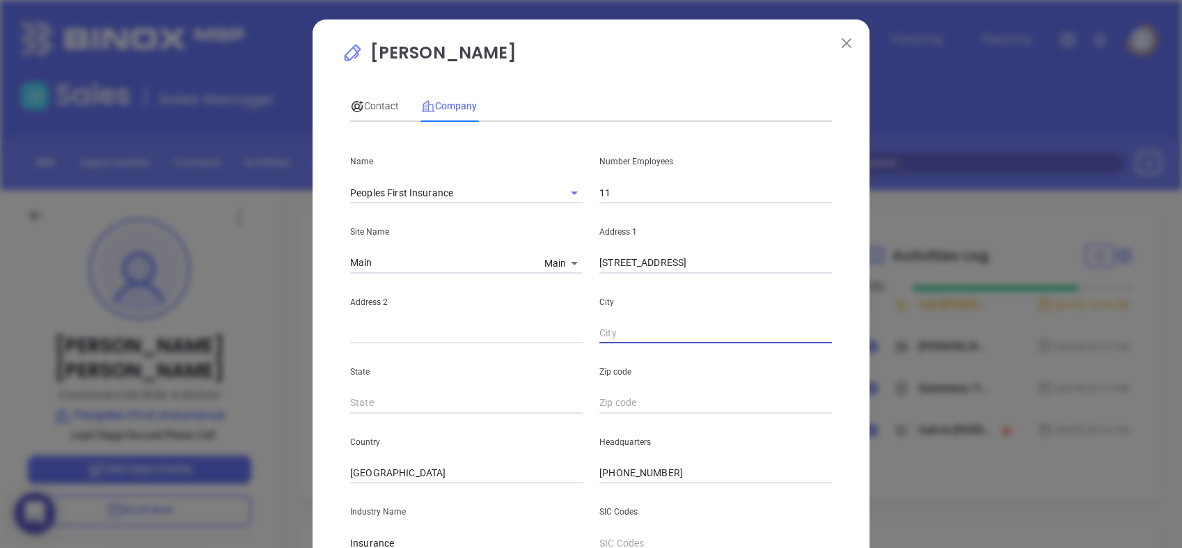
paste input "Rock Hill, SC 29730"
drag, startPoint x: 636, startPoint y: 332, endPoint x: 836, endPoint y: 328, distance: 199.2
click at [836, 334] on div "Zander Galloway Contact Company First Name Zander Last Name Galloway Email zand…" at bounding box center [591, 399] width 557 height 760
type input "Rock Hill"
type input "SC"
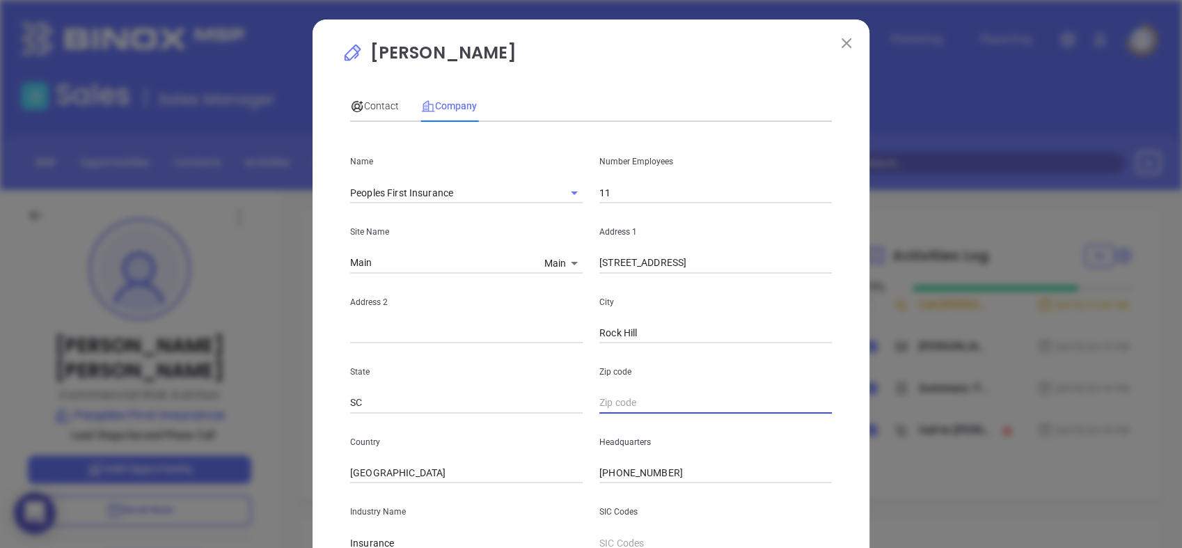
paste input "SC 29730"
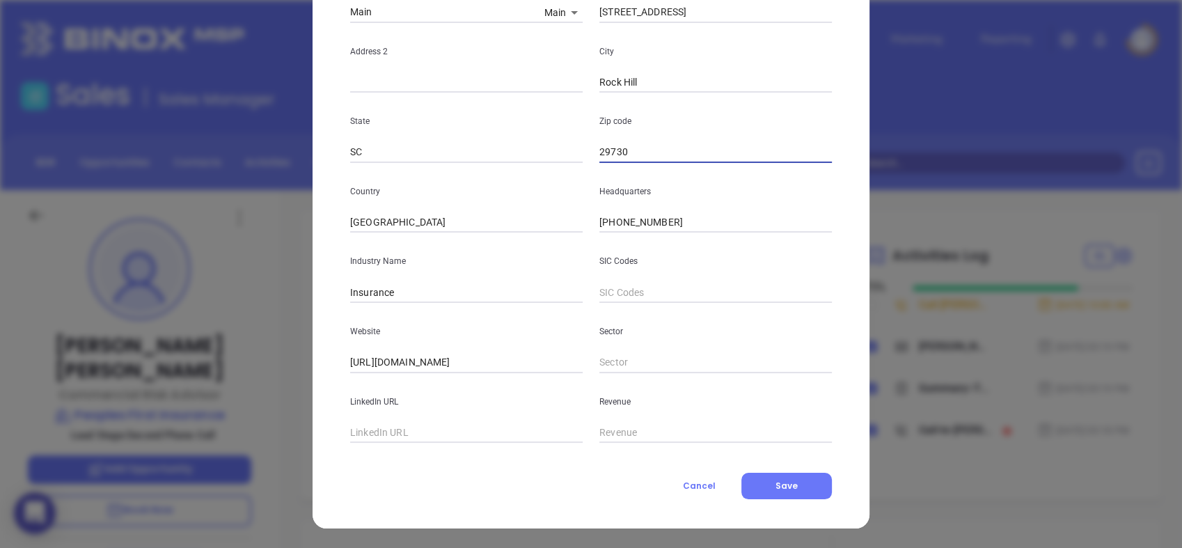
scroll to position [251, 0]
type input "29730"
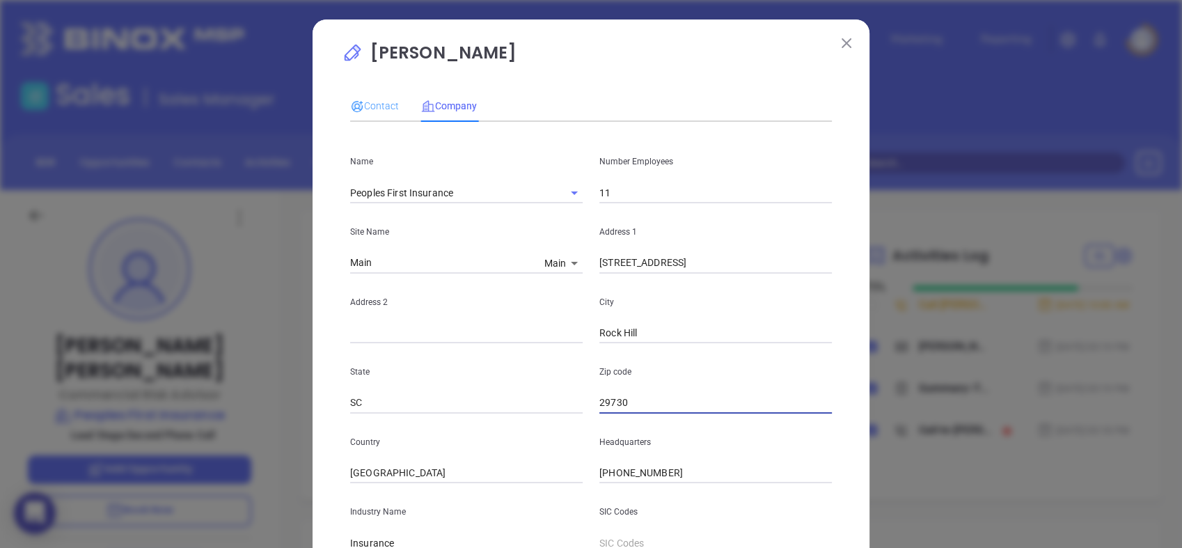
click at [366, 91] on div "Contact" at bounding box center [374, 106] width 49 height 32
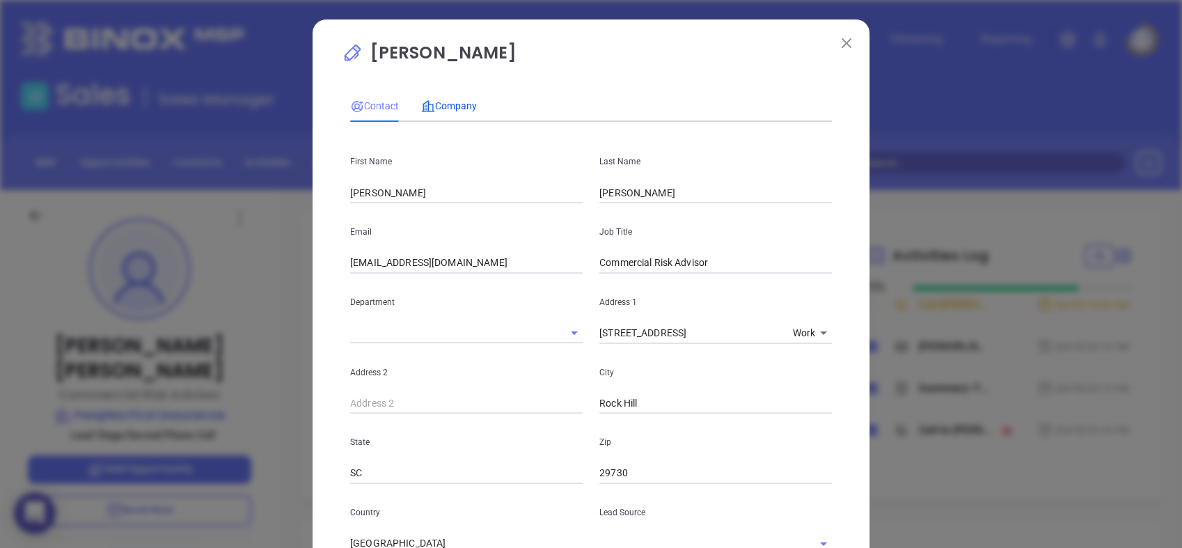
click at [453, 106] on span "Company" at bounding box center [449, 105] width 56 height 11
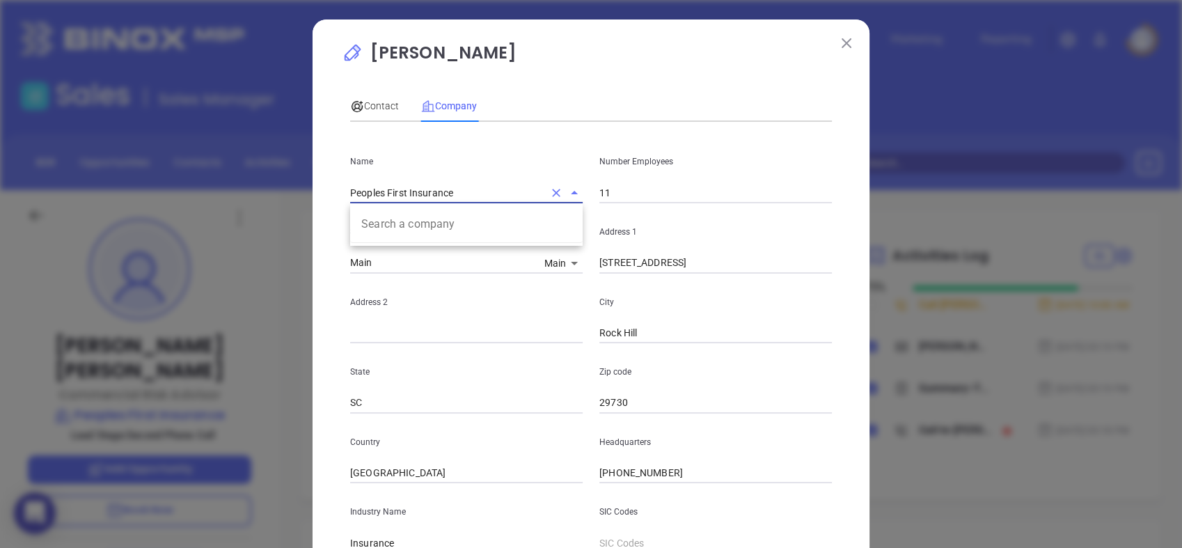
drag, startPoint x: 455, startPoint y: 189, endPoint x: 282, endPoint y: 201, distance: 173.1
click at [282, 201] on div "Zander Galloway Contact Company First Name Zander Last Name Galloway Email zand…" at bounding box center [591, 274] width 1182 height 548
click at [364, 106] on span "Contact" at bounding box center [374, 105] width 49 height 11
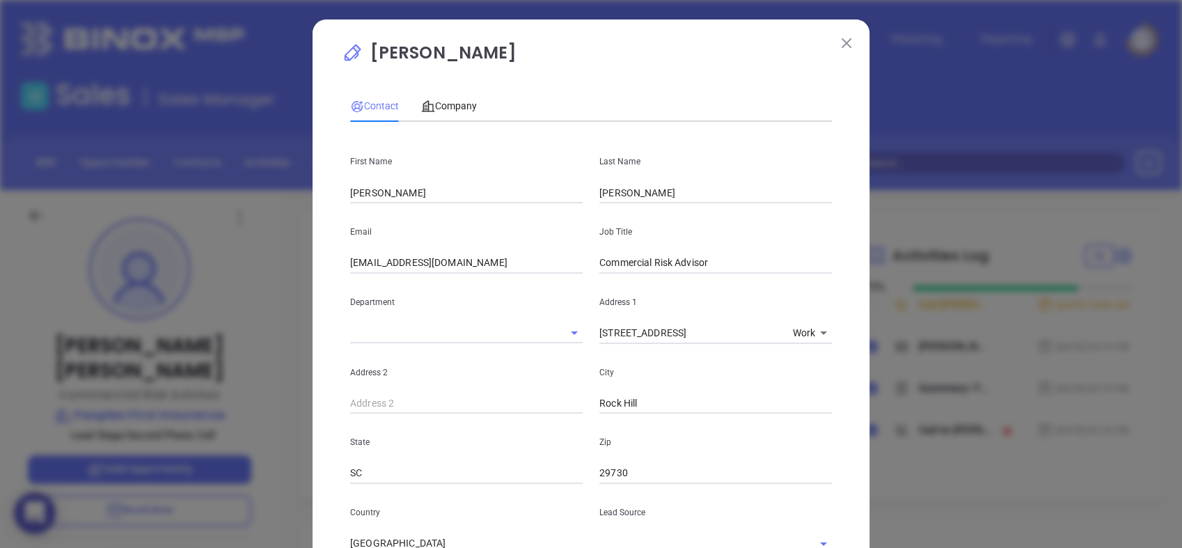
click at [417, 264] on input "zanderg@peoplesfirstinsurance.com" at bounding box center [466, 263] width 233 height 21
paste input "agalloway"
type input "[EMAIL_ADDRESS][DOMAIN_NAME]"
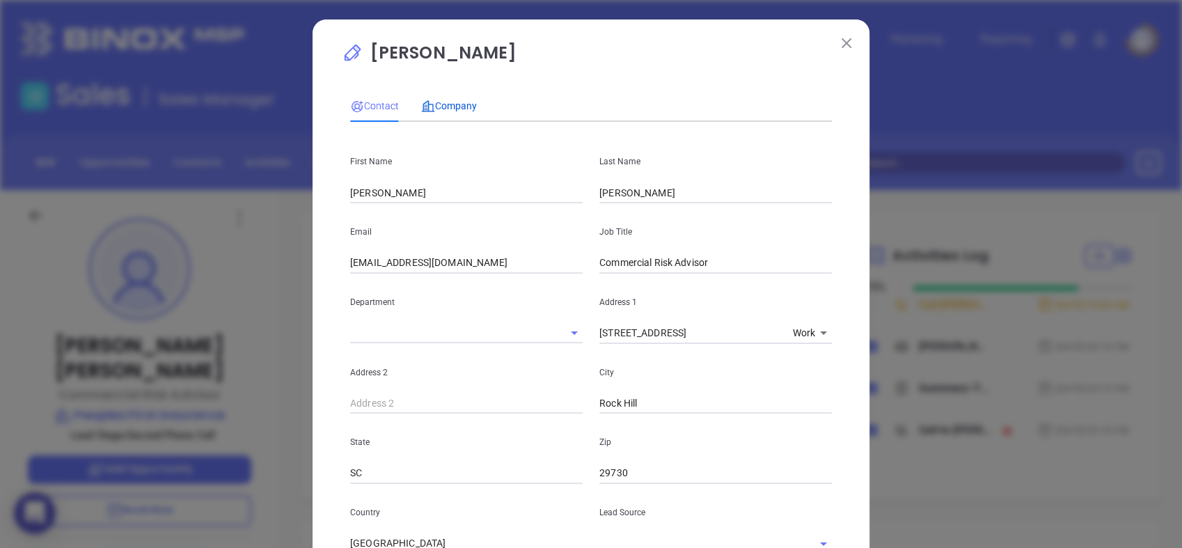
click at [457, 103] on span "Company" at bounding box center [449, 105] width 56 height 11
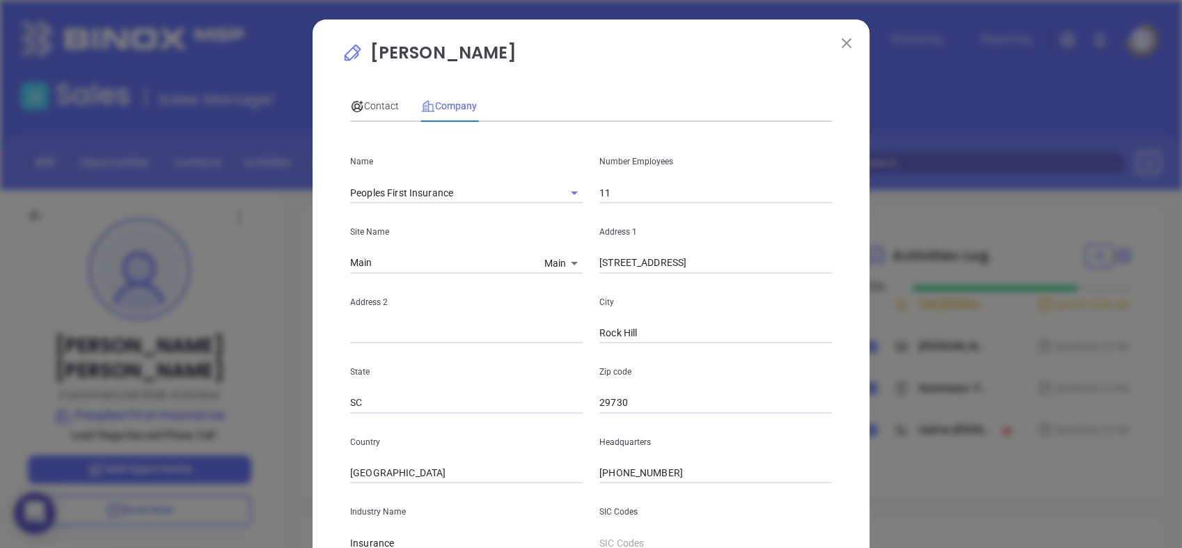
scroll to position [251, 0]
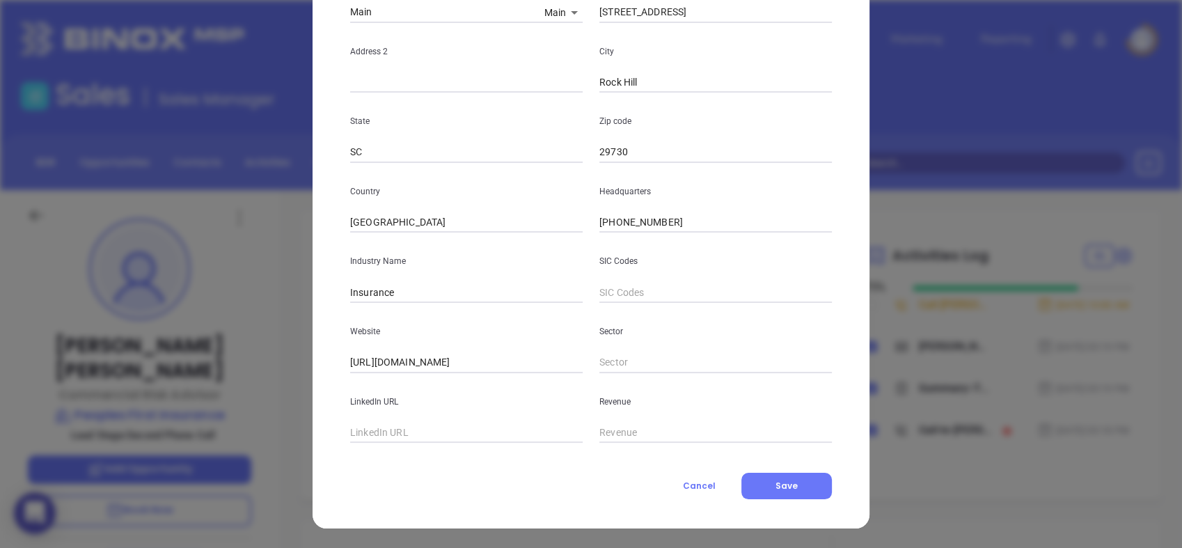
click at [370, 431] on input "text" at bounding box center [466, 433] width 233 height 21
paste input "https://www.linkedin.com/company/peoples-first-insurance/"
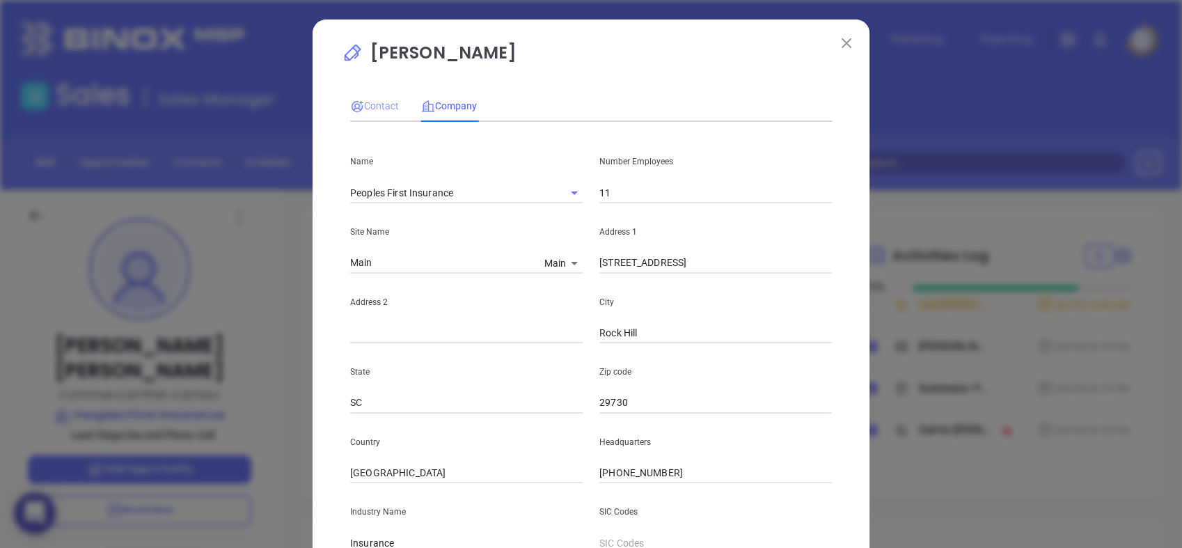
type input "https://www.linkedin.com/company/peoples-first-insurance/"
click at [368, 100] on span "Contact" at bounding box center [374, 105] width 49 height 11
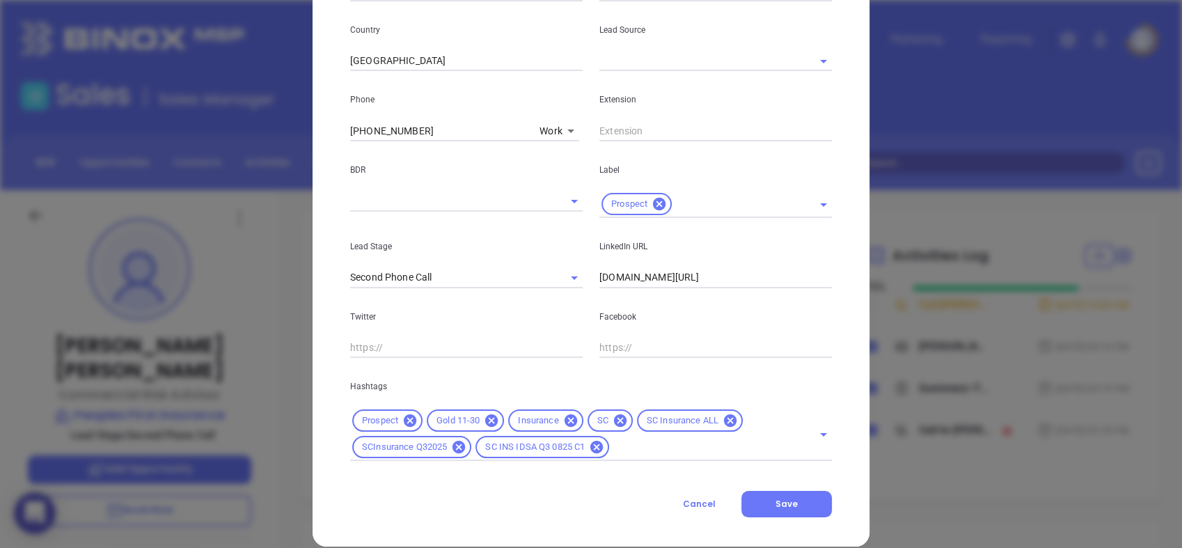
scroll to position [501, 0]
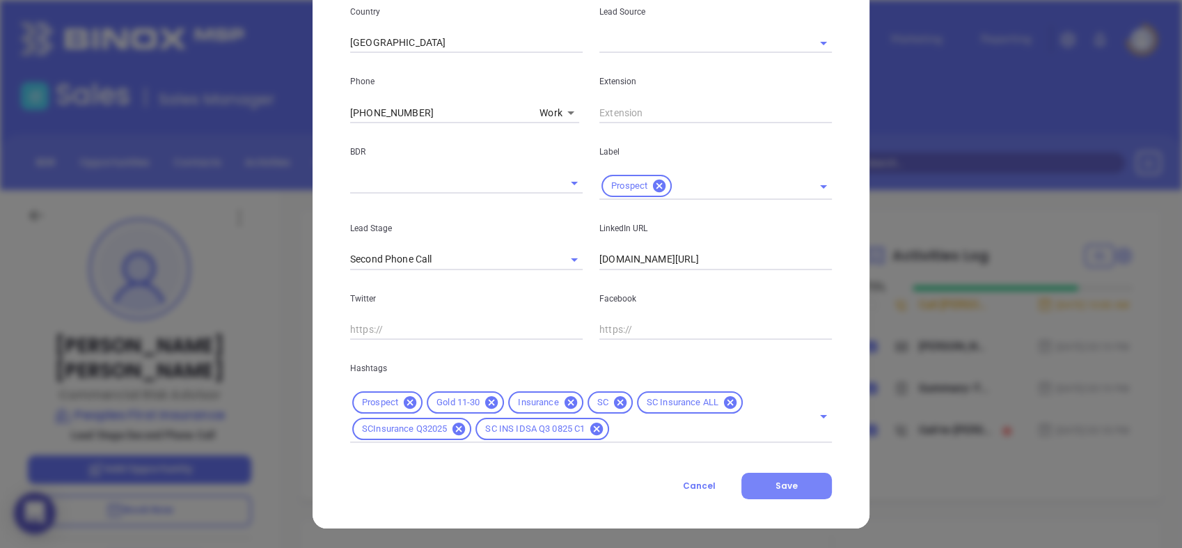
click at [789, 478] on button "Save" at bounding box center [787, 486] width 91 height 26
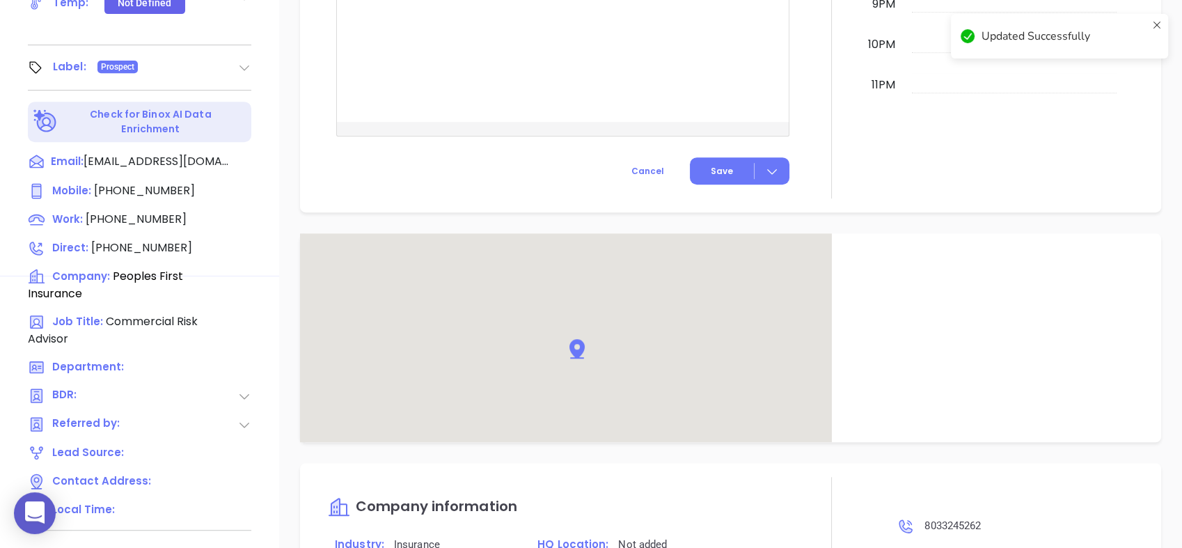
scroll to position [617, 0]
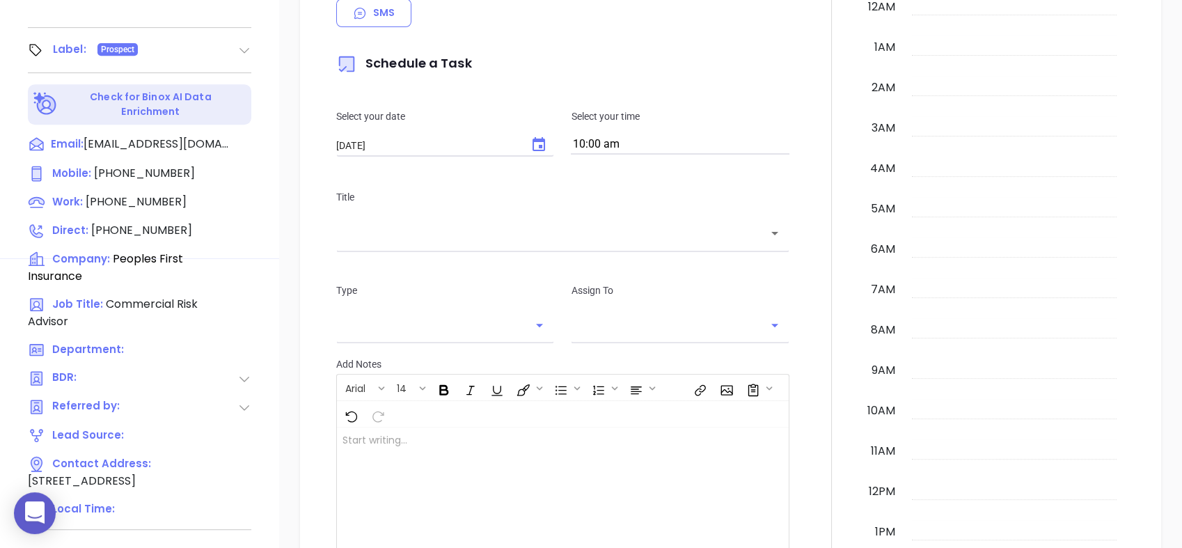
scroll to position [405, 0]
type input "[PERSON_NAME]"
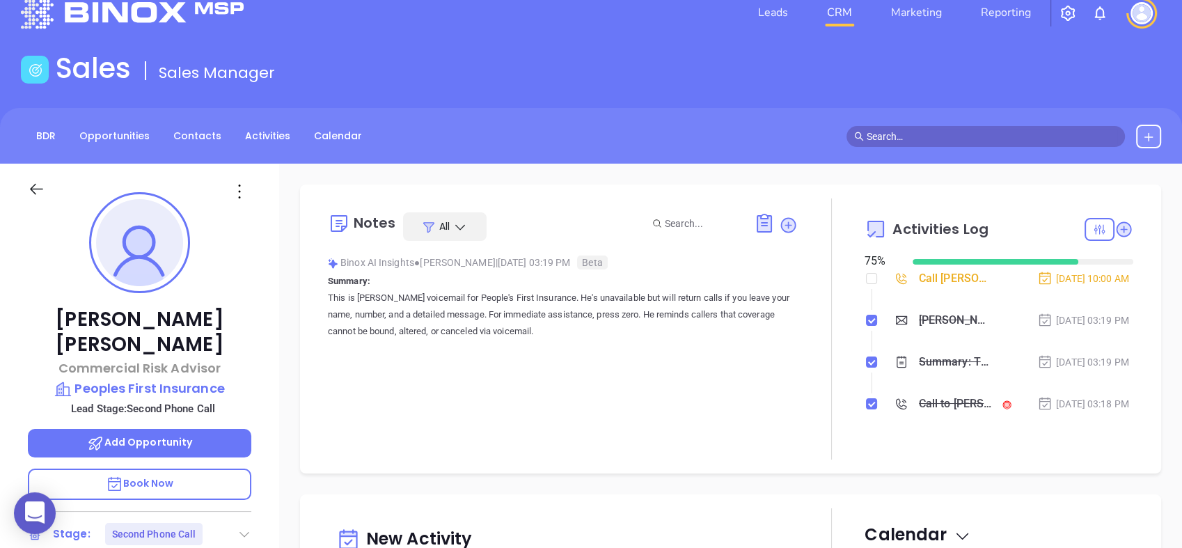
scroll to position [0, 0]
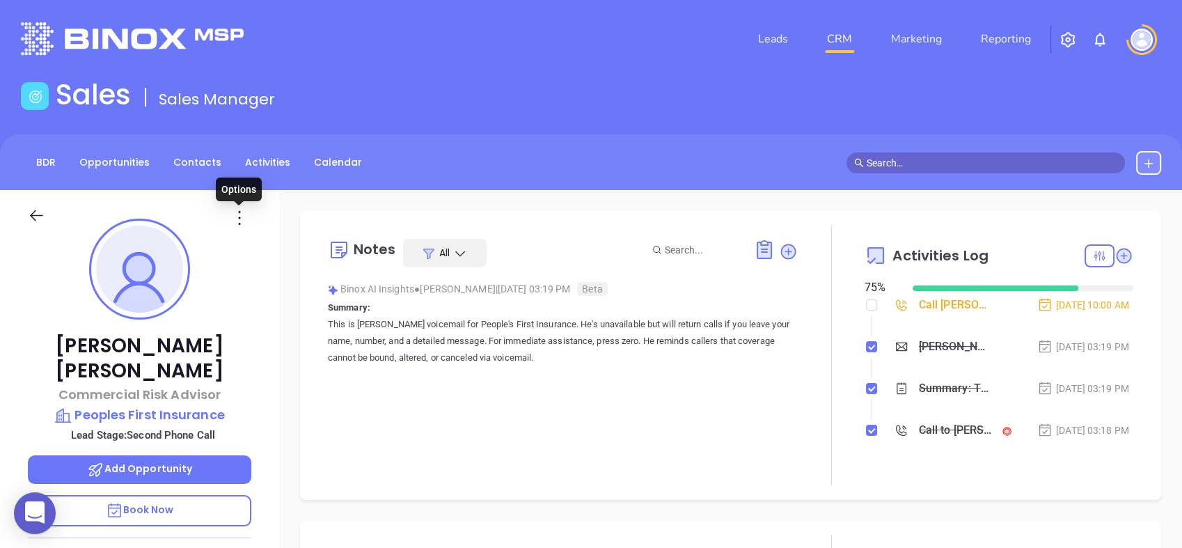
drag, startPoint x: 237, startPoint y: 214, endPoint x: 247, endPoint y: 214, distance: 10.4
click at [240, 210] on icon at bounding box center [239, 218] width 22 height 22
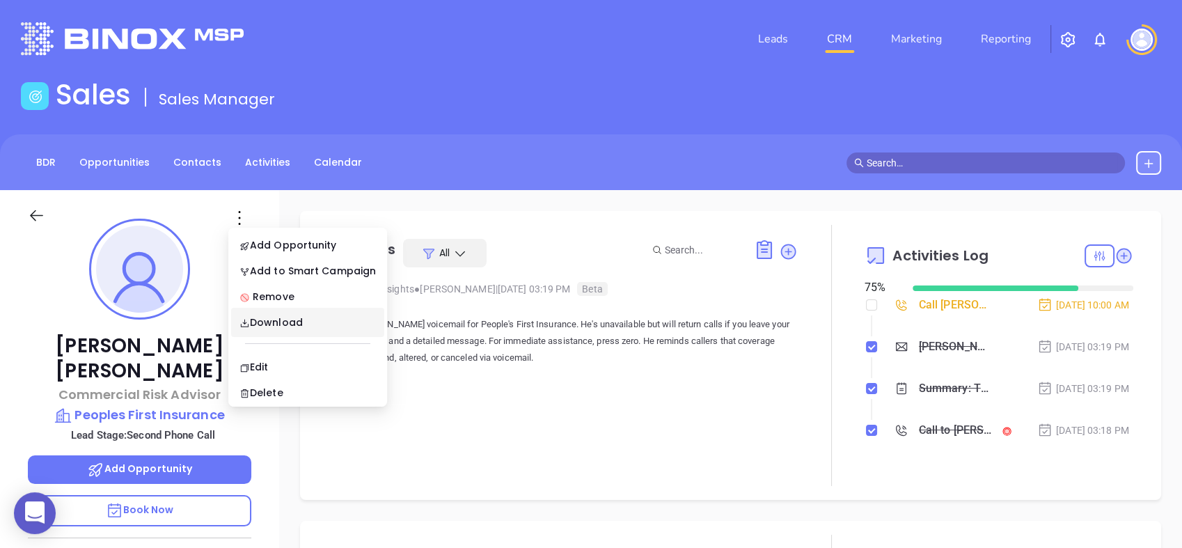
click at [572, 460] on div "Notes All Binox AI Insights ● [PERSON_NAME] | [DATE] 03:19 PM Beta Summary: Thi…" at bounding box center [563, 355] width 470 height 261
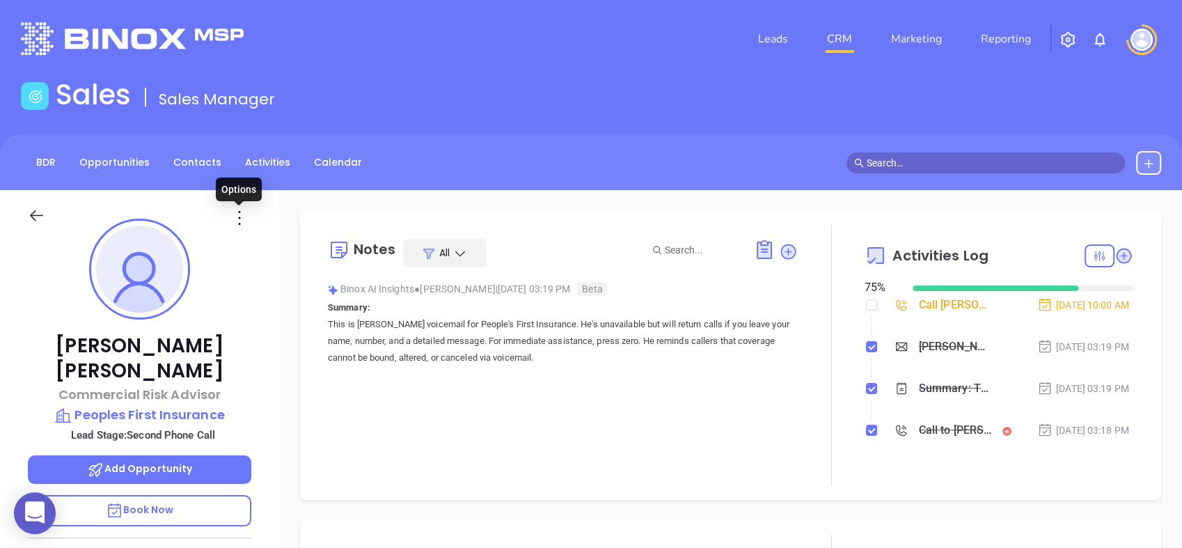
click at [236, 225] on icon at bounding box center [239, 218] width 22 height 22
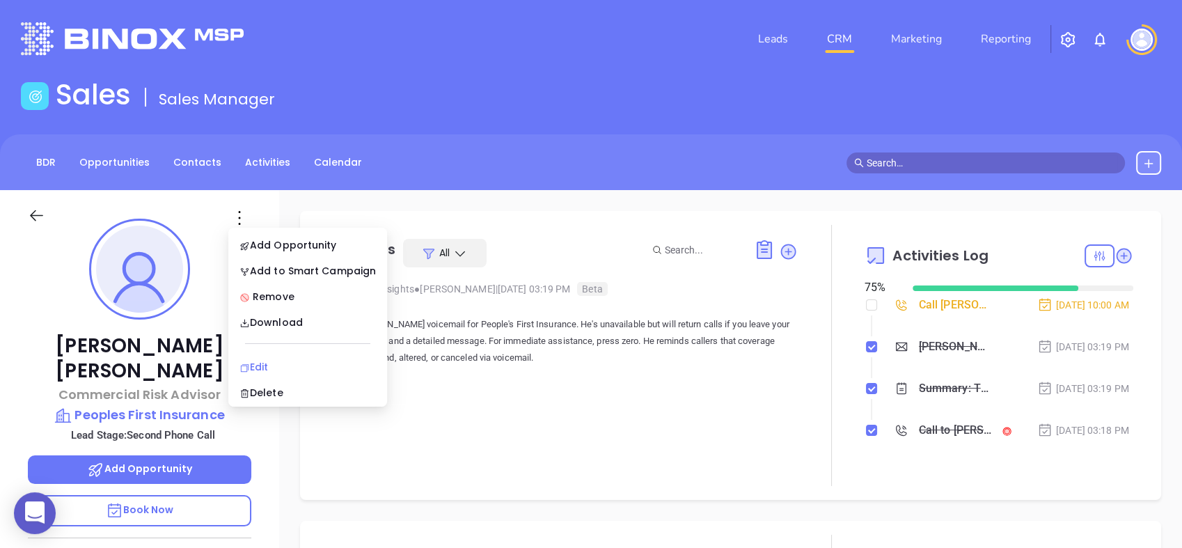
click at [285, 366] on div "Edit" at bounding box center [308, 366] width 136 height 15
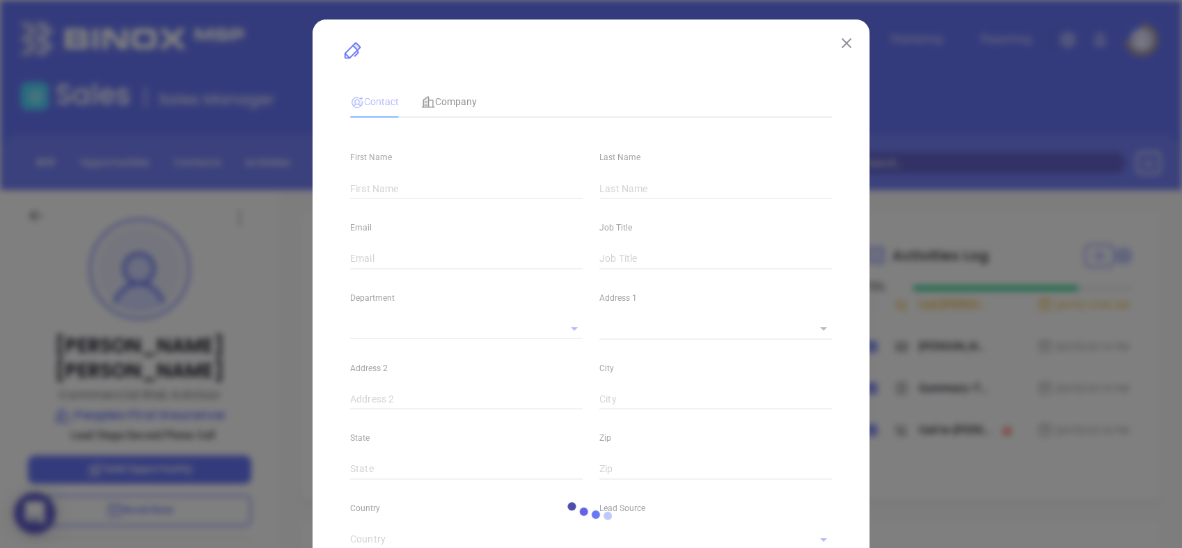
type input "[PERSON_NAME]"
type input "[EMAIL_ADDRESS][DOMAIN_NAME]"
type input "Commercial Risk Advisor"
type textarea "[STREET_ADDRESS]"
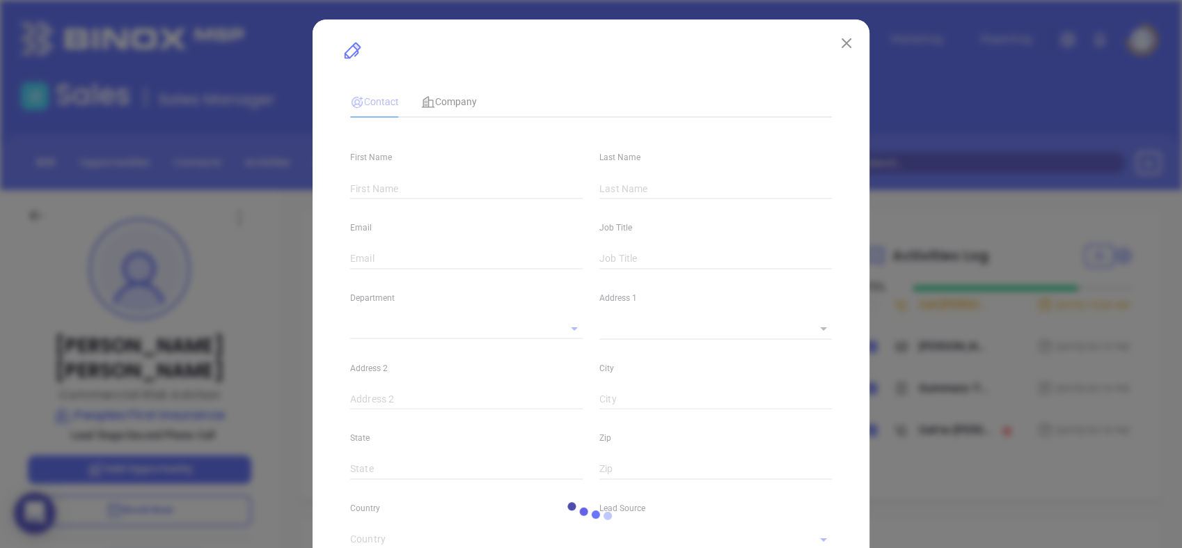
type input "1"
type input "Rock Hill"
type input "SC"
type input "29730"
type input "[GEOGRAPHIC_DATA]"
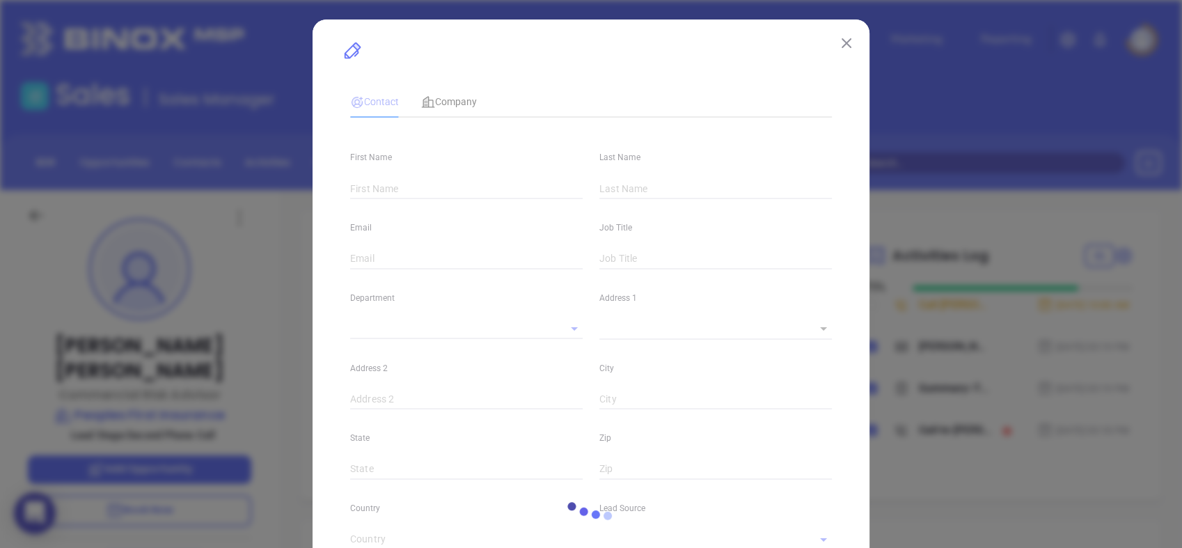
type input "[DOMAIN_NAME][URL]"
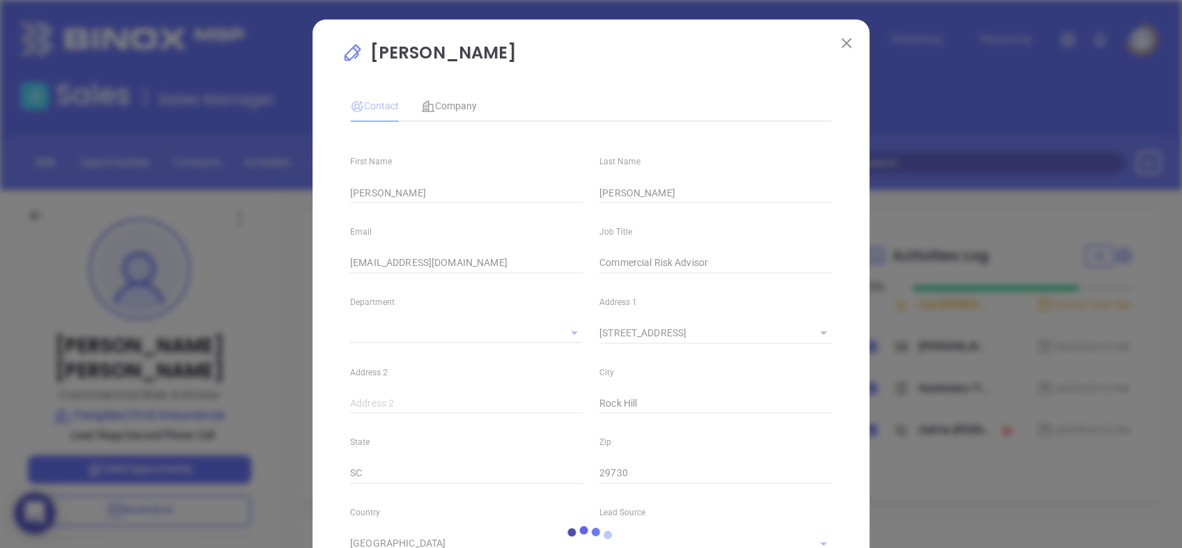
type input "Second Phone Call"
type input "[PHONE_NUMBER]"
type input "1"
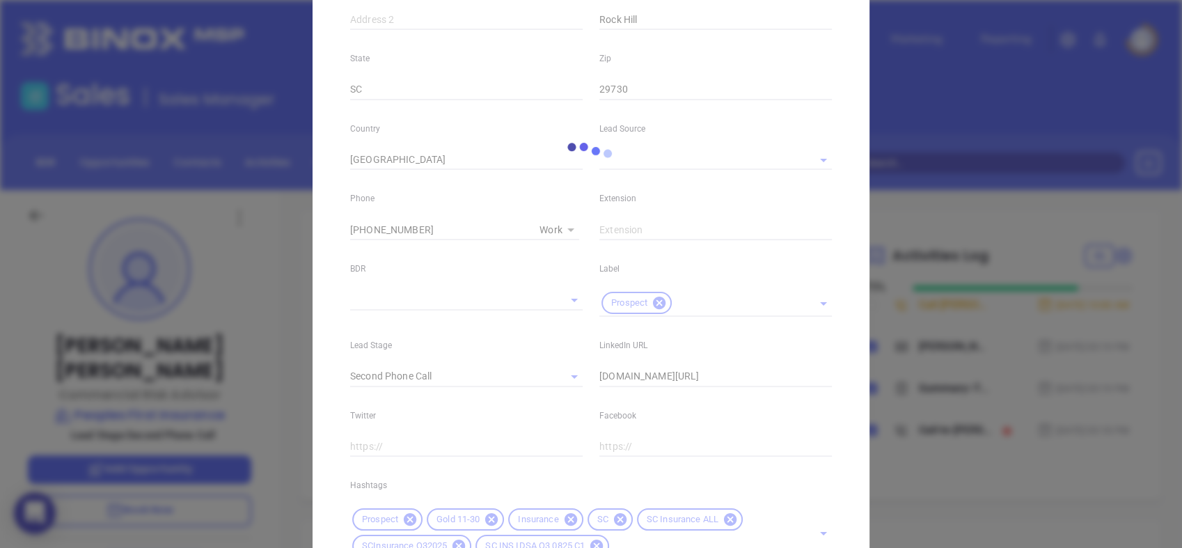
scroll to position [386, 0]
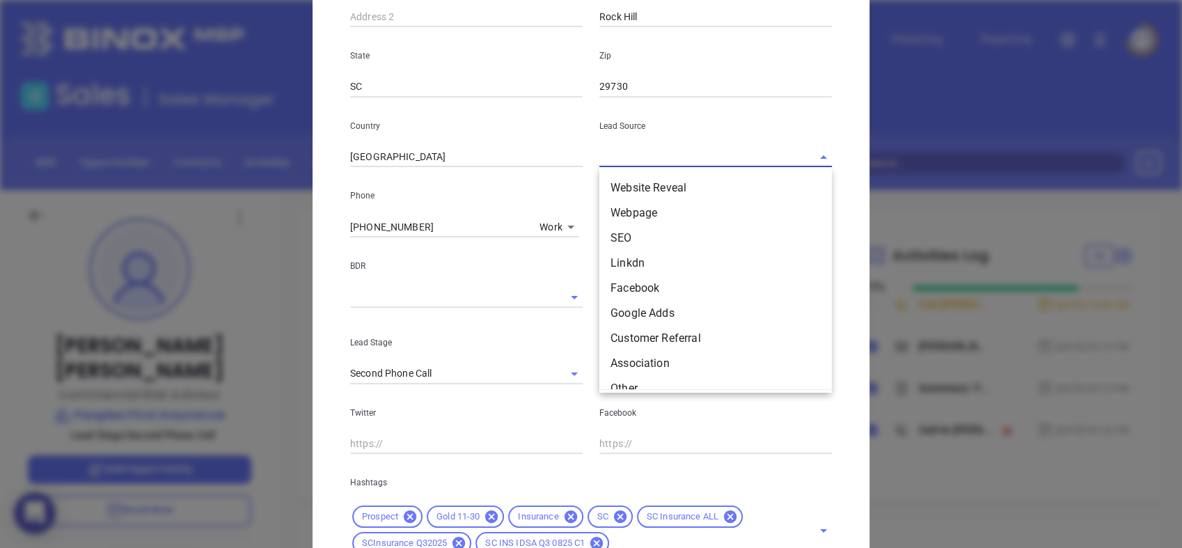
click at [632, 156] on input "text" at bounding box center [697, 157] width 194 height 20
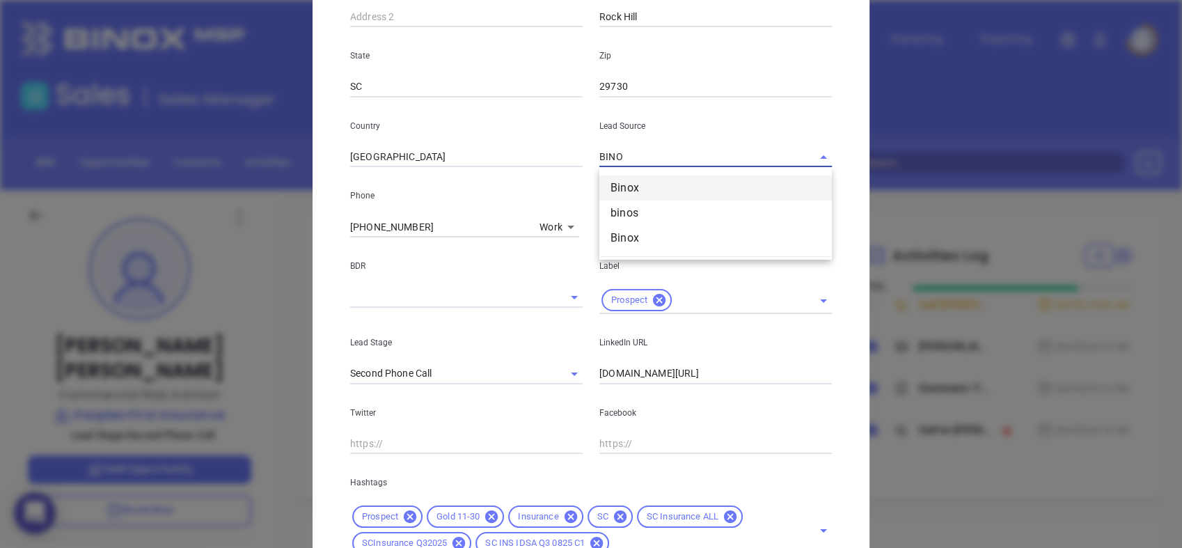
click at [648, 189] on li "Binox" at bounding box center [716, 187] width 233 height 25
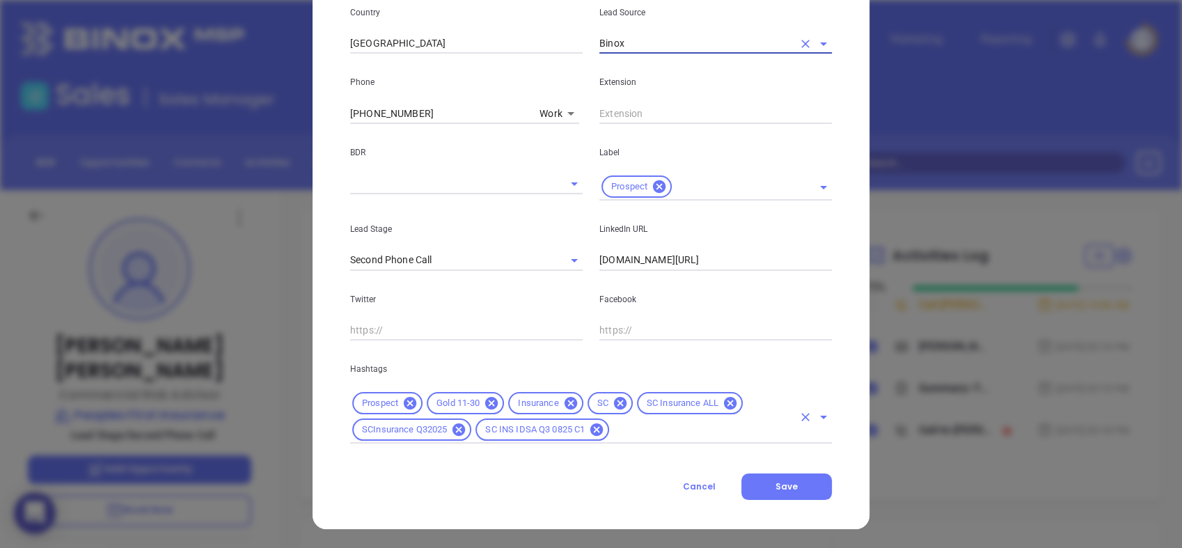
scroll to position [501, 0]
type input "Binox"
click at [368, 167] on div "BDR" at bounding box center [466, 161] width 249 height 77
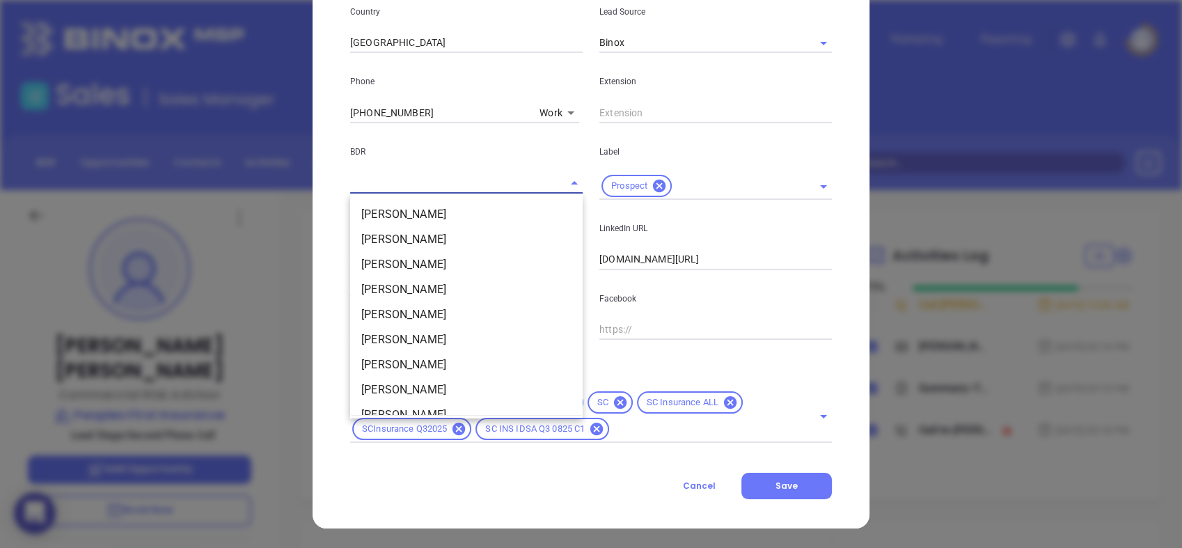
click at [365, 184] on input "text" at bounding box center [447, 183] width 194 height 20
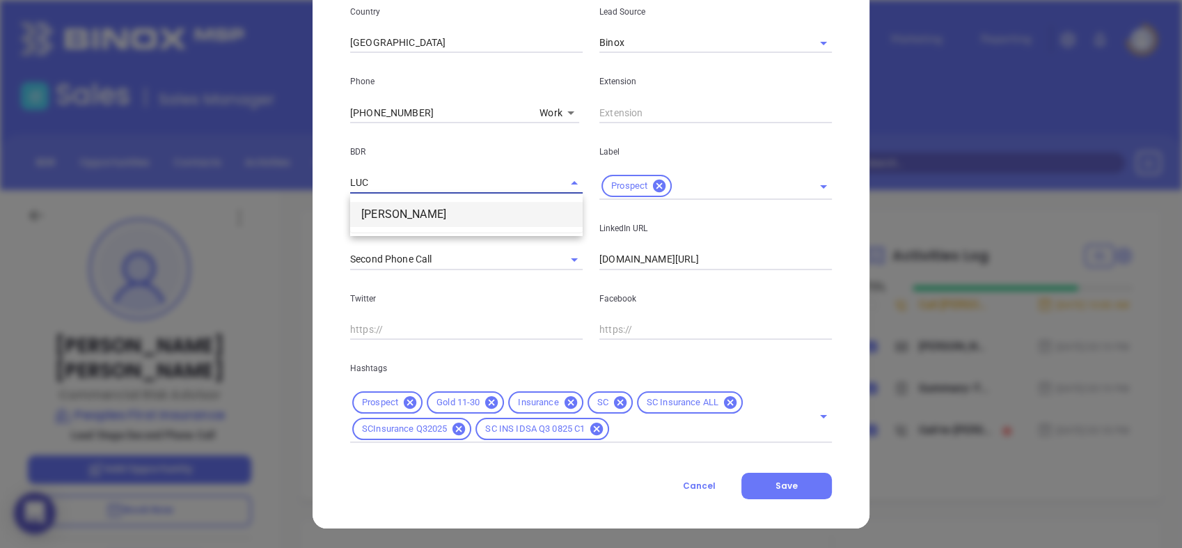
click at [402, 206] on li "[PERSON_NAME]" at bounding box center [466, 214] width 233 height 25
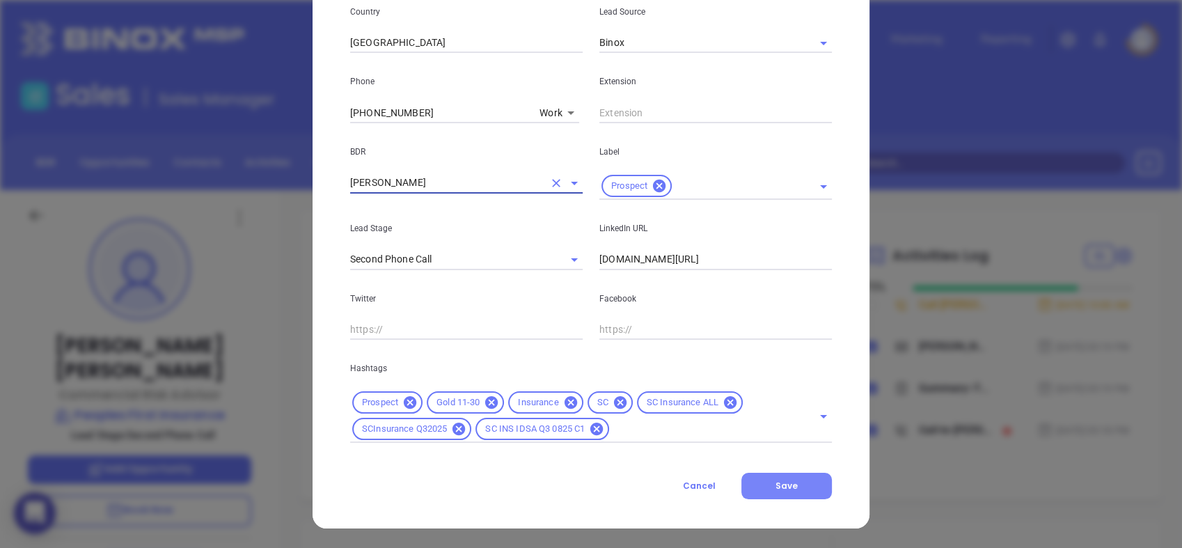
type input "[PERSON_NAME]"
click at [790, 485] on span "Save" at bounding box center [787, 486] width 22 height 12
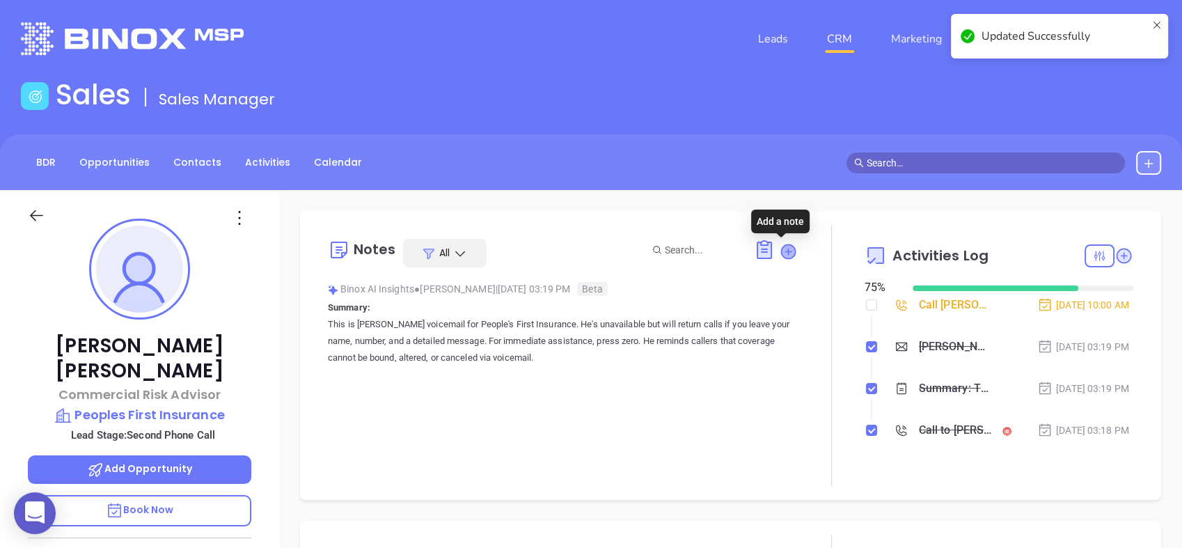
click at [782, 249] on icon at bounding box center [788, 251] width 14 height 14
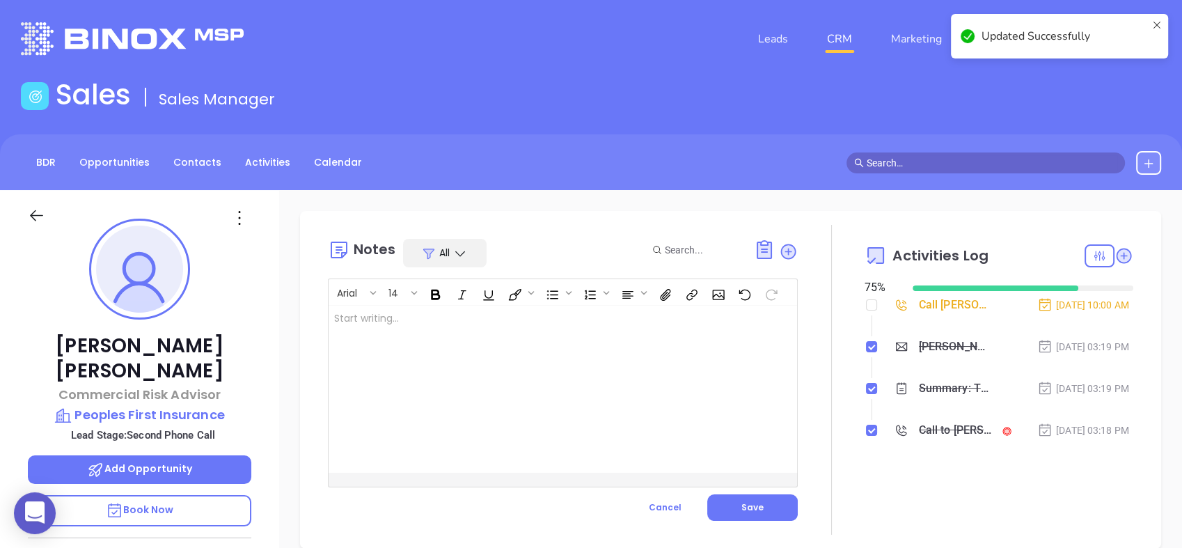
drag, startPoint x: 415, startPoint y: 320, endPoint x: 382, endPoint y: 235, distance: 91.0
click at [417, 308] on div at bounding box center [547, 389] width 436 height 167
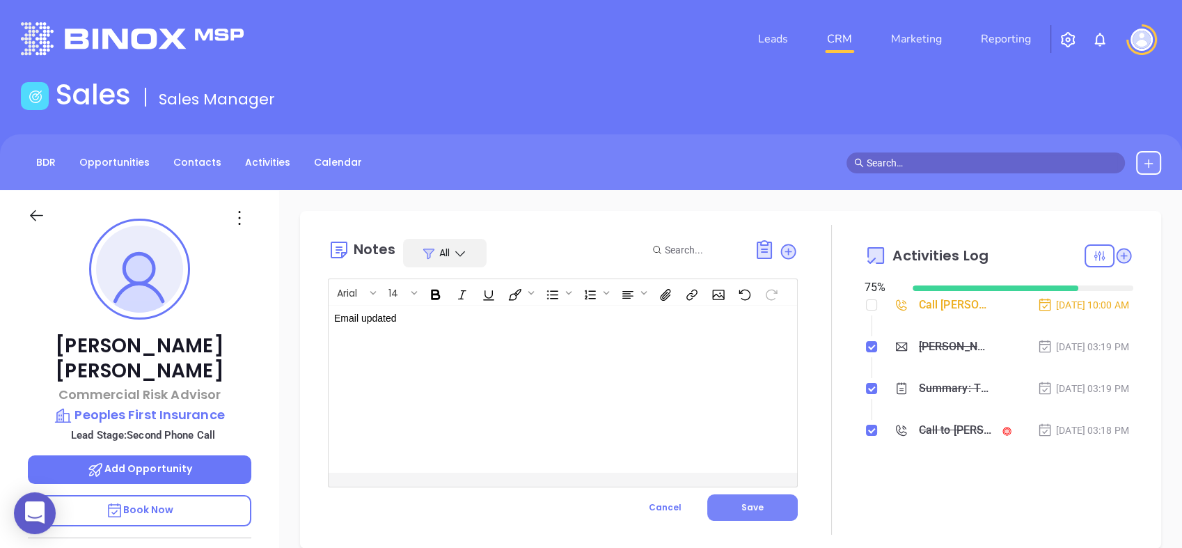
click at [742, 507] on span "Save" at bounding box center [753, 507] width 22 height 12
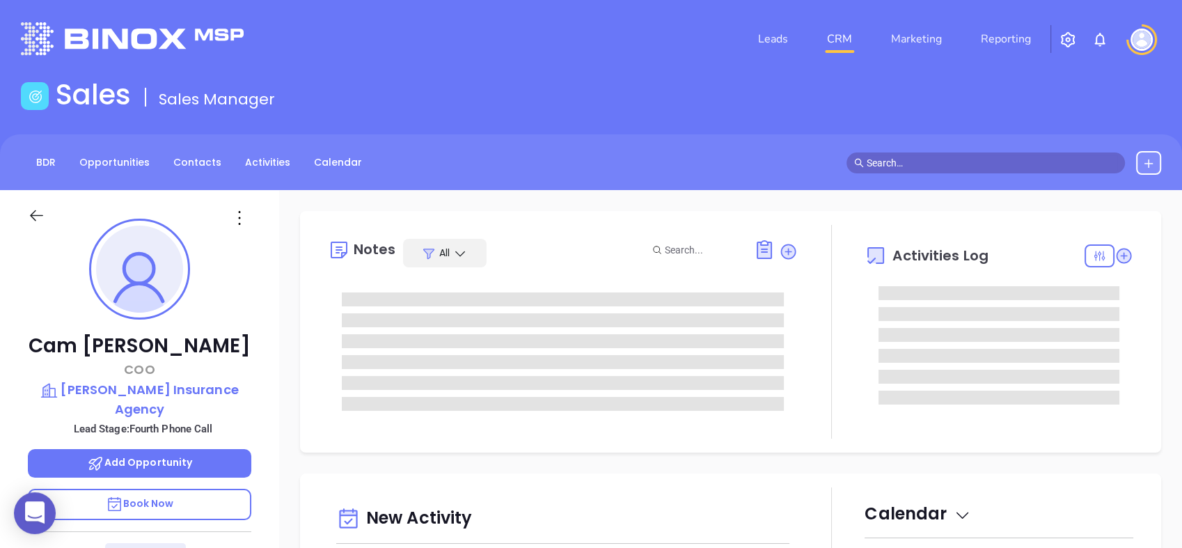
type input "[DATE]"
type input "[PERSON_NAME]"
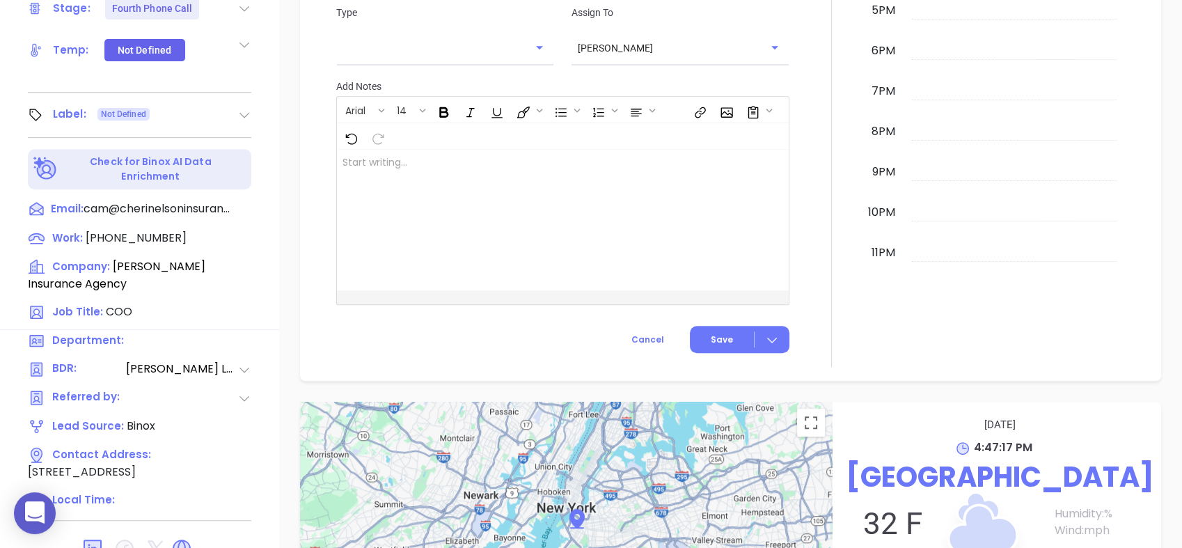
scroll to position [617, 0]
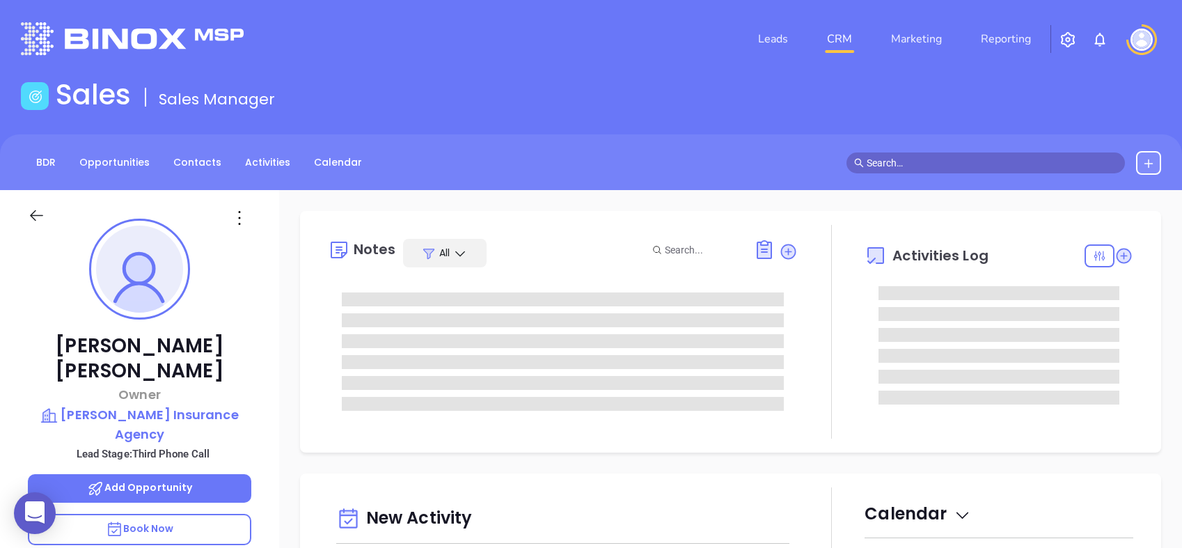
type input "[PERSON_NAME]"
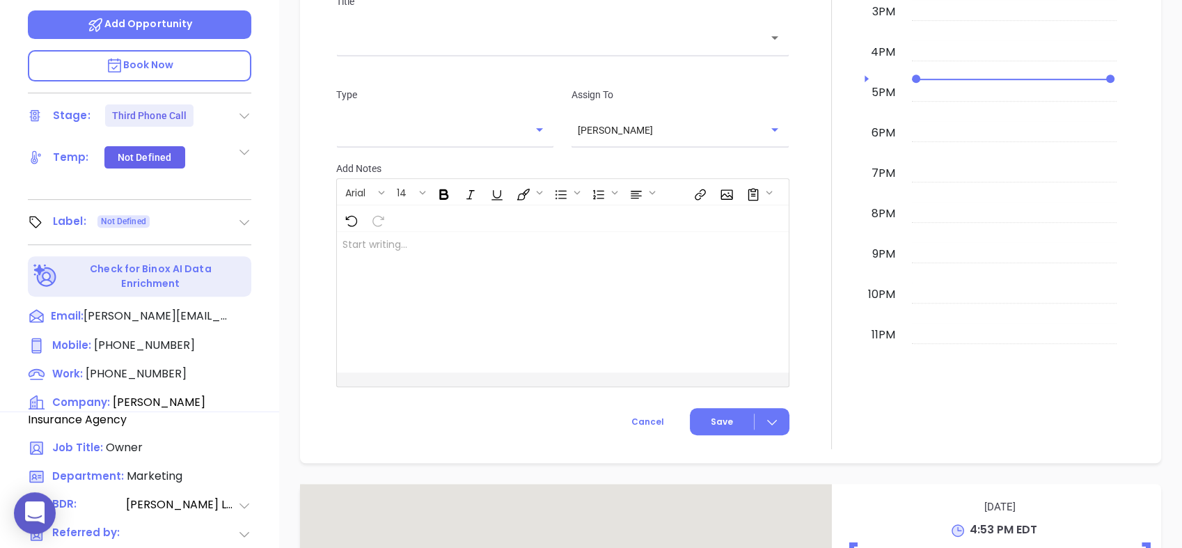
scroll to position [617, 0]
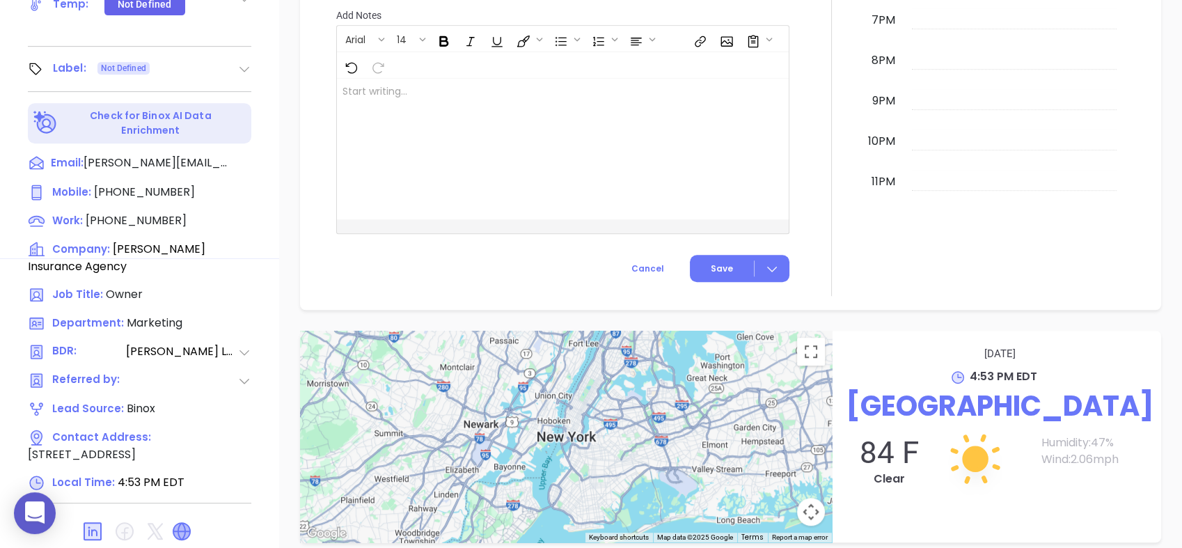
click at [180, 523] on icon at bounding box center [181, 531] width 17 height 17
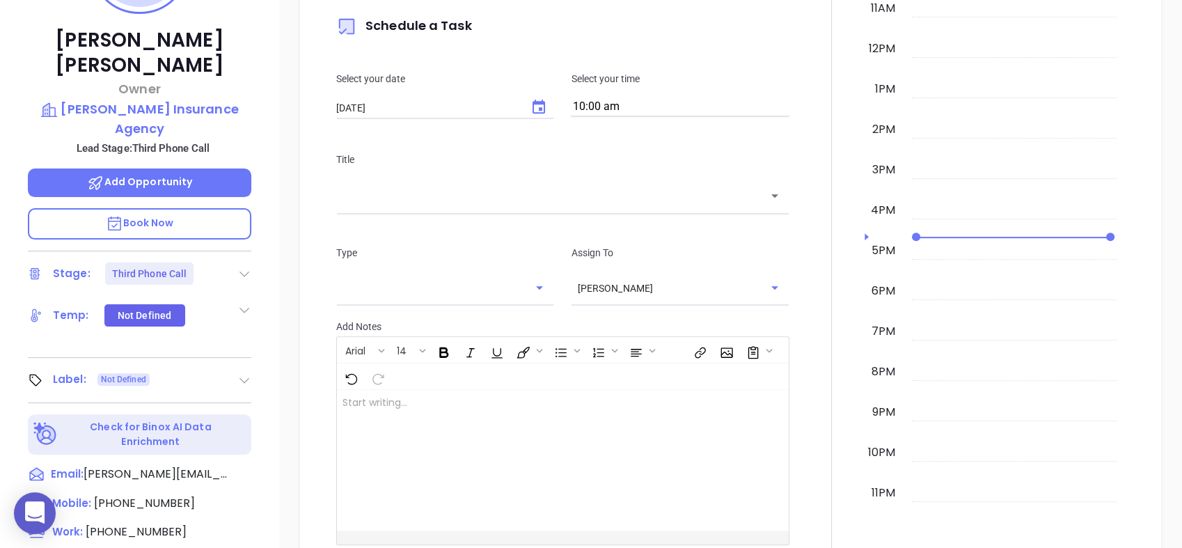
scroll to position [384, 0]
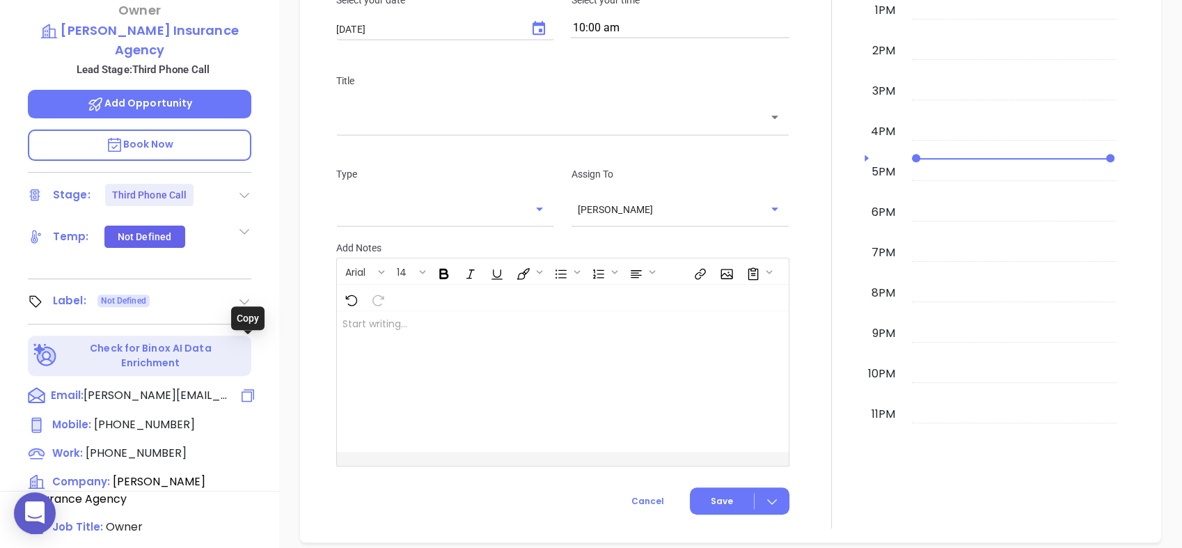
click at [243, 387] on icon at bounding box center [248, 395] width 17 height 17
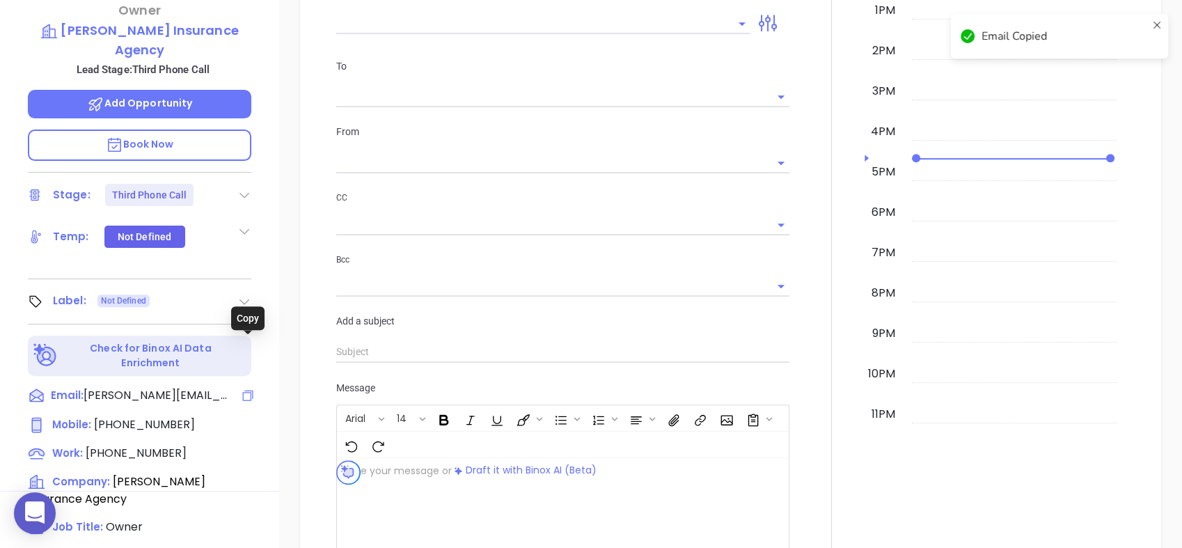
scroll to position [398, 0]
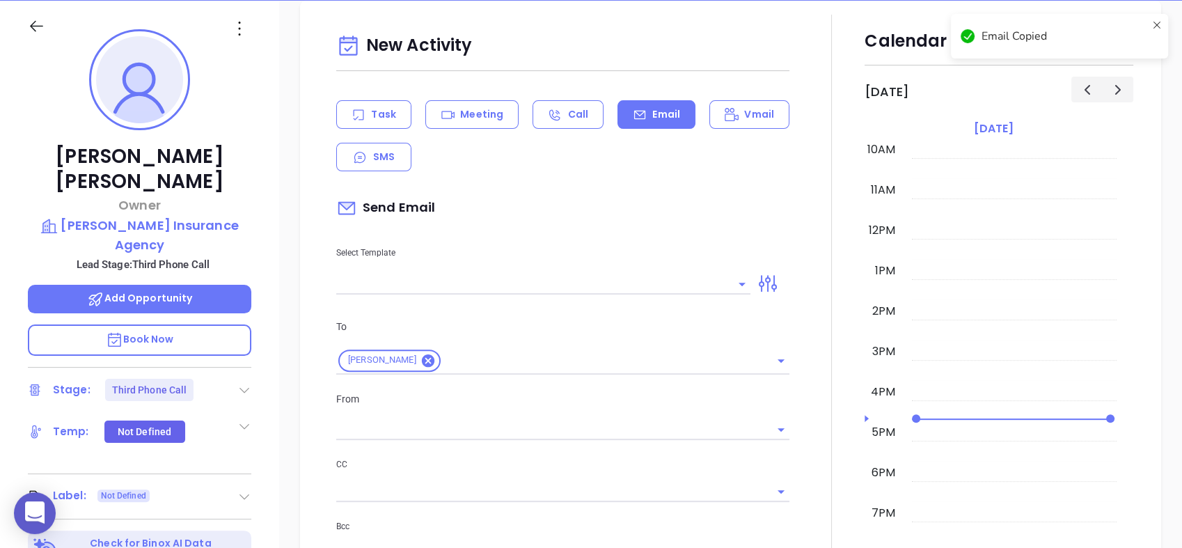
type input "[PERSON_NAME]"
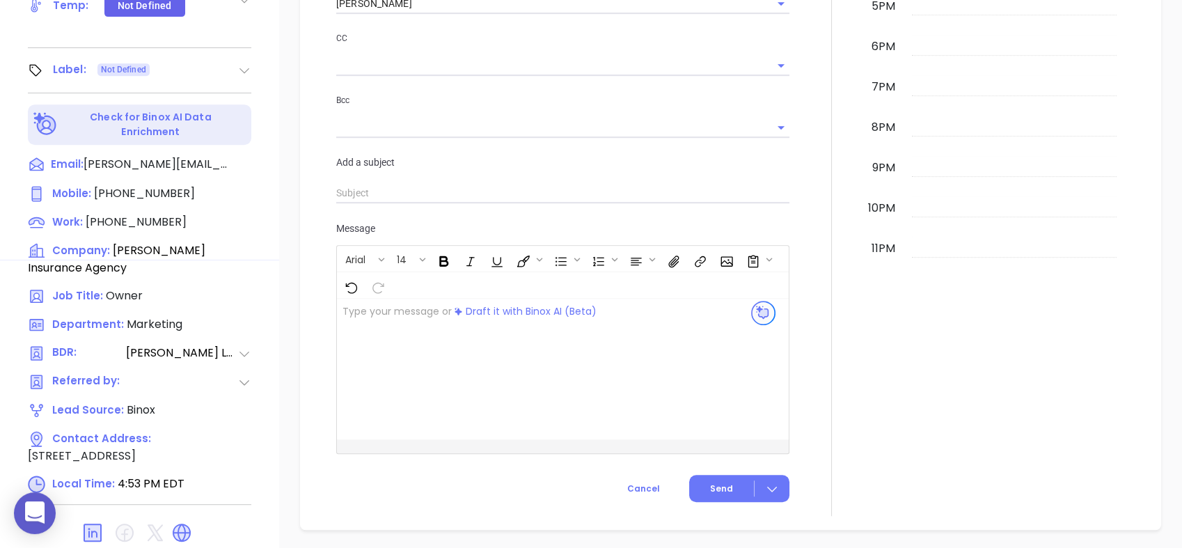
scroll to position [617, 0]
click at [89, 523] on icon at bounding box center [92, 531] width 17 height 17
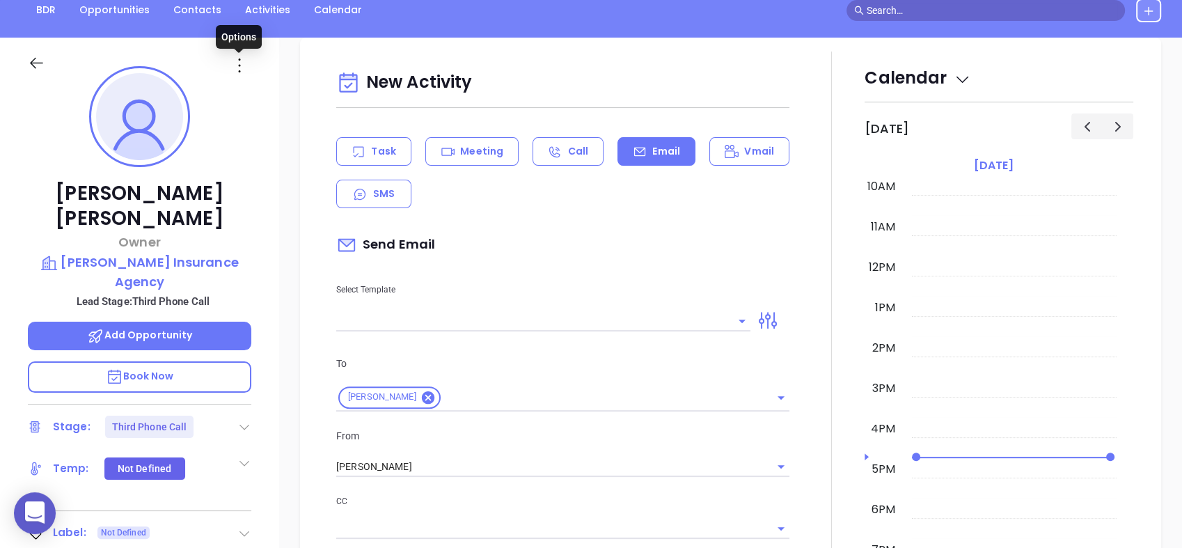
click at [243, 62] on icon at bounding box center [239, 65] width 22 height 22
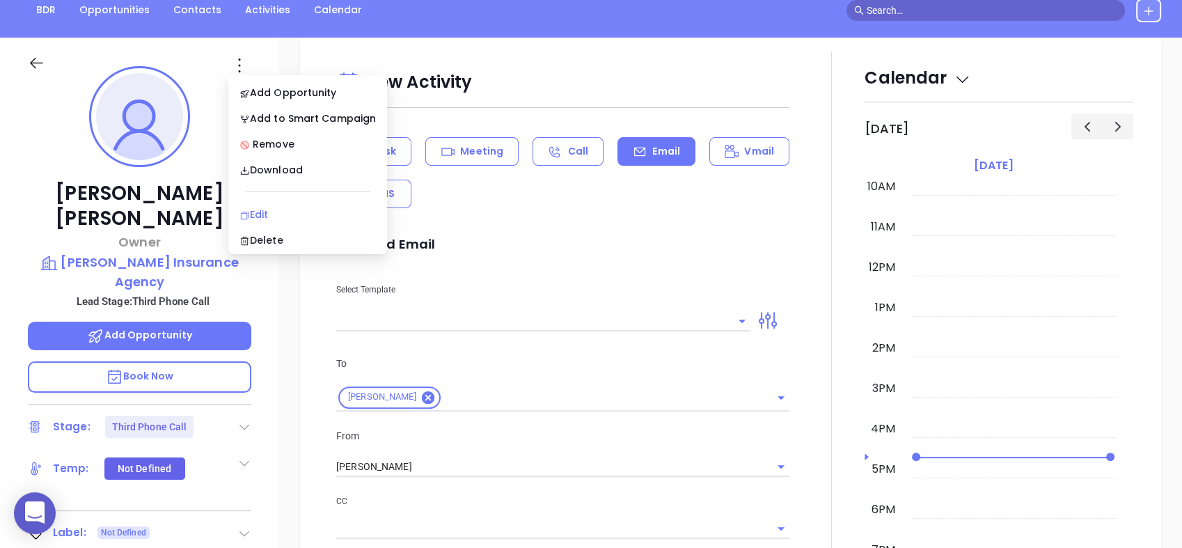
click at [283, 213] on div "Edit" at bounding box center [308, 214] width 136 height 15
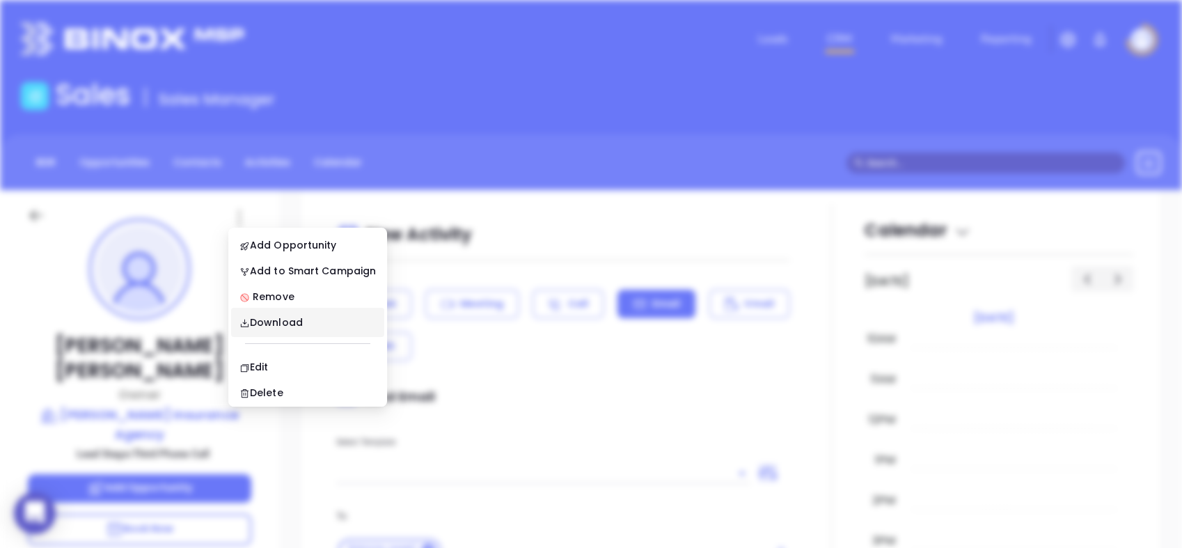
scroll to position [0, 0]
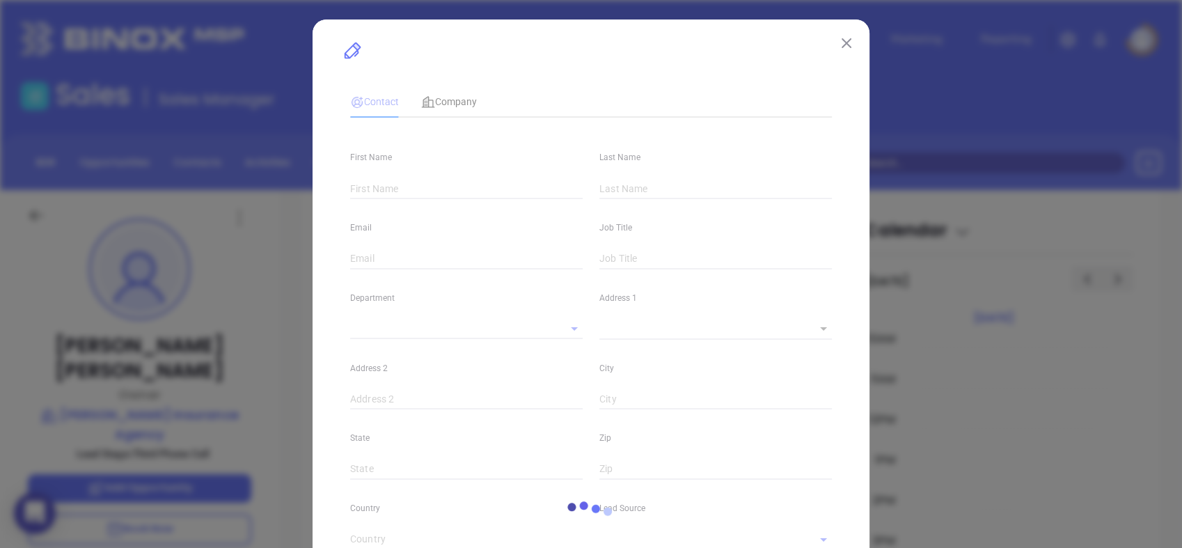
type input "Rodney"
type input "Hawkins"
type input "rodney@hawkinsinsagency.com"
type input "Owner"
type textarea "620 Congaree Road Building C"
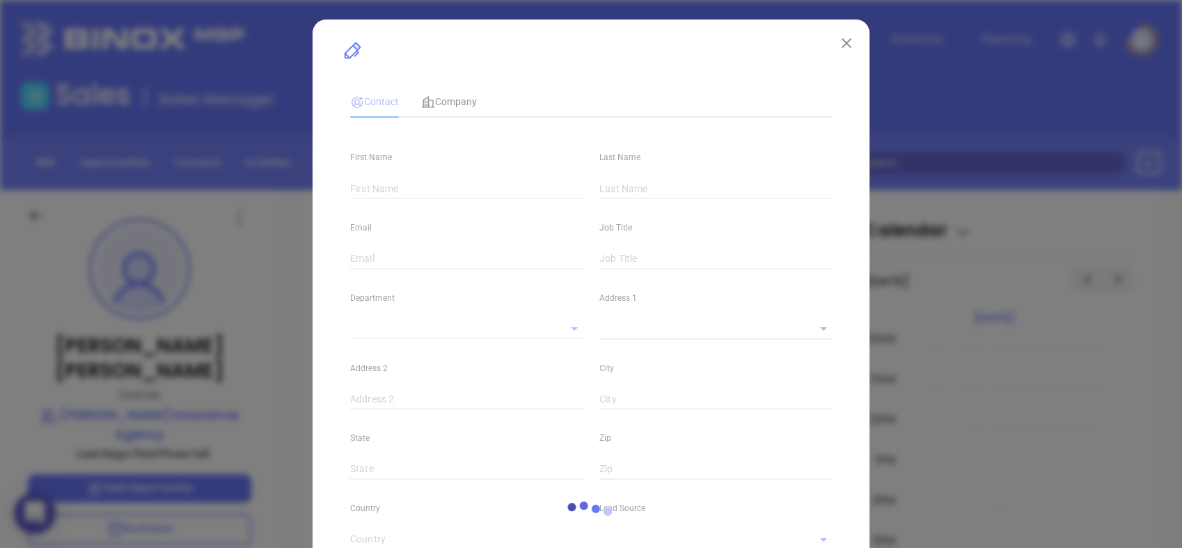
type input "1"
type input "Greenville"
type input "SC"
type input "29607"
type input "US"
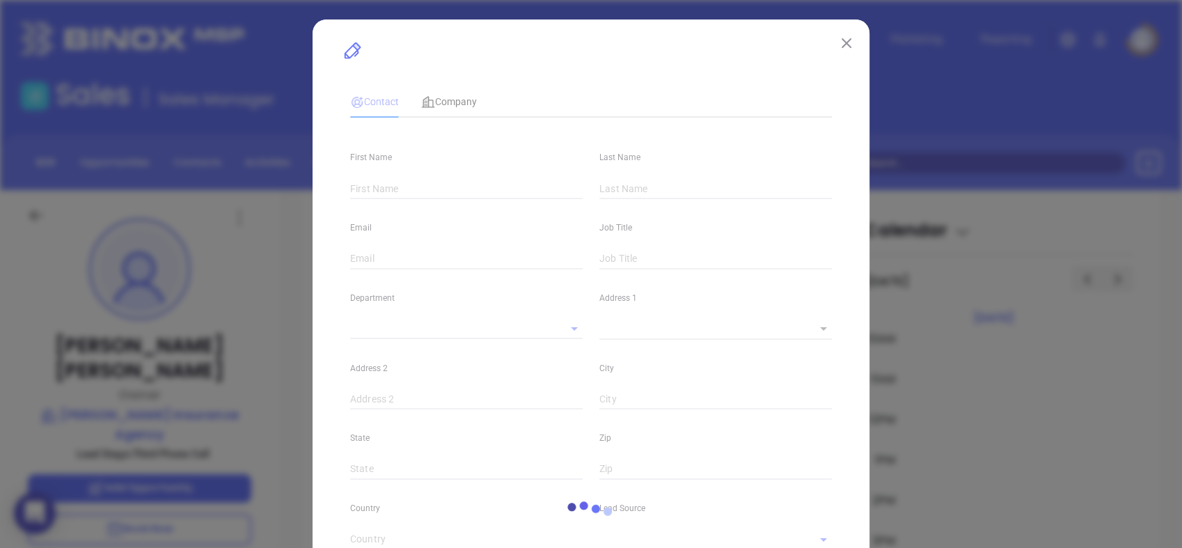
type input "www.linkedin.com/in/rodney-hawkins-0922a13a/"
type input "Marketing"
type input "Binox"
type input "Lucy Lechado"
type input "Third Phone Call"
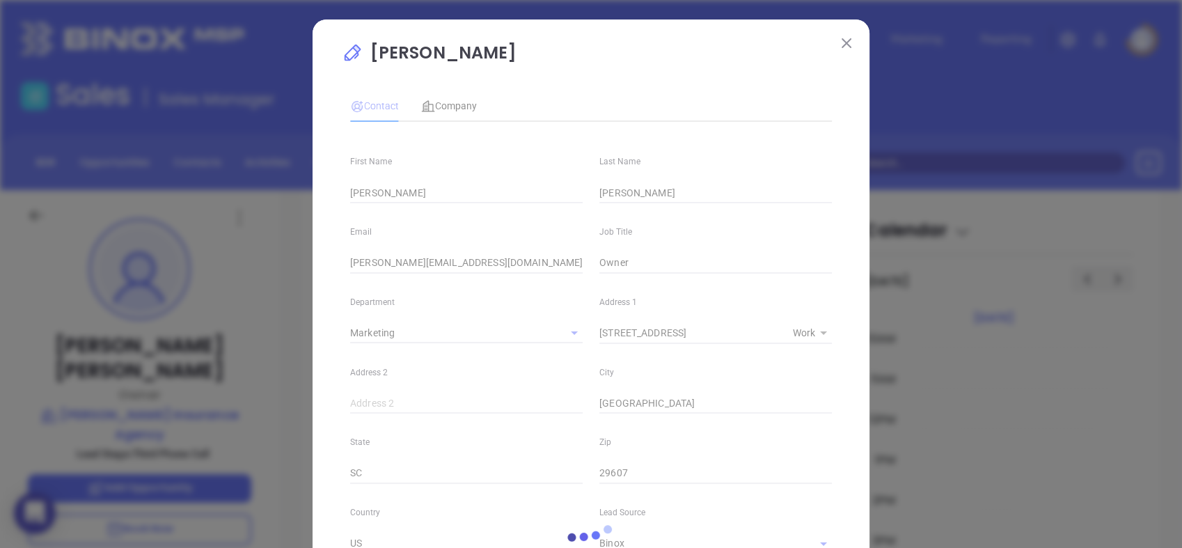
type input "(864) 232-6000"
type input "1"
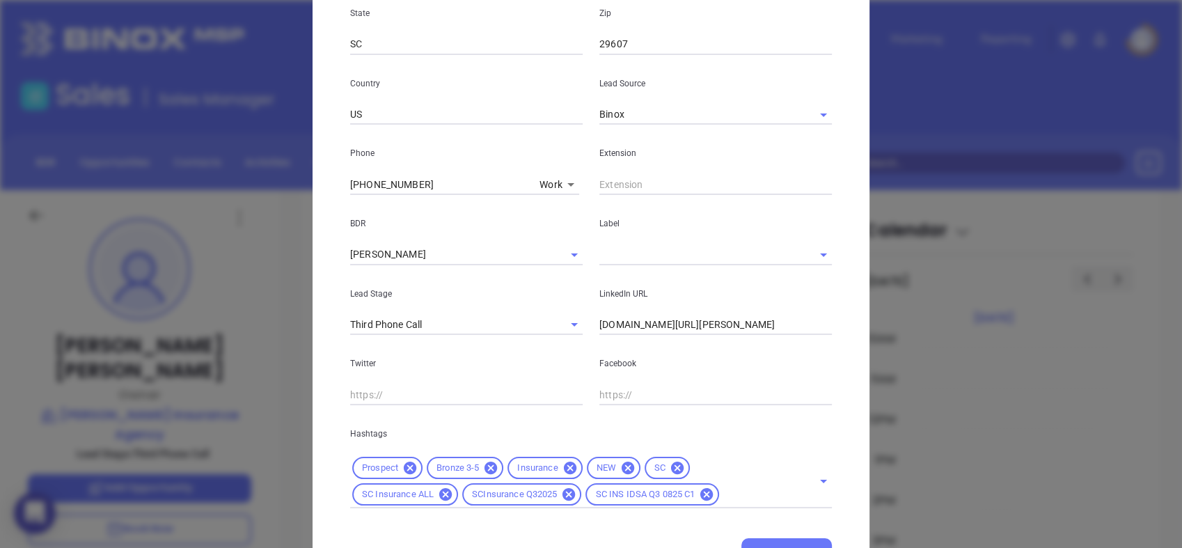
scroll to position [494, 0]
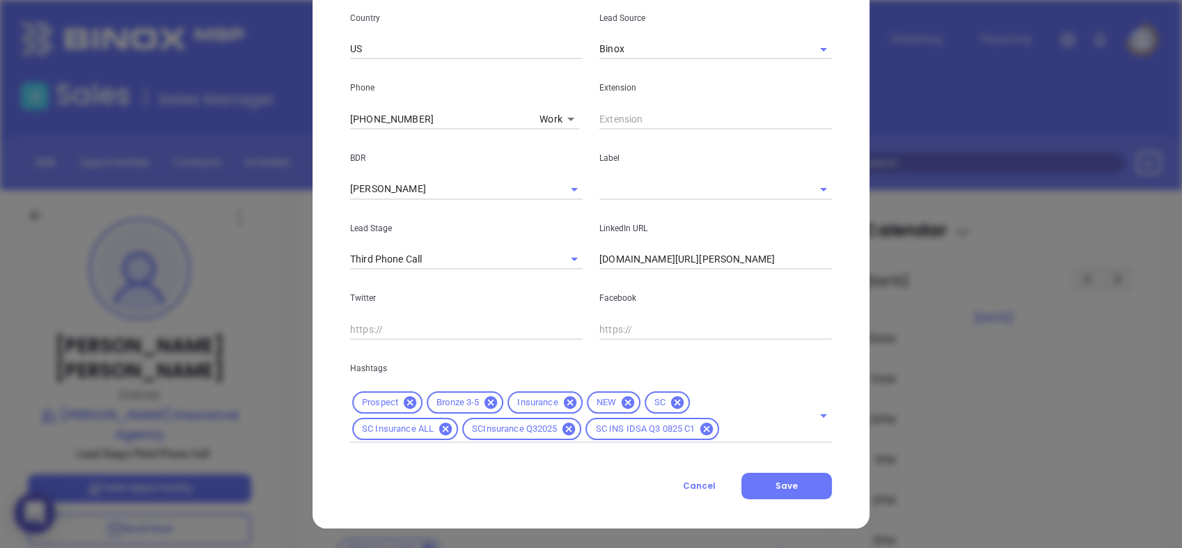
click at [422, 330] on input "text" at bounding box center [466, 329] width 233 height 21
paste input "andrea@hawkinsinsurancecompany.com"
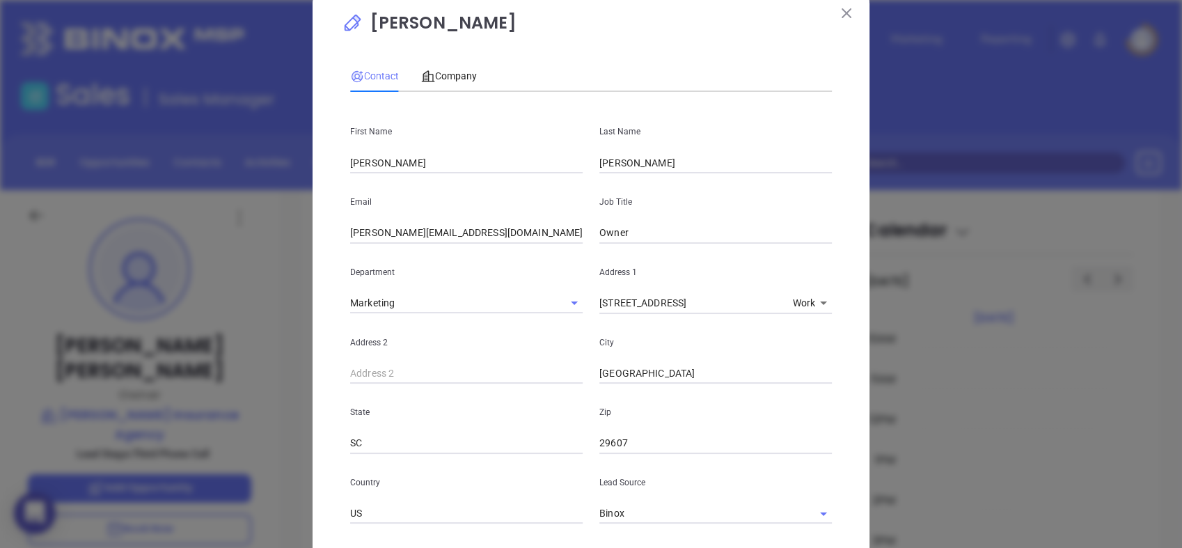
type input "andrea@hawkinsinsurancecompany.com"
click at [393, 225] on input "rodney@hawkinsinsagency.com" at bounding box center [466, 233] width 233 height 21
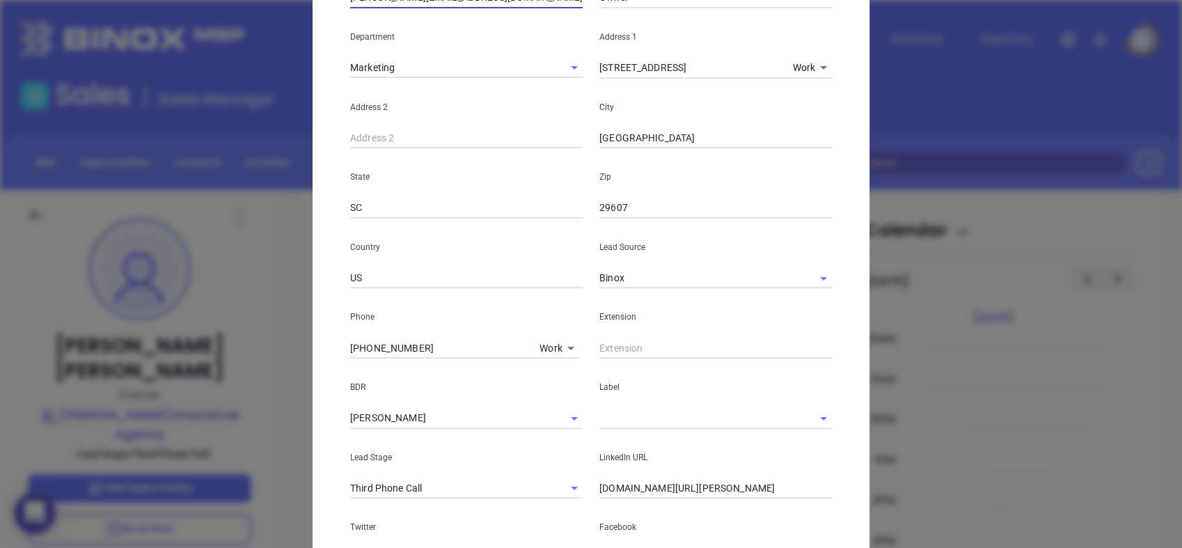
scroll to position [340, 0]
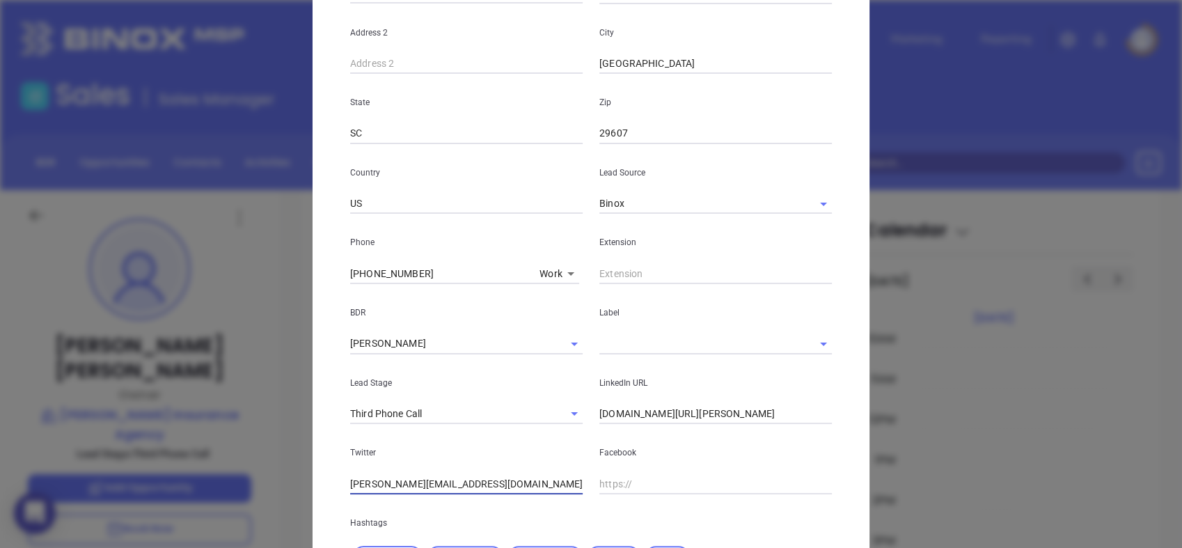
drag, startPoint x: 483, startPoint y: 484, endPoint x: 384, endPoint y: 487, distance: 98.9
click at [383, 490] on input "andrea@hawkinsinsurancecompany.com" at bounding box center [466, 484] width 233 height 21
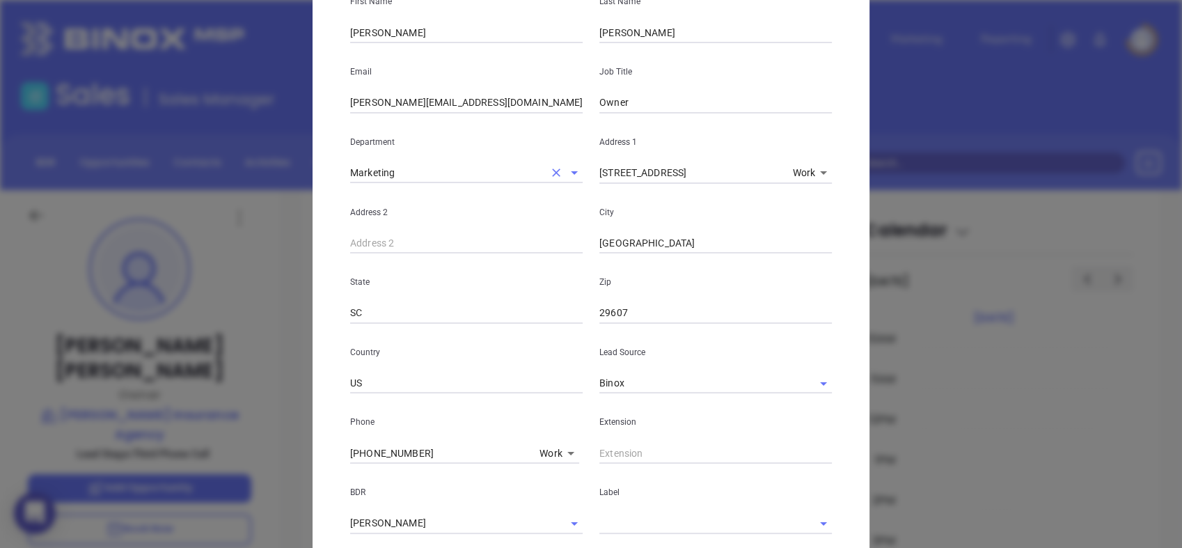
scroll to position [30, 0]
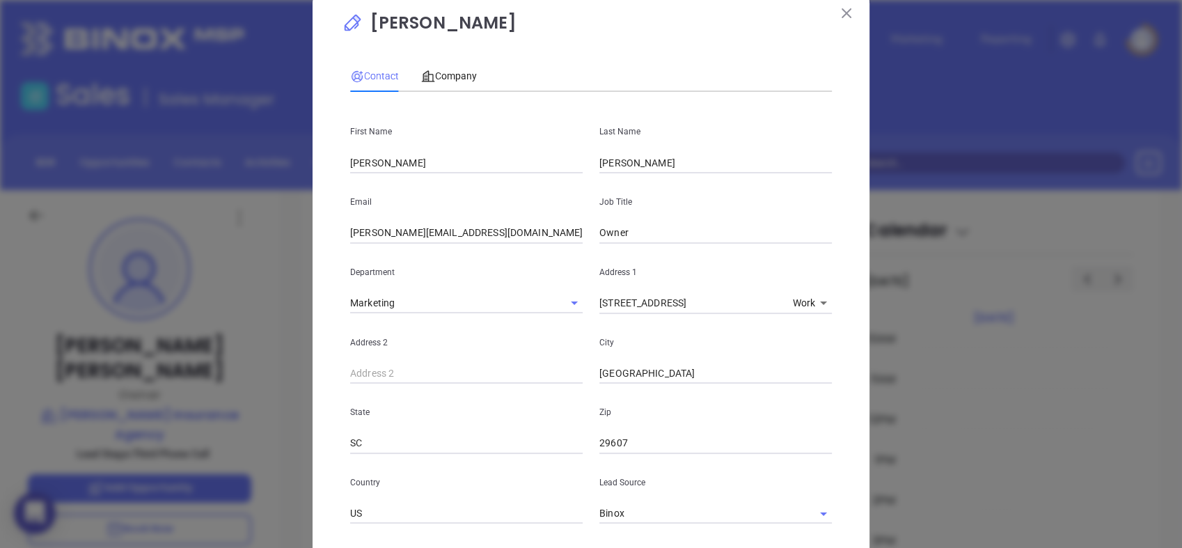
click at [435, 232] on input "rodney@hawkinsinsagency.com" at bounding box center [466, 233] width 233 height 21
click at [435, 231] on input "rodney@hawkinsinsagency.com" at bounding box center [466, 233] width 233 height 21
paste input "urancecompan"
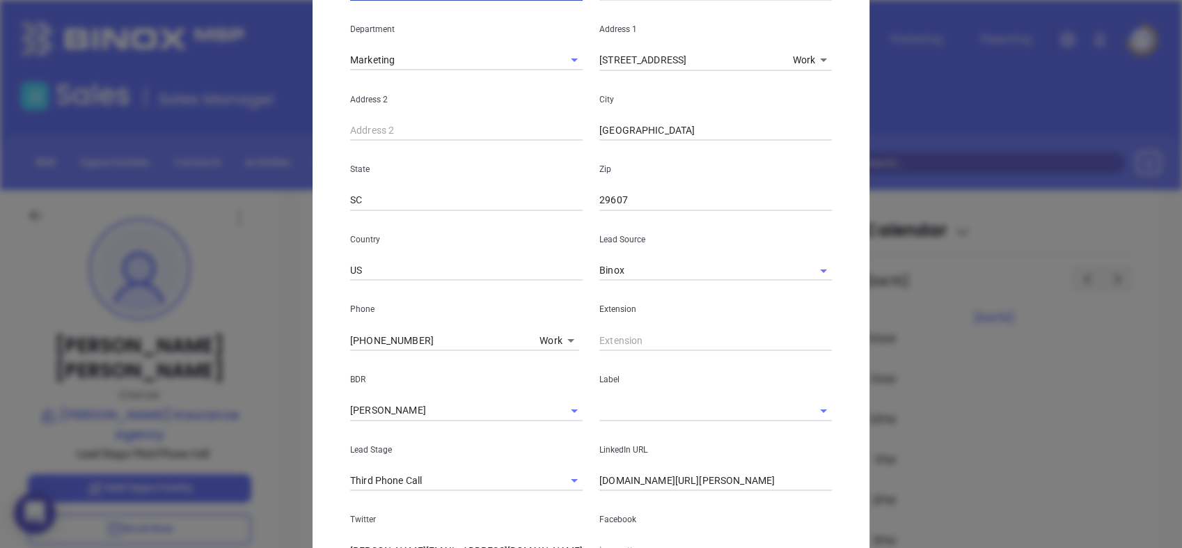
scroll to position [494, 0]
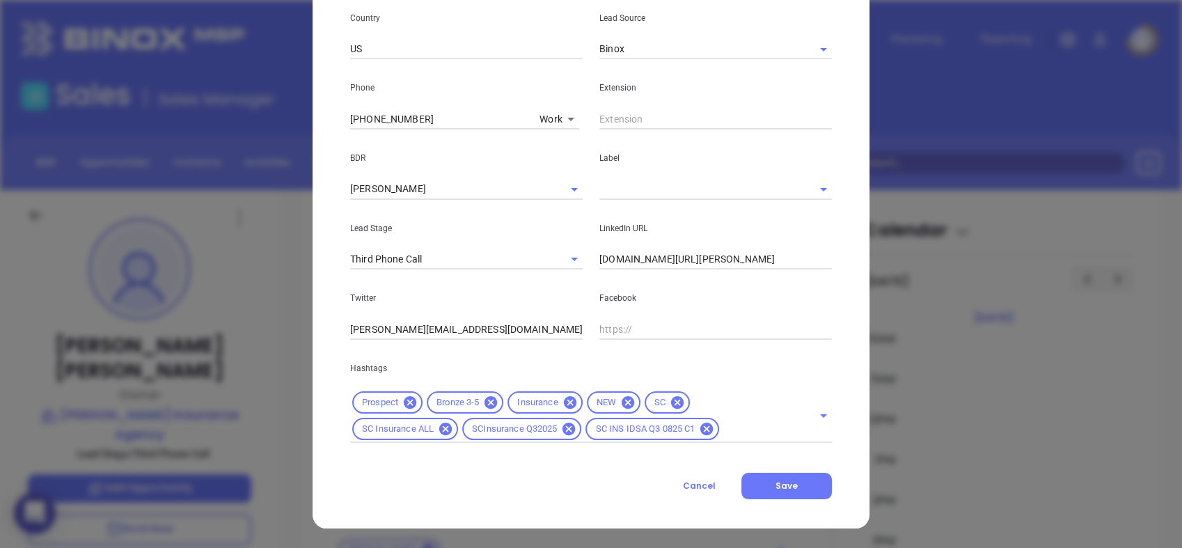
type input "rodney@hawkinsinsurancecompany.com"
drag, startPoint x: 529, startPoint y: 329, endPoint x: 258, endPoint y: 328, distance: 271.6
click at [249, 331] on div "Rodney Hawkins Contact Company First Name Rodney Last Name Hawkins Email rodney…" at bounding box center [591, 274] width 1182 height 548
click at [781, 477] on button "Save" at bounding box center [787, 486] width 91 height 26
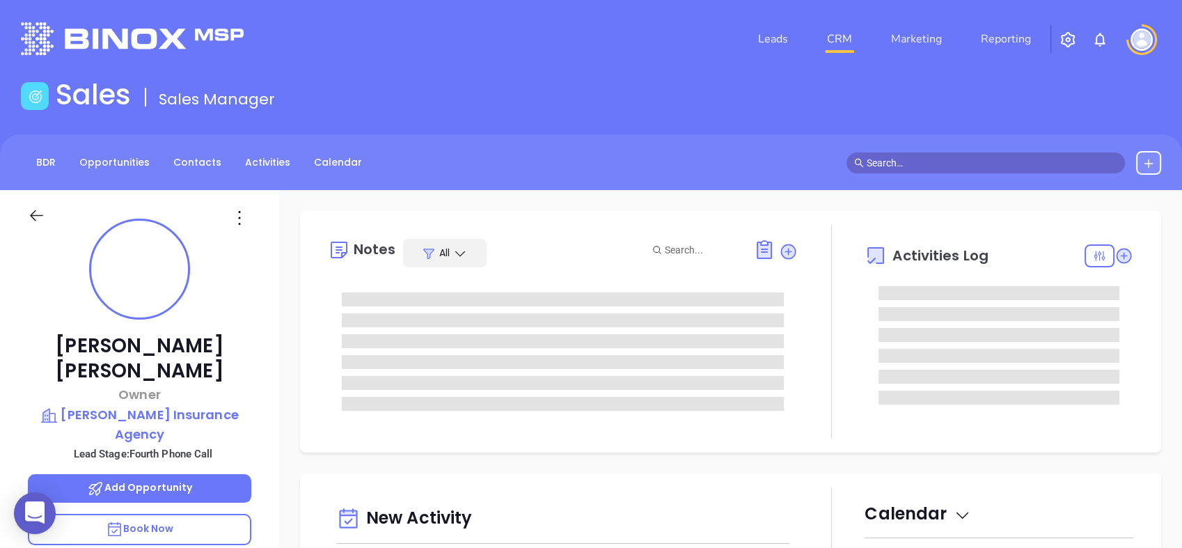
type input "[DATE]"
type input "[PERSON_NAME]"
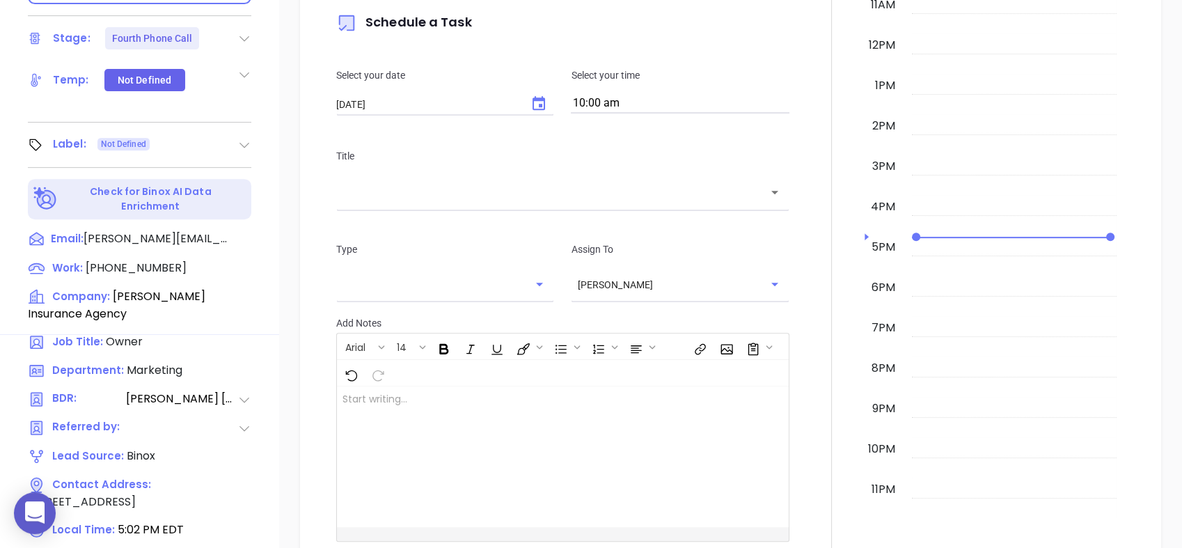
scroll to position [617, 0]
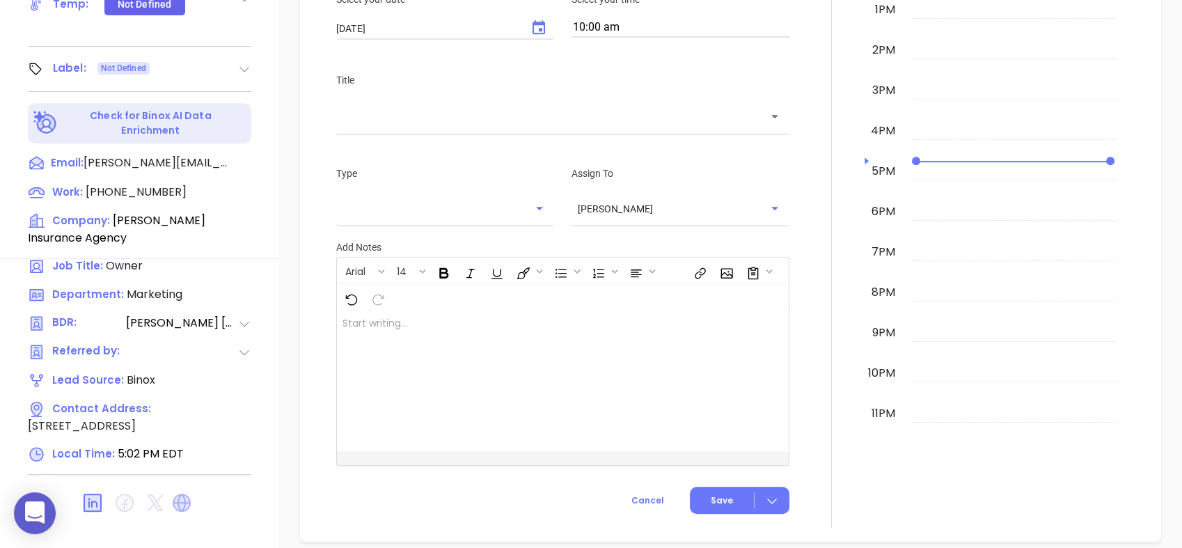
click at [177, 494] on icon at bounding box center [182, 503] width 18 height 18
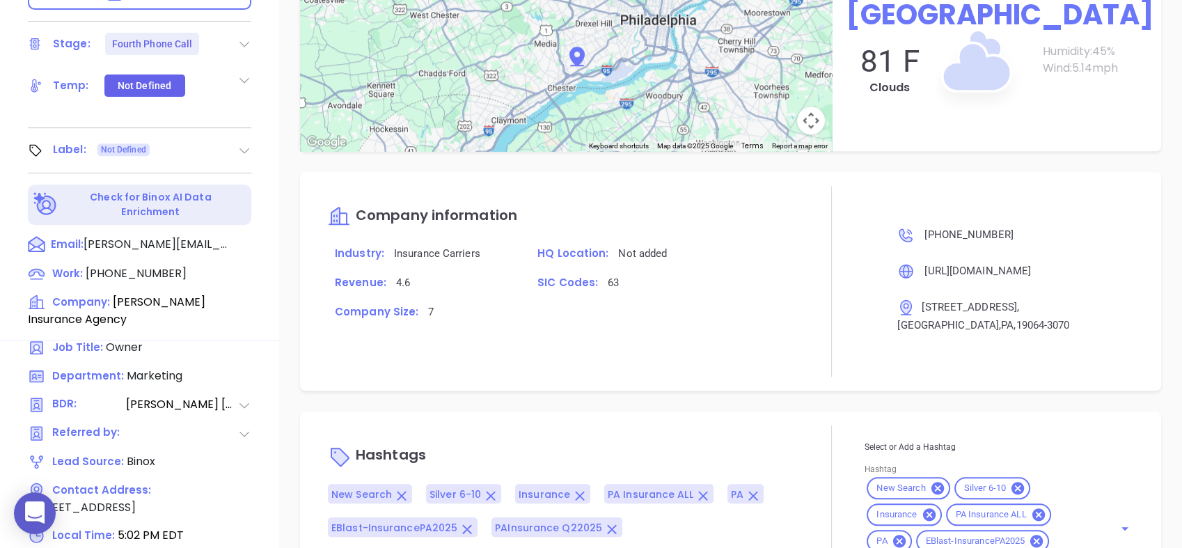
scroll to position [462, 0]
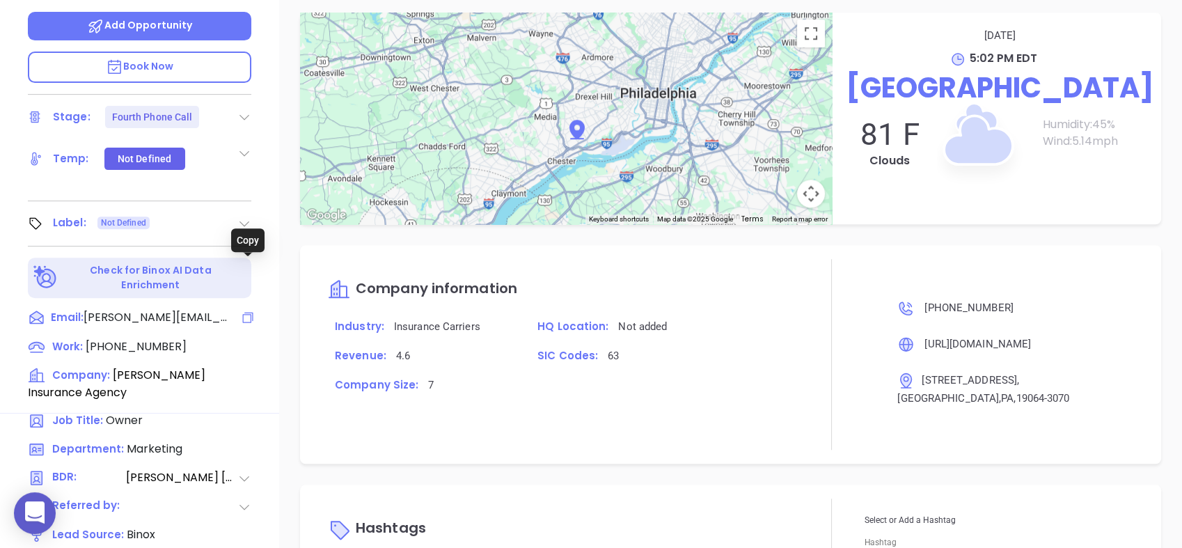
drag, startPoint x: 242, startPoint y: 267, endPoint x: 310, endPoint y: 372, distance: 124.4
click at [246, 311] on icon at bounding box center [248, 318] width 14 height 14
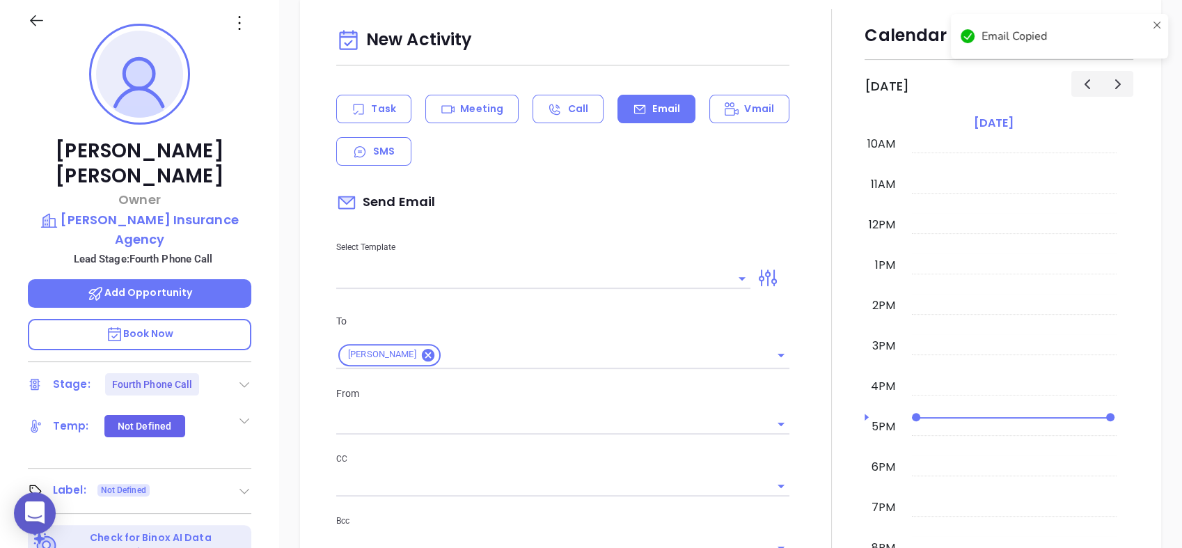
scroll to position [189, 0]
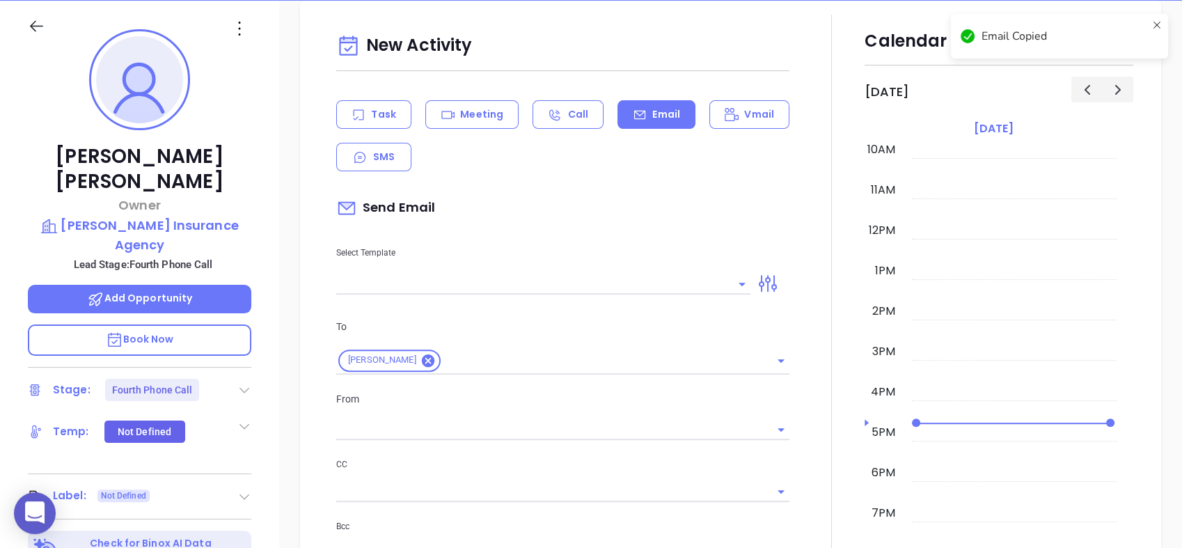
type input "[PERSON_NAME]"
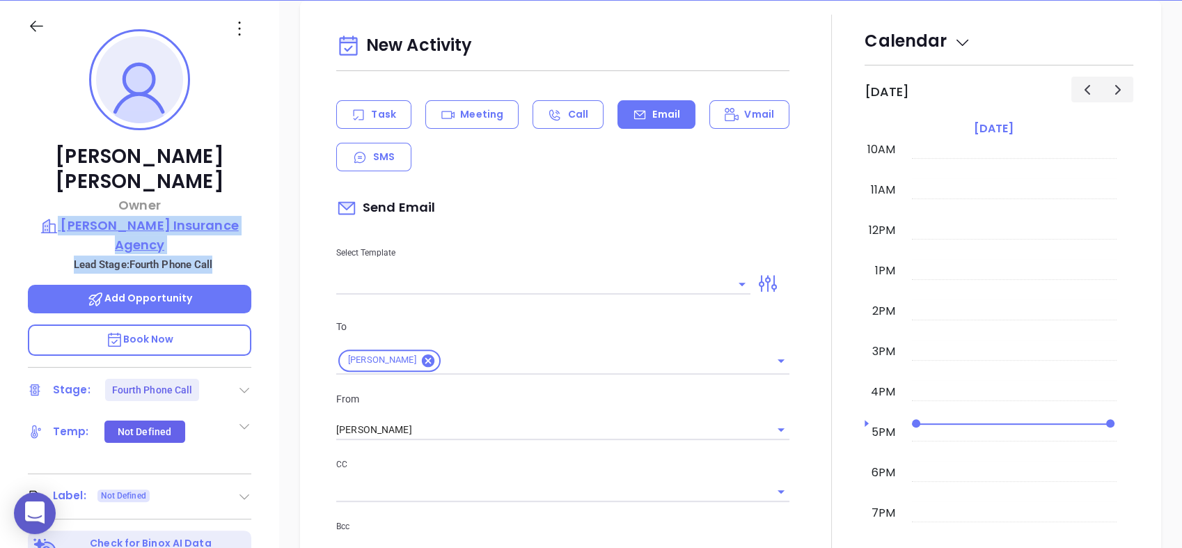
drag, startPoint x: 235, startPoint y: 186, endPoint x: 231, endPoint y: 198, distance: 13.2
click at [231, 198] on div "[PERSON_NAME] Owner [PERSON_NAME] Insurance Agency Lead Stage: Fourth Phone Cal…" at bounding box center [139, 343] width 279 height 685
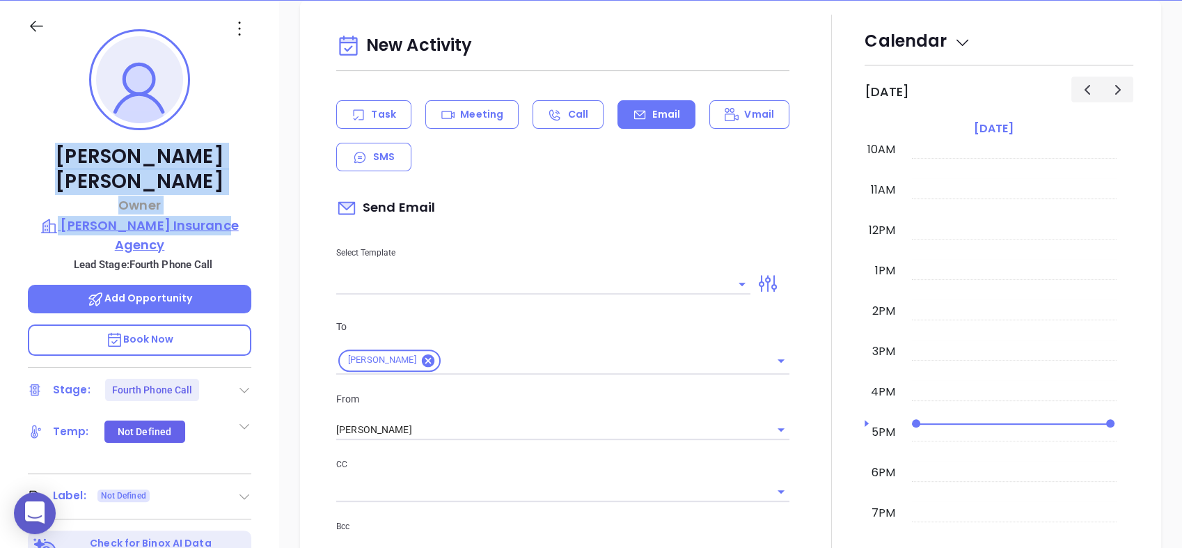
drag, startPoint x: 72, startPoint y: 147, endPoint x: 233, endPoint y: 197, distance: 167.8
click at [233, 197] on div "[PERSON_NAME] Owner [PERSON_NAME] Insurance Agency Lead Stage: Fourth Phone Cal…" at bounding box center [139, 343] width 279 height 685
copy div "[PERSON_NAME] Owner [PERSON_NAME] Insurance Agency"
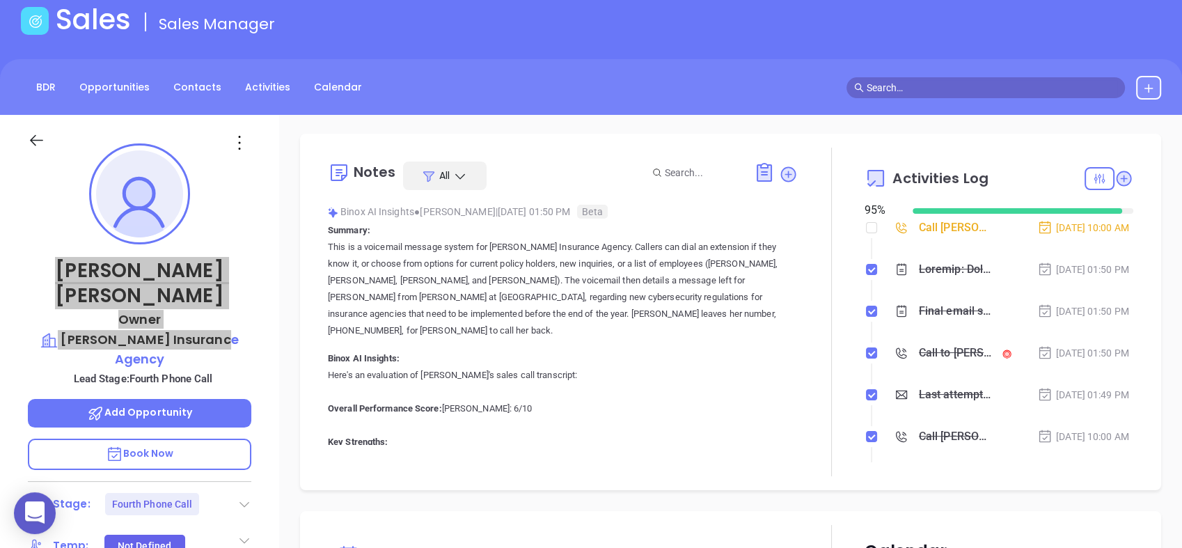
scroll to position [0, 0]
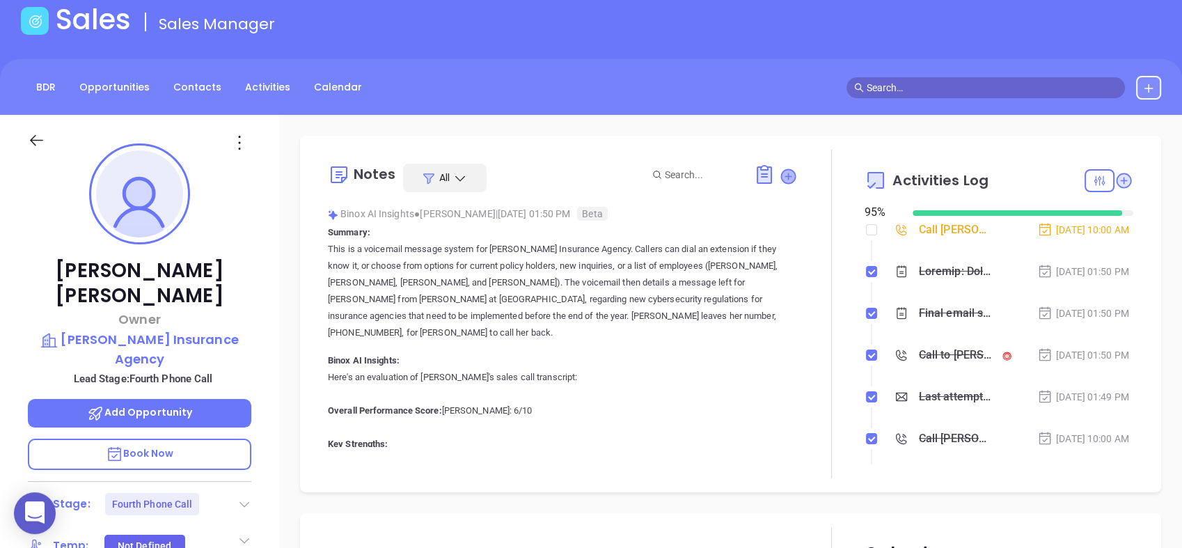
click at [781, 174] on icon at bounding box center [788, 176] width 14 height 14
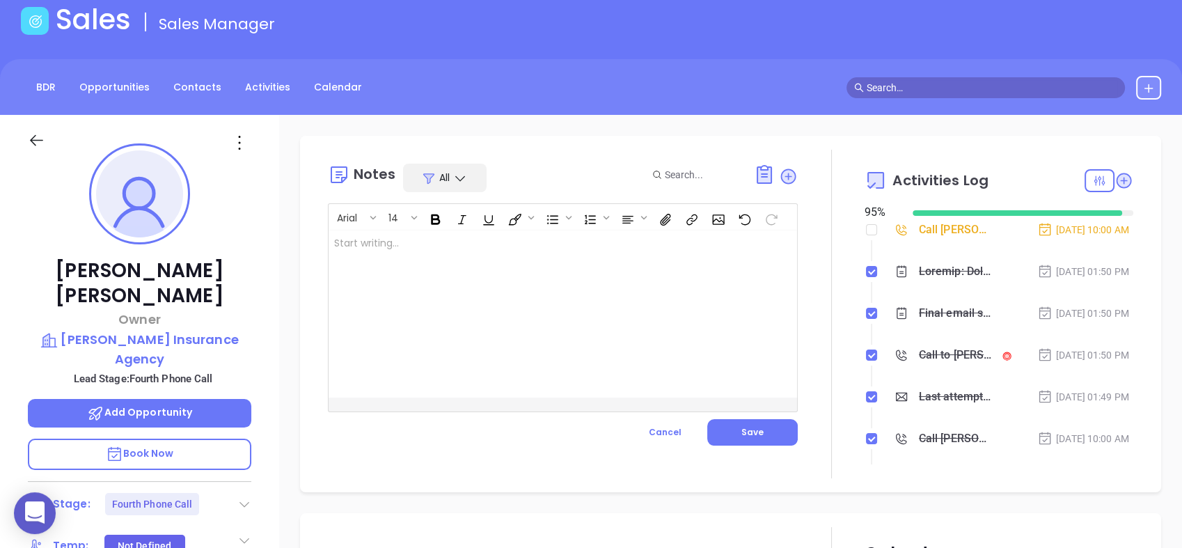
click at [562, 250] on div at bounding box center [547, 314] width 436 height 167
click at [747, 434] on span "Save" at bounding box center [753, 432] width 22 height 12
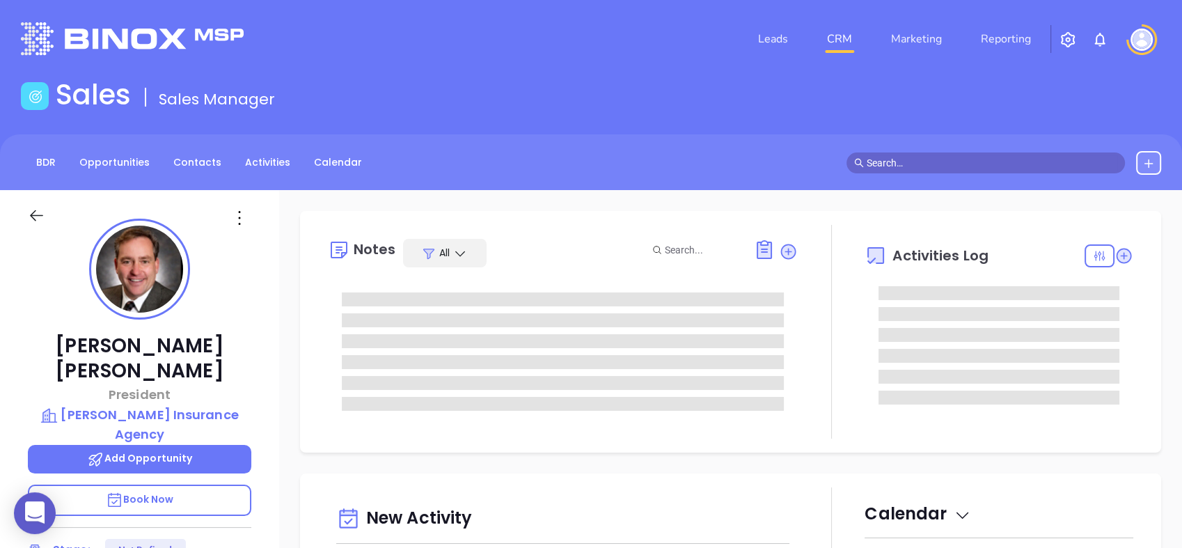
type input "[DATE]"
type input "[PERSON_NAME]"
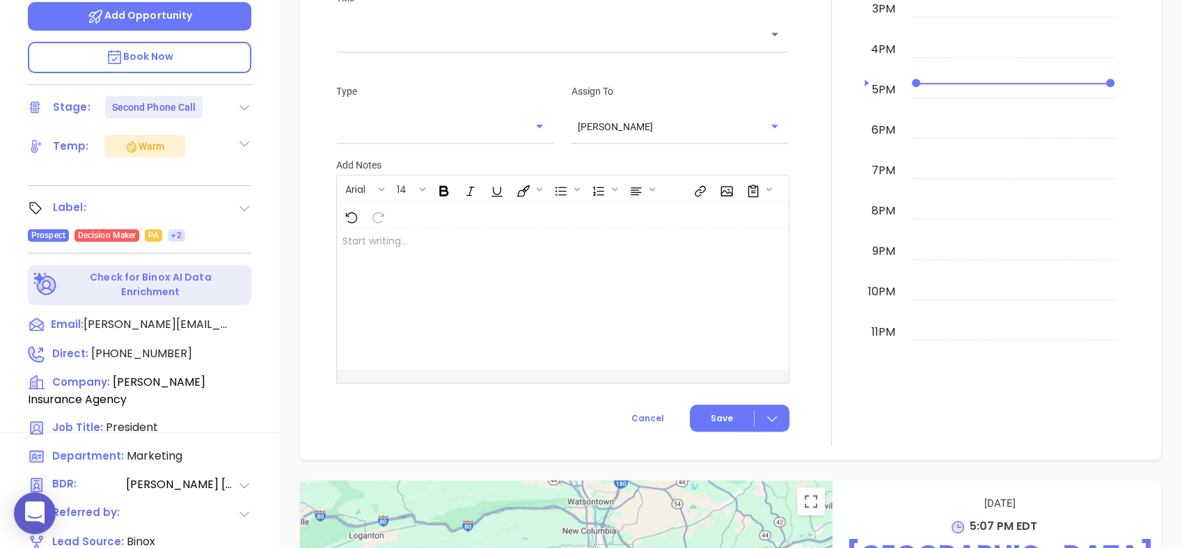
scroll to position [617, 0]
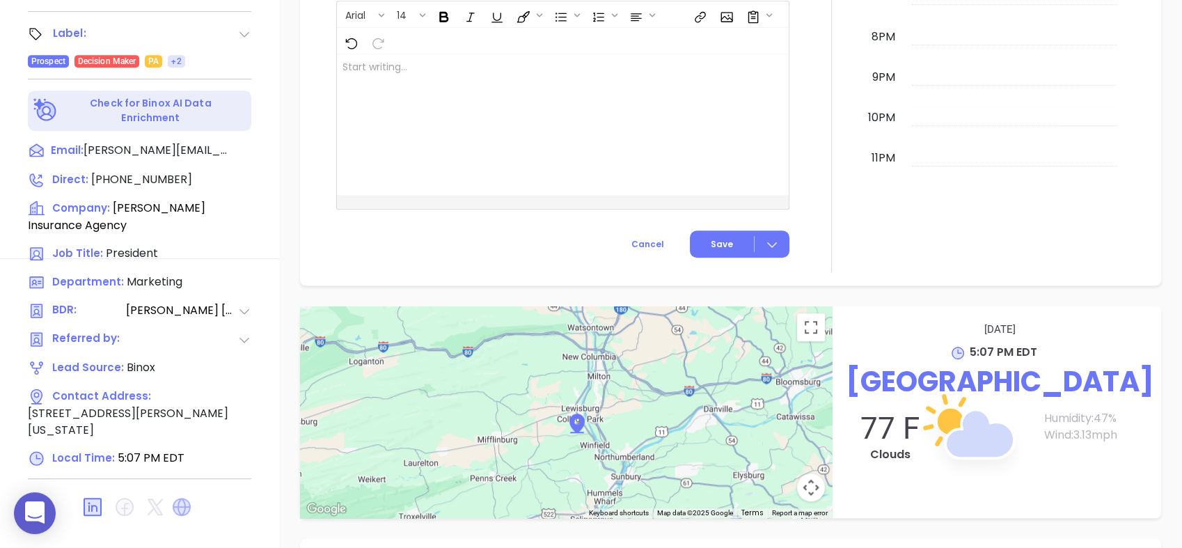
click at [185, 498] on icon at bounding box center [182, 507] width 18 height 18
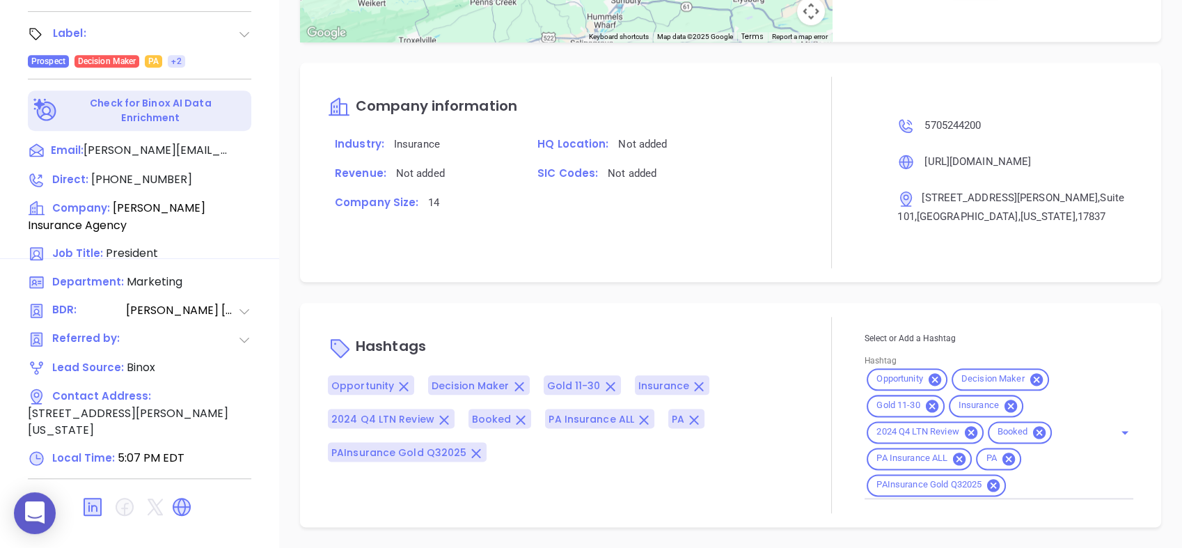
scroll to position [462, 0]
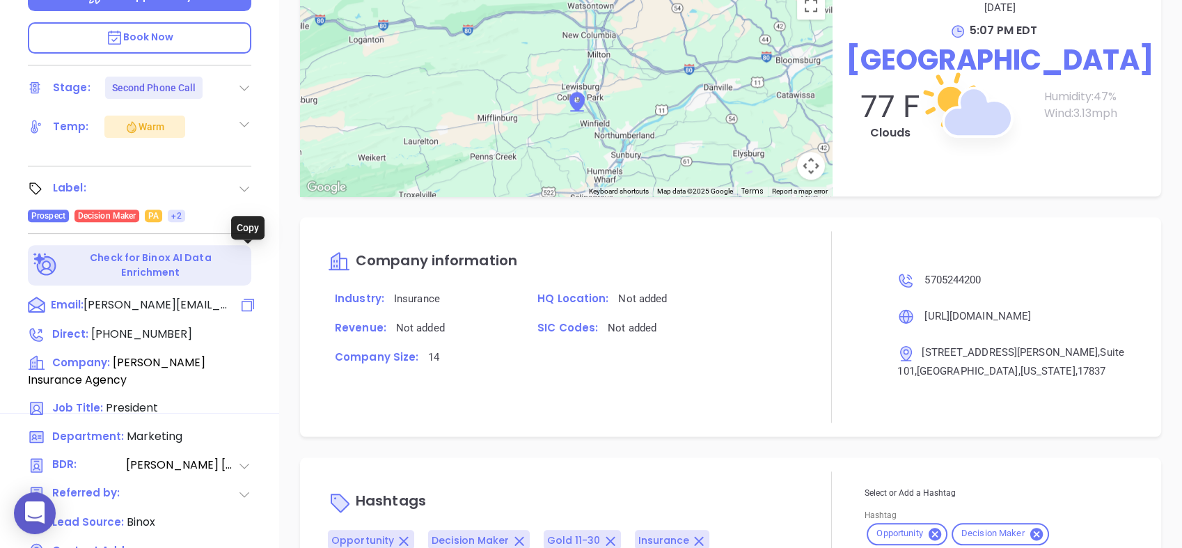
click at [241, 297] on icon at bounding box center [248, 305] width 17 height 17
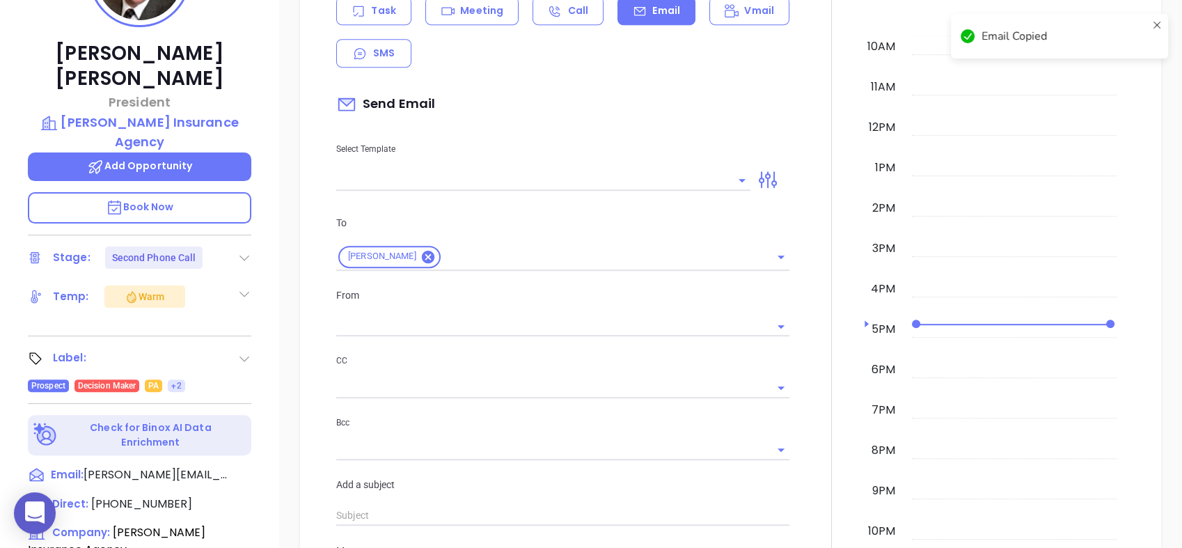
scroll to position [189, 0]
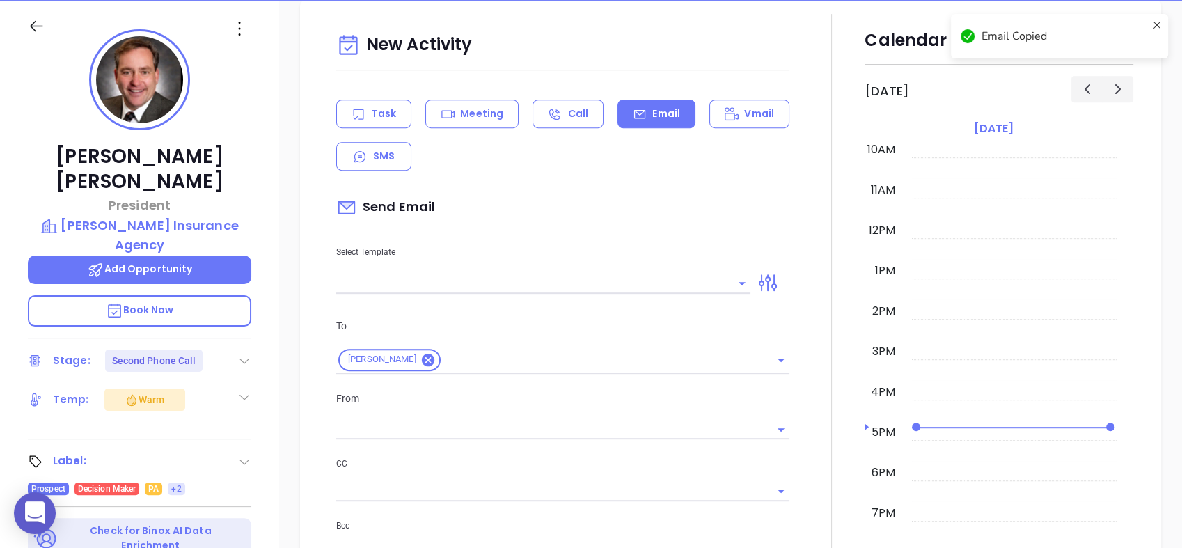
type input "[PERSON_NAME]"
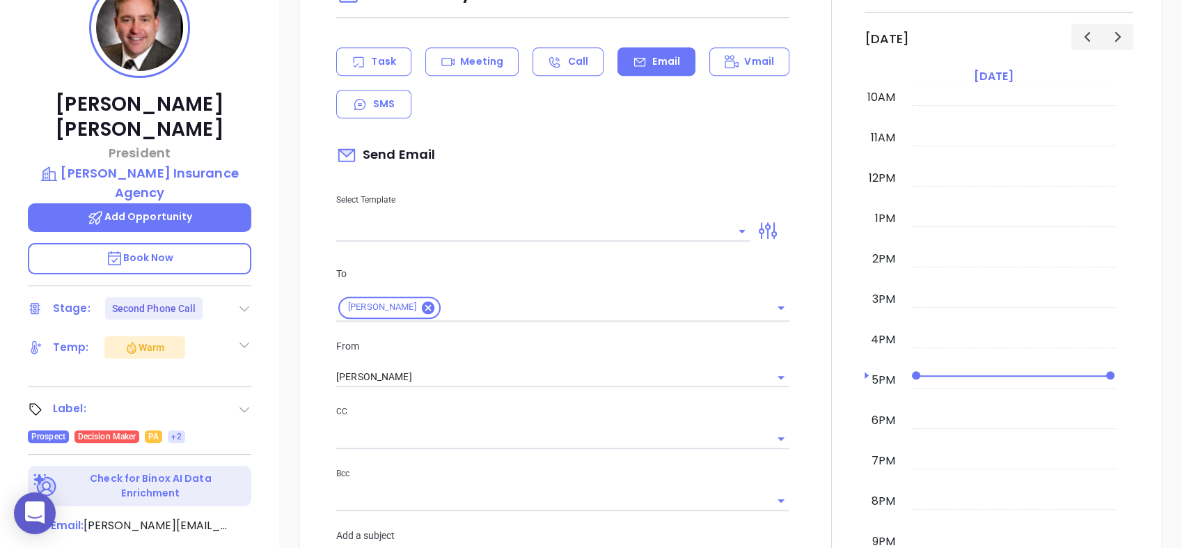
scroll to position [267, 0]
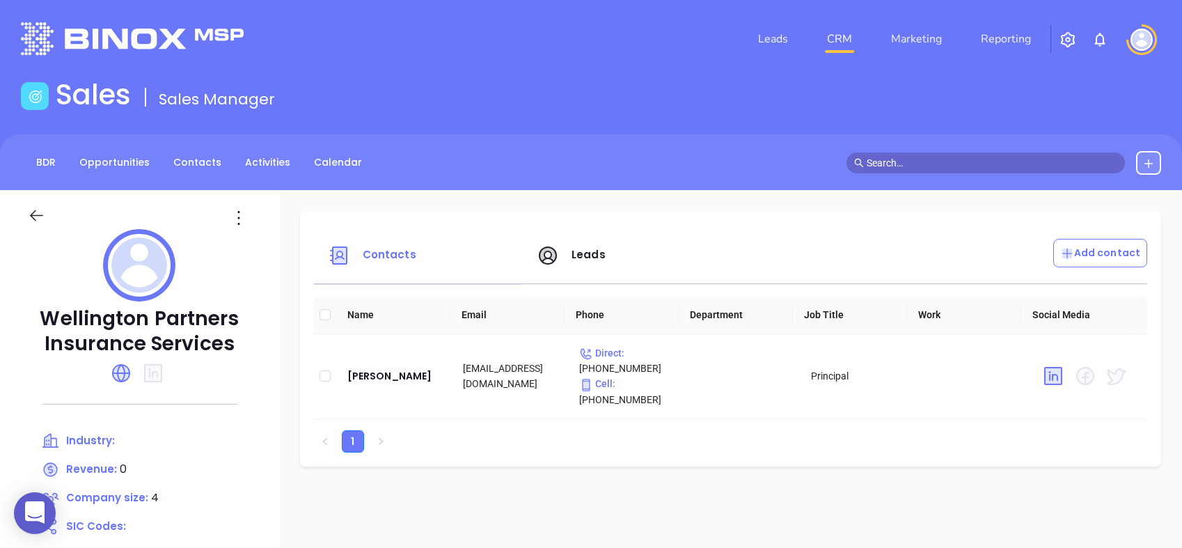
scroll to position [218, 0]
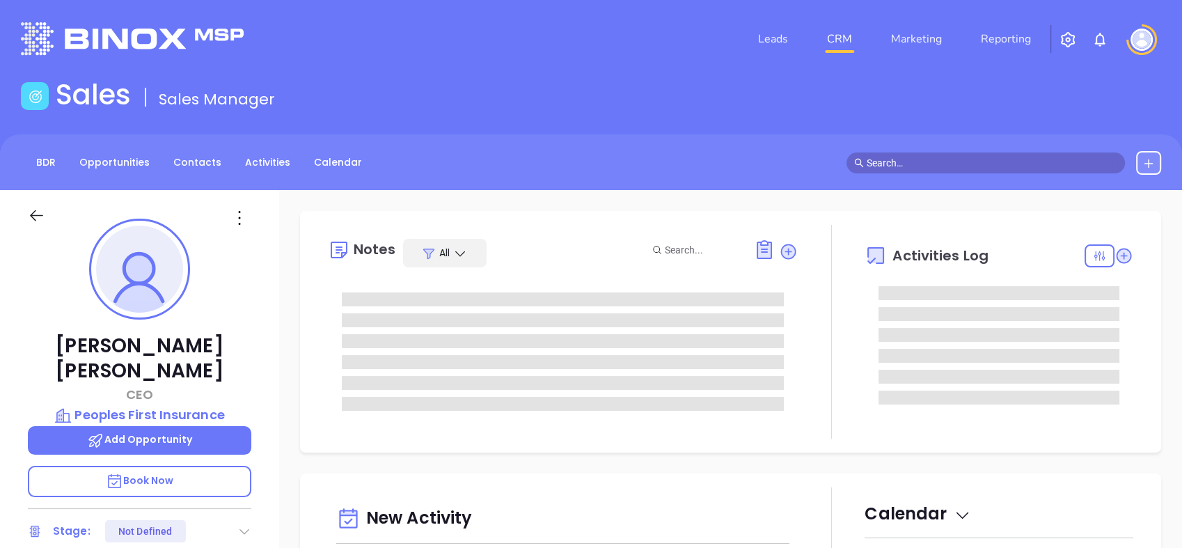
type input "[DATE]"
type input "[PERSON_NAME]"
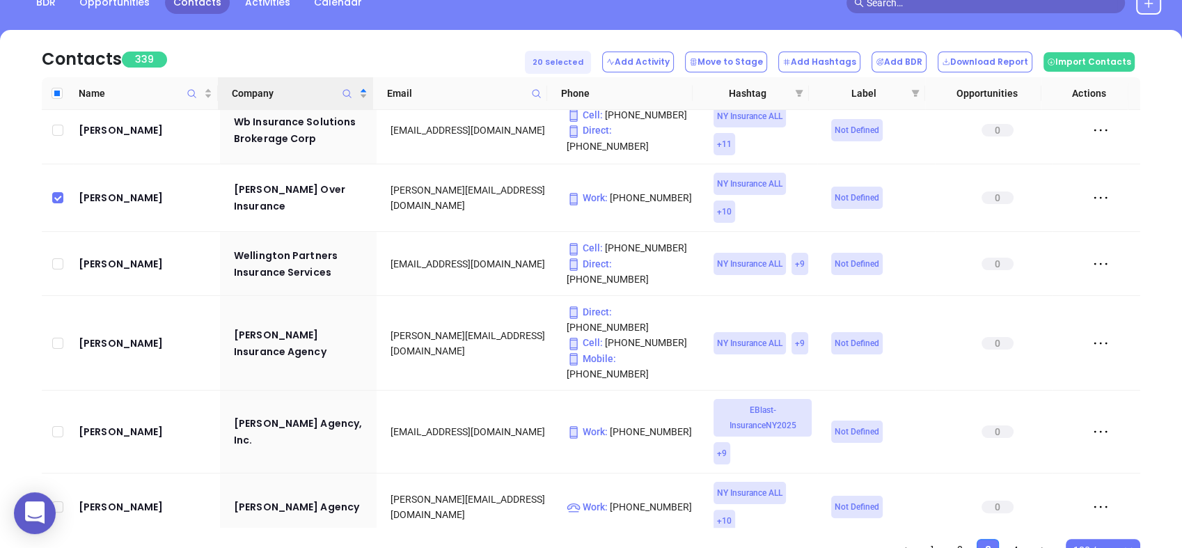
scroll to position [222, 0]
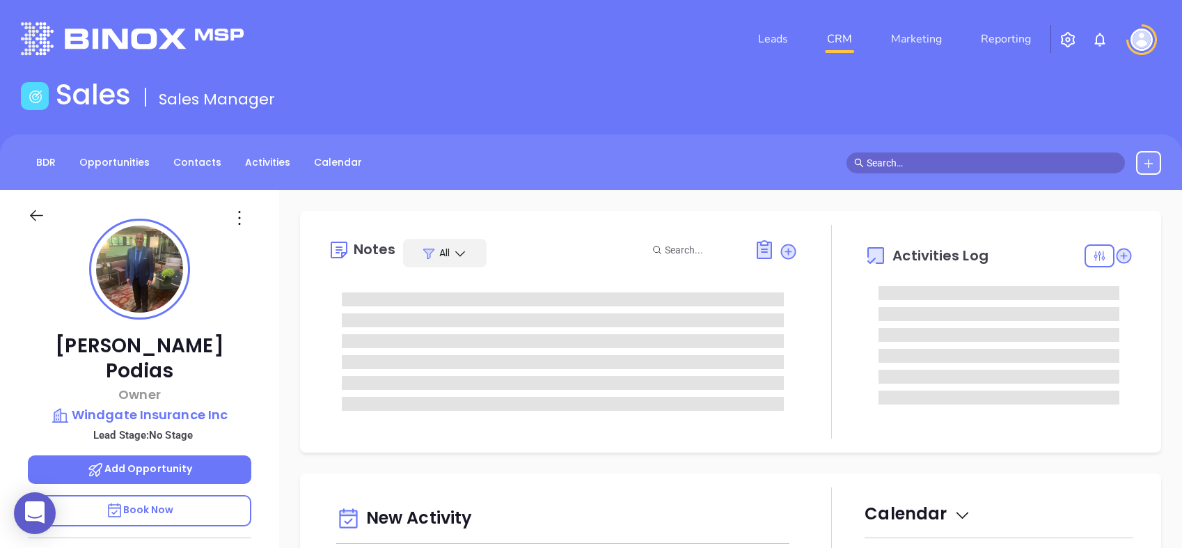
type input "[PERSON_NAME]"
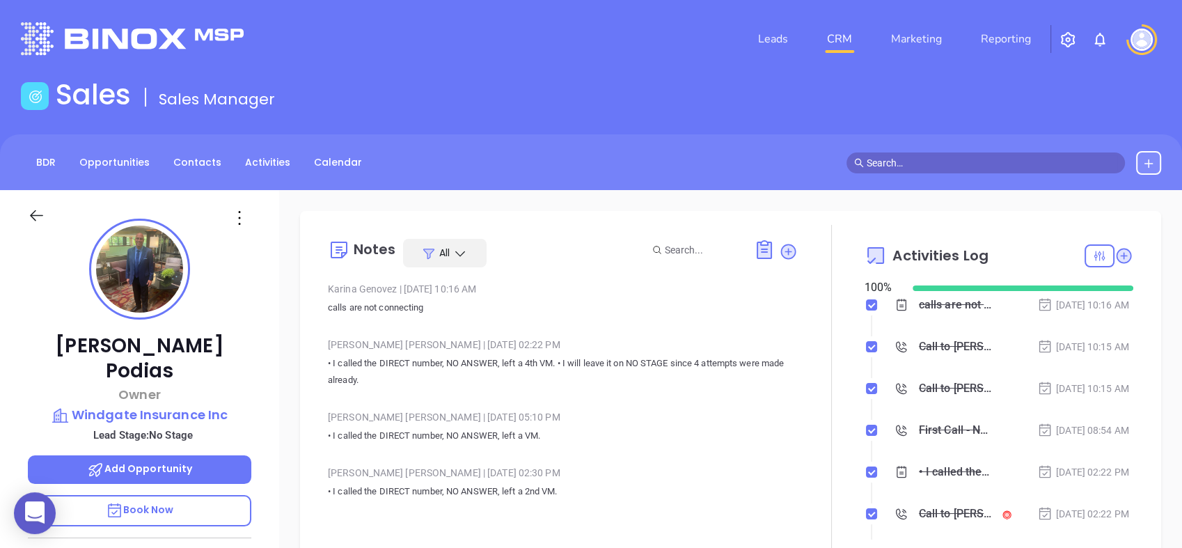
scroll to position [405, 0]
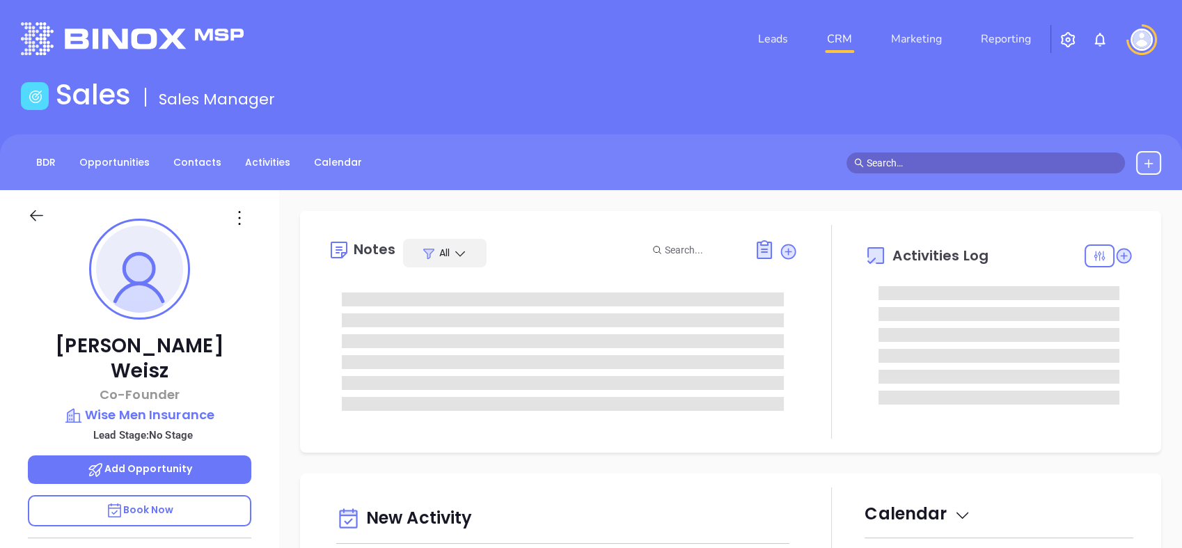
scroll to position [405, 0]
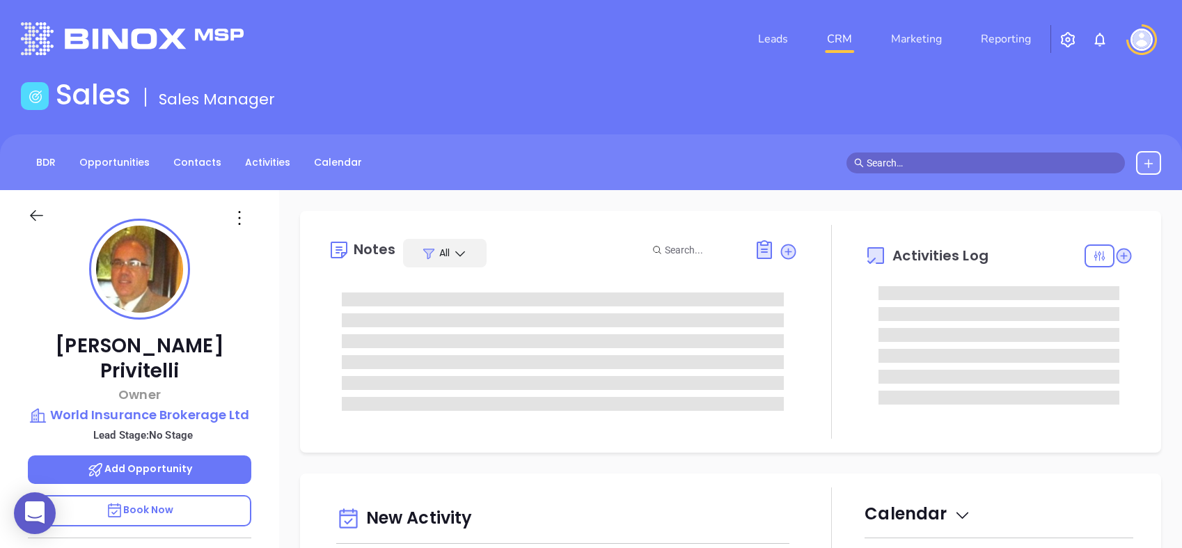
type input "[PERSON_NAME]"
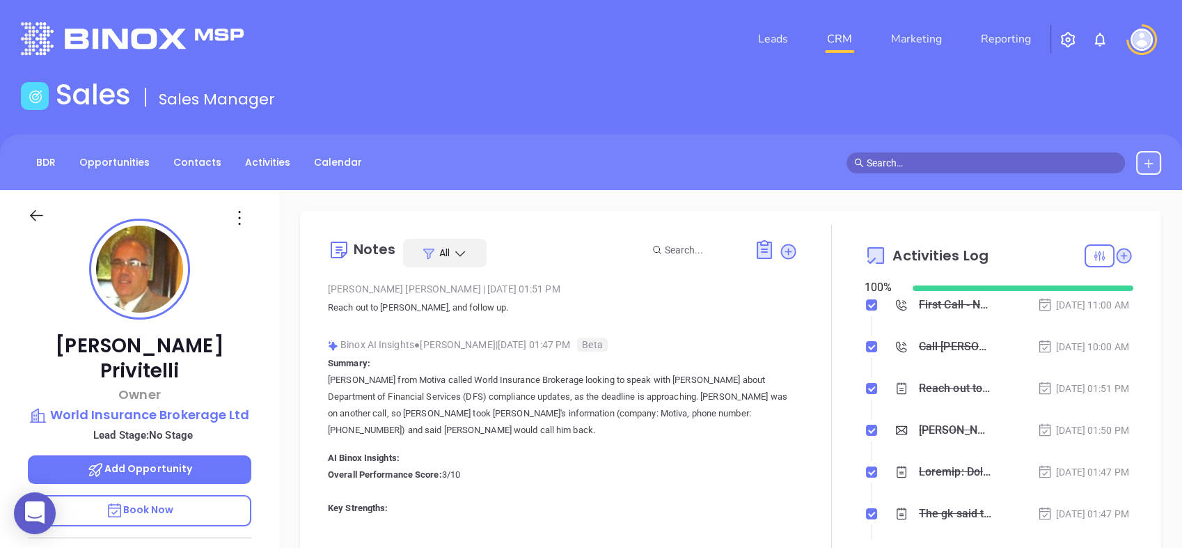
scroll to position [405, 0]
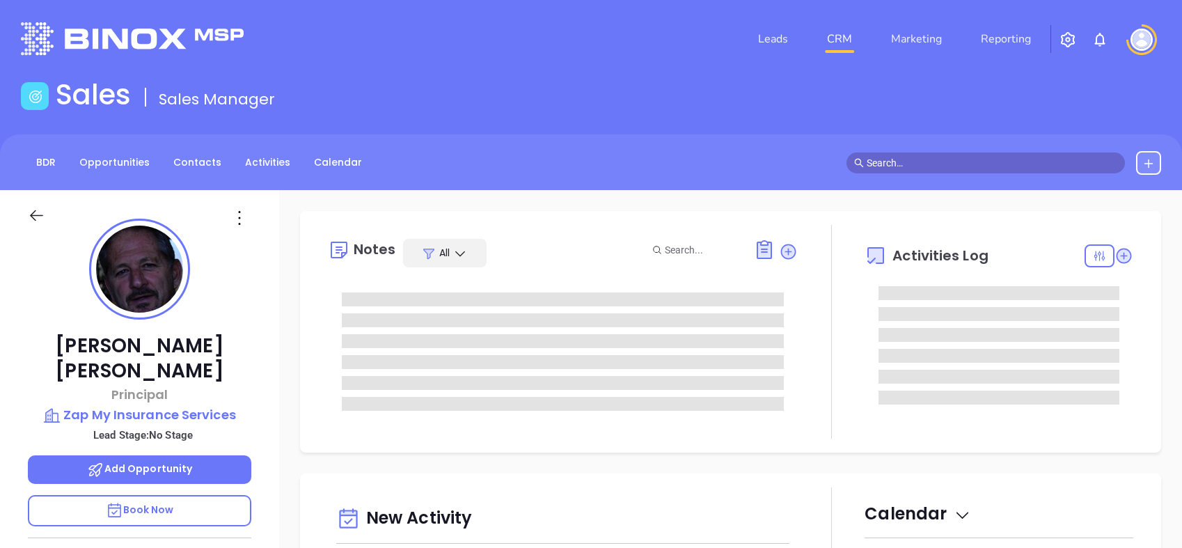
type input "[DATE]"
type input "[PERSON_NAME]"
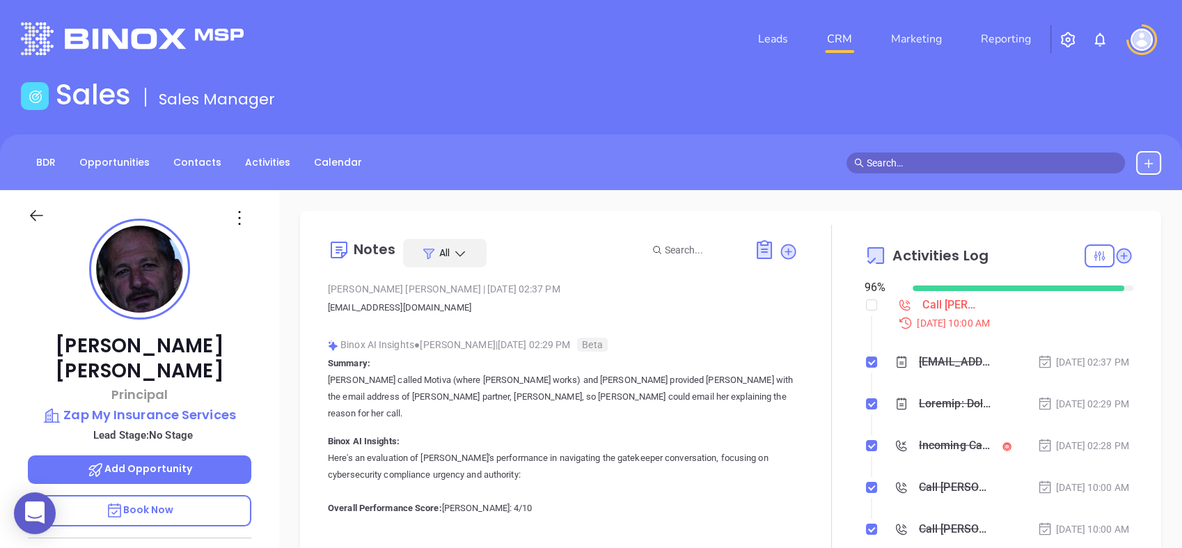
scroll to position [405, 0]
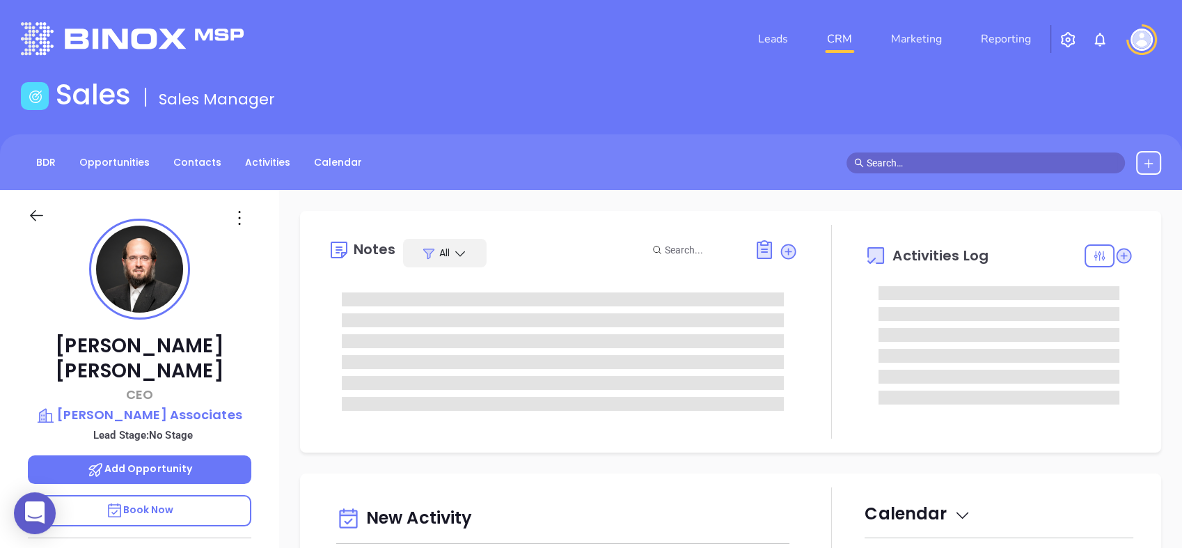
type input "[DATE]"
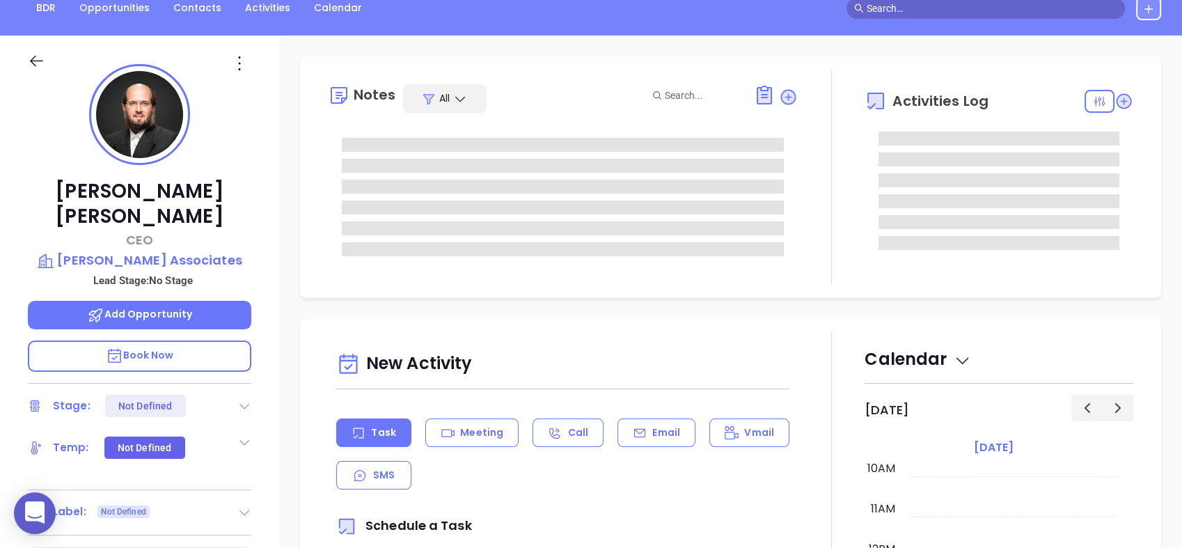
type input "[PERSON_NAME]"
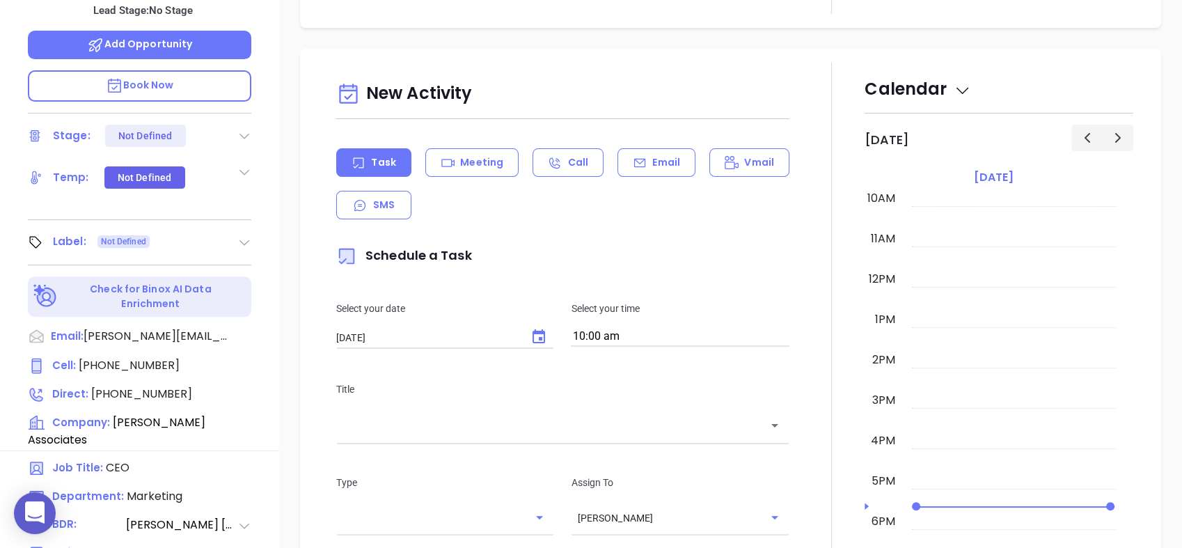
scroll to position [307, 0]
